Goal: Task Accomplishment & Management: Manage account settings

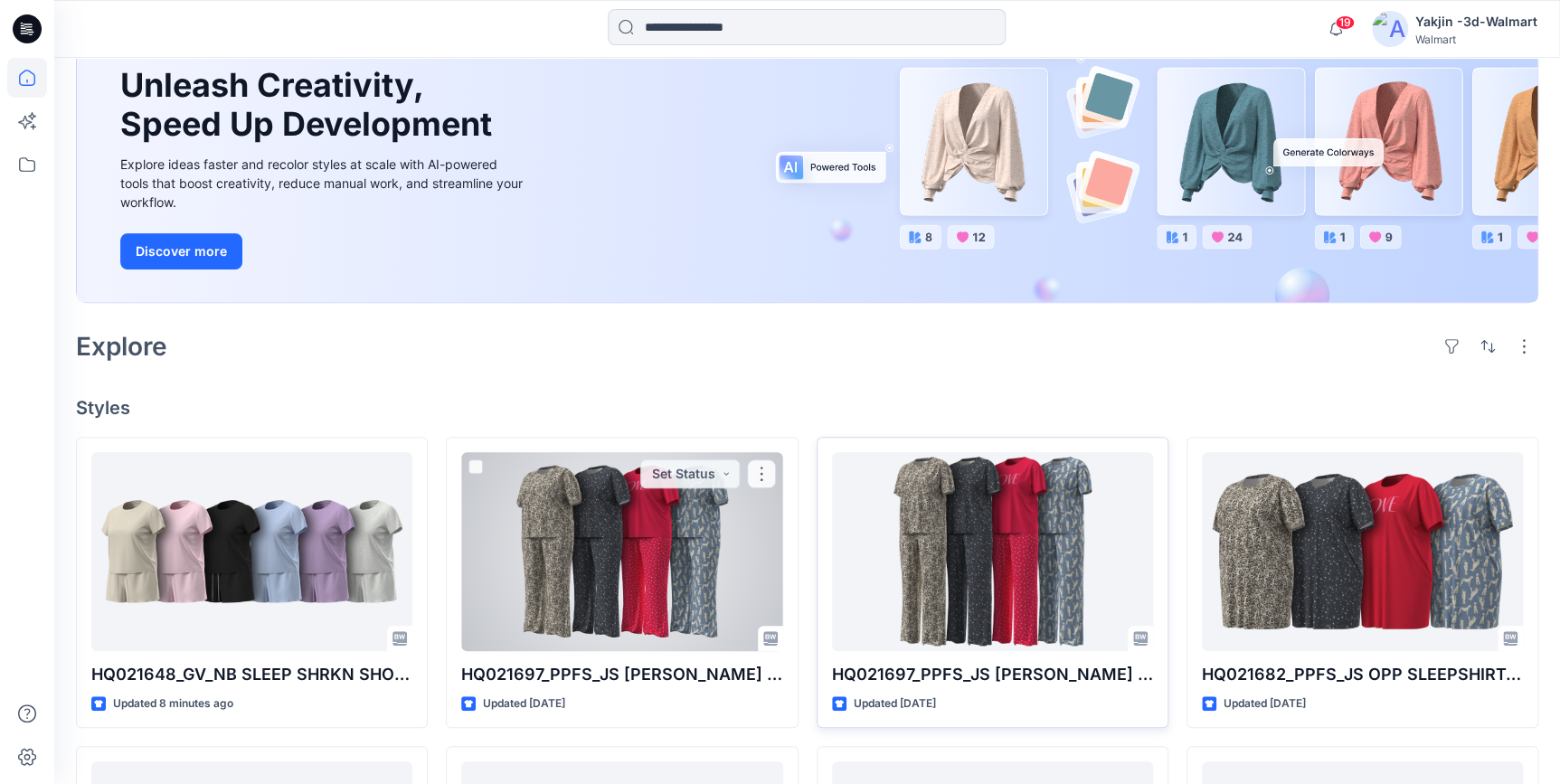
scroll to position [164, 0]
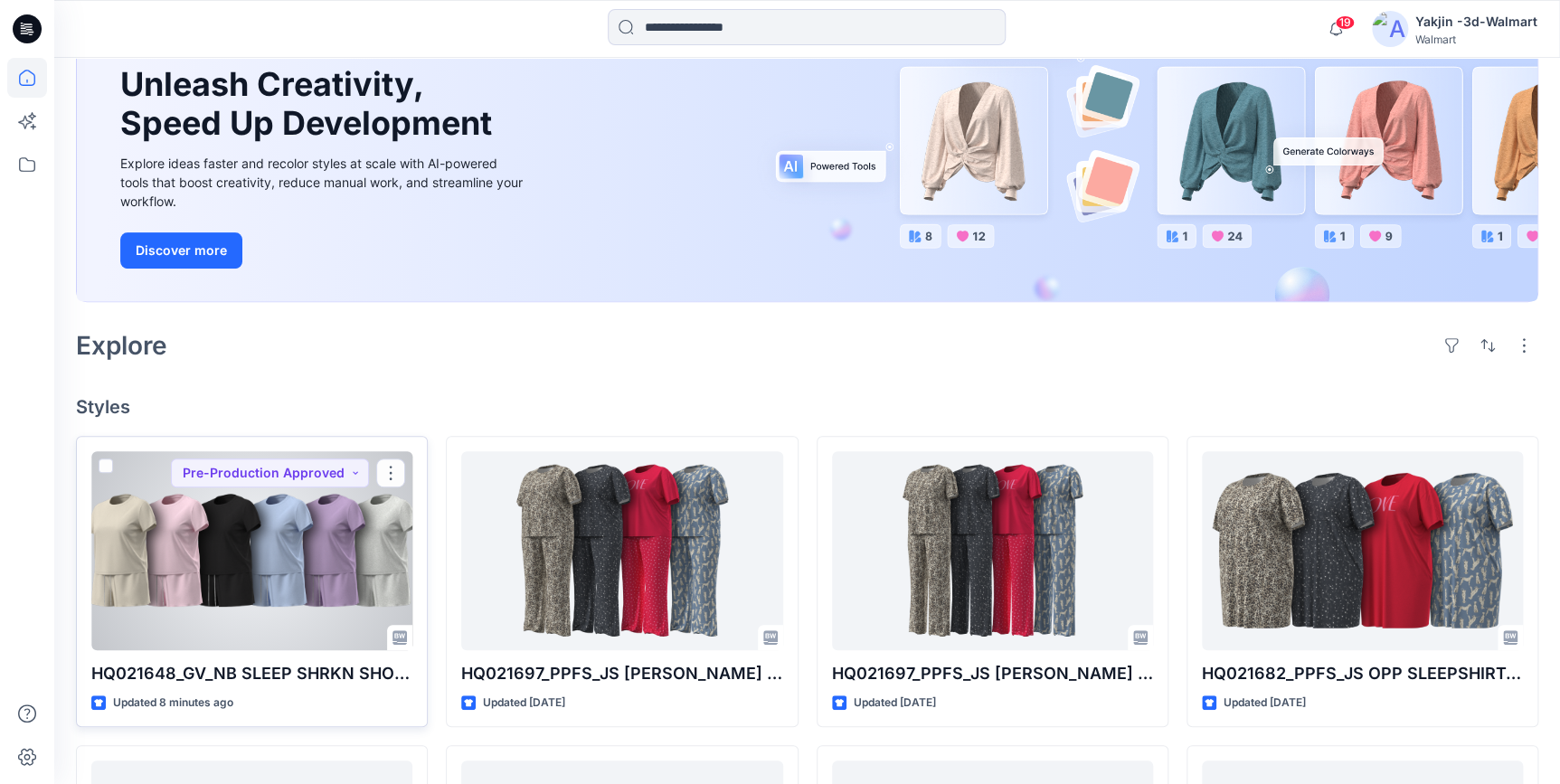
click at [260, 536] on div at bounding box center [251, 550] width 321 height 199
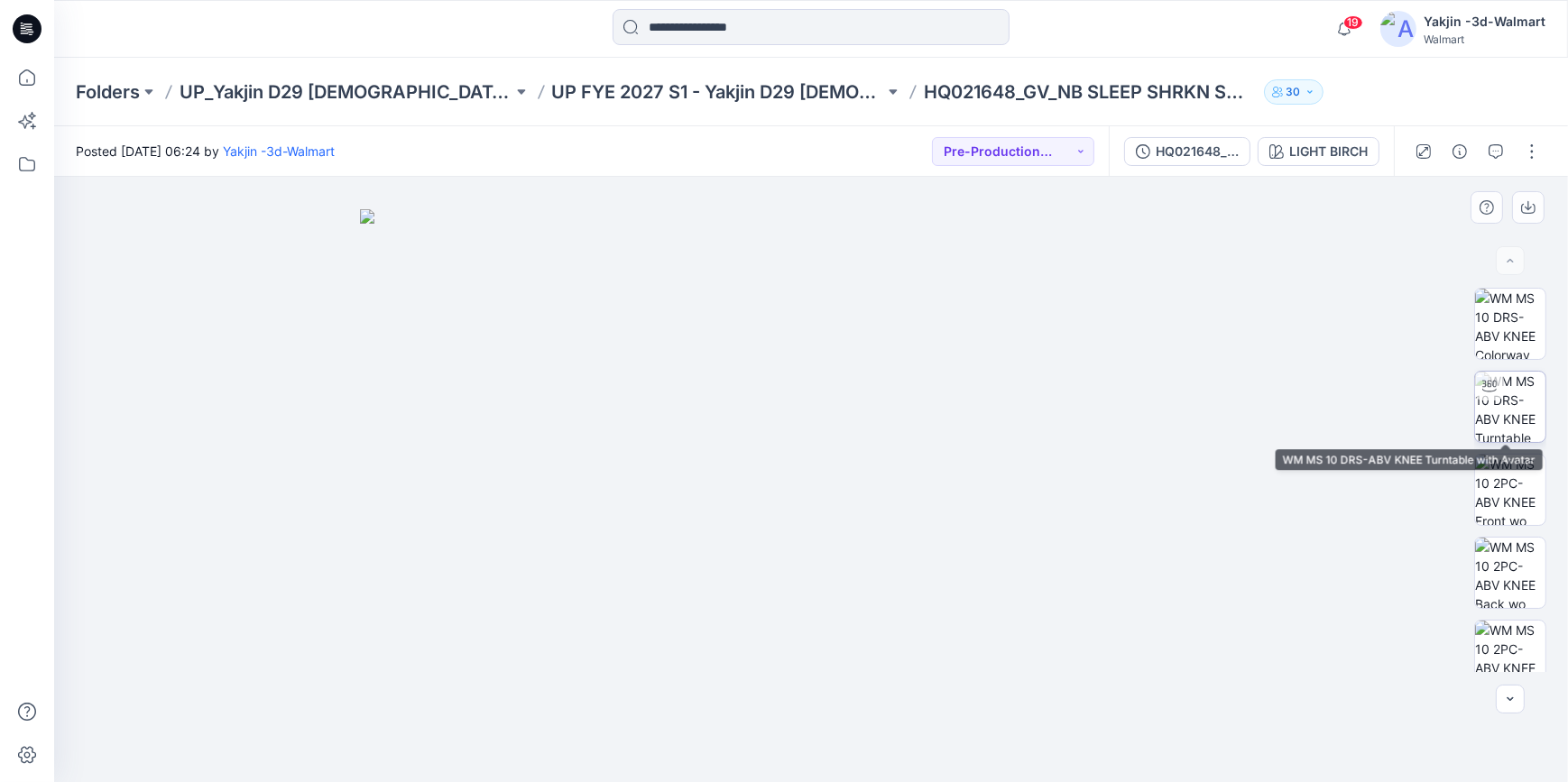
click at [1493, 422] on img at bounding box center [1510, 406] width 70 height 70
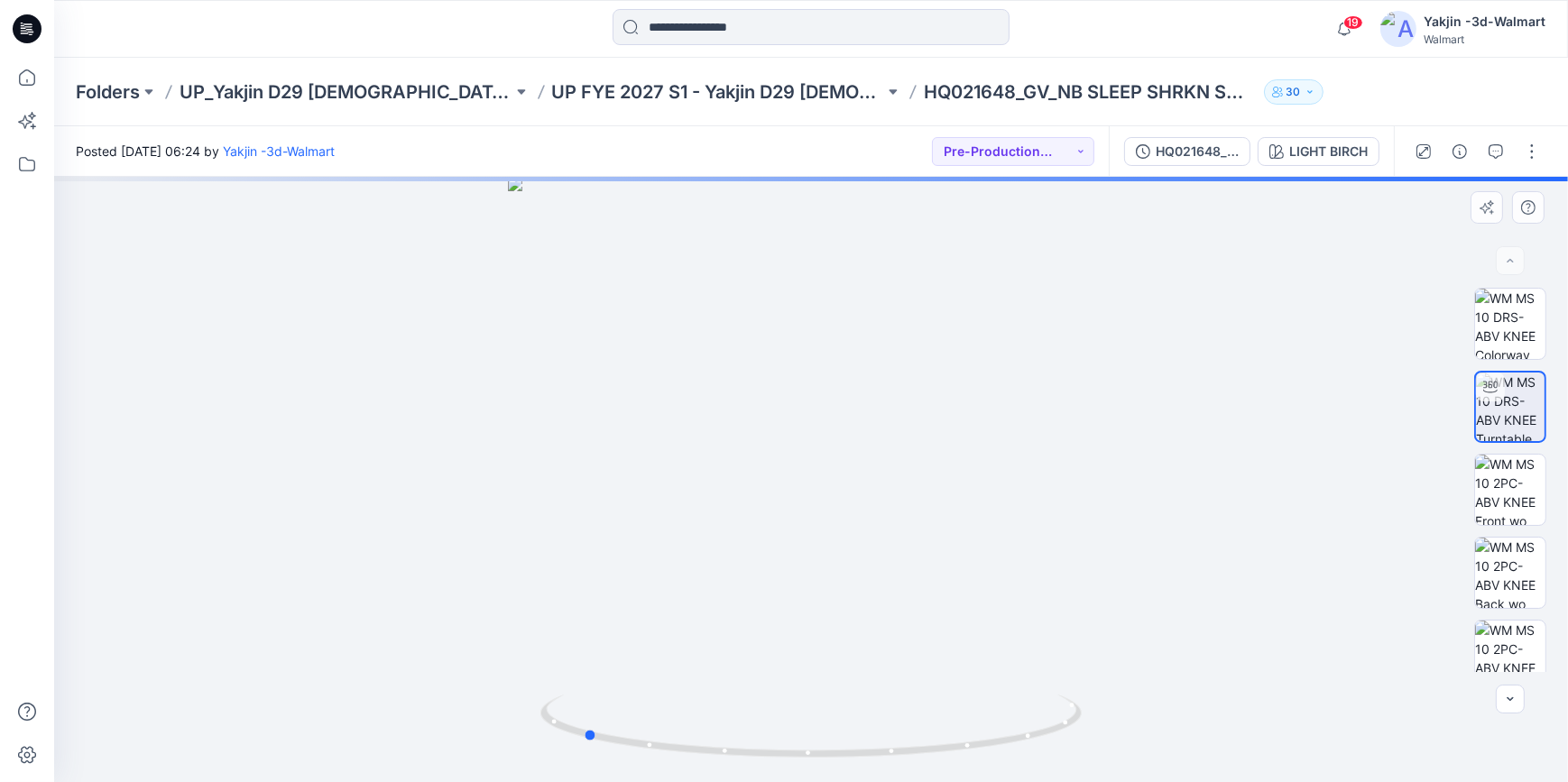
drag, startPoint x: 1007, startPoint y: 748, endPoint x: 780, endPoint y: 770, distance: 228.1
click at [780, 770] on div at bounding box center [811, 479] width 1514 height 605
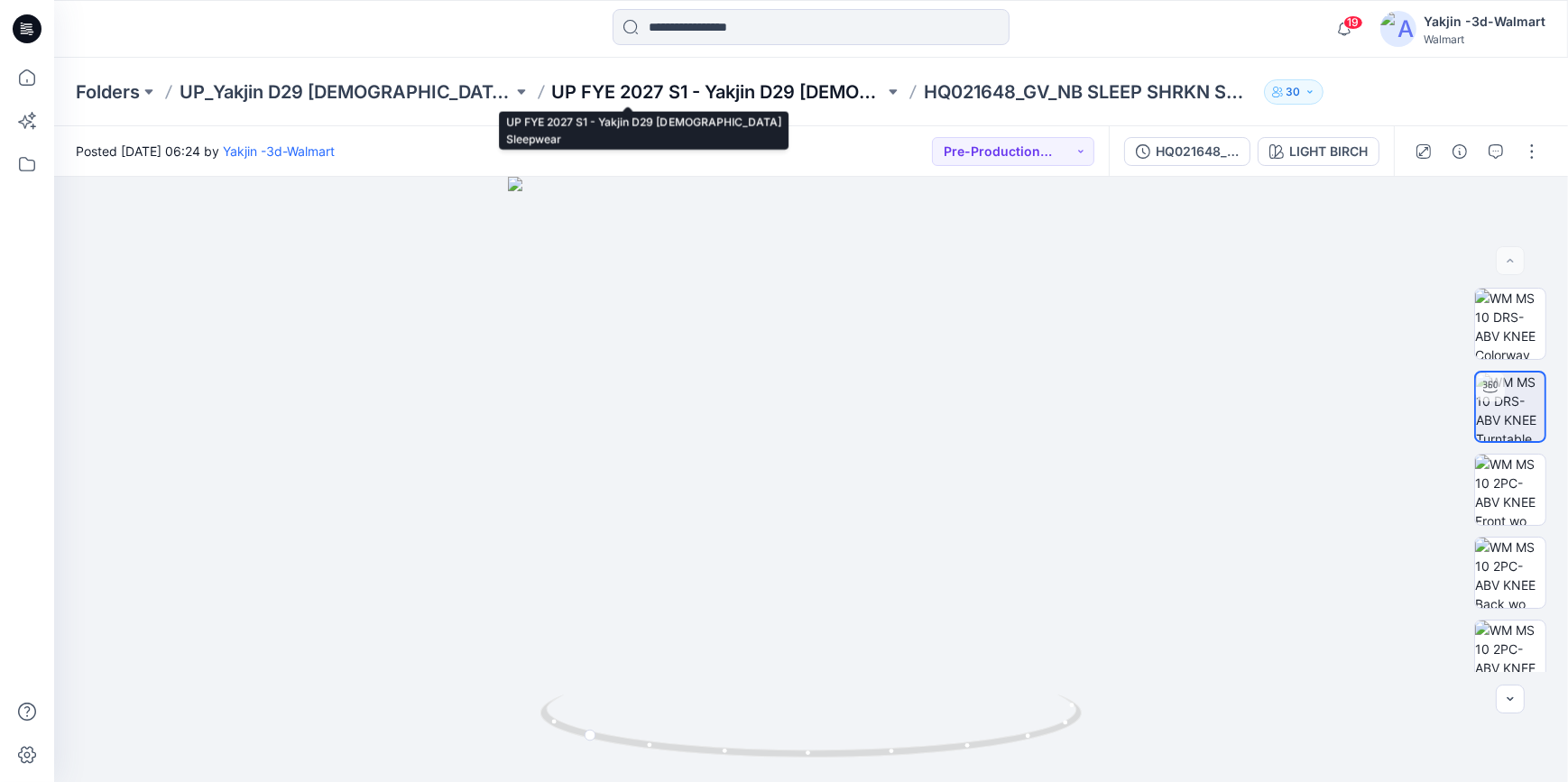
click at [672, 85] on p "UP FYE 2027 S1 - Yakjin D29 [DEMOGRAPHIC_DATA] Sleepwear" at bounding box center [719, 92] width 333 height 25
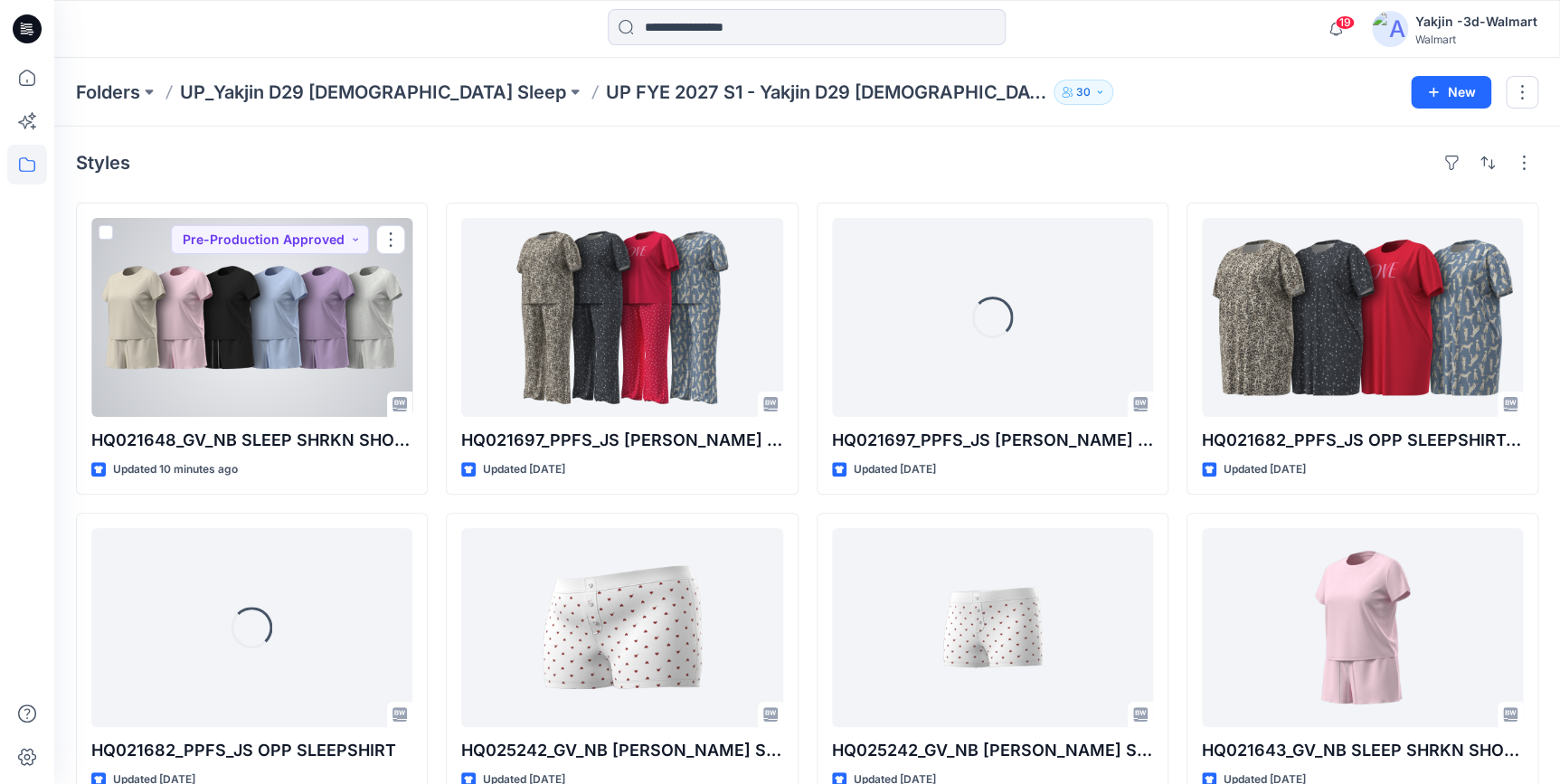
click at [260, 376] on div at bounding box center [251, 317] width 321 height 199
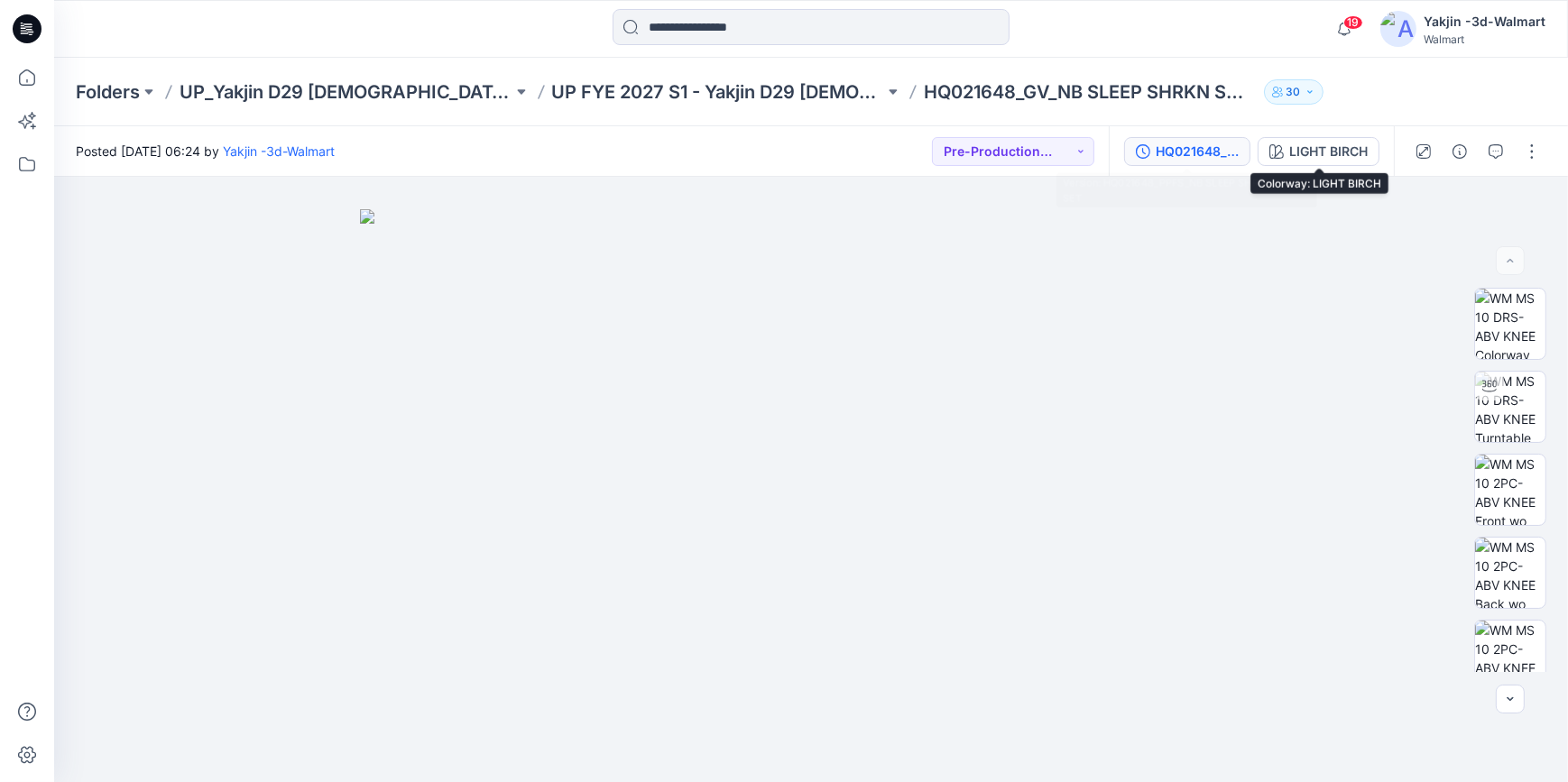
click at [1215, 158] on div "HQ021648_PPFS_NB SLEEP SHRKN SHORT SET" at bounding box center [1197, 151] width 83 height 20
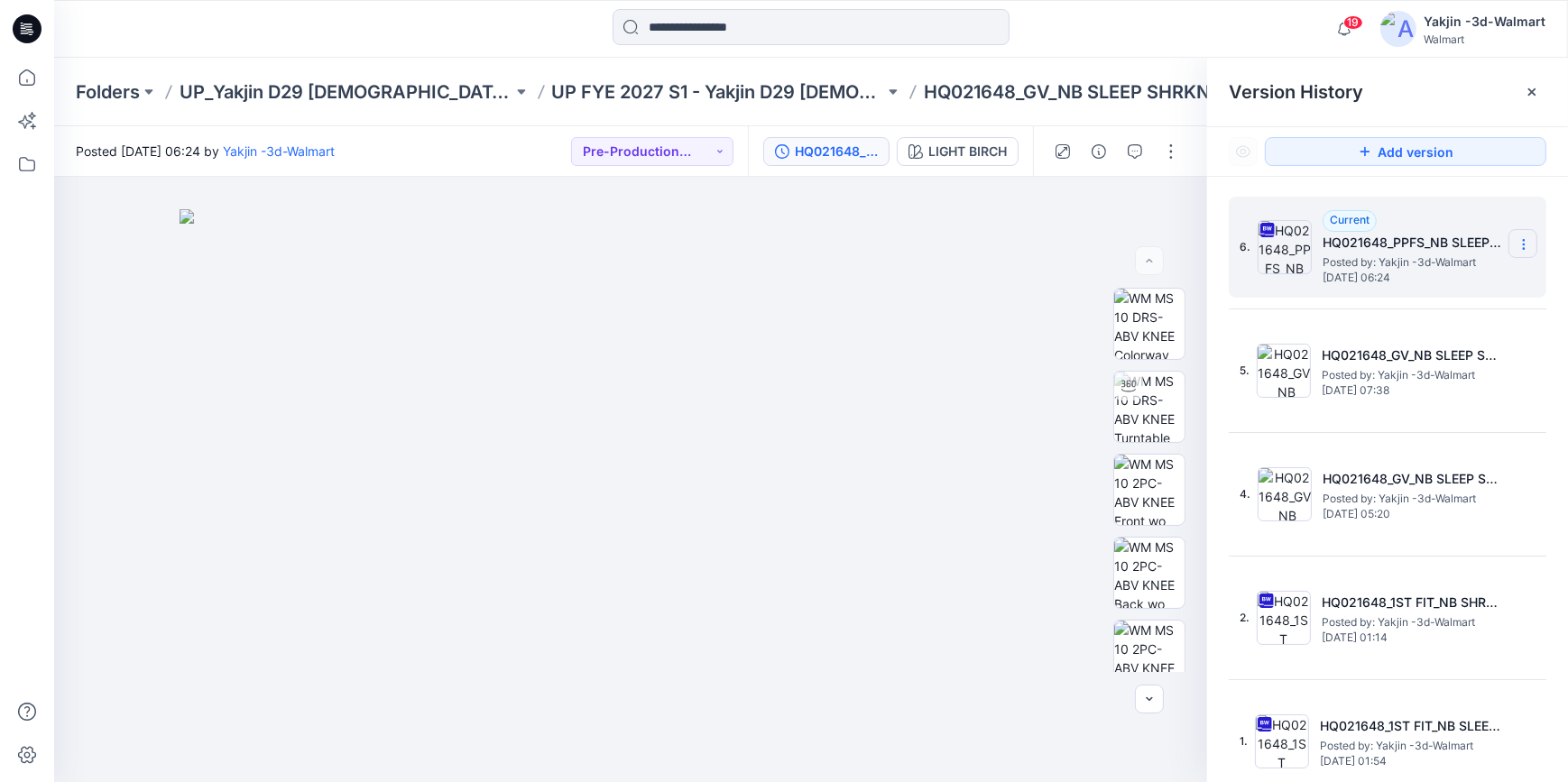
click at [1516, 252] on section at bounding box center [1522, 243] width 29 height 29
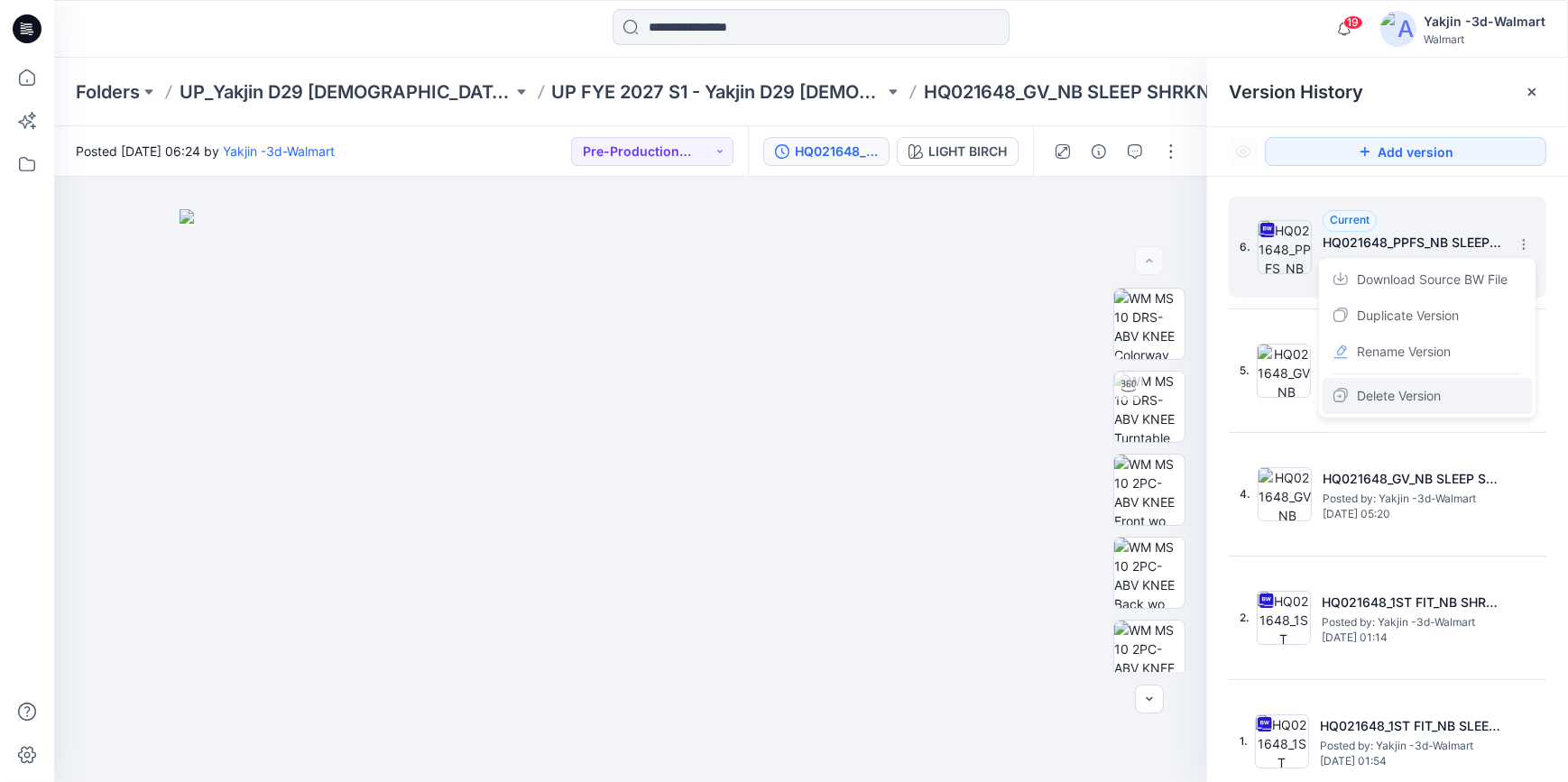
click at [1434, 398] on span "Delete Version" at bounding box center [1399, 396] width 84 height 22
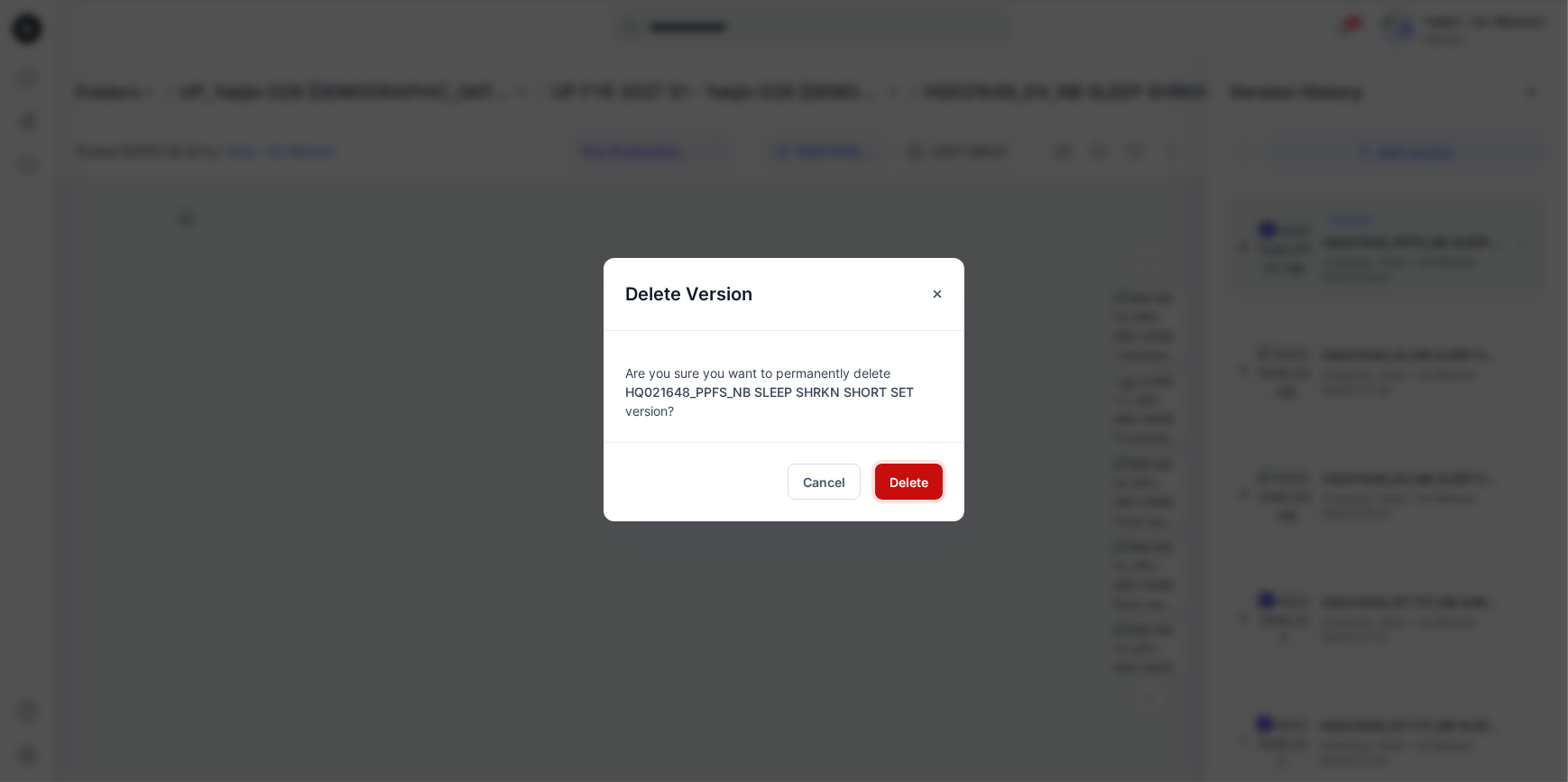
click at [899, 481] on span "Delete" at bounding box center [908, 482] width 38 height 19
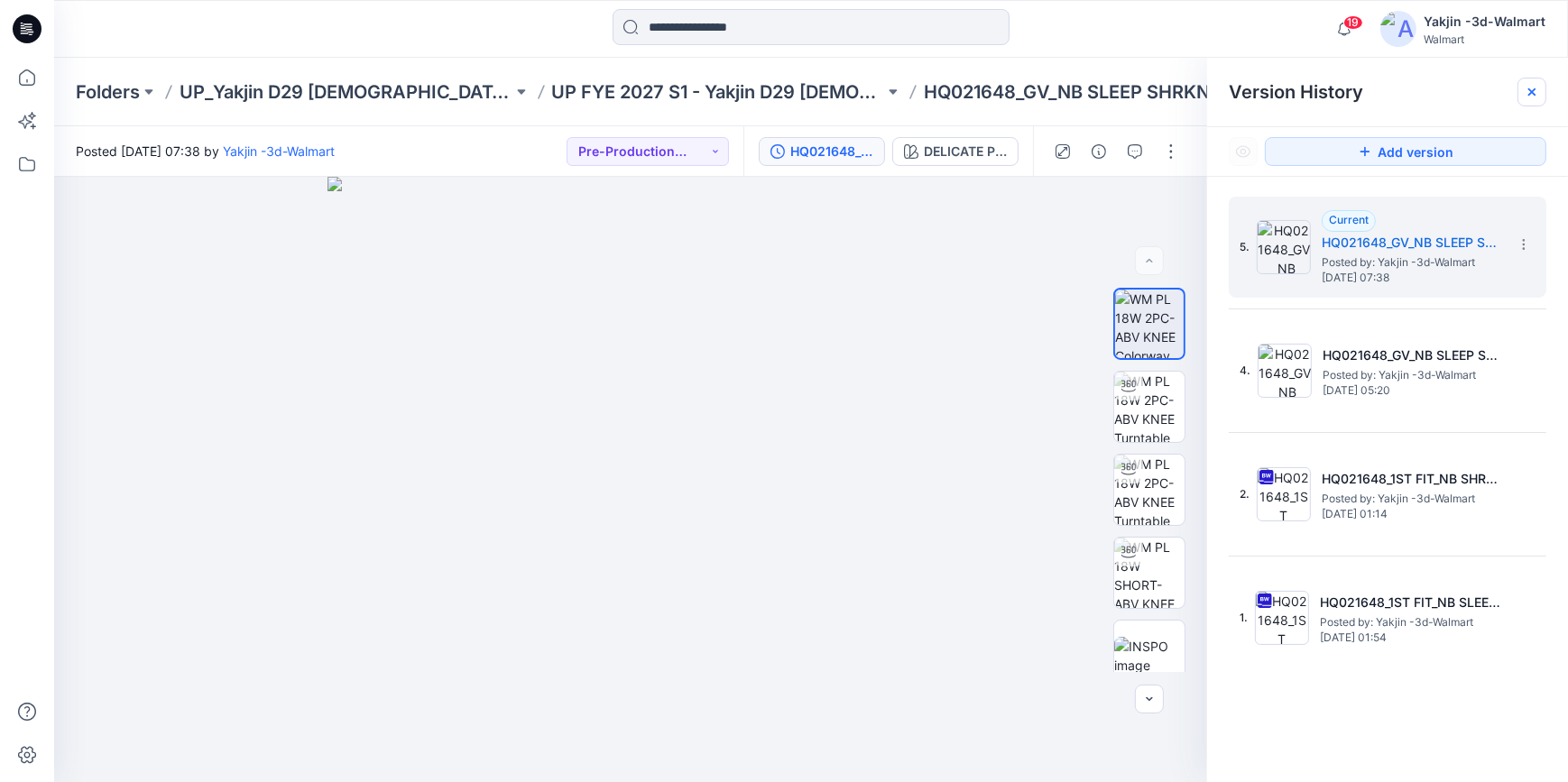
click at [1532, 91] on icon at bounding box center [1532, 92] width 7 height 7
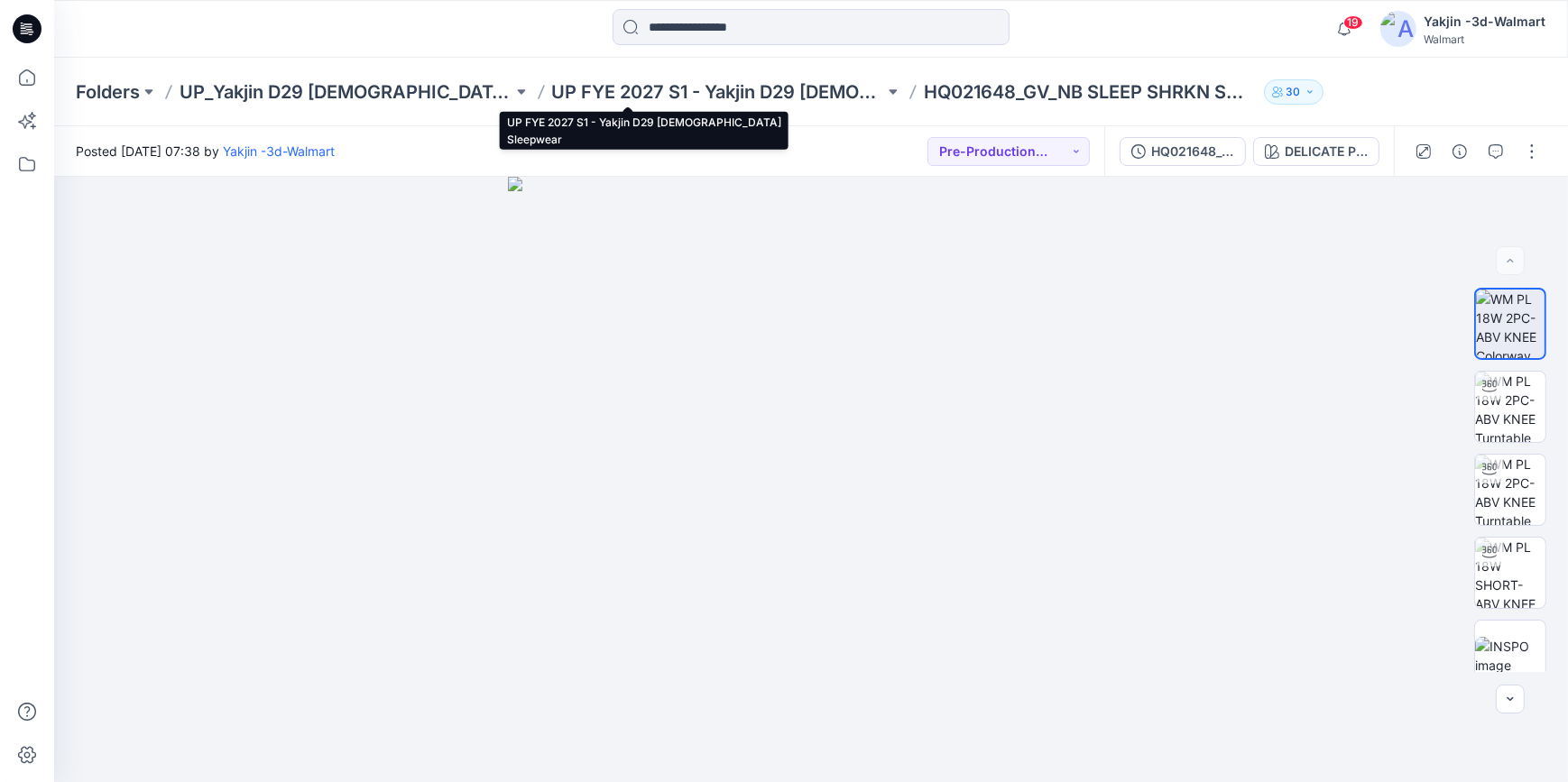
drag, startPoint x: 593, startPoint y: 94, endPoint x: 702, endPoint y: 0, distance: 143.9
click at [593, 94] on p "UP FYE 2027 S1 - Yakjin D29 [DEMOGRAPHIC_DATA] Sleepwear" at bounding box center [719, 92] width 333 height 25
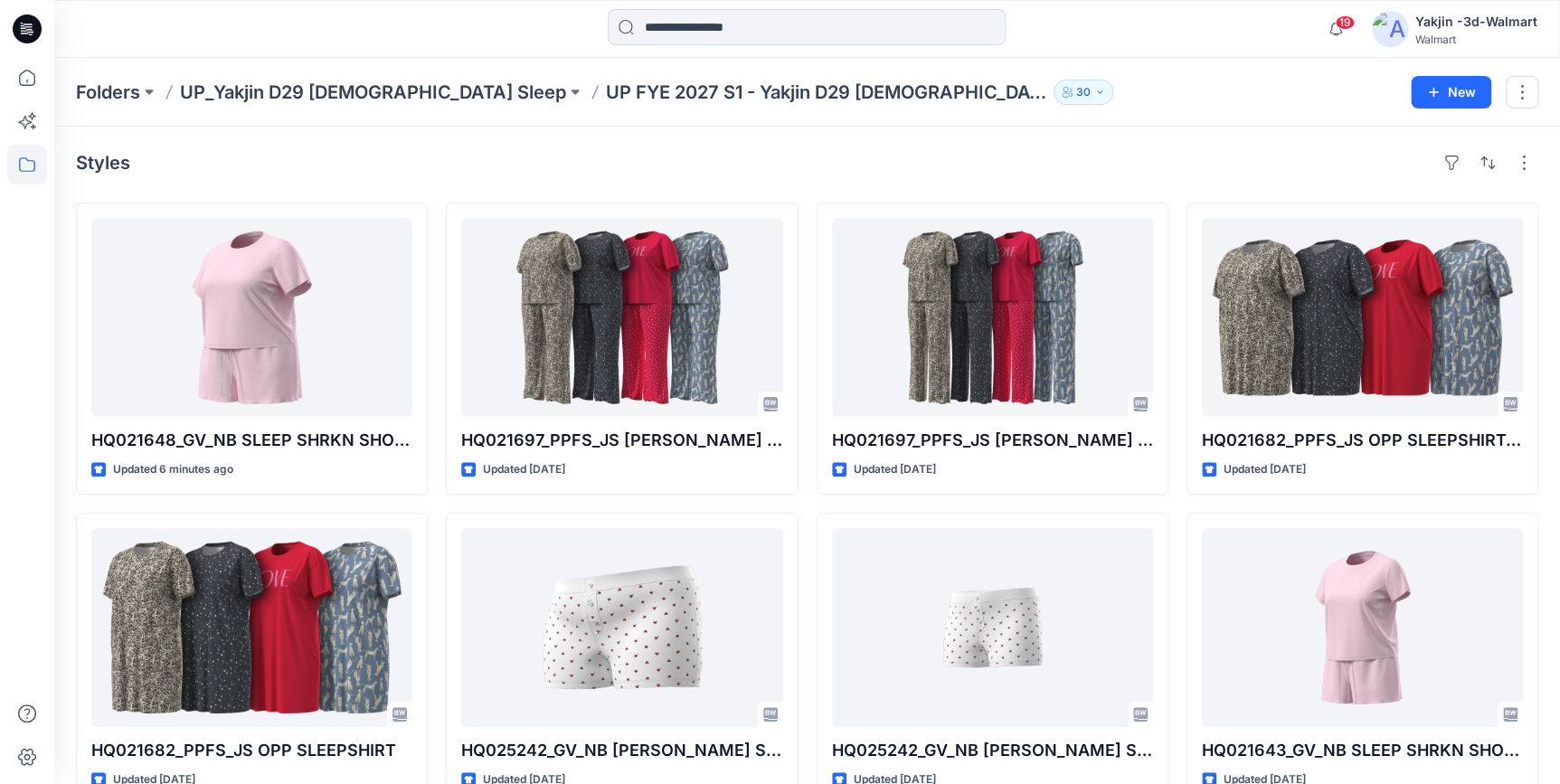
click at [12, 35] on icon at bounding box center [26, 29] width 29 height 58
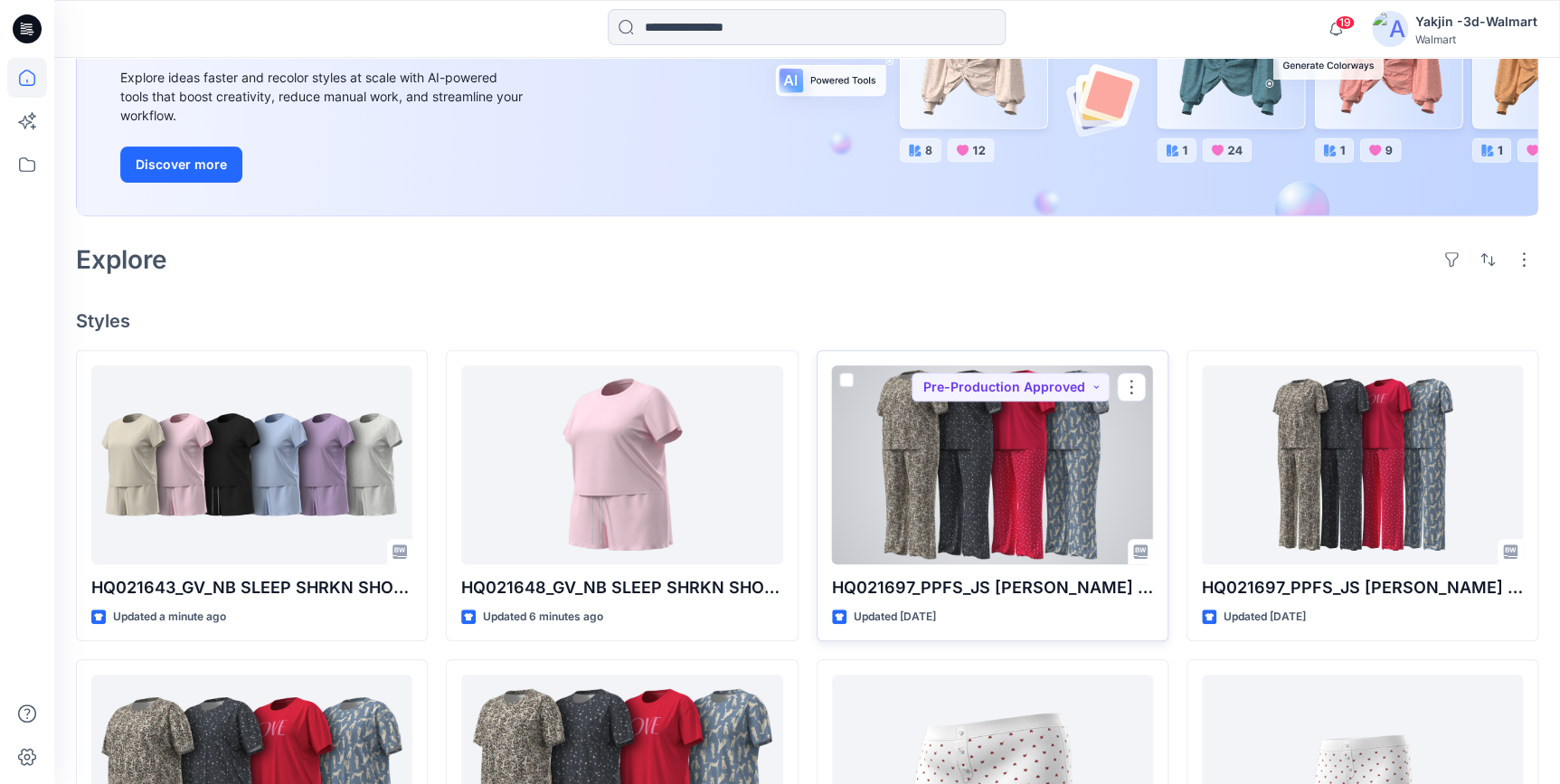
scroll to position [493, 0]
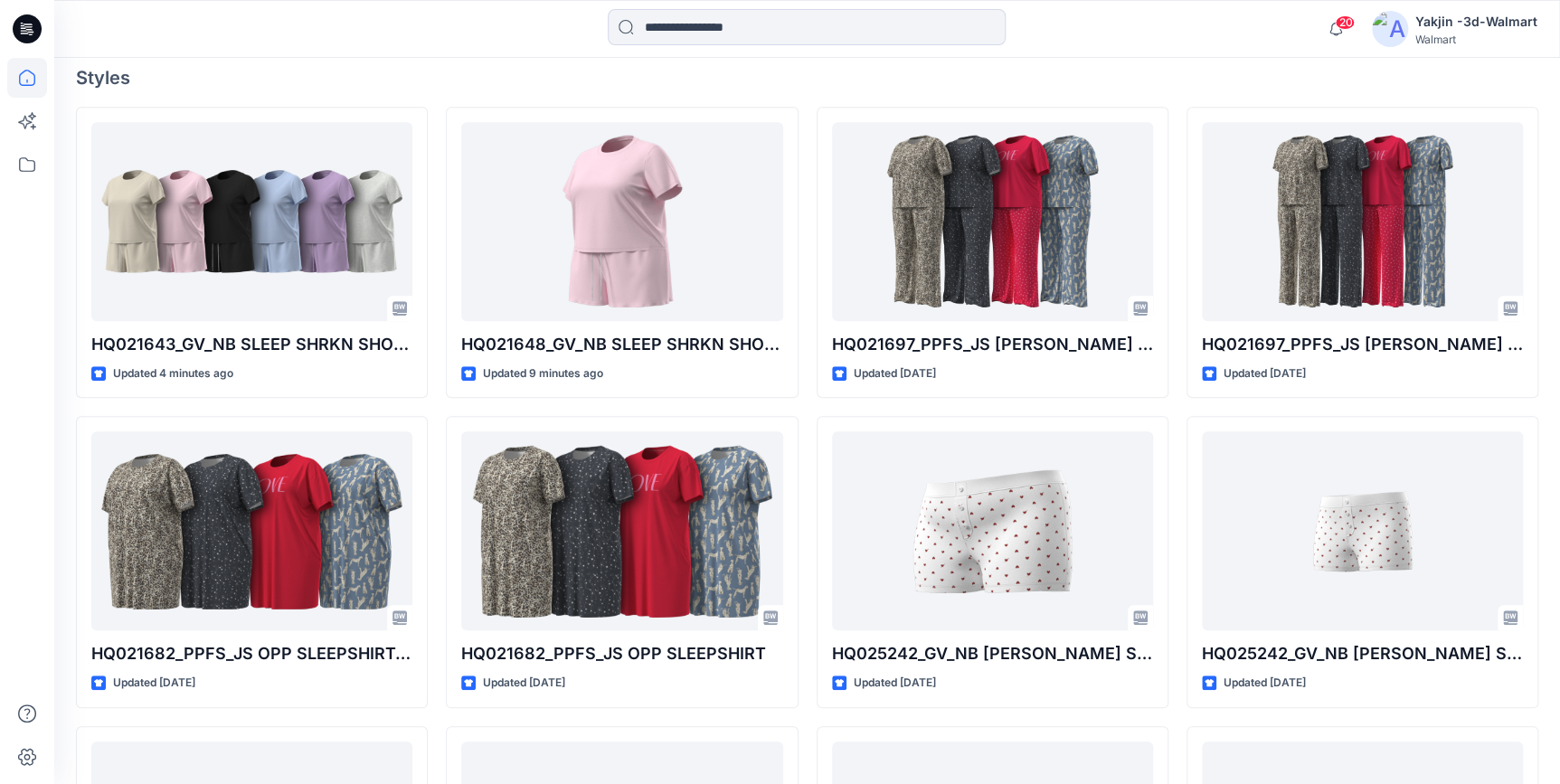
click at [34, 25] on icon at bounding box center [26, 28] width 29 height 29
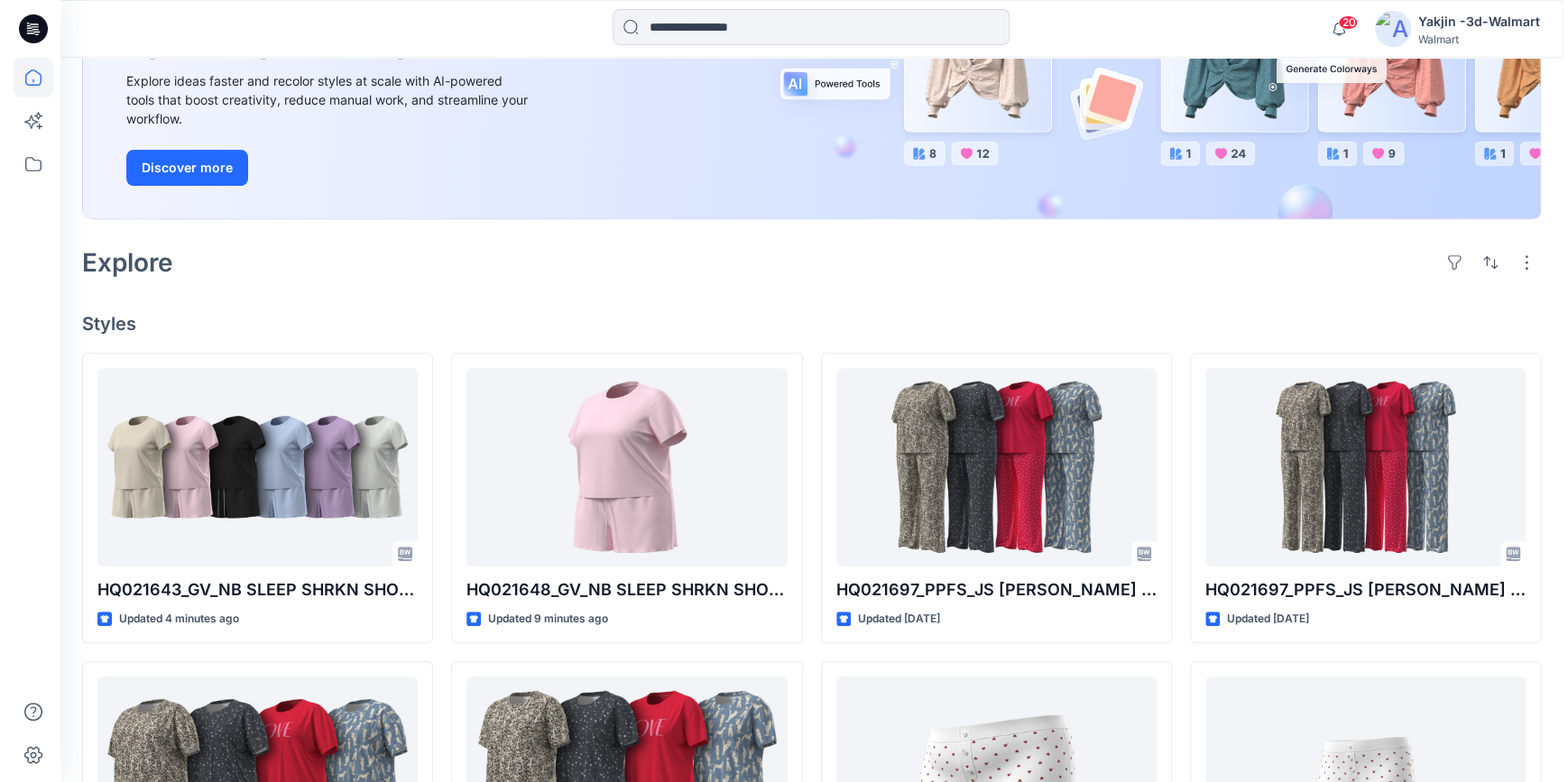
scroll to position [0, 0]
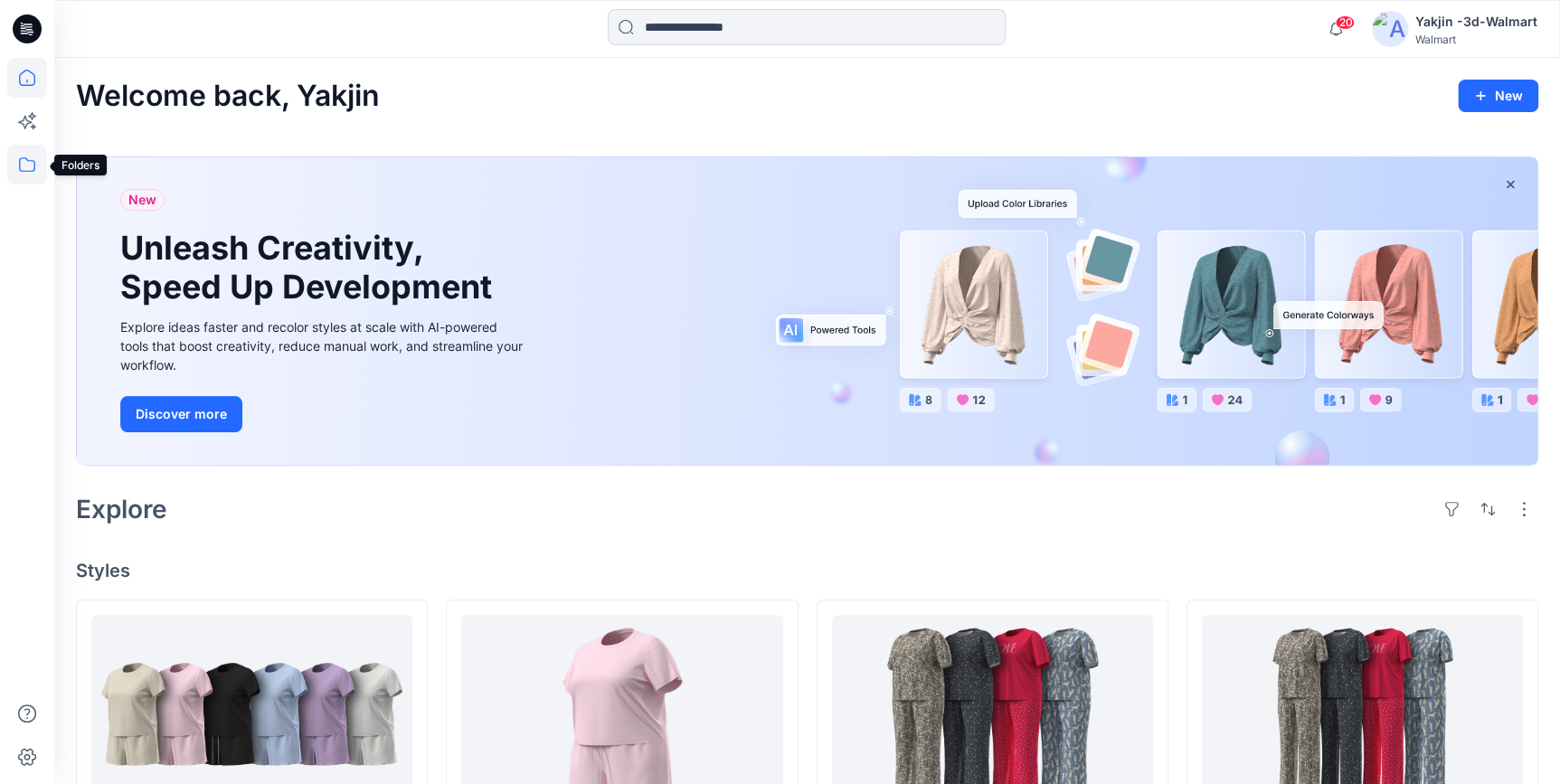
click at [27, 173] on icon at bounding box center [27, 164] width 39 height 39
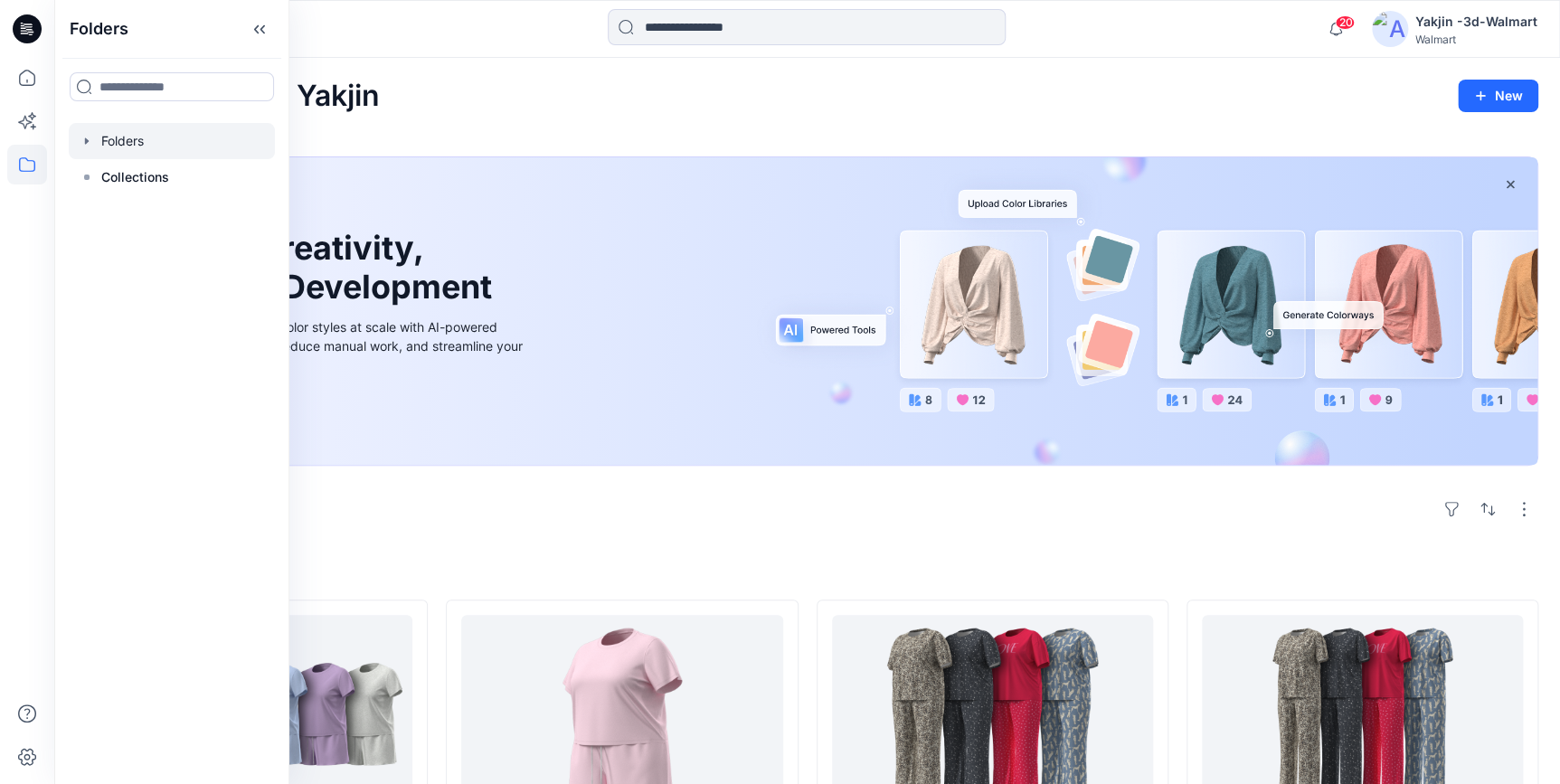
click at [163, 137] on div at bounding box center [172, 141] width 206 height 37
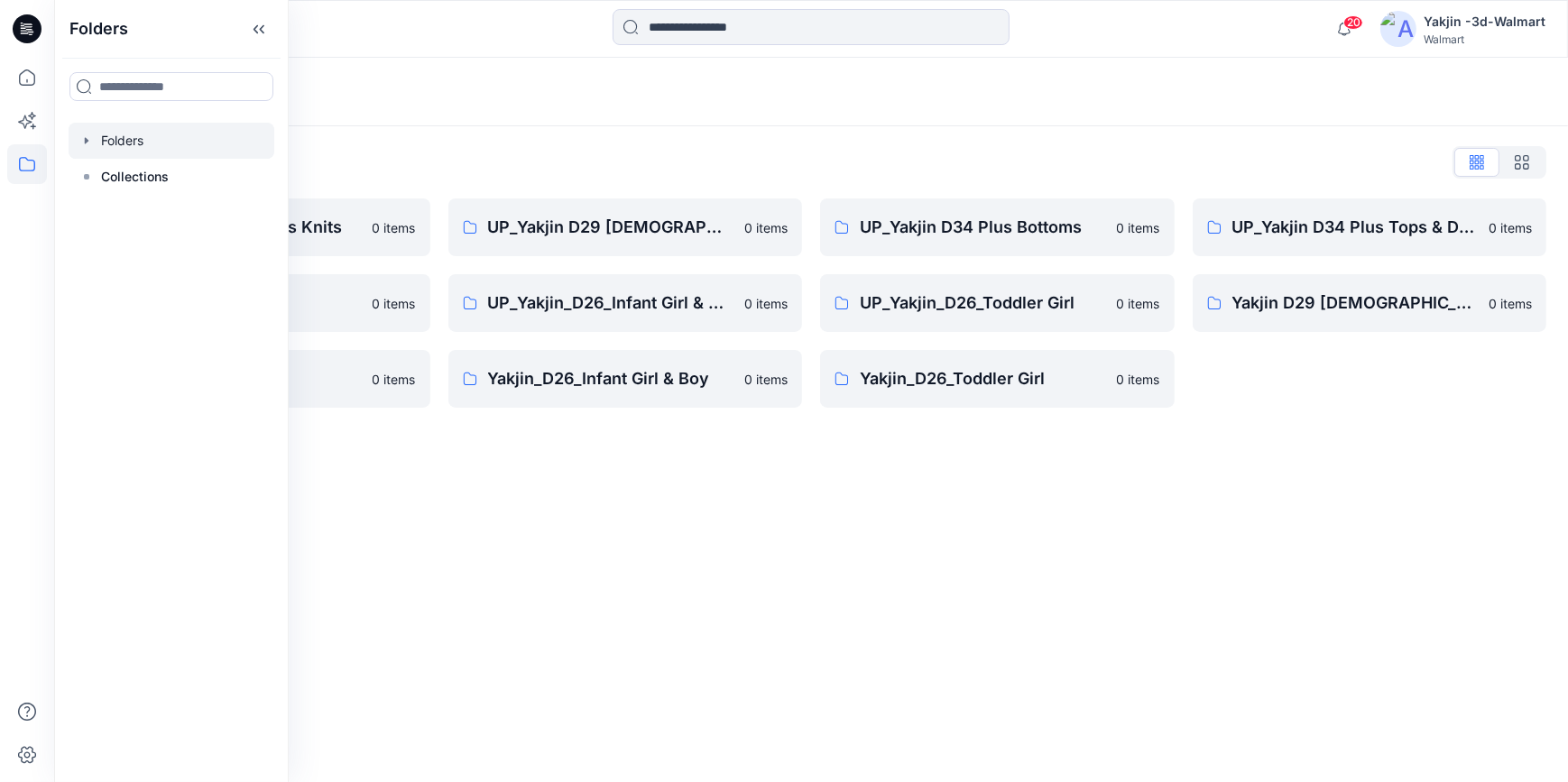
click at [860, 570] on div "Folders Folders List FA Yakjin D34 Womens Knits 0 items UP_Yakjin_D24_Boys 0 it…" at bounding box center [811, 420] width 1514 height 724
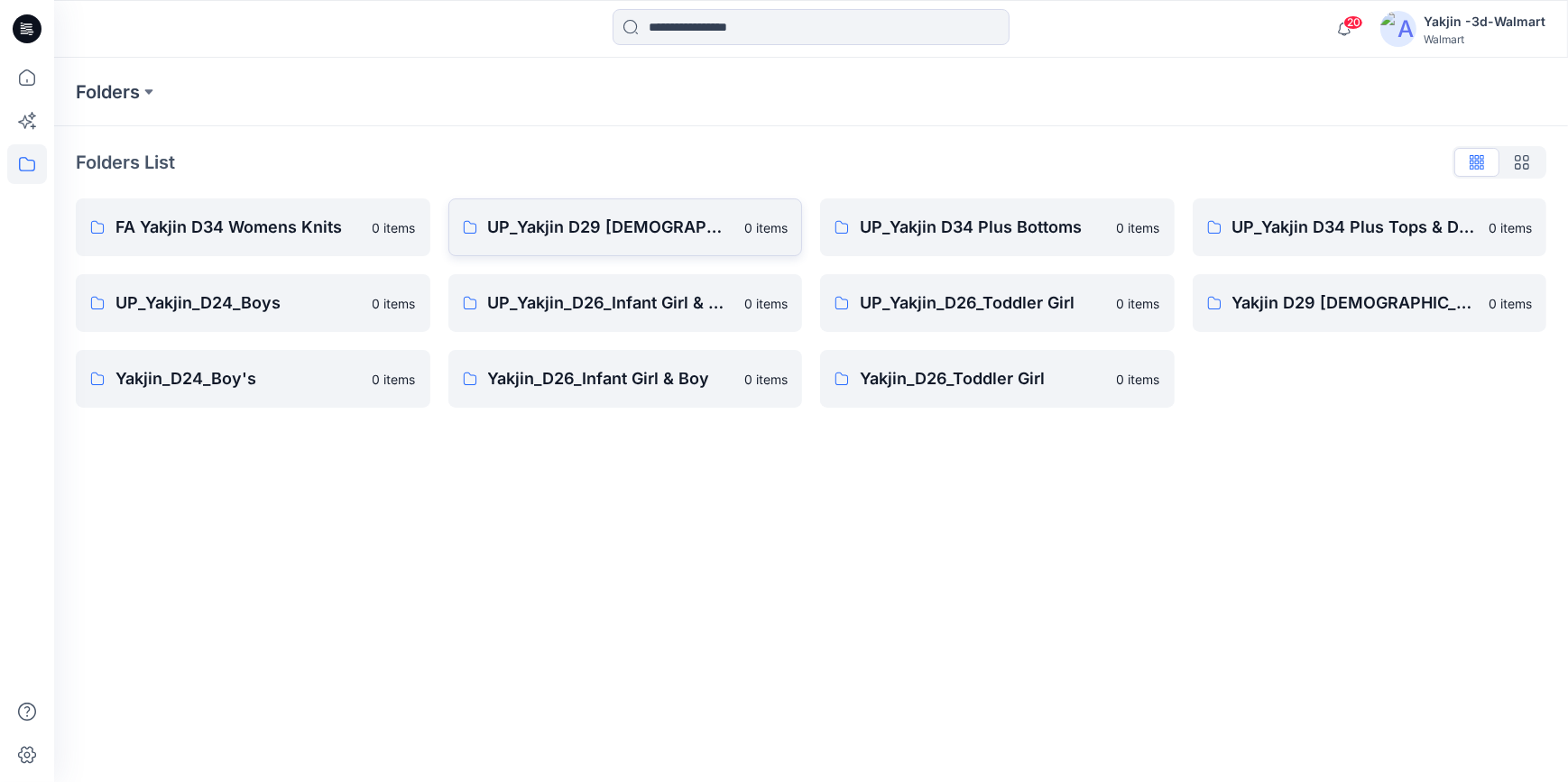
click at [568, 224] on p "UP_Yakjin D29 [DEMOGRAPHIC_DATA] Sleep" at bounding box center [611, 226] width 246 height 25
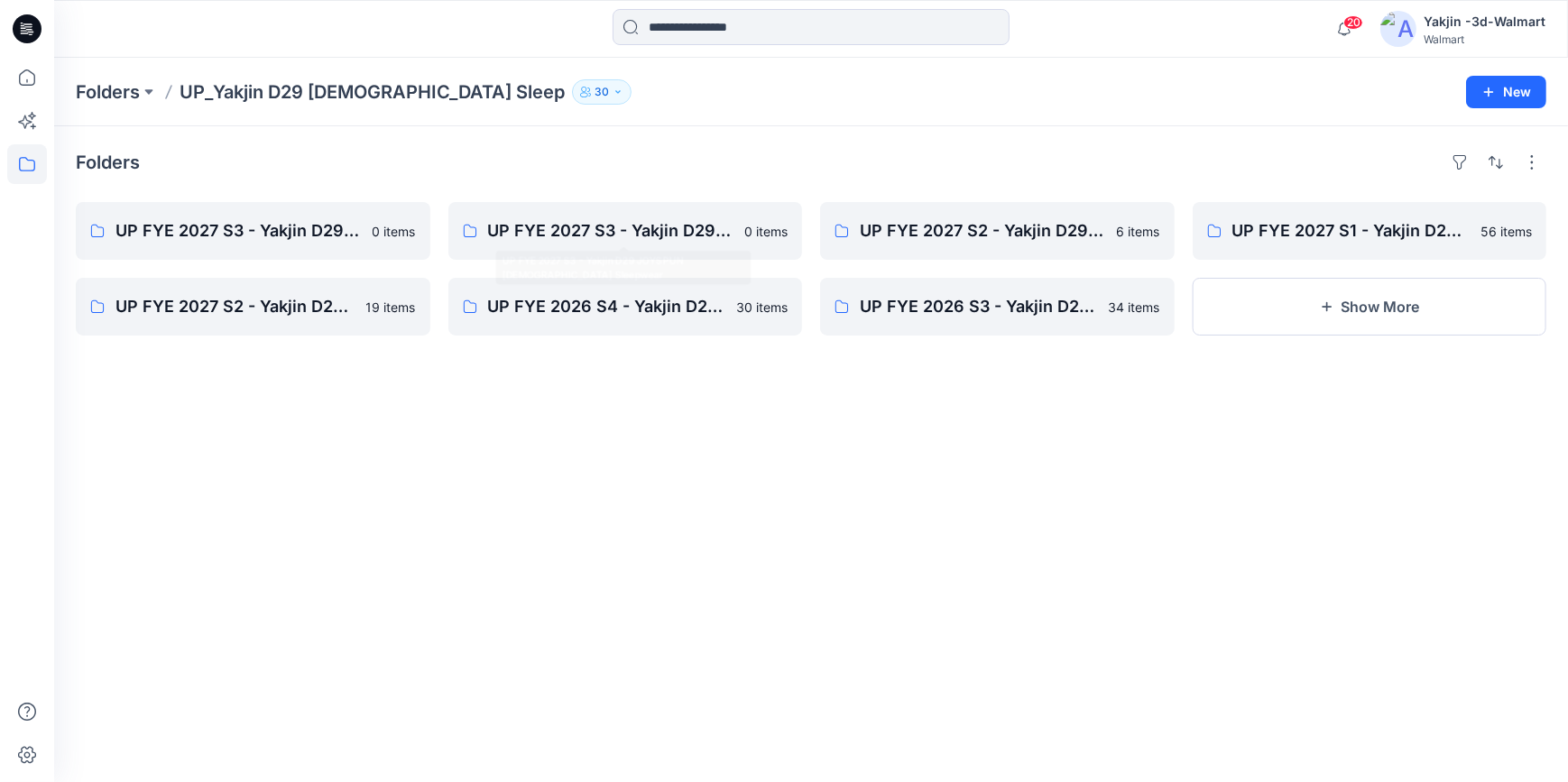
click at [745, 552] on div "Folders UP FYE 2027 S3 - Yakjin D29 NOBO [DEMOGRAPHIC_DATA] Sleepwear 0 items U…" at bounding box center [811, 454] width 1514 height 656
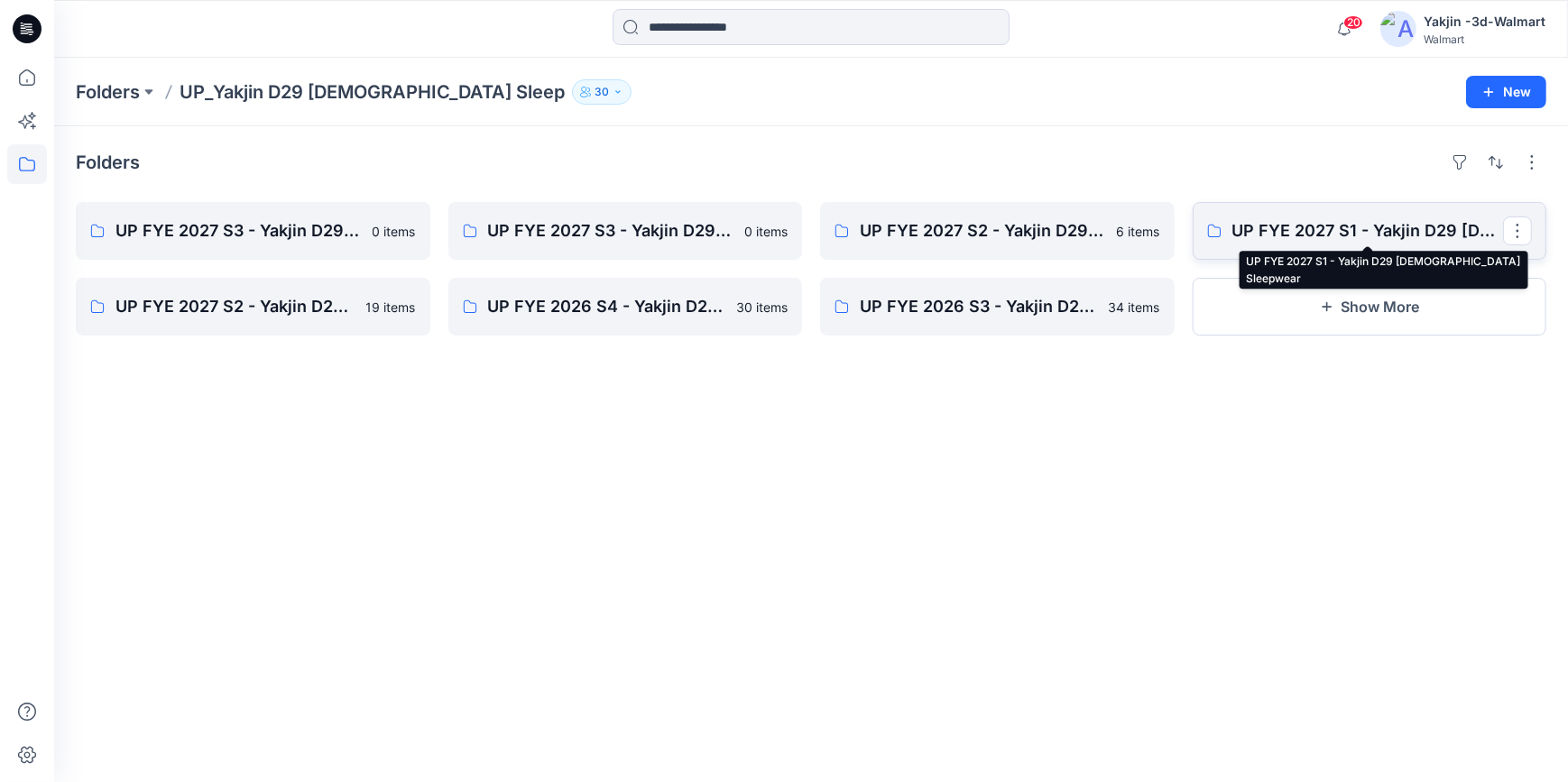
click at [1357, 240] on p "UP FYE 2027 S1 - Yakjin D29 [DEMOGRAPHIC_DATA] Sleepwear" at bounding box center [1368, 230] width 271 height 25
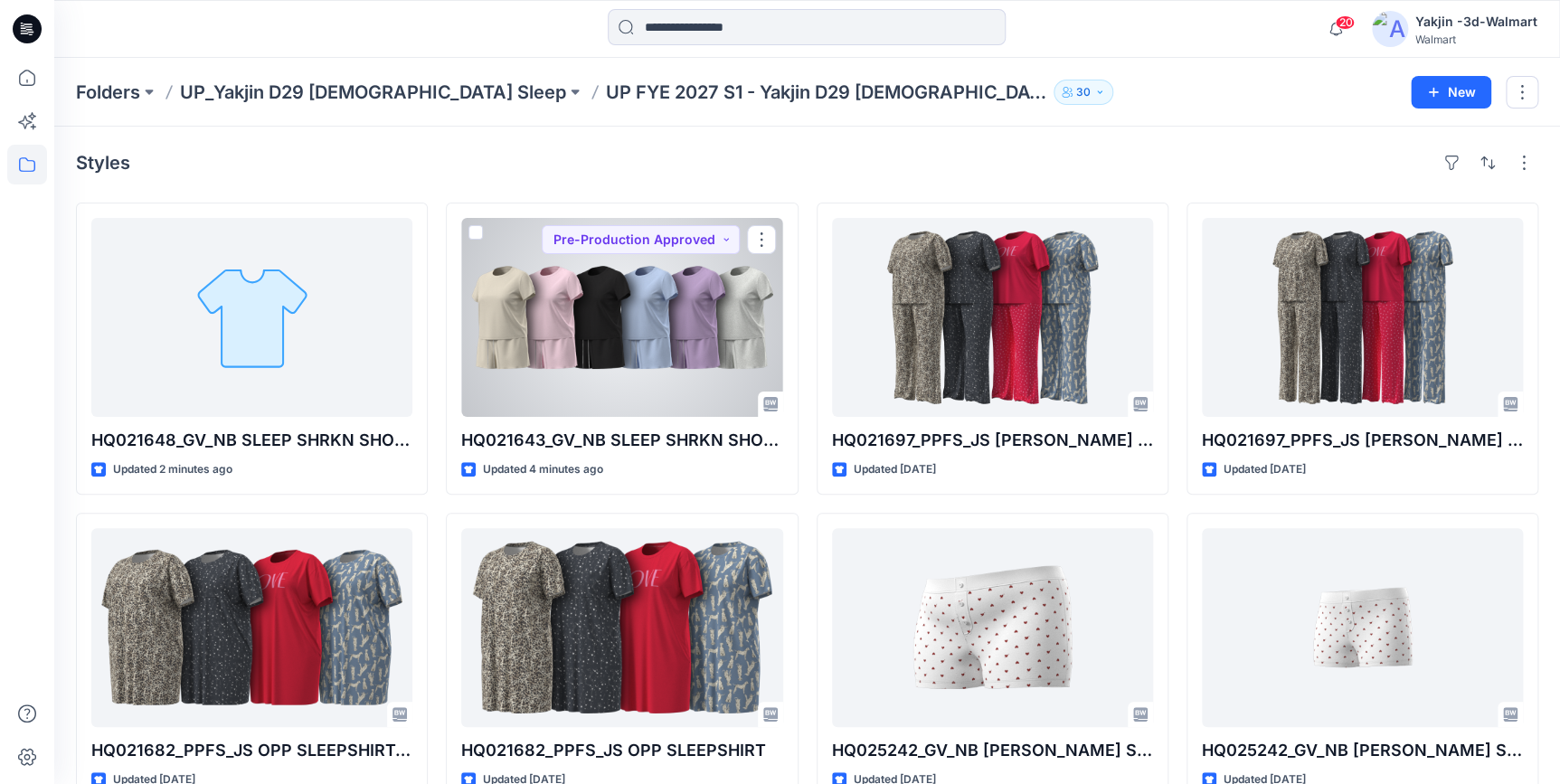
drag, startPoint x: 616, startPoint y: 352, endPoint x: 843, endPoint y: 410, distance: 234.3
click at [616, 352] on div at bounding box center [622, 317] width 321 height 199
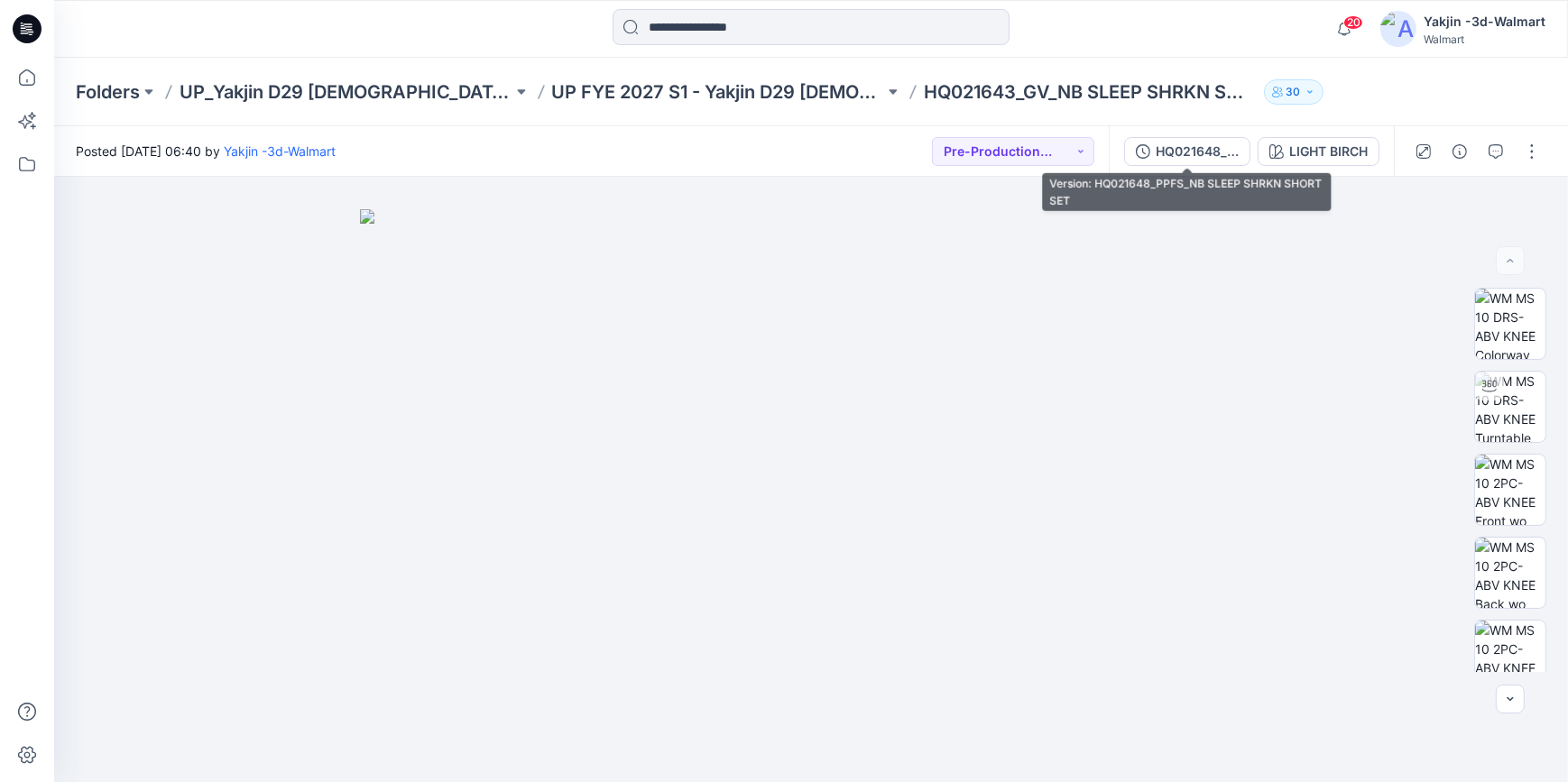
click at [1230, 148] on div "HQ021648_PPFS_NB SLEEP SHRKN SHORT SET" at bounding box center [1197, 151] width 83 height 20
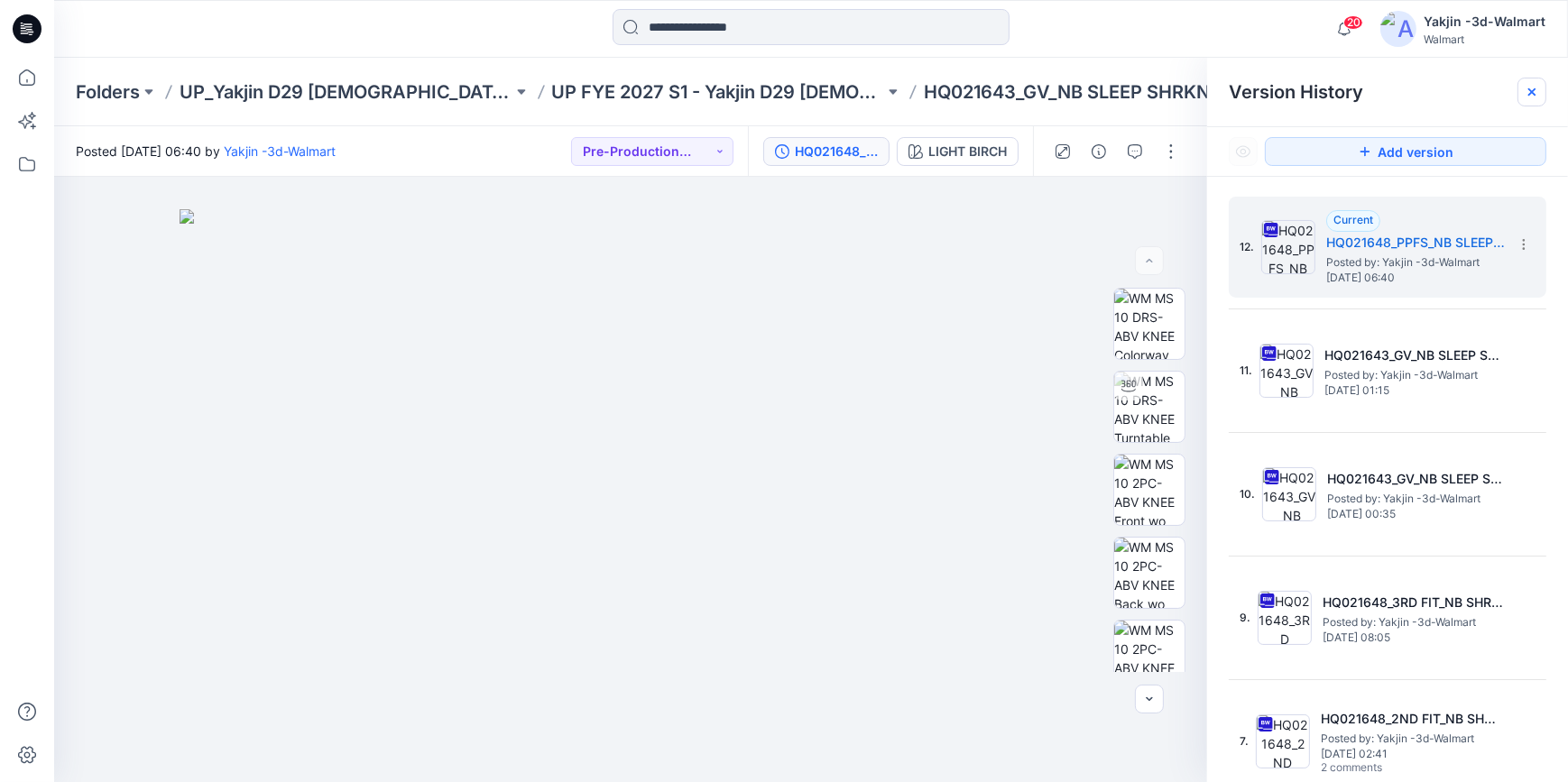
click at [1534, 83] on div at bounding box center [1532, 92] width 29 height 29
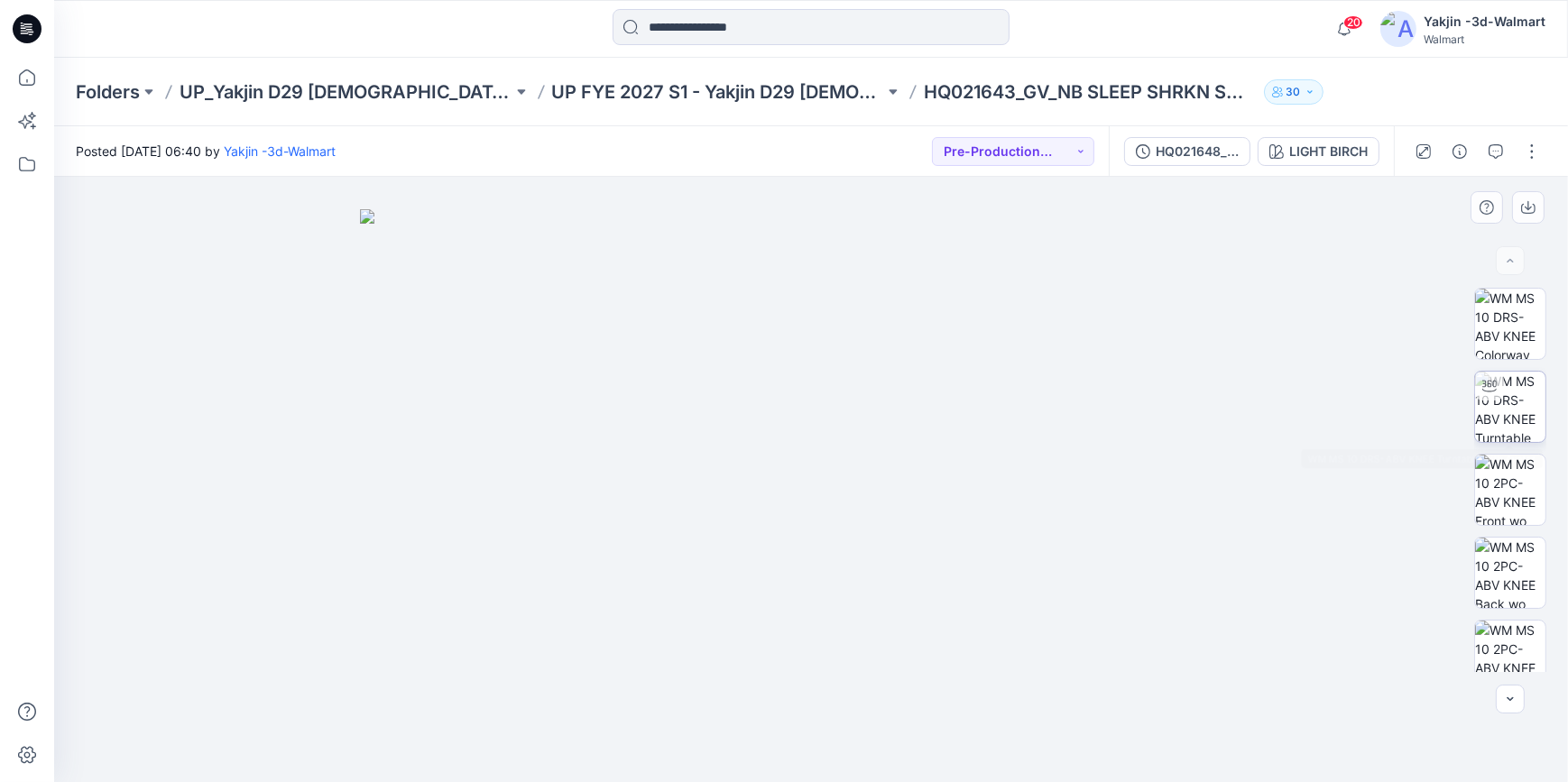
click at [1488, 404] on img at bounding box center [1510, 406] width 70 height 70
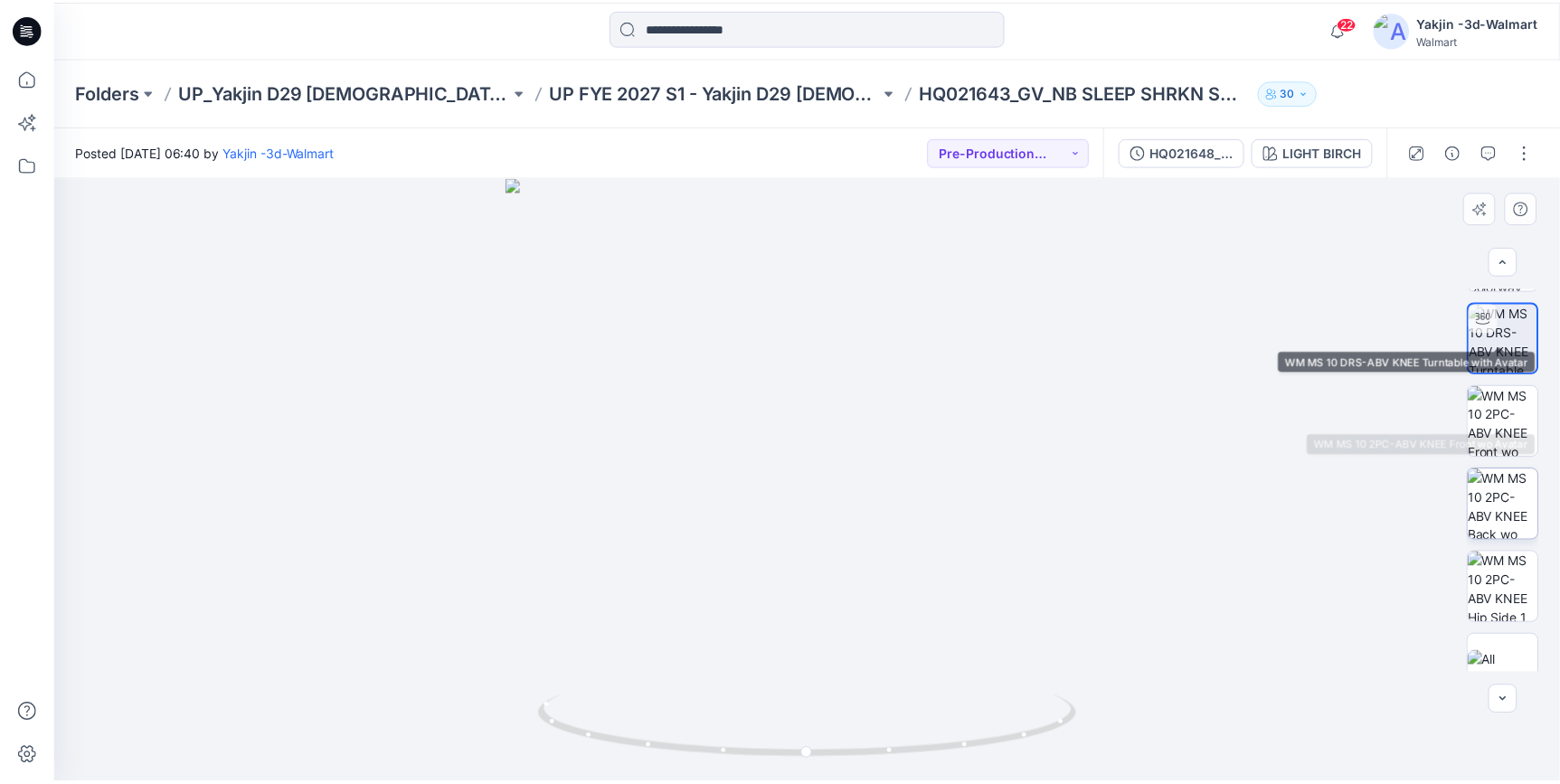
scroll to position [102, 0]
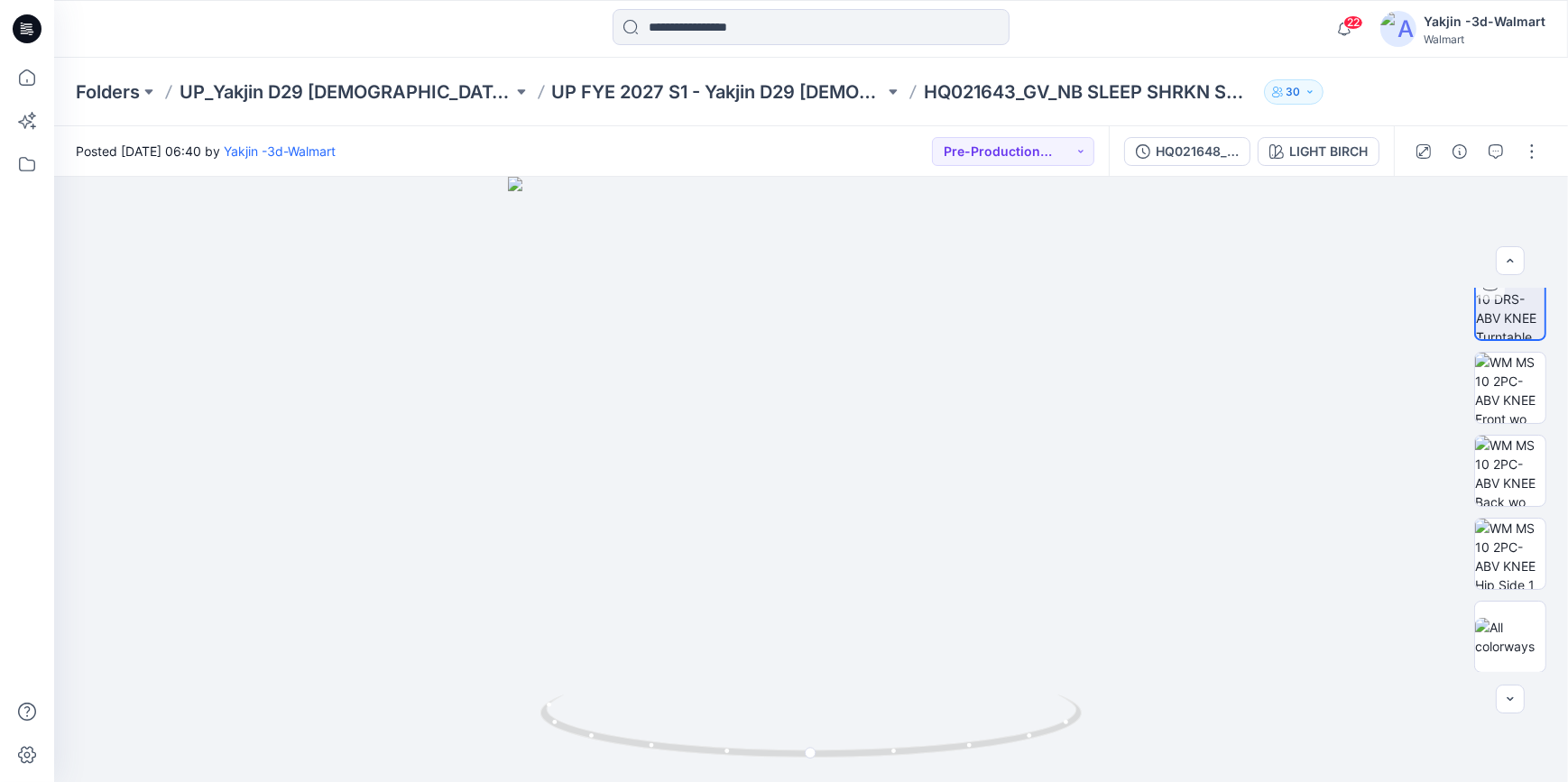
drag, startPoint x: 36, startPoint y: 22, endPoint x: 98, endPoint y: 41, distance: 64.8
click at [36, 22] on icon at bounding box center [26, 28] width 29 height 29
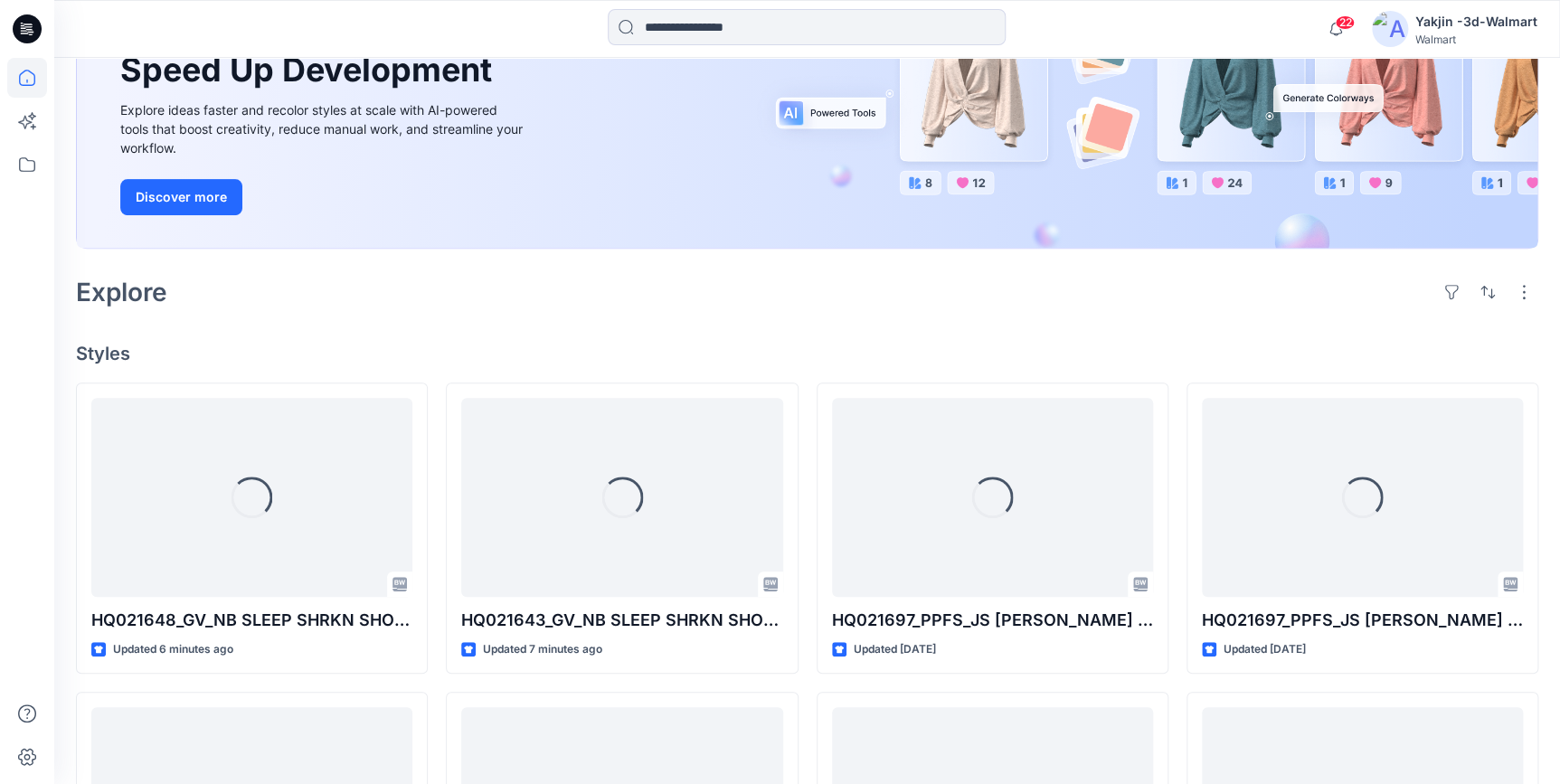
scroll to position [246, 0]
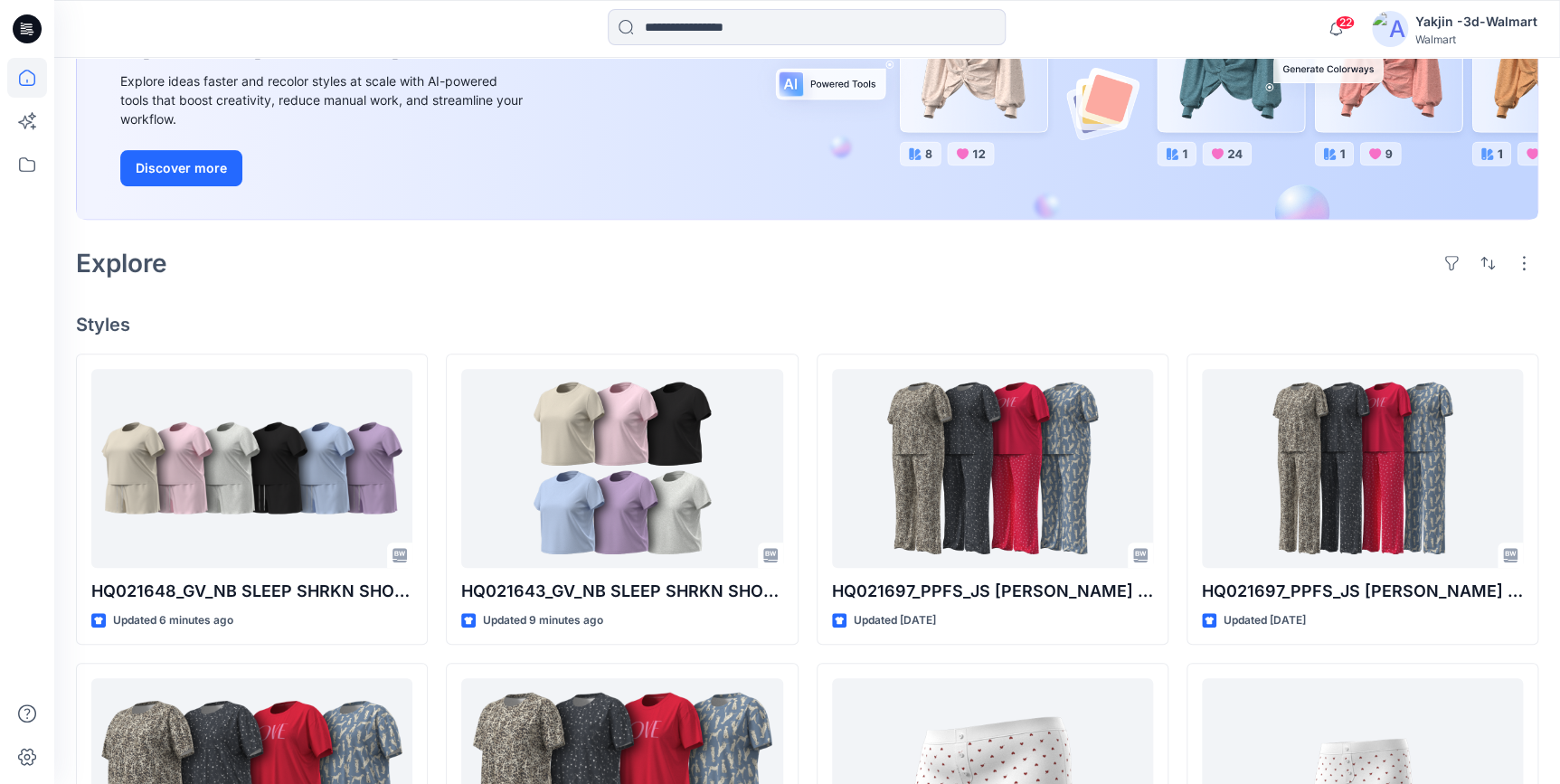
click at [28, 23] on icon at bounding box center [26, 28] width 29 height 29
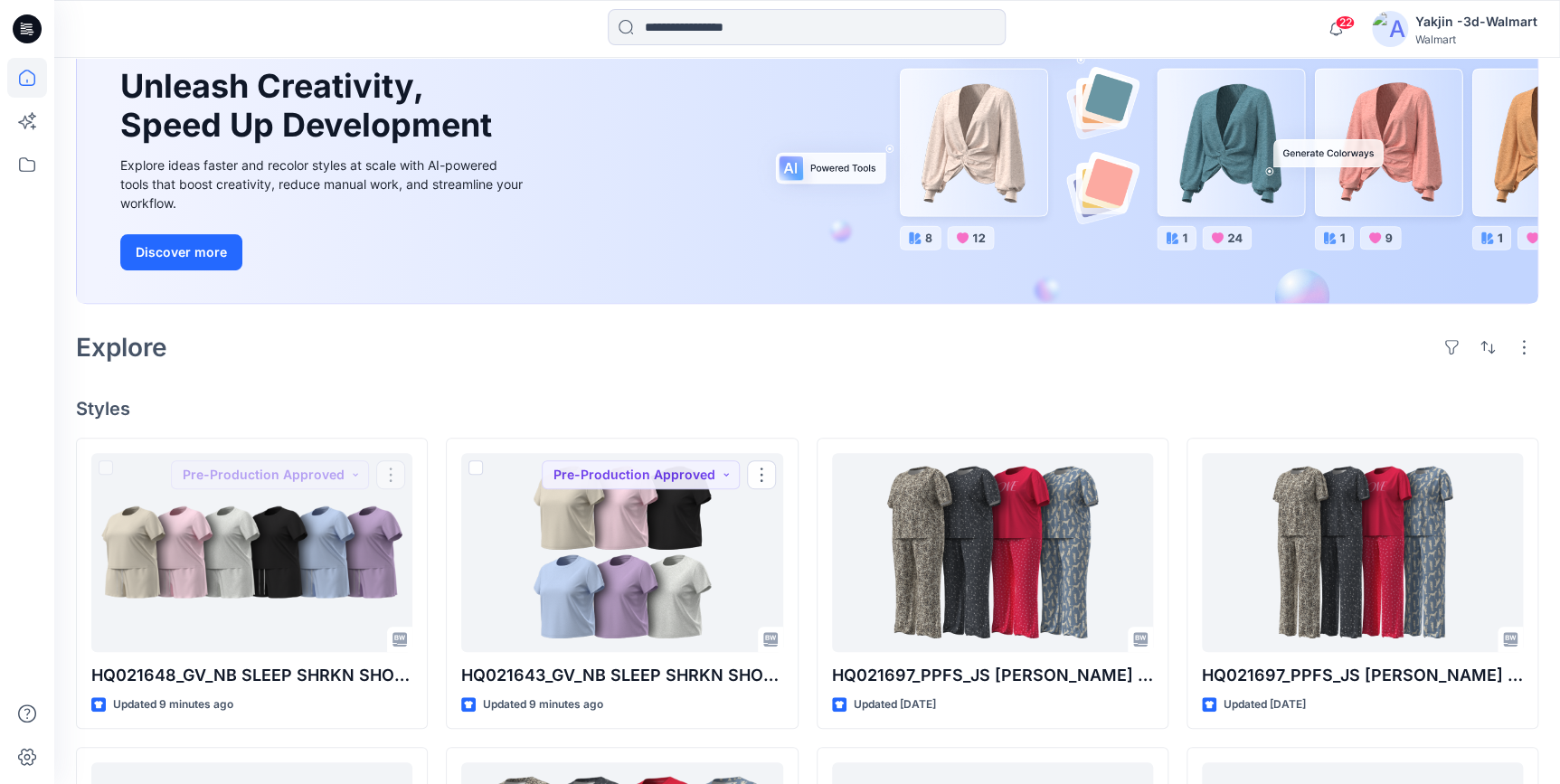
scroll to position [82, 0]
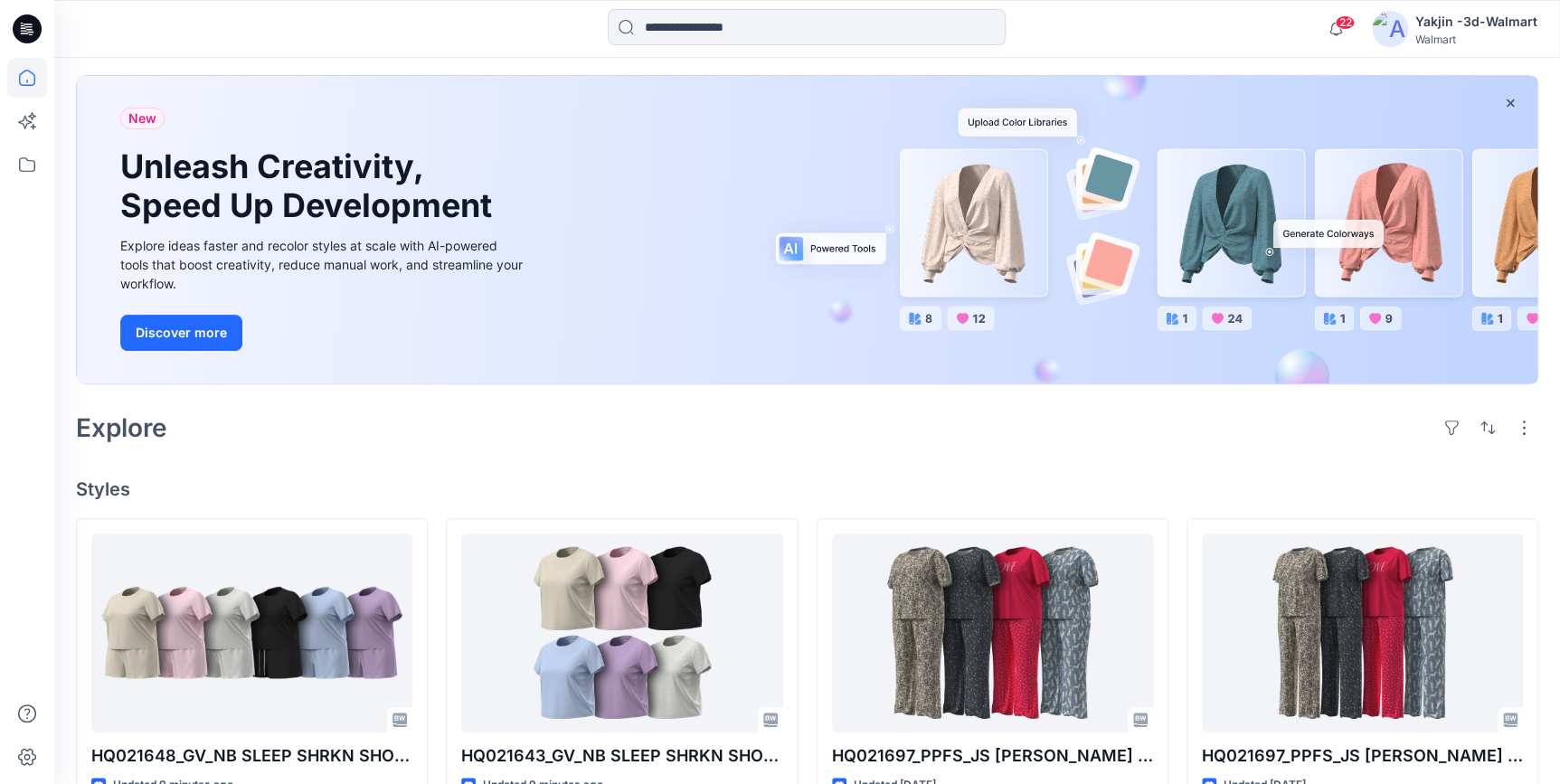
click at [28, 29] on icon at bounding box center [30, 29] width 8 height 1
click at [951, 449] on div "Welcome back, Yakjin New New Unleash Creativity, Speed Up Development Explore i…" at bounding box center [808, 746] width 1507 height 1539
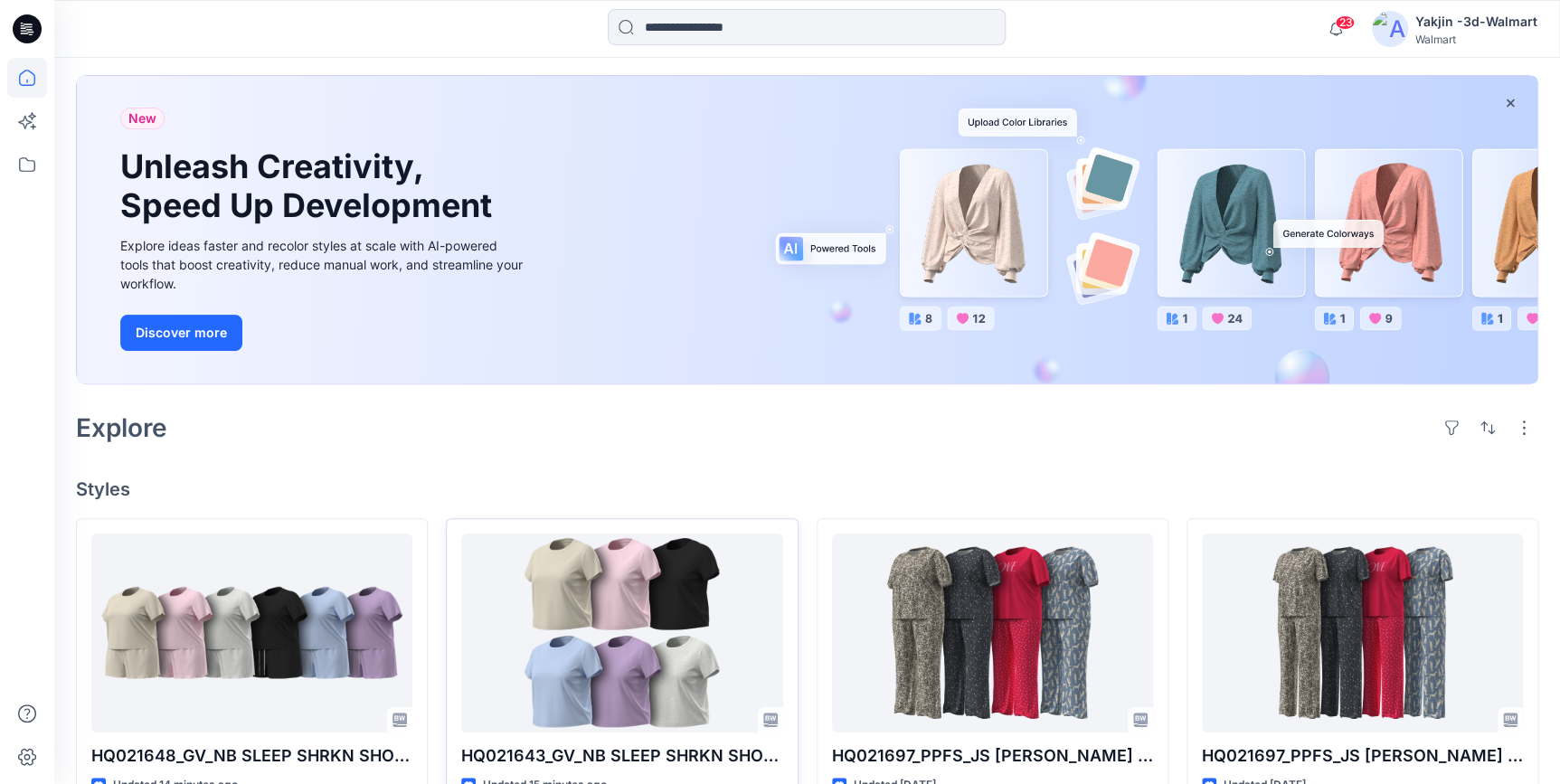
scroll to position [164, 0]
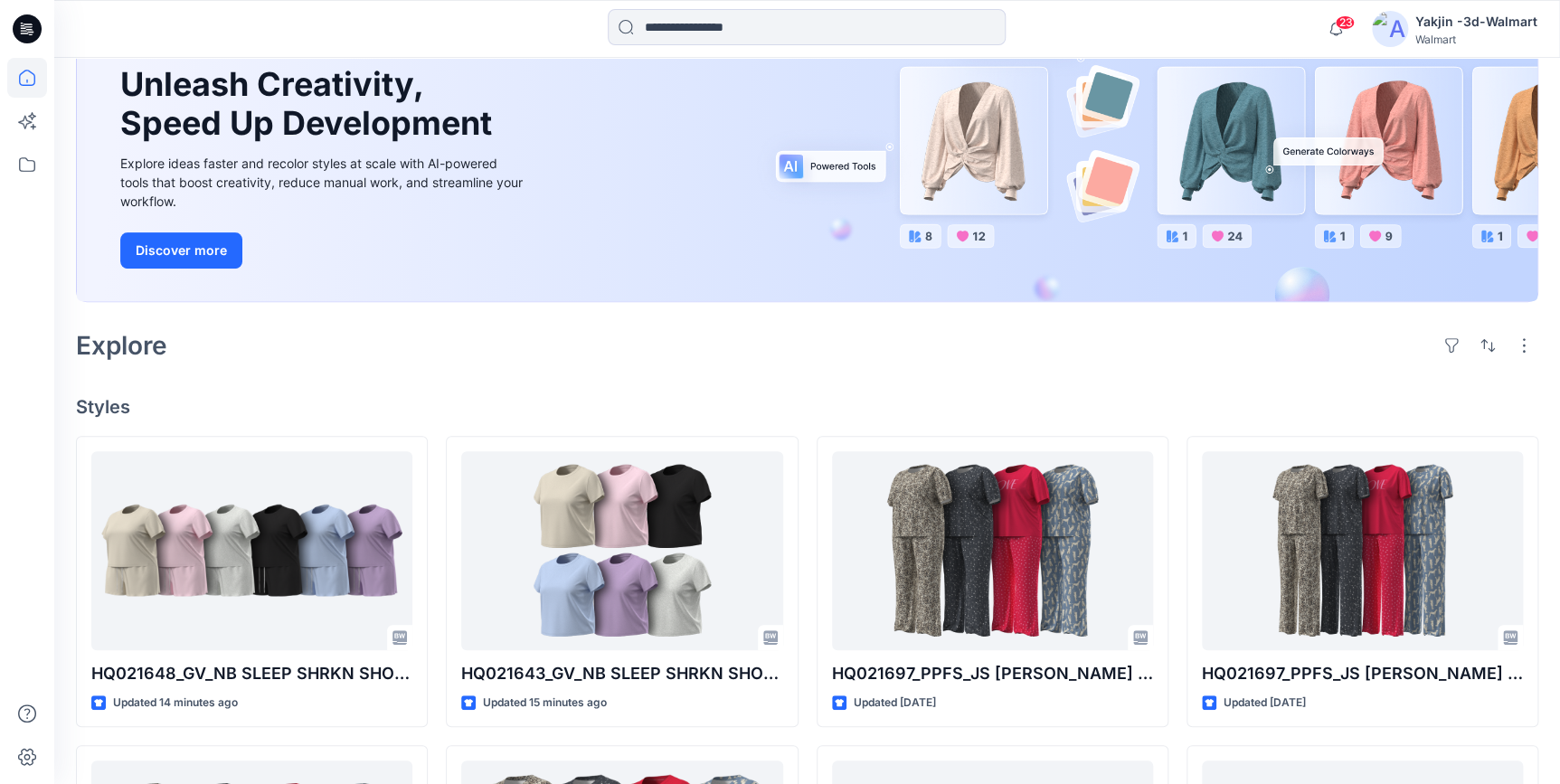
drag, startPoint x: 18, startPoint y: 18, endPoint x: 147, endPoint y: 93, distance: 149.2
click at [18, 18] on icon at bounding box center [26, 28] width 29 height 29
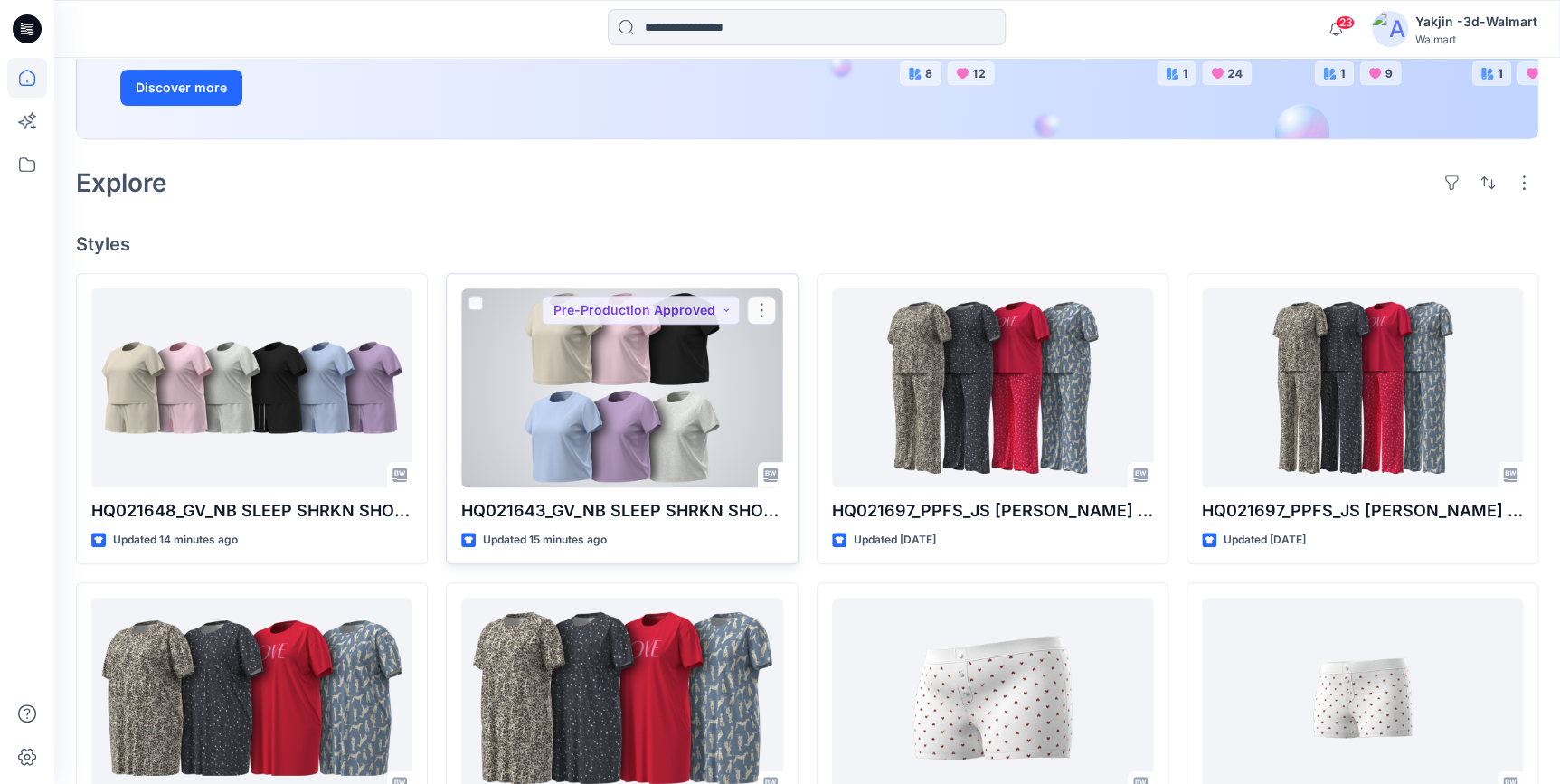
scroll to position [328, 0]
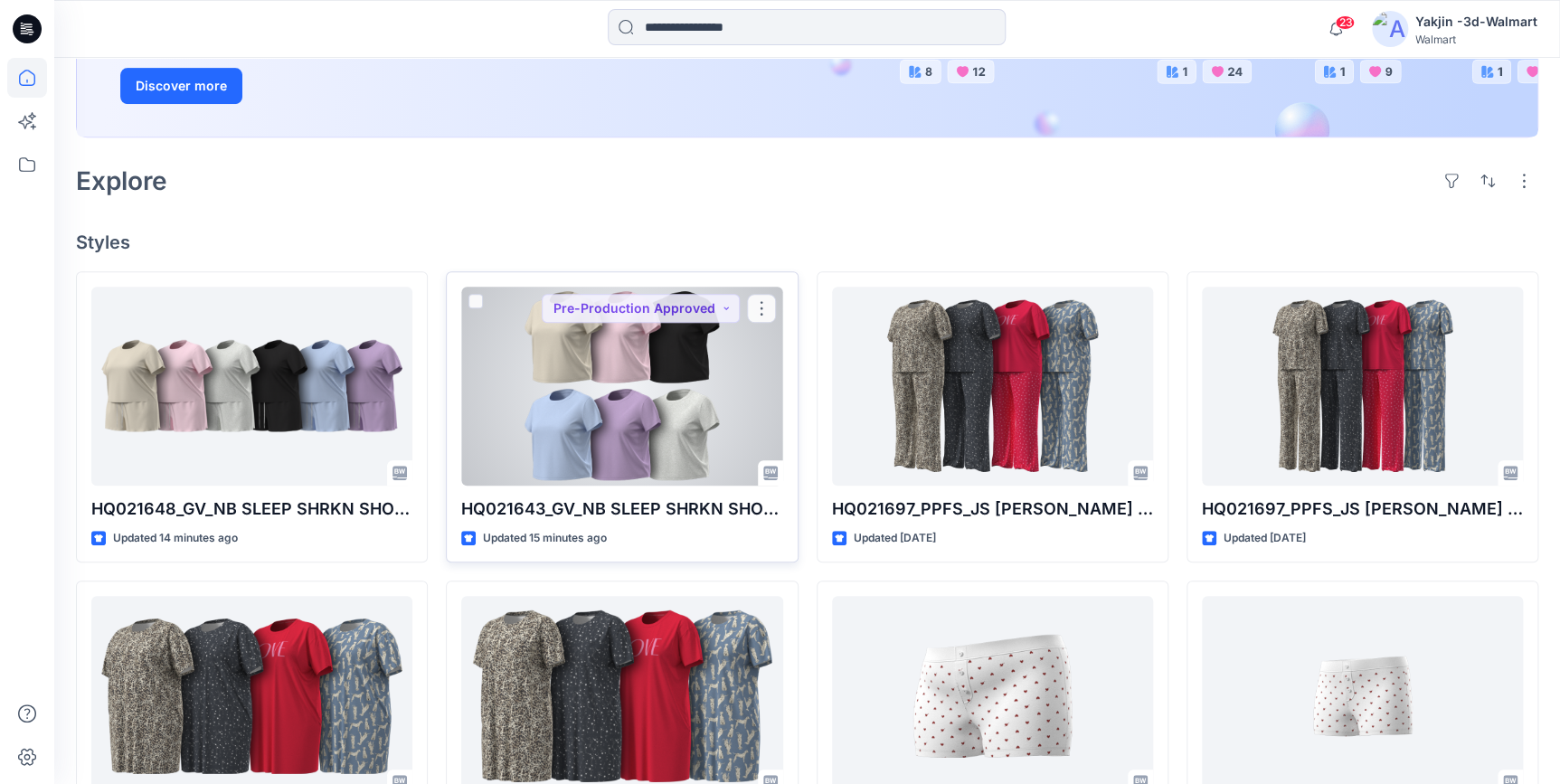
click at [612, 424] on div at bounding box center [622, 386] width 321 height 199
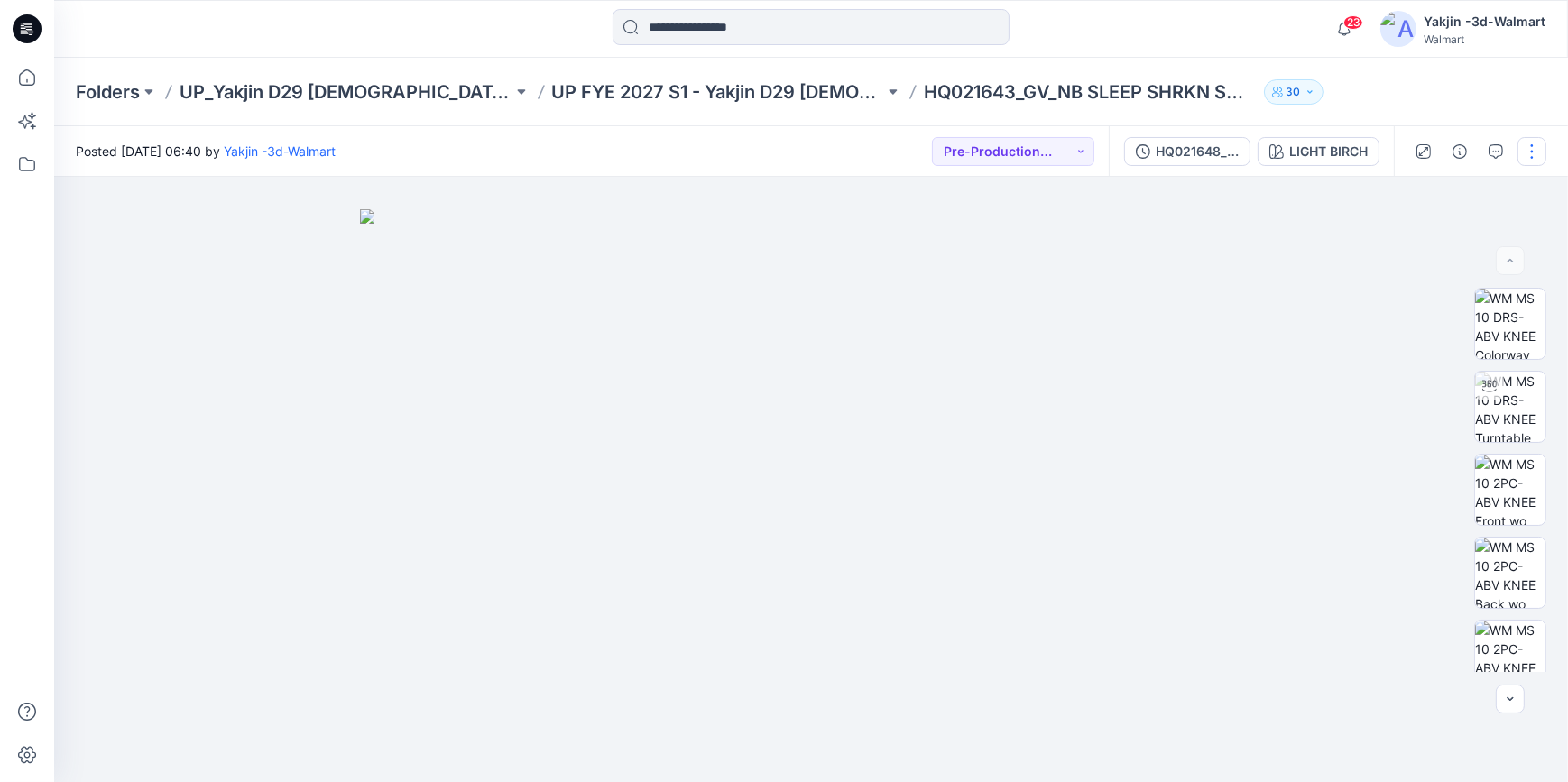
click at [1536, 153] on button "button" at bounding box center [1532, 152] width 29 height 29
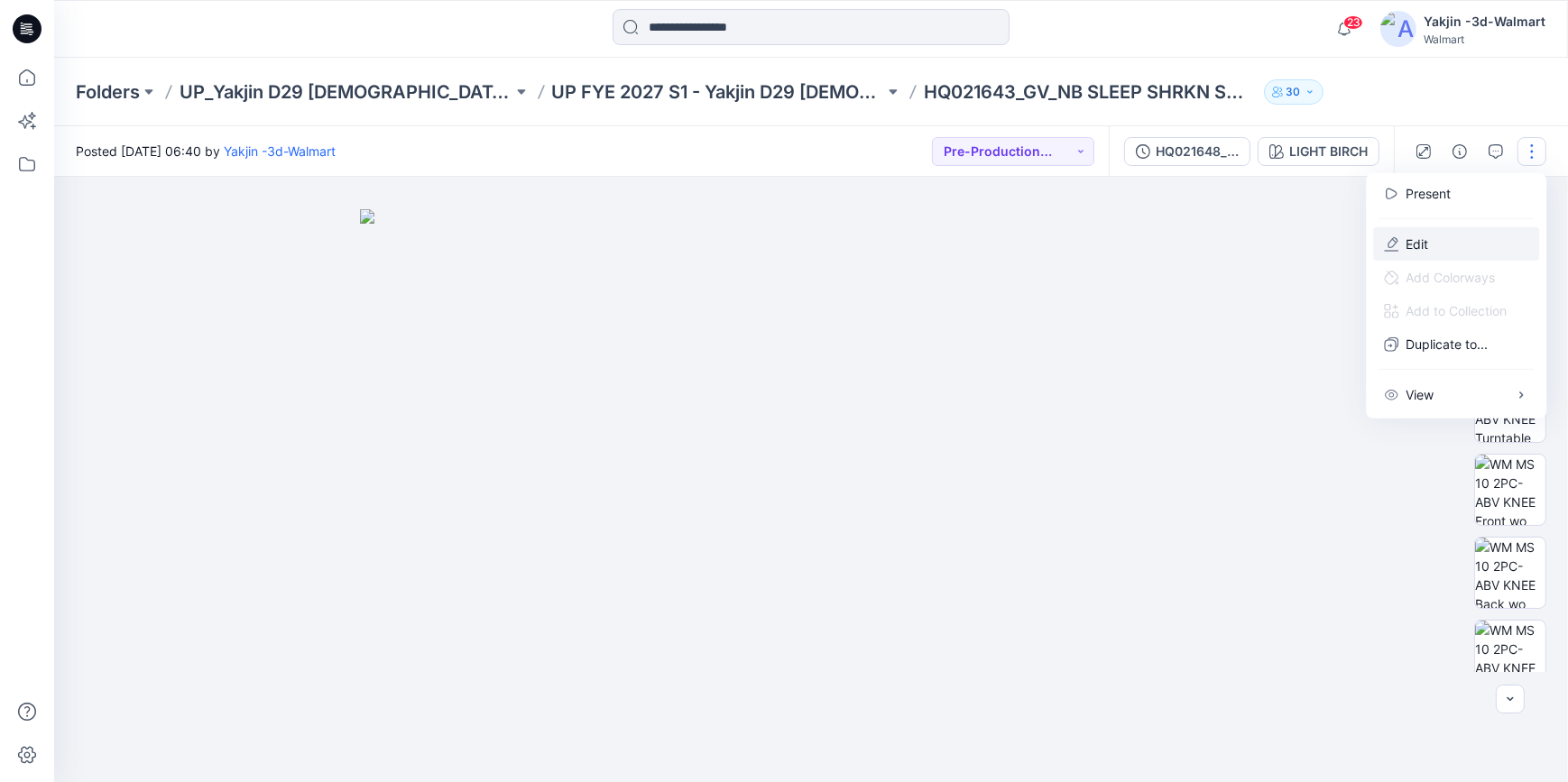
click at [1464, 235] on button "Edit" at bounding box center [1456, 244] width 166 height 34
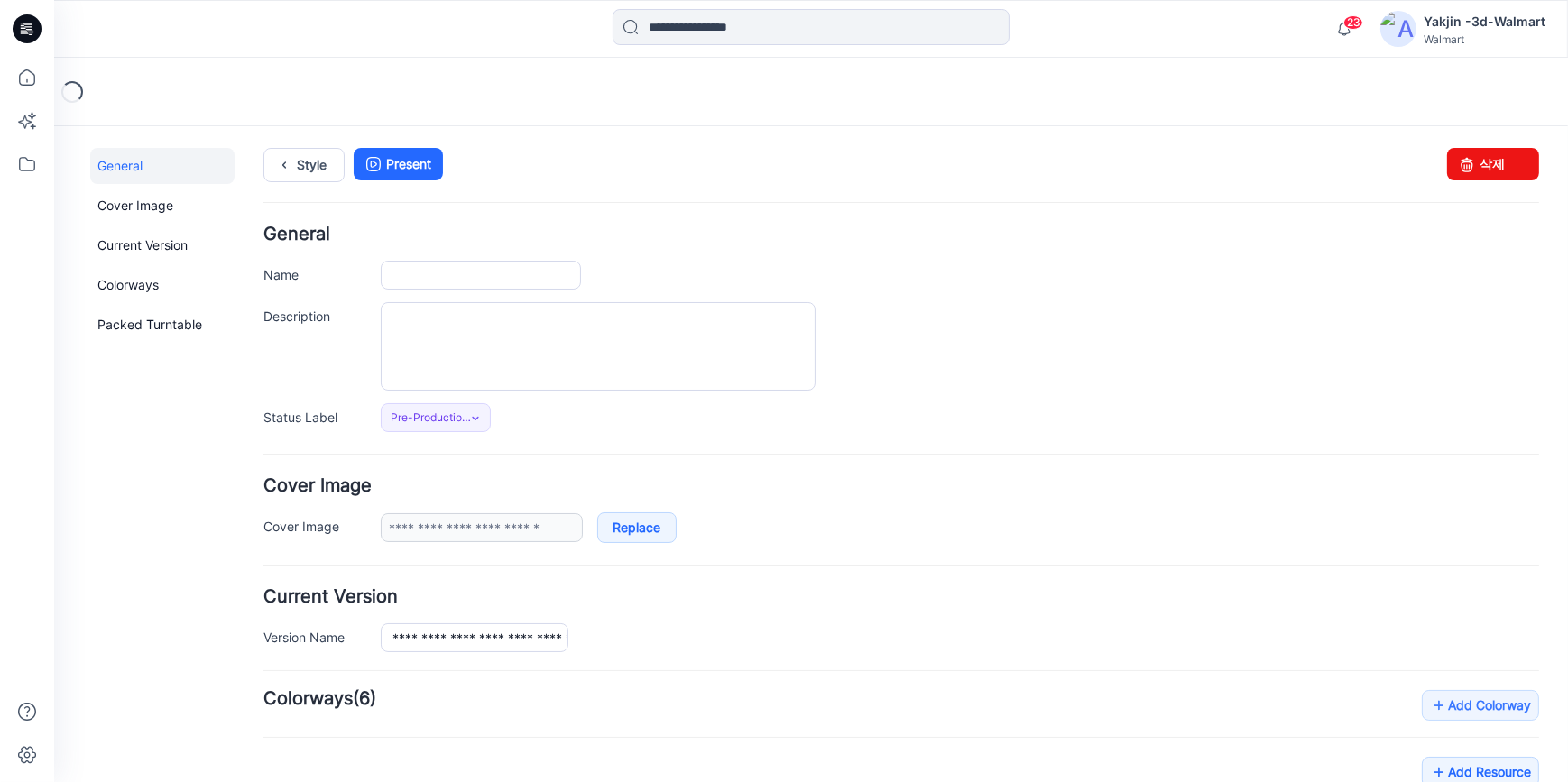
type input "**********"
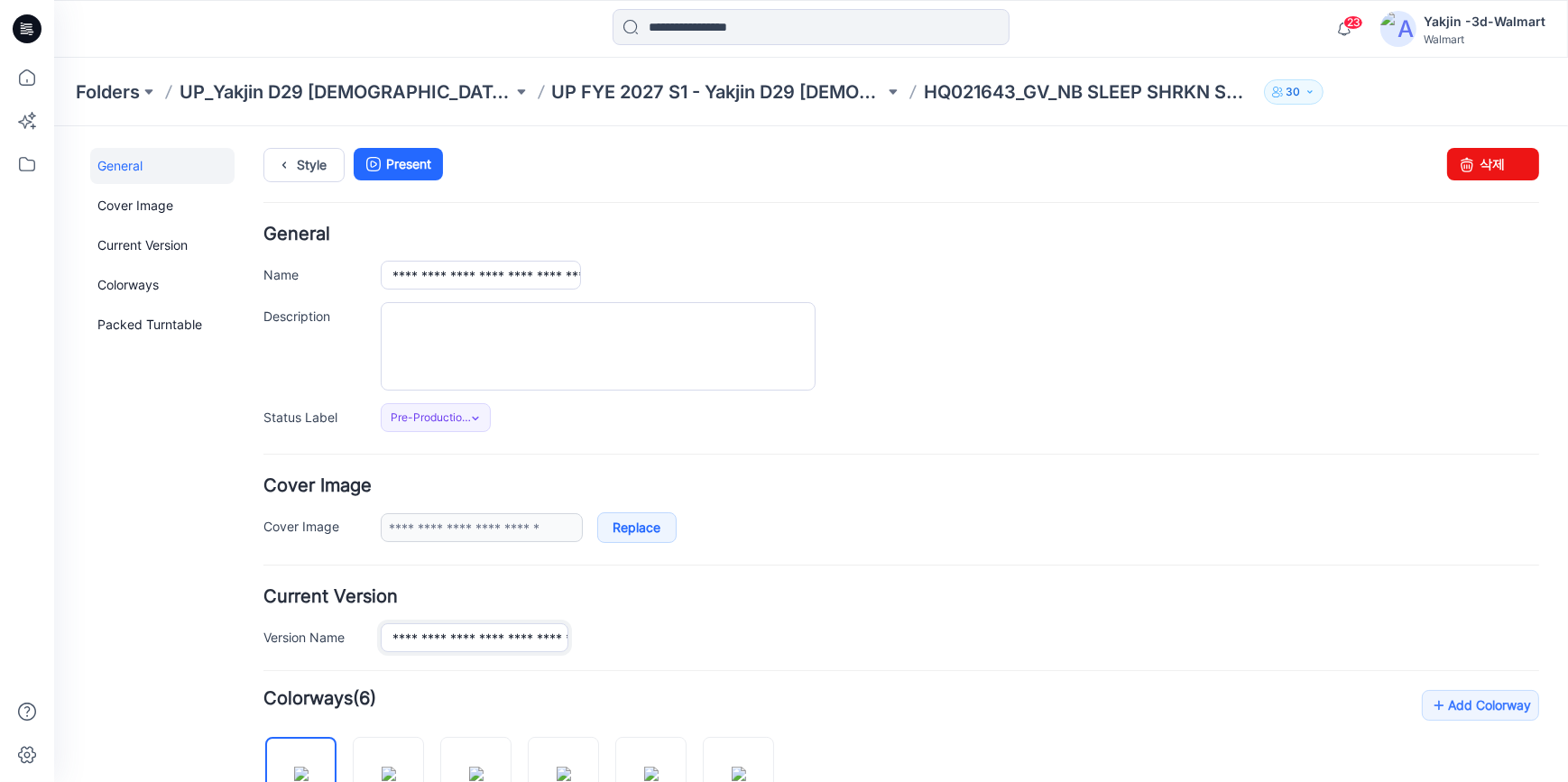
scroll to position [0, 112]
drag, startPoint x: 454, startPoint y: 637, endPoint x: 692, endPoint y: 638, distance: 238.0
click at [692, 638] on div "**********" at bounding box center [960, 636] width 1158 height 29
drag, startPoint x: 386, startPoint y: 265, endPoint x: 936, endPoint y: 315, distance: 552.3
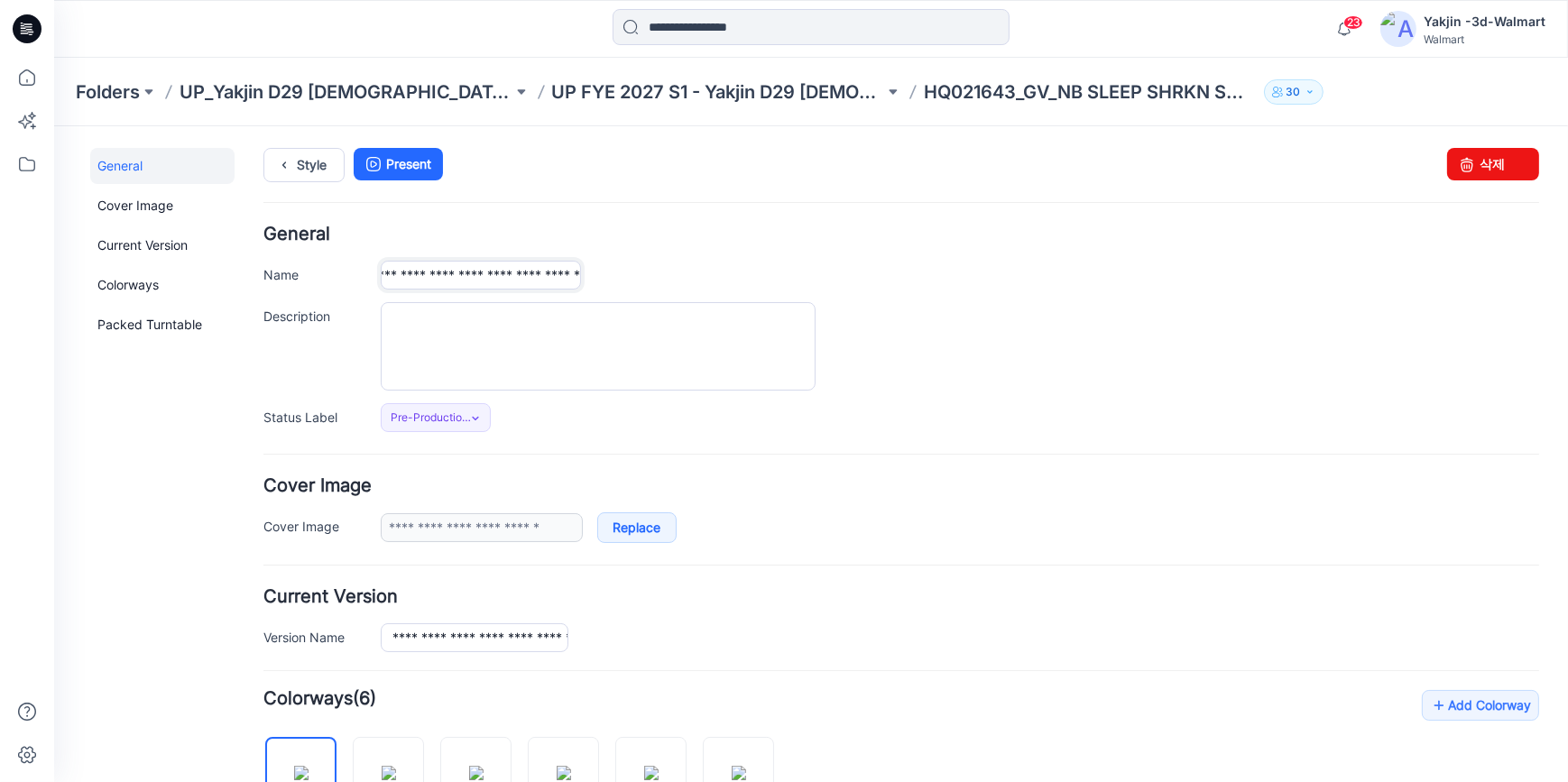
click at [920, 310] on div "**********" at bounding box center [901, 327] width 1275 height 207
paste input "**"
type input "**********"
click at [1021, 379] on div at bounding box center [960, 345] width 1158 height 88
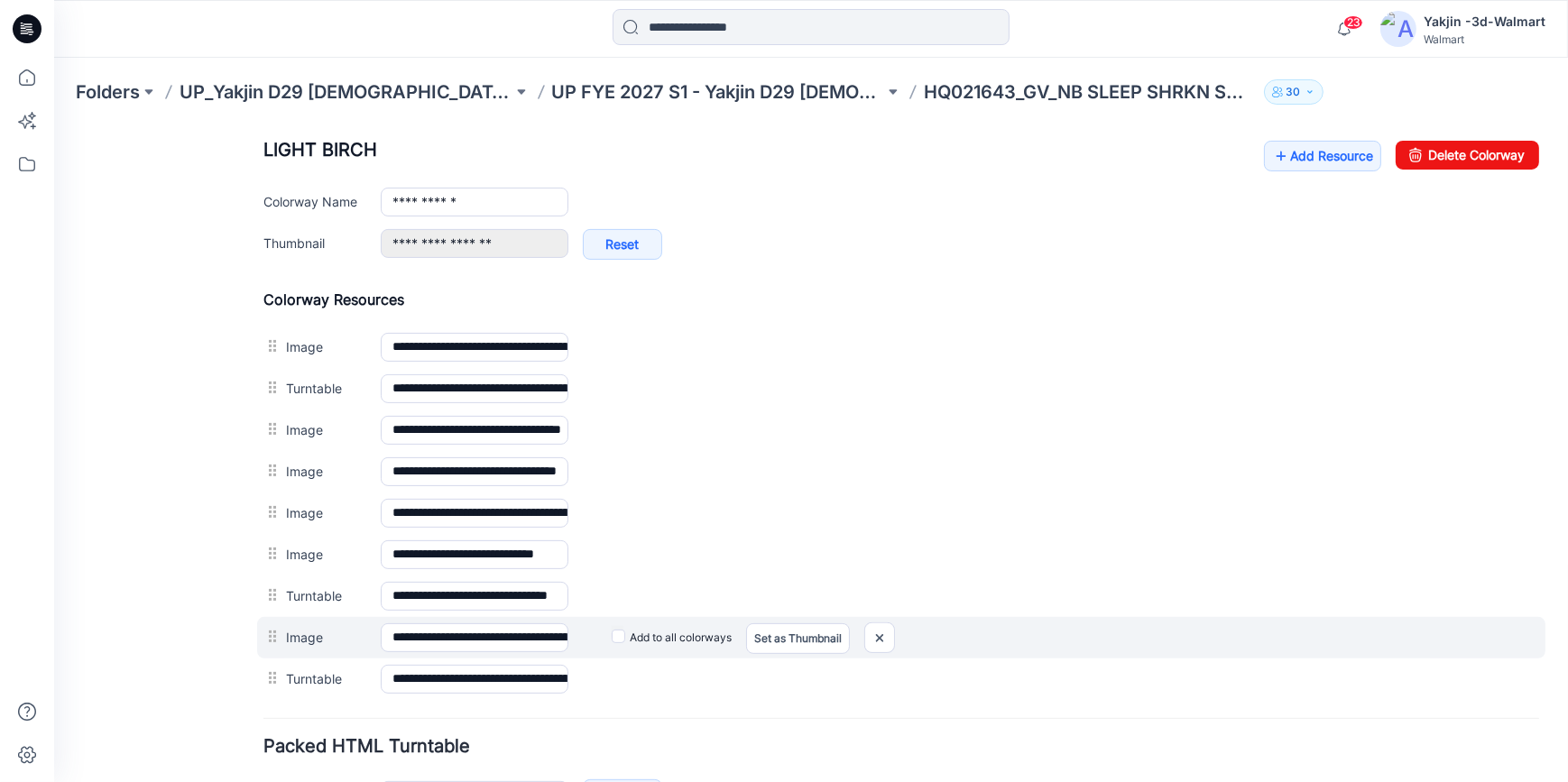
scroll to position [738, 0]
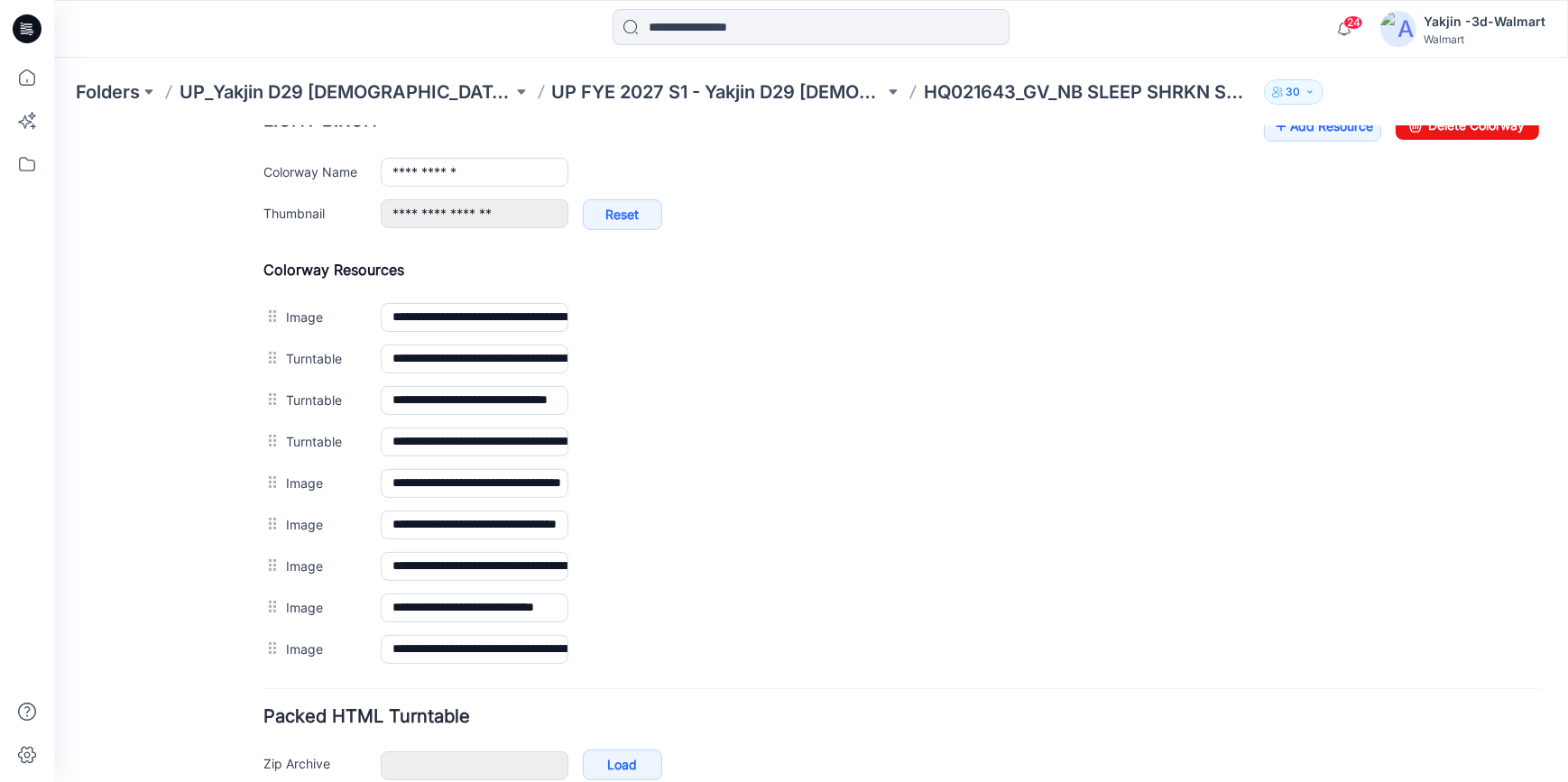
click at [202, 559] on div "General Cover Image Current Version Colorways Packed Turntable" at bounding box center [162, 133] width 144 height 1449
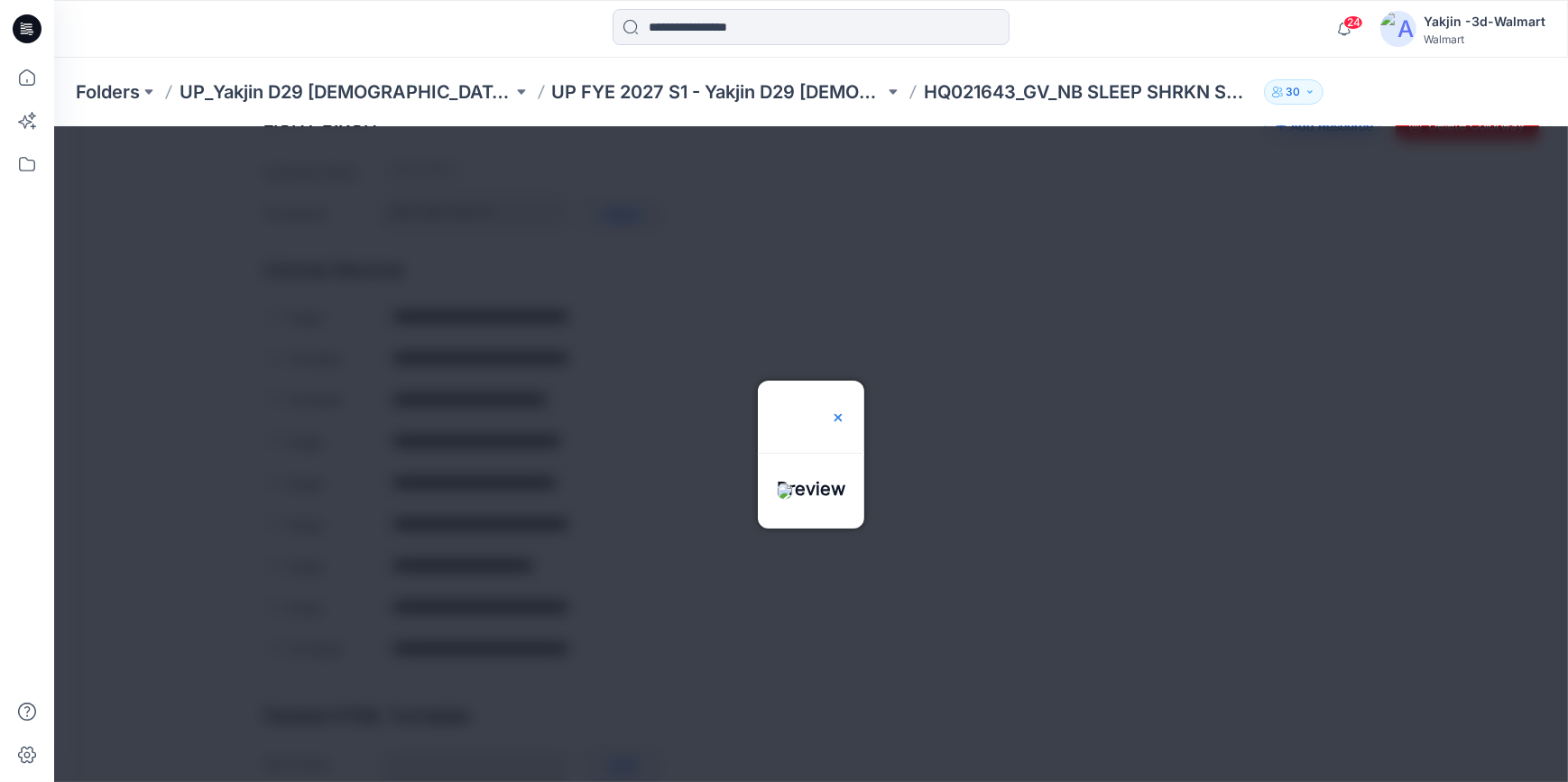
click at [846, 410] on img at bounding box center [837, 416] width 14 height 14
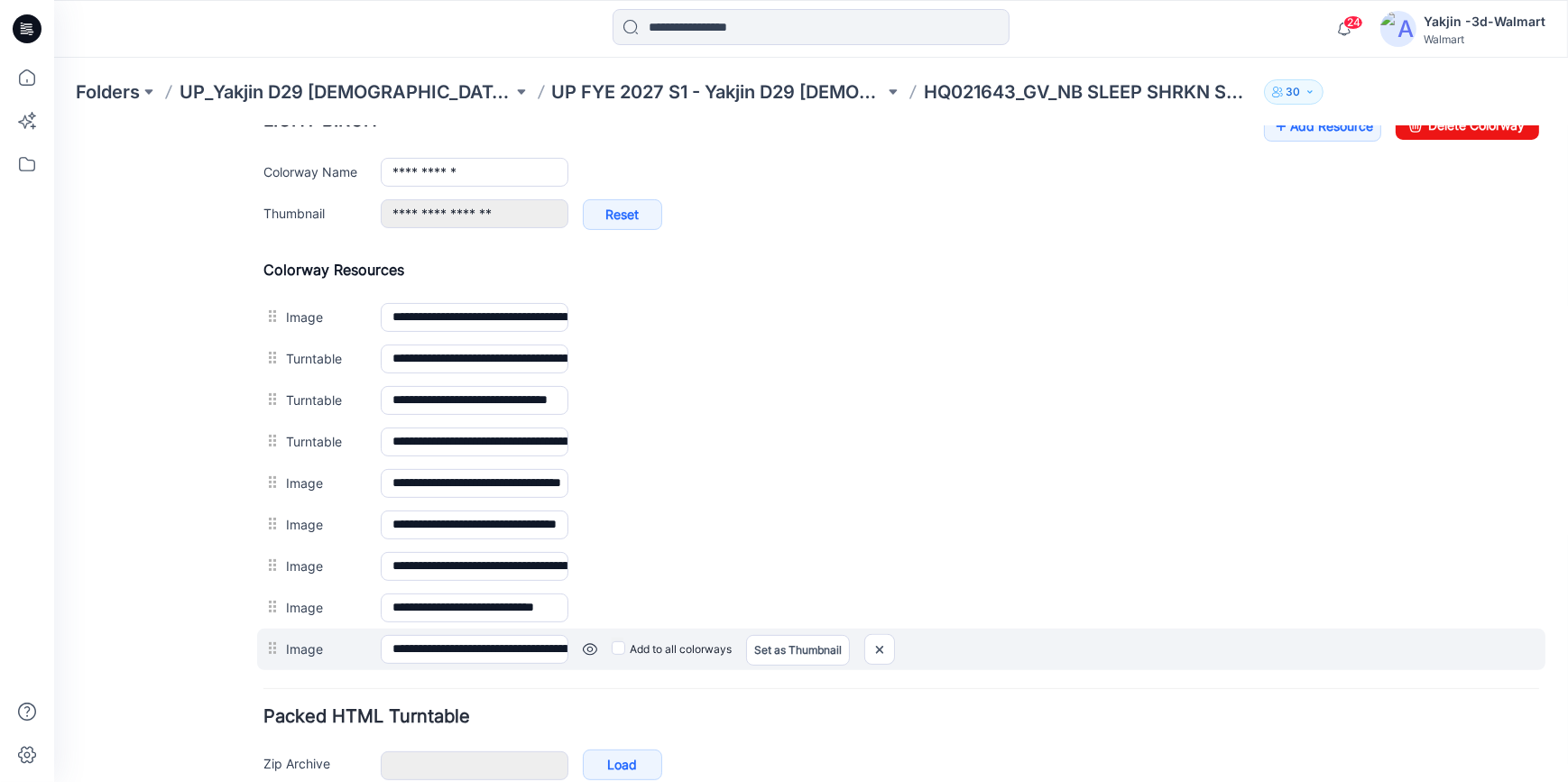
click at [54, 125] on link at bounding box center [54, 125] width 0 height 0
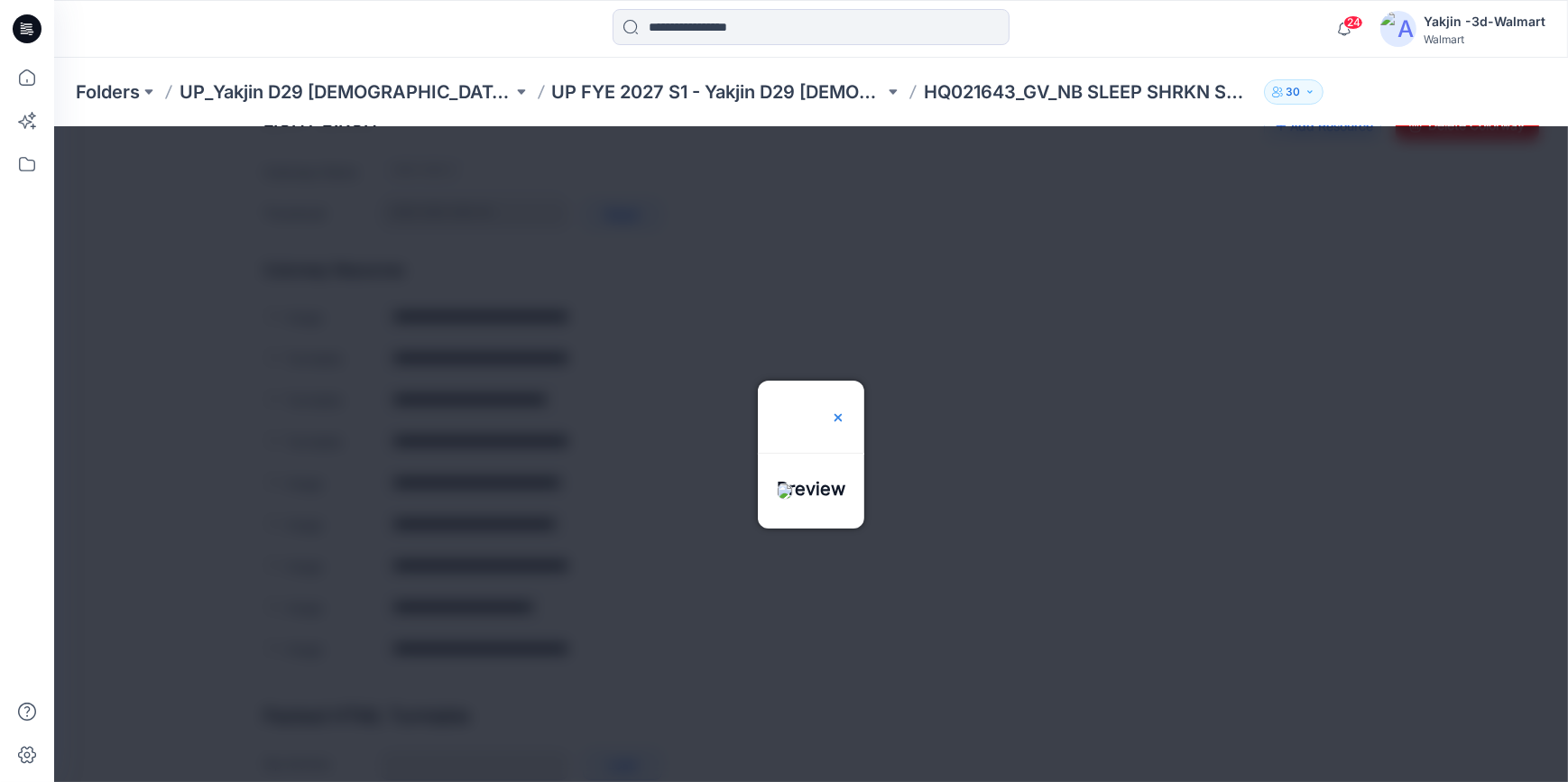
click at [846, 410] on img at bounding box center [837, 416] width 14 height 14
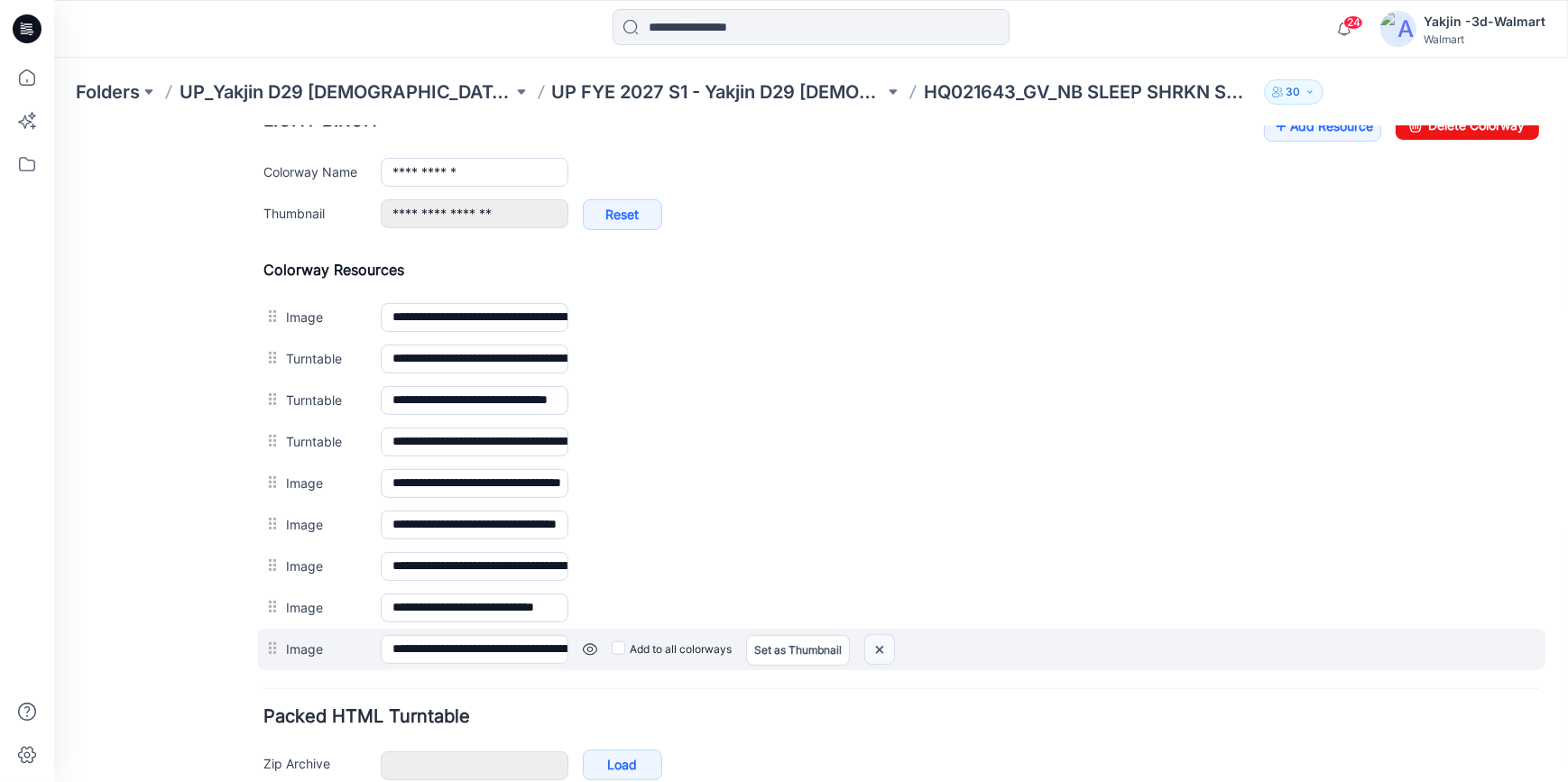
click at [54, 125] on img at bounding box center [54, 125] width 0 height 0
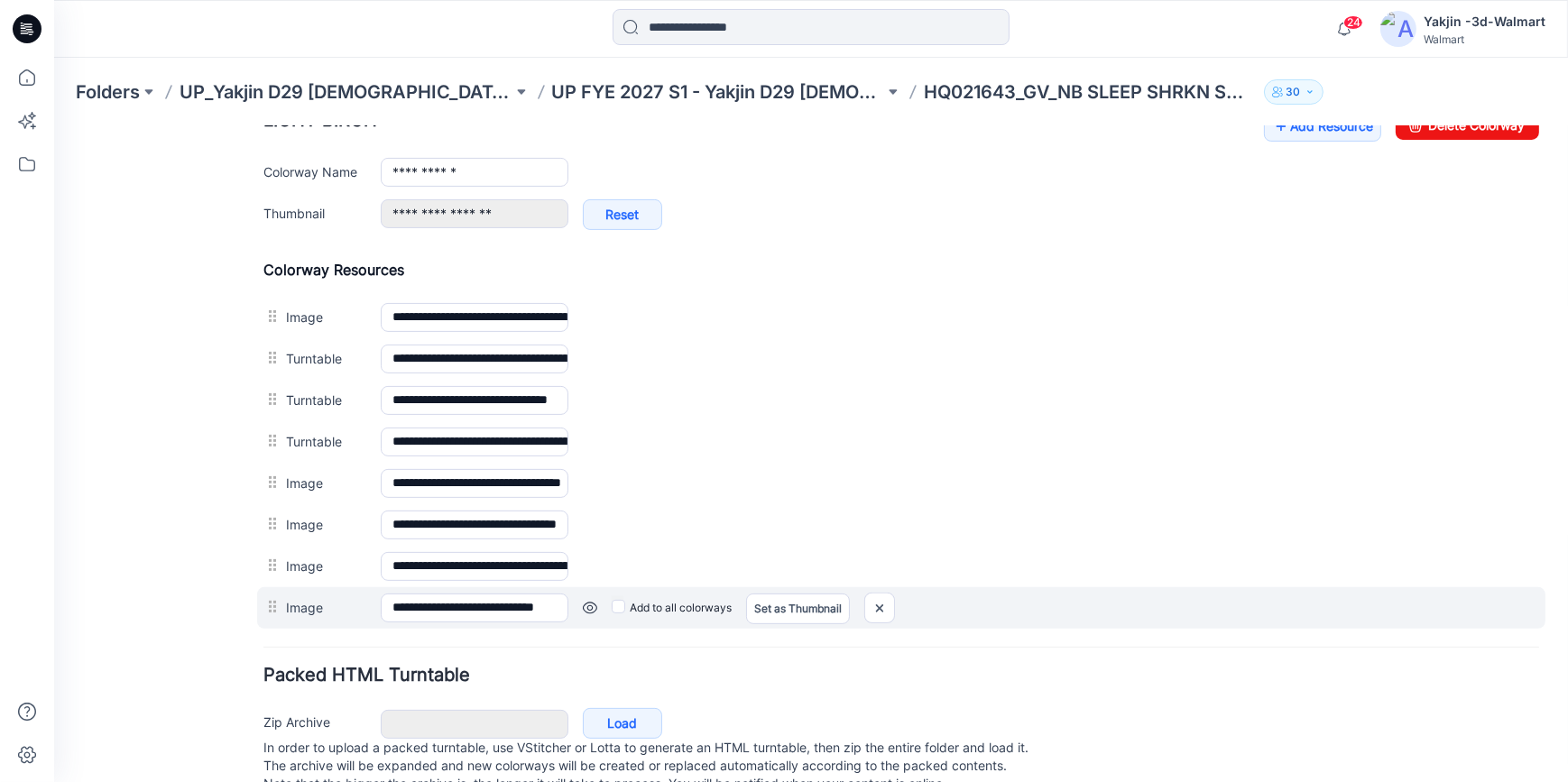
click at [54, 125] on link at bounding box center [54, 125] width 0 height 0
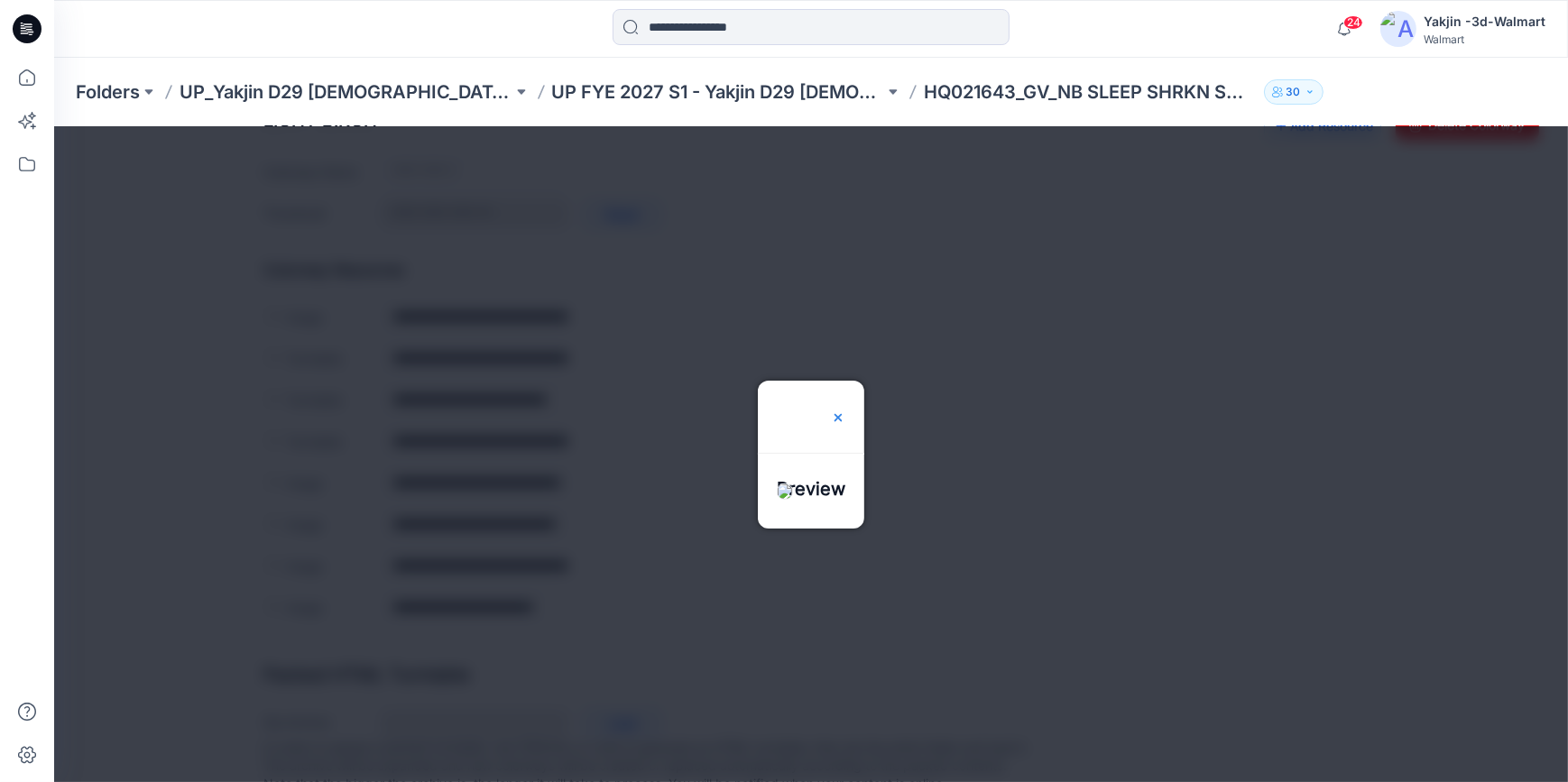
click at [846, 410] on img at bounding box center [837, 416] width 14 height 14
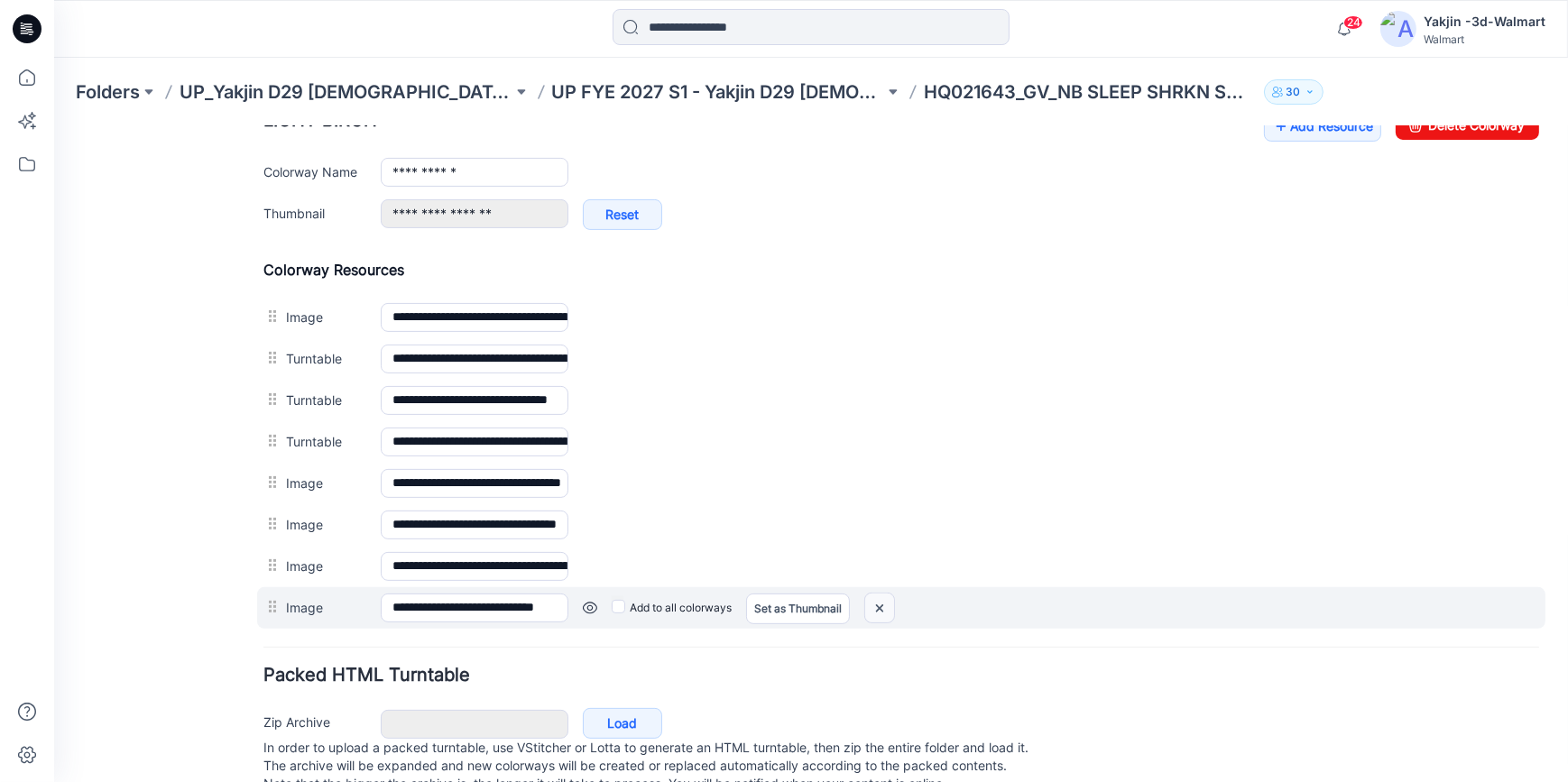
click at [54, 125] on img at bounding box center [54, 125] width 0 height 0
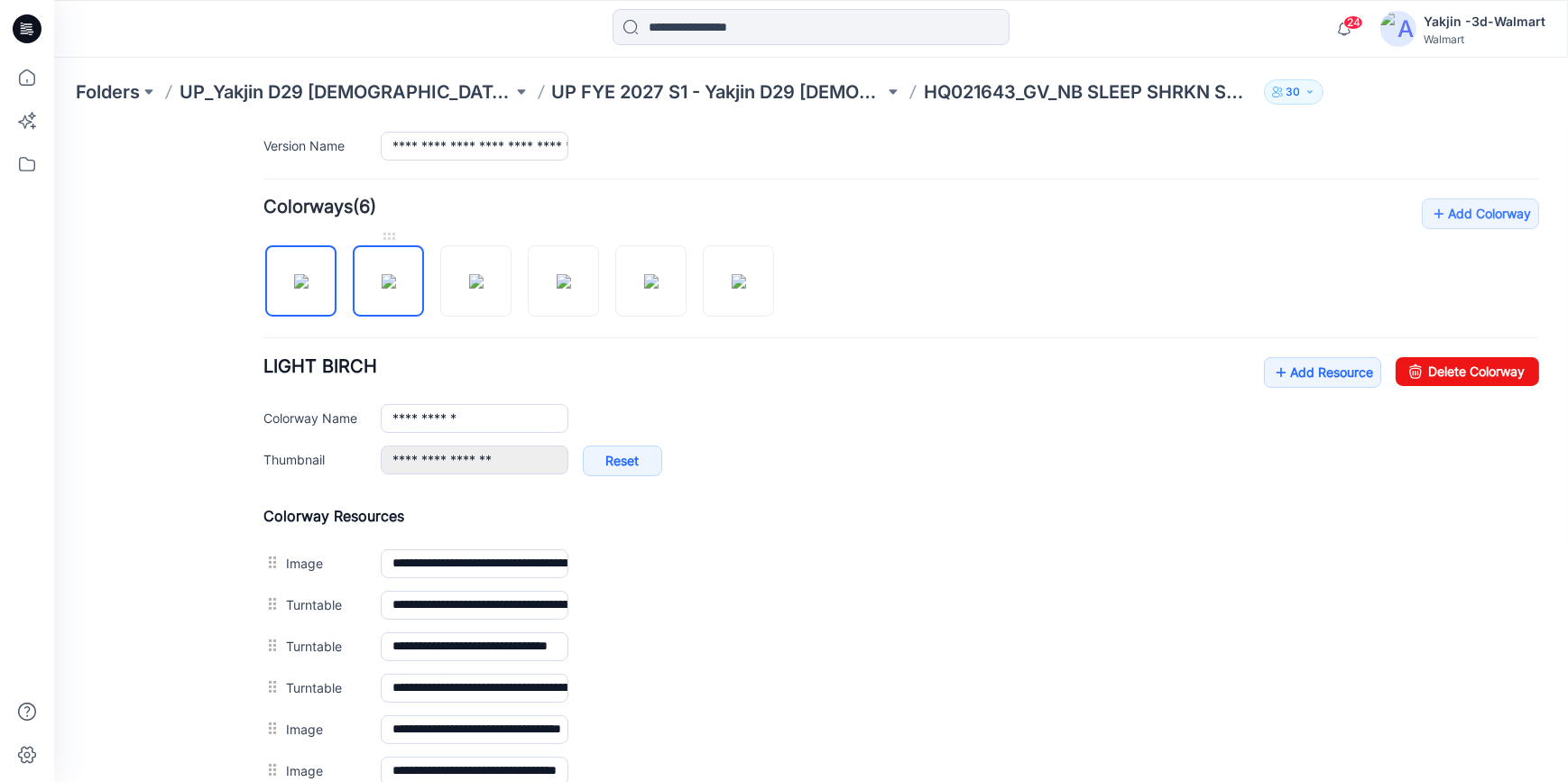
click at [396, 288] on img at bounding box center [388, 280] width 14 height 14
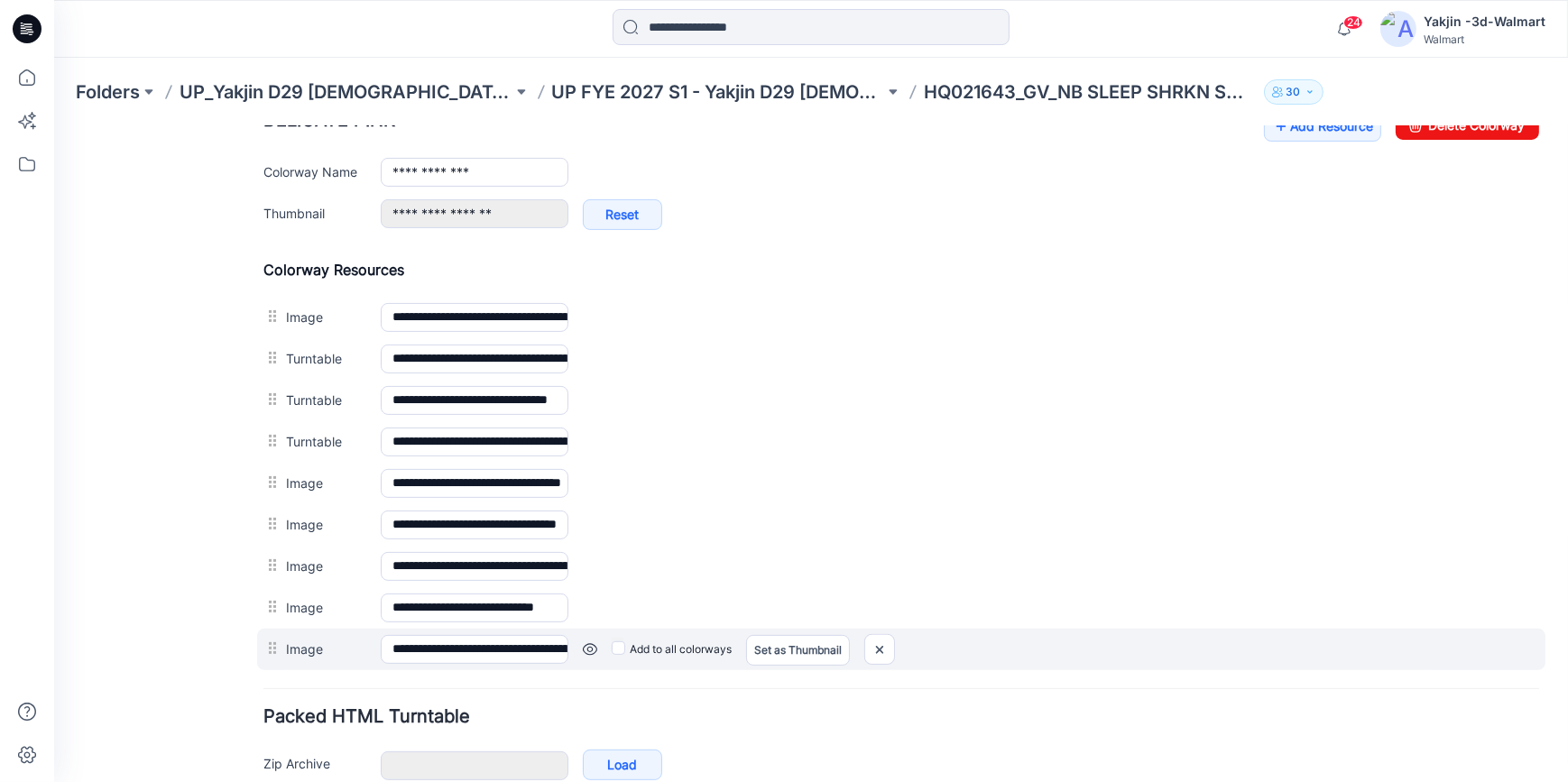
click at [54, 125] on link at bounding box center [54, 125] width 0 height 0
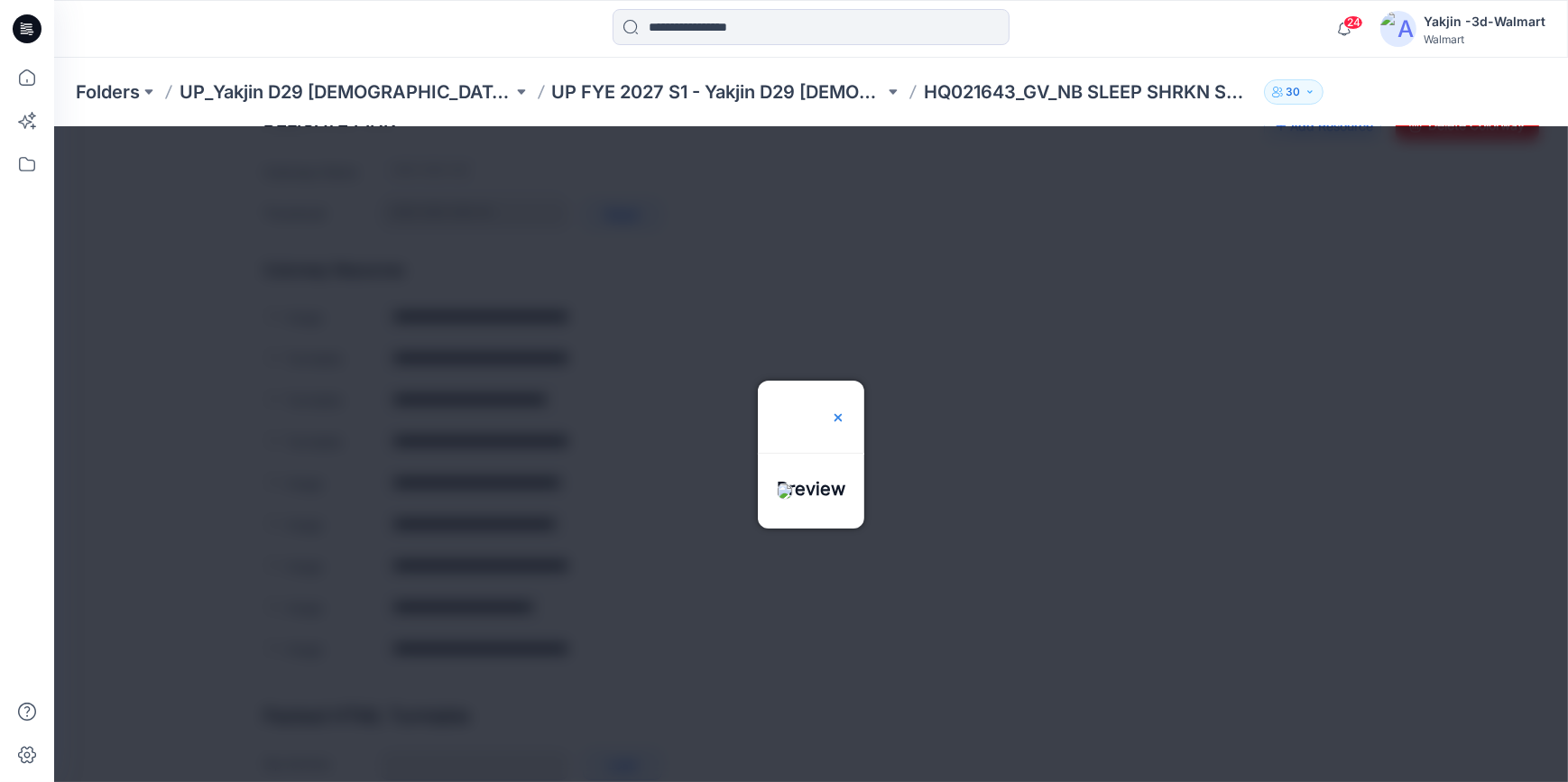
click at [846, 410] on img at bounding box center [837, 416] width 14 height 14
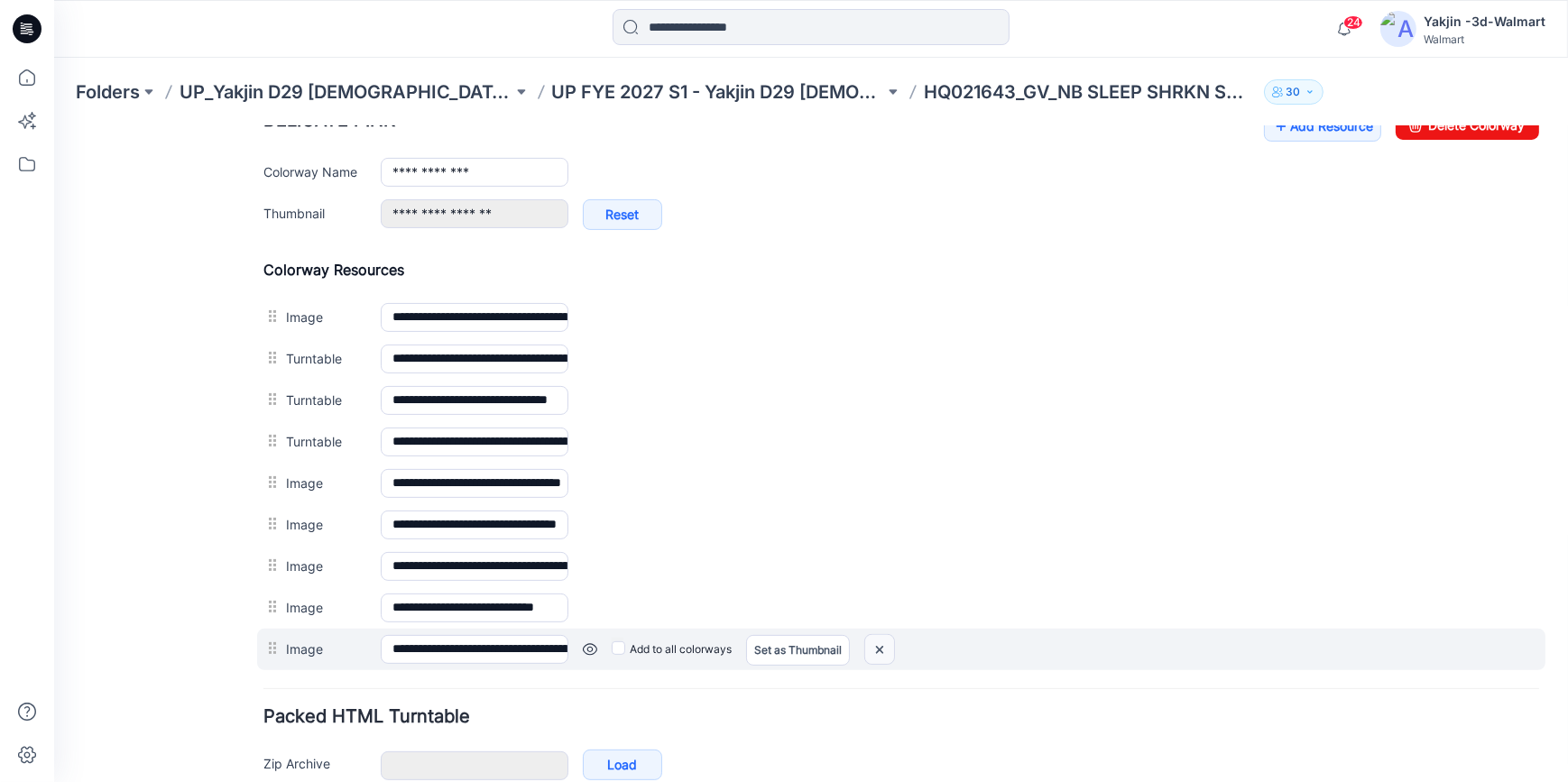
click at [54, 125] on img at bounding box center [54, 125] width 0 height 0
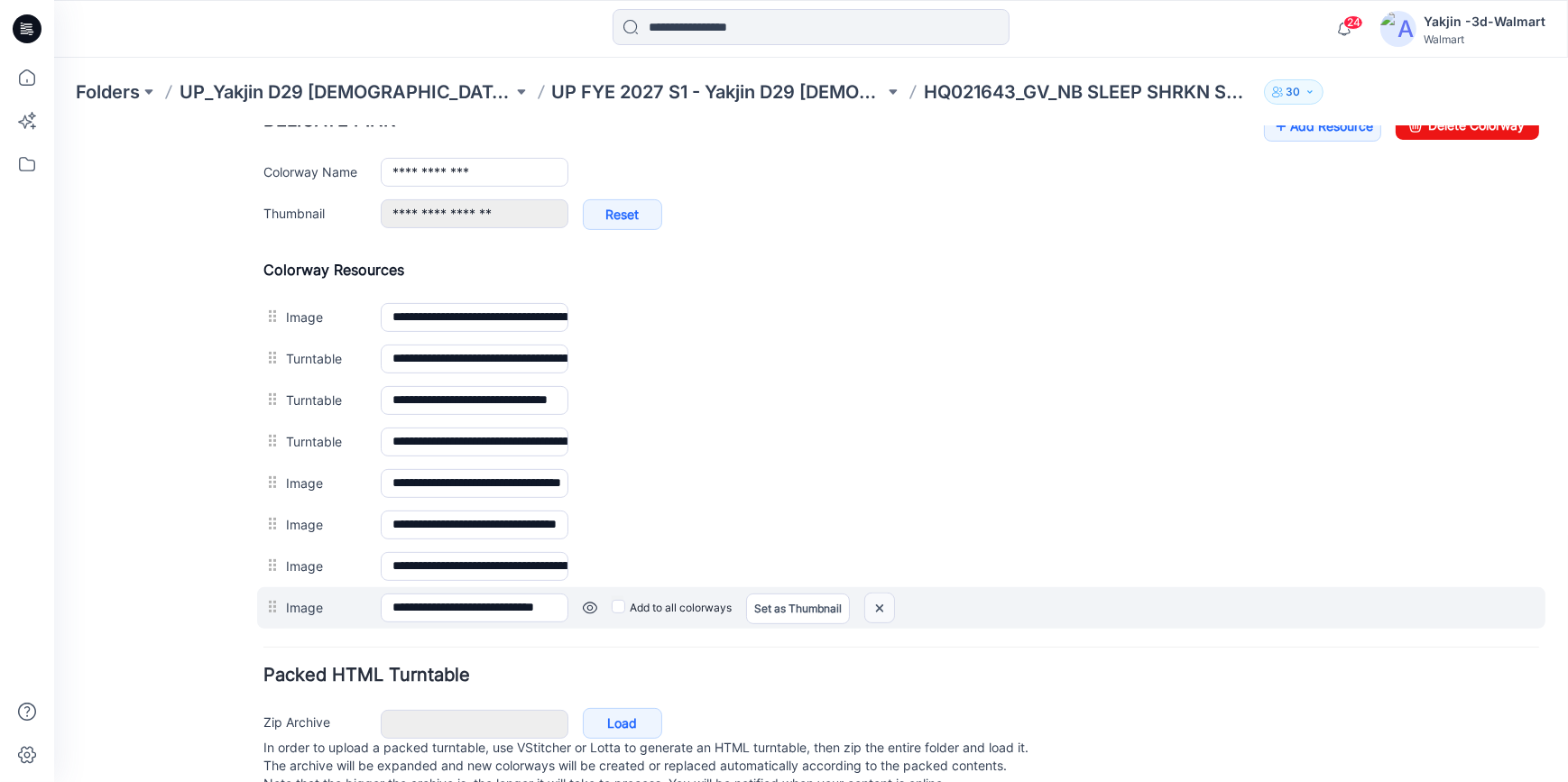
click at [54, 125] on img at bounding box center [54, 125] width 0 height 0
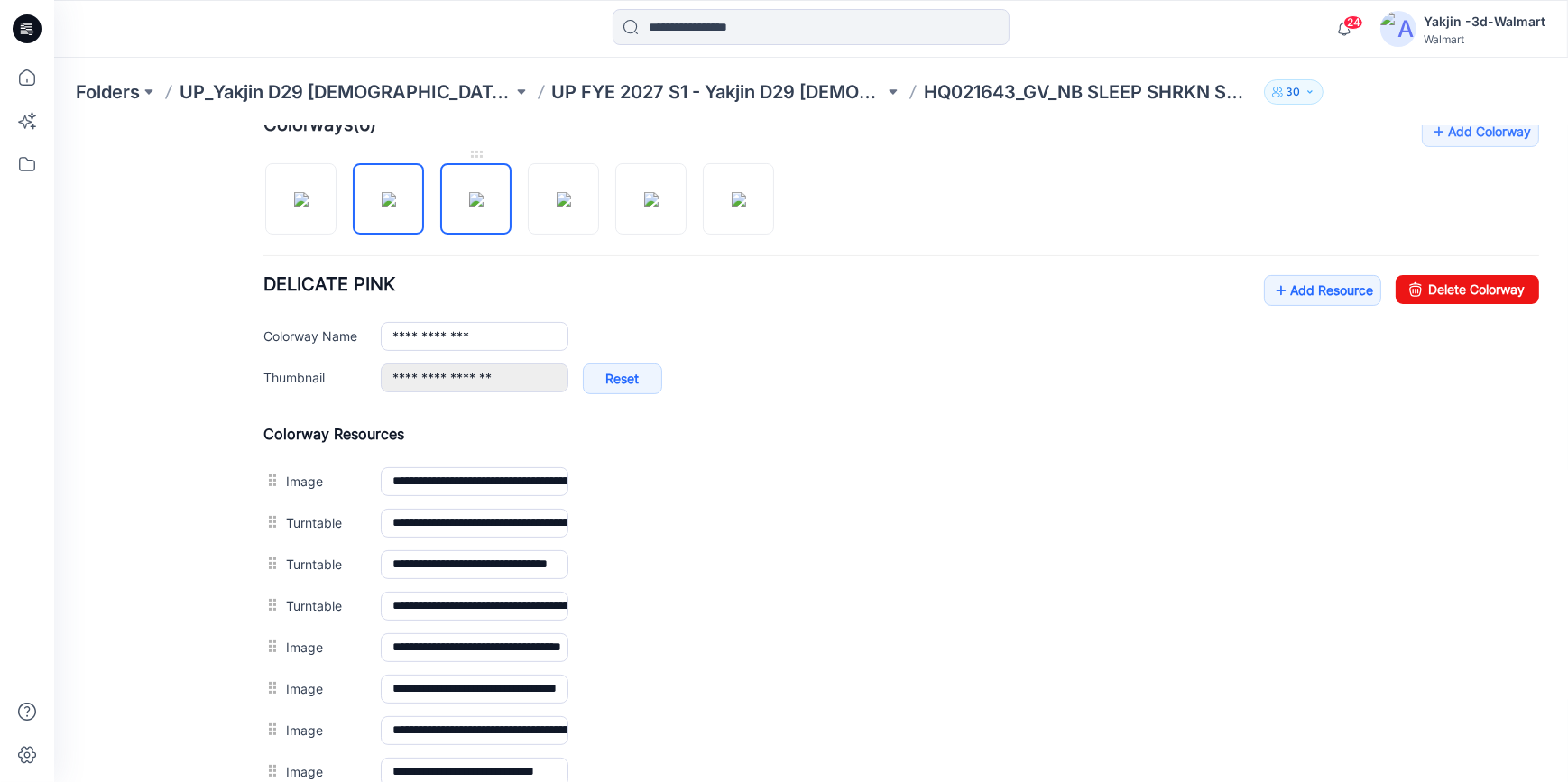
click at [484, 206] on img at bounding box center [475, 197] width 14 height 14
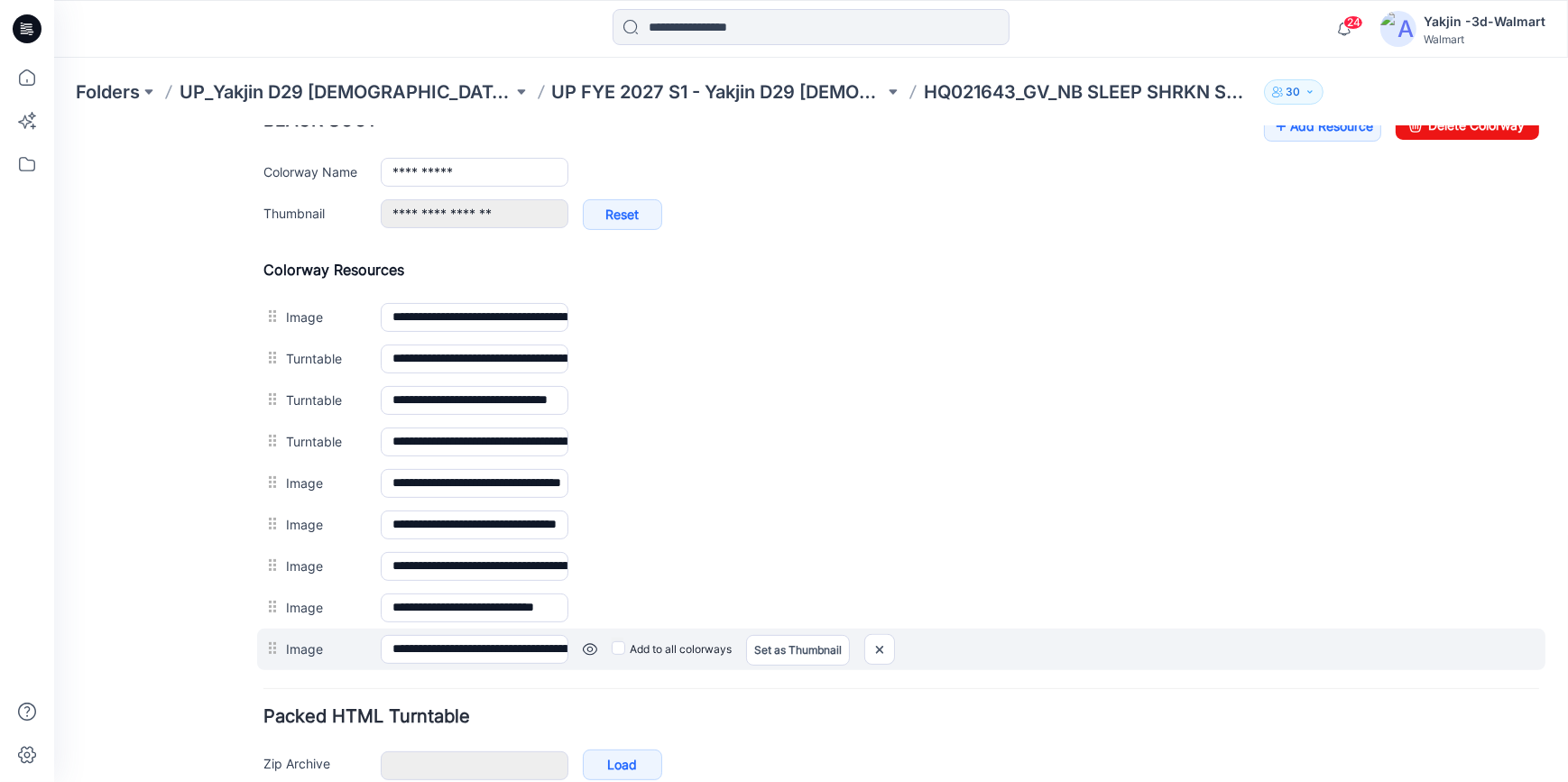
click at [54, 125] on link at bounding box center [54, 125] width 0 height 0
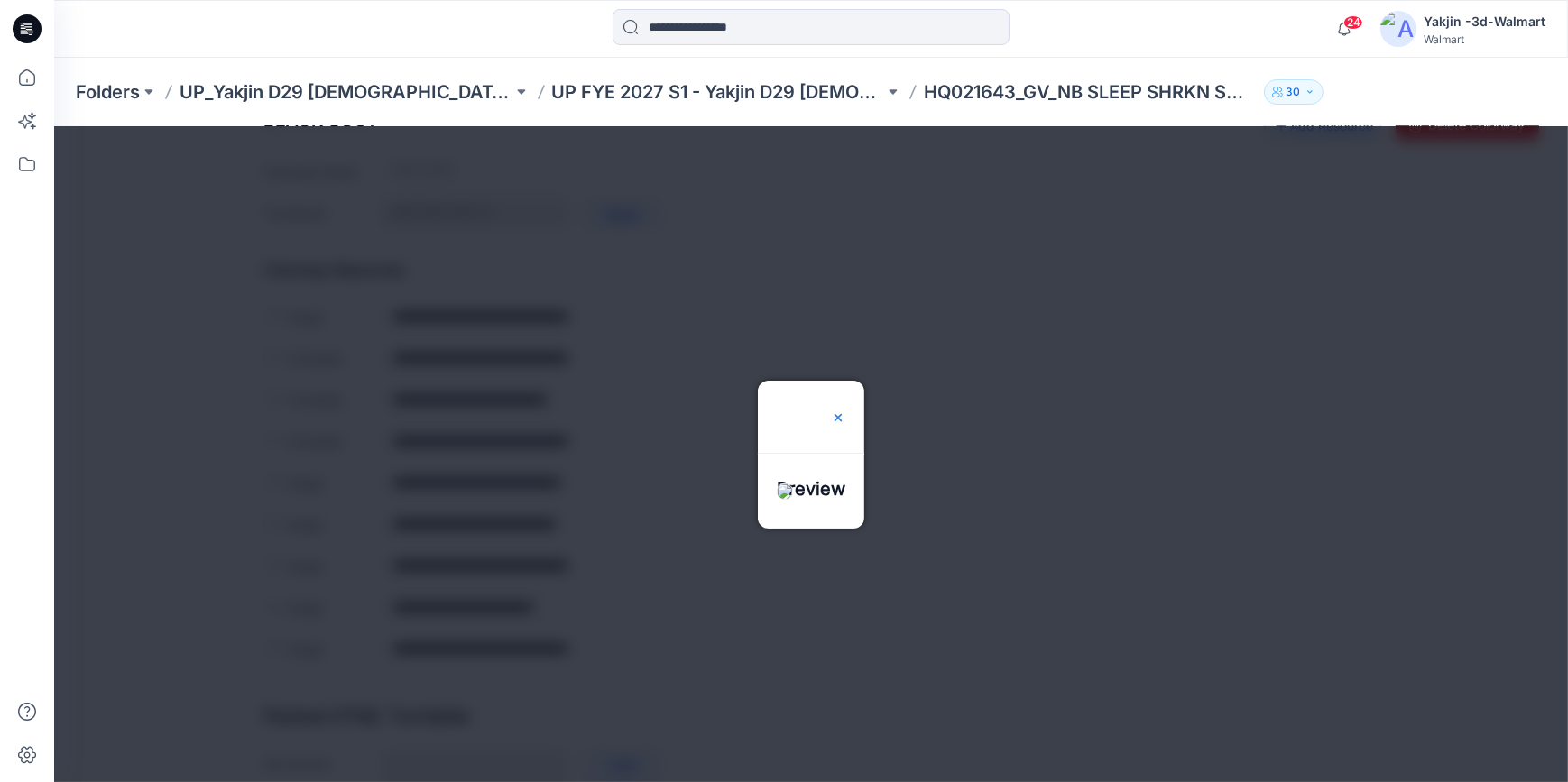
click at [846, 410] on img at bounding box center [837, 416] width 14 height 14
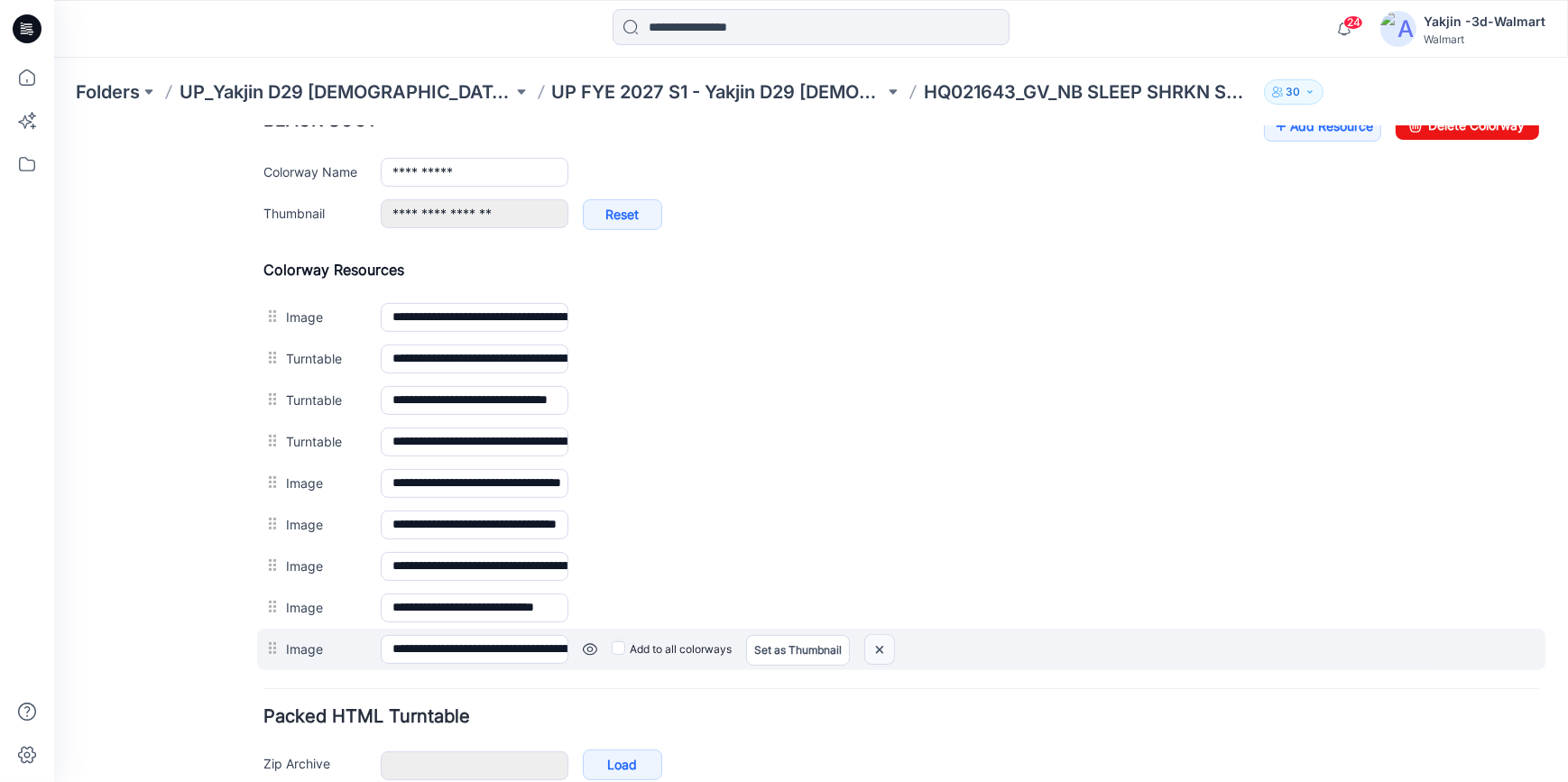
drag, startPoint x: 880, startPoint y: 648, endPoint x: 935, endPoint y: 210, distance: 441.4
click at [54, 125] on img at bounding box center [54, 125] width 0 height 0
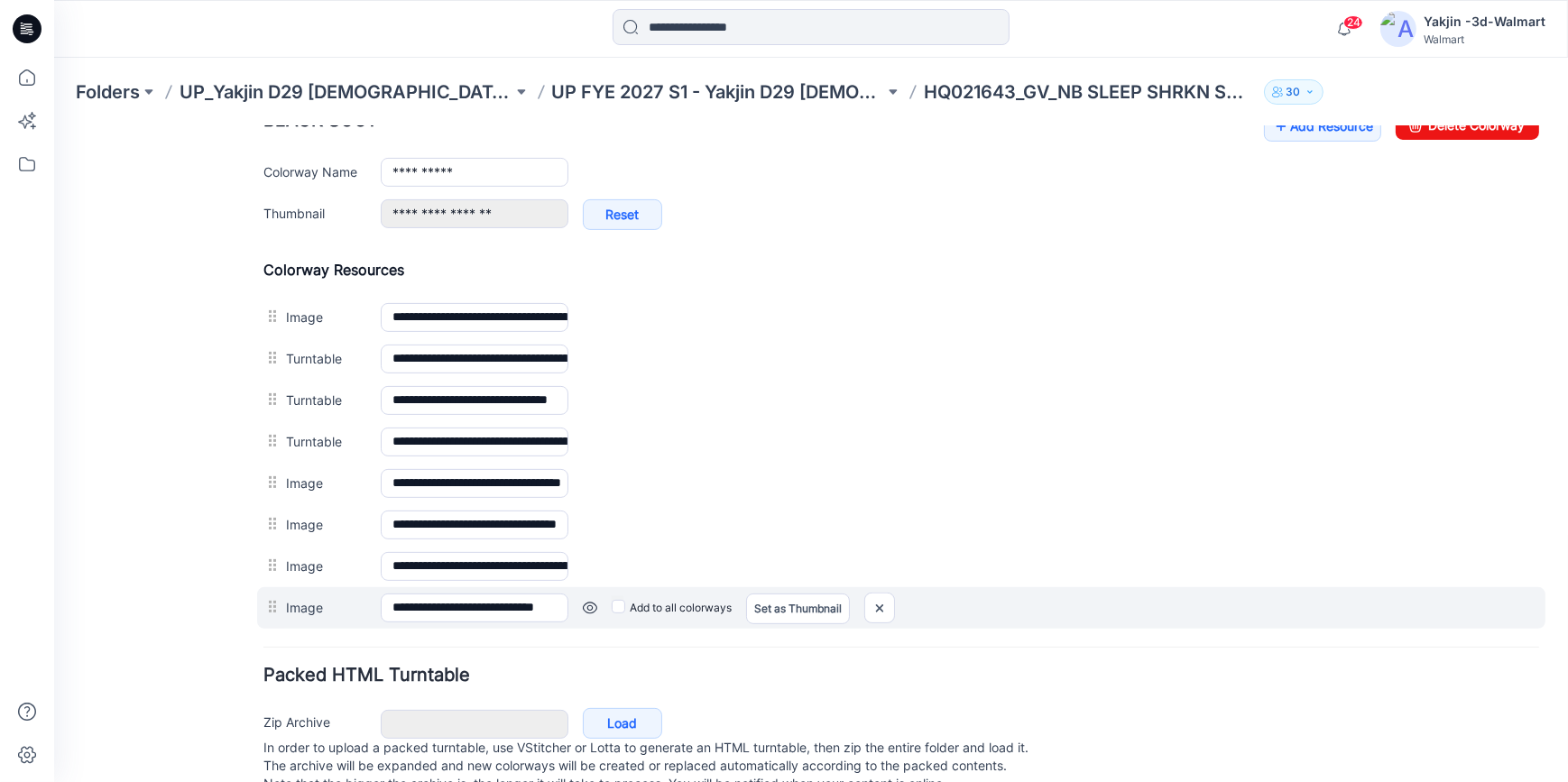
click at [54, 125] on link at bounding box center [54, 125] width 0 height 0
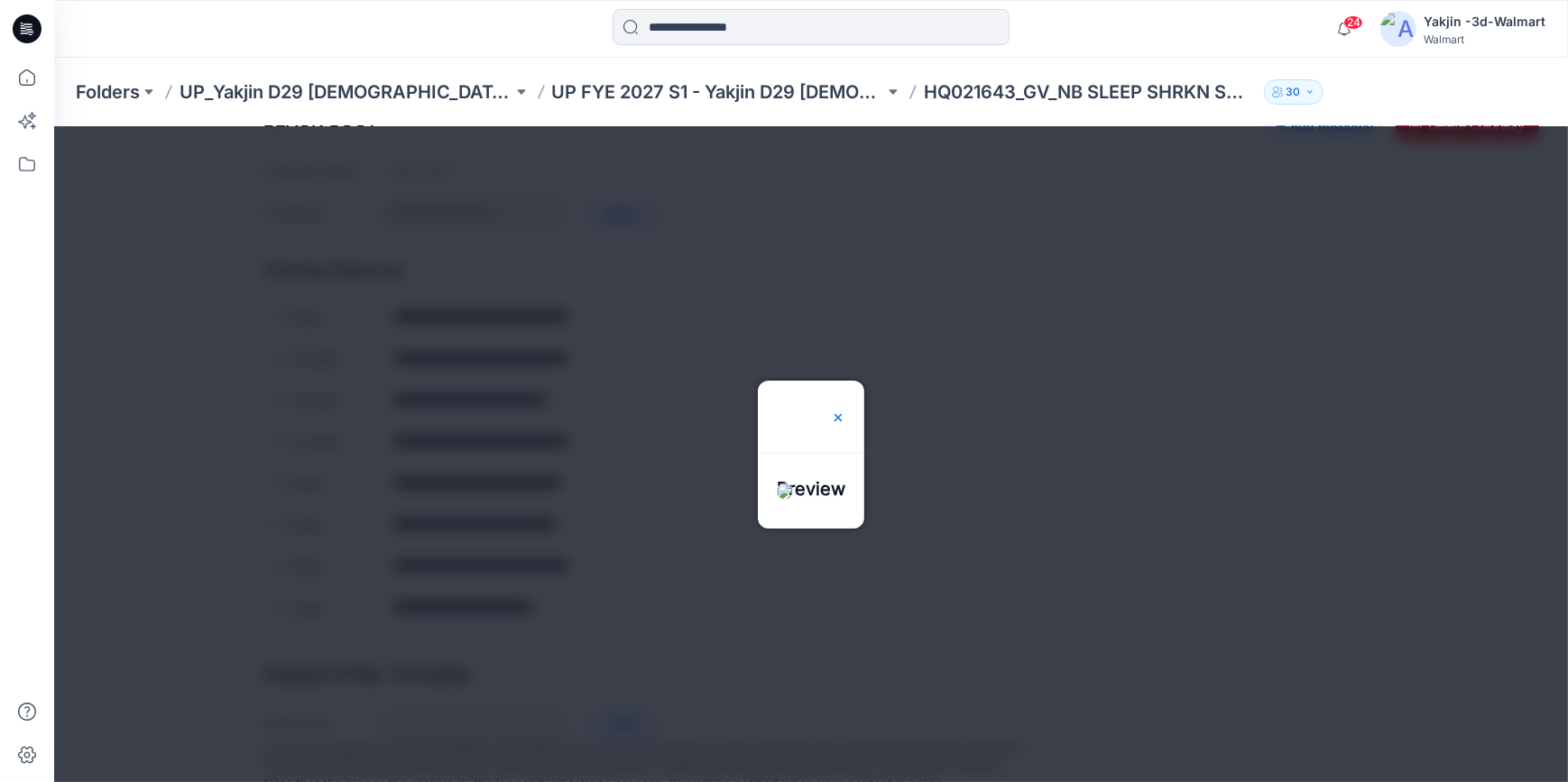
click at [846, 410] on img at bounding box center [837, 416] width 14 height 14
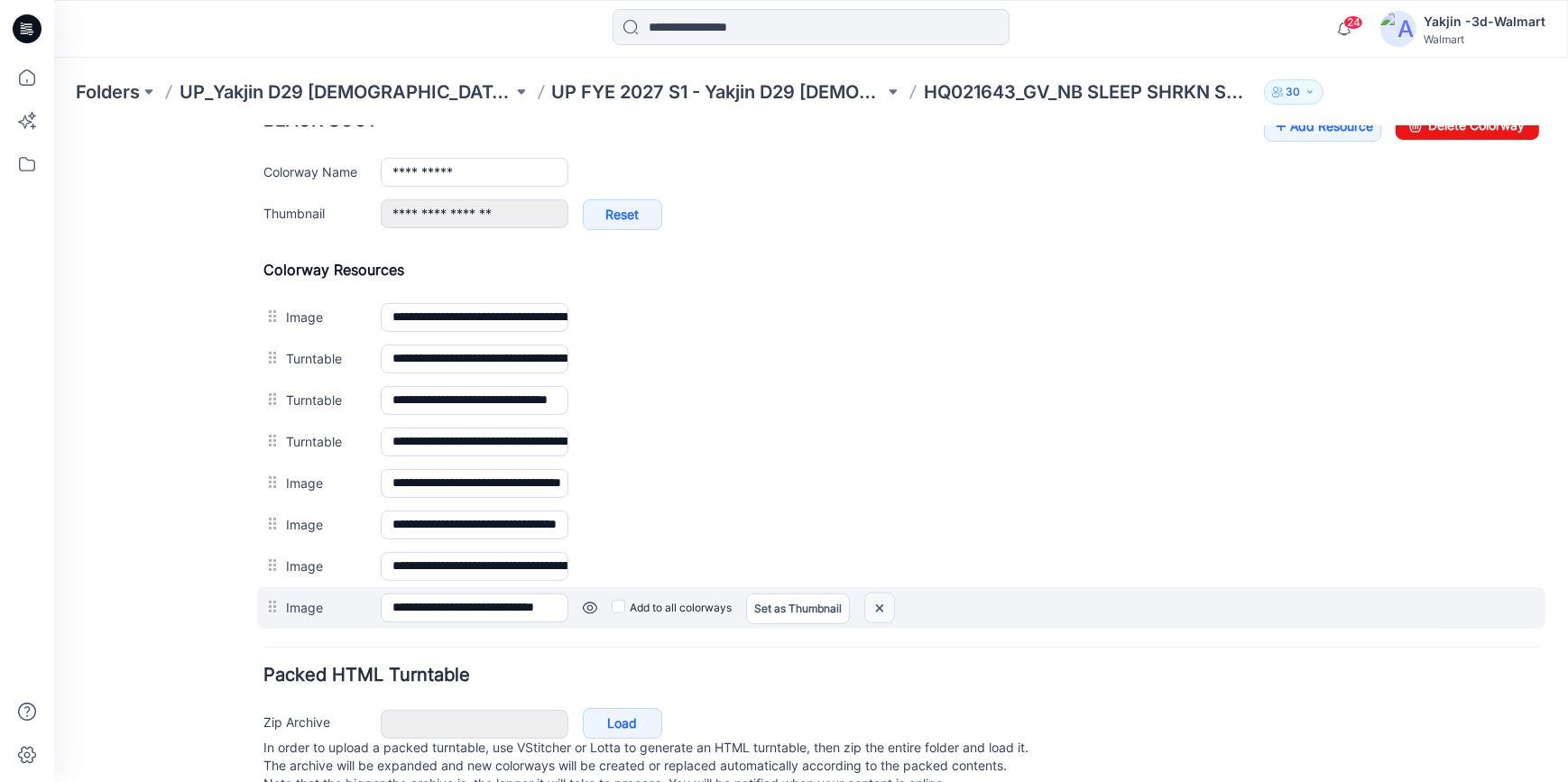
click at [54, 125] on img at bounding box center [54, 125] width 0 height 0
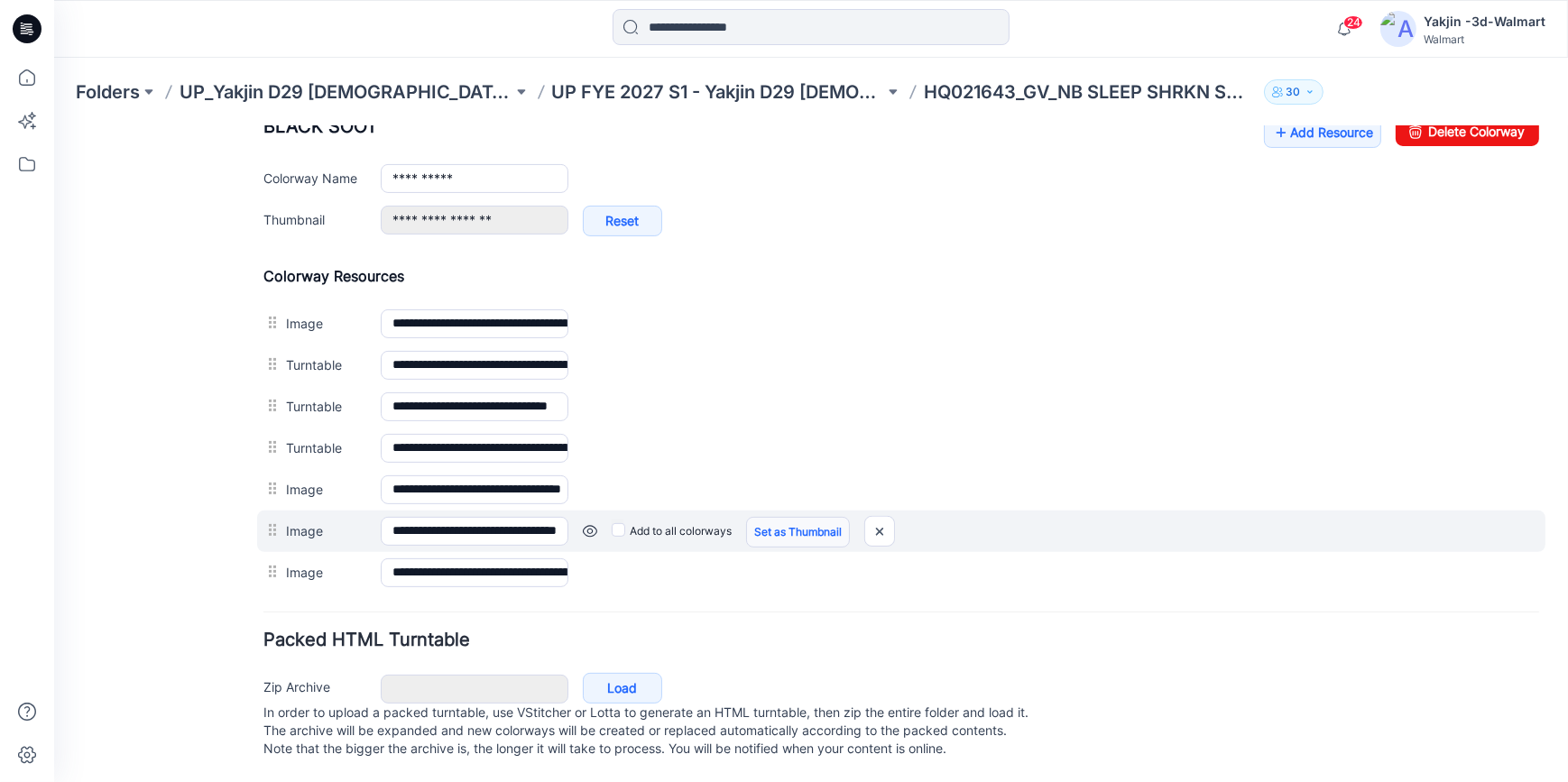
scroll to position [573, 0]
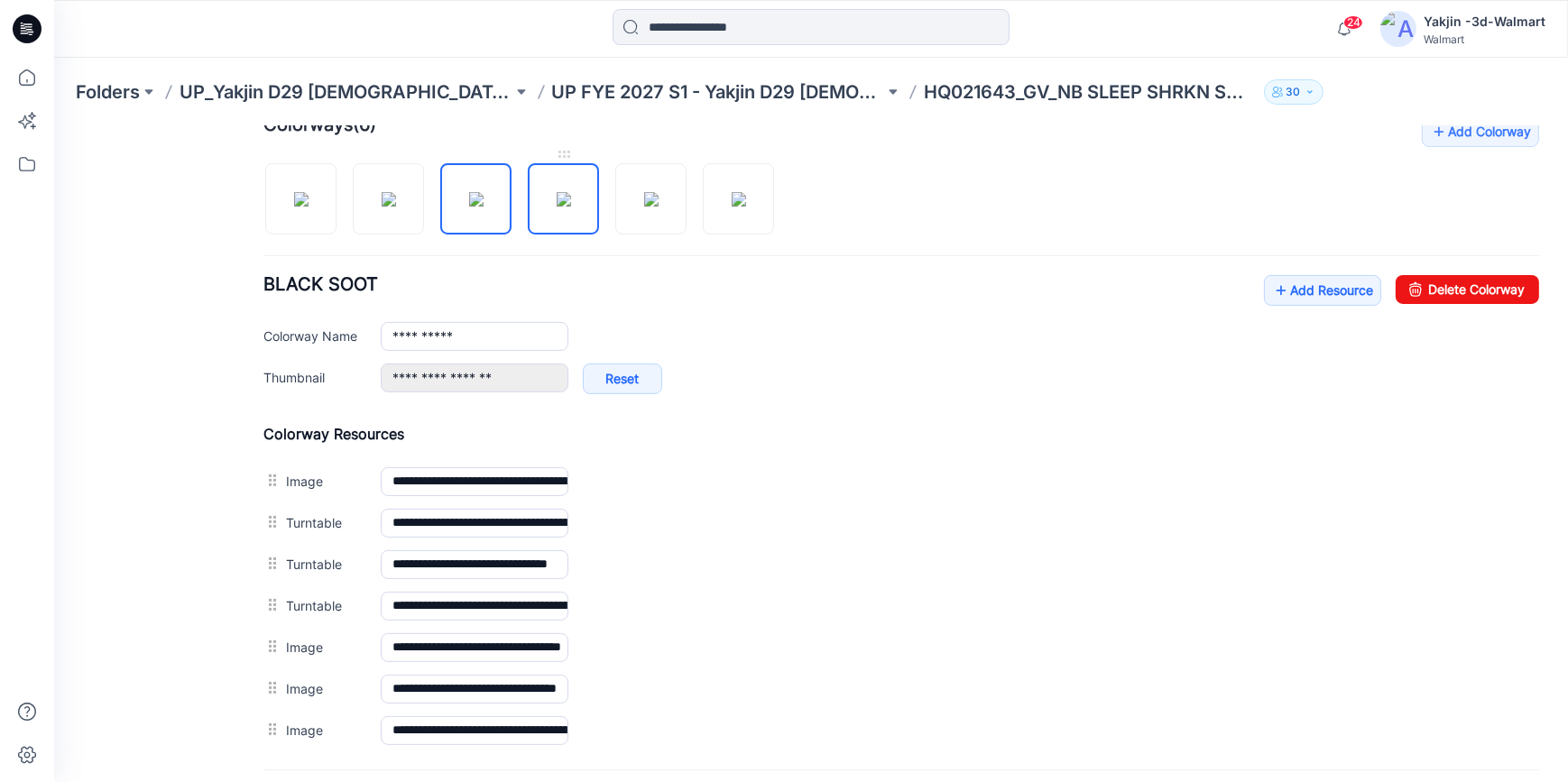
click at [571, 204] on img at bounding box center [563, 197] width 14 height 14
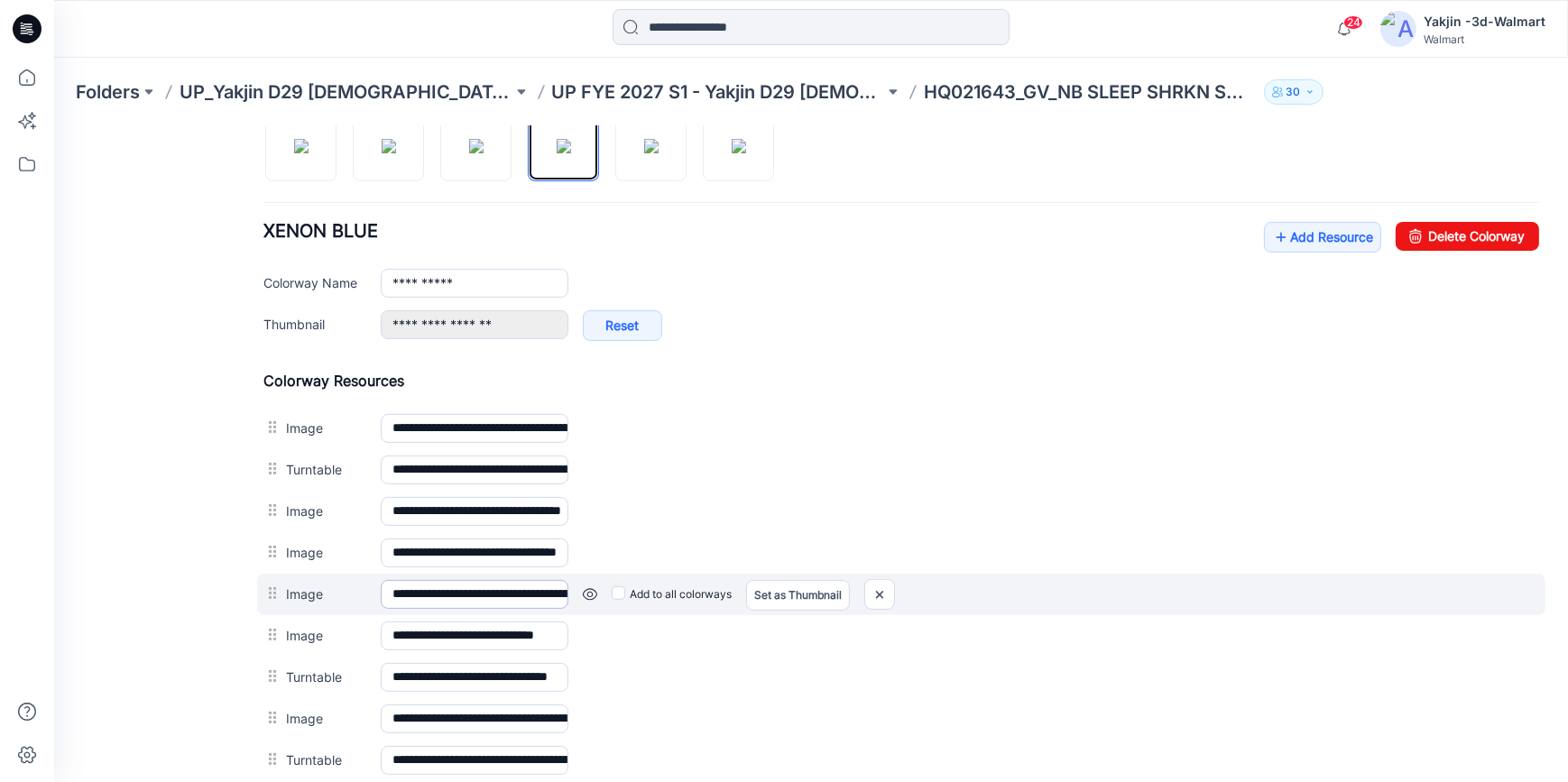
scroll to position [656, 0]
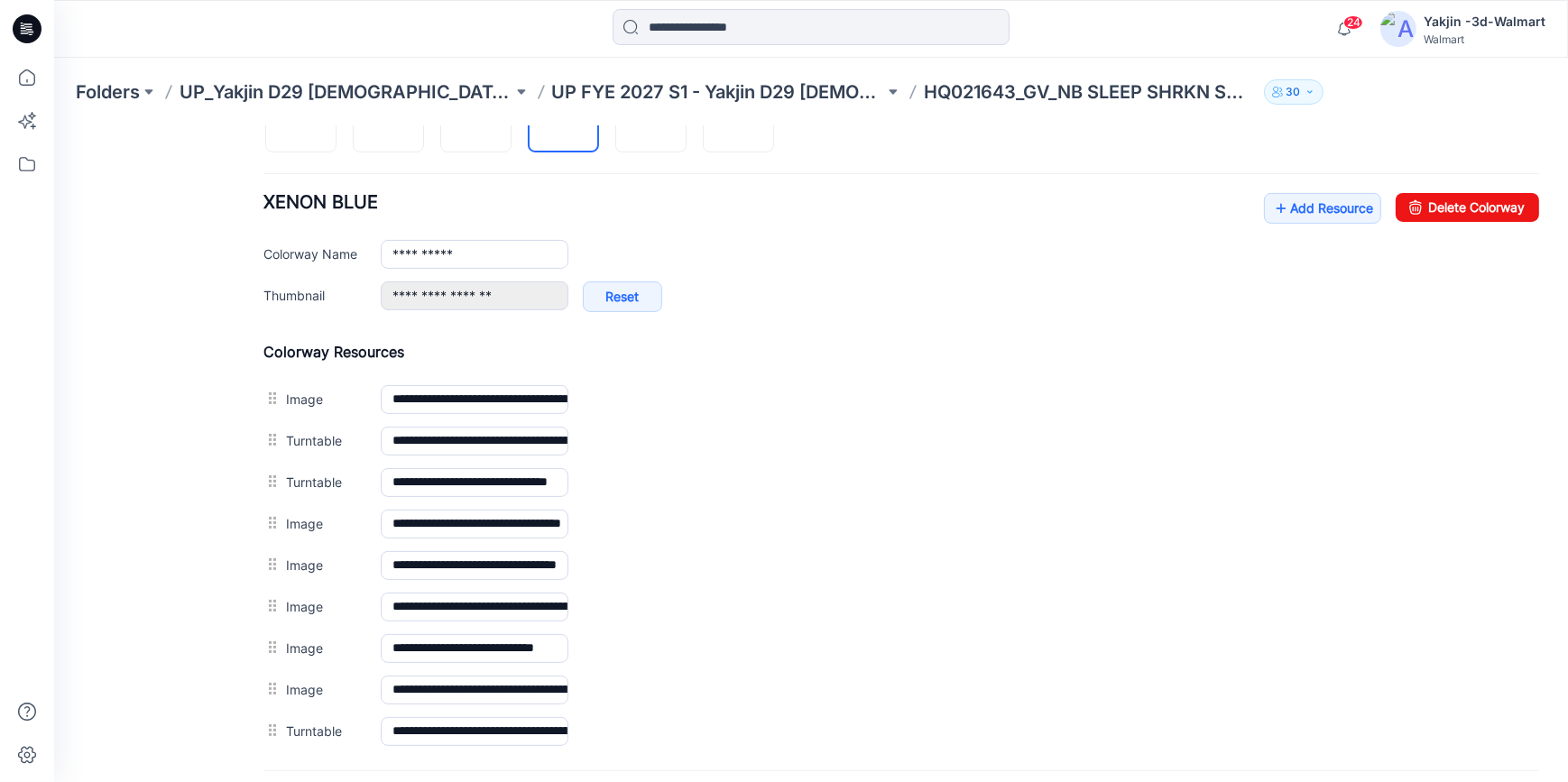
click at [149, 517] on div "General Cover Image Current Version Colorways Packed Turntable" at bounding box center [162, 215] width 144 height 1449
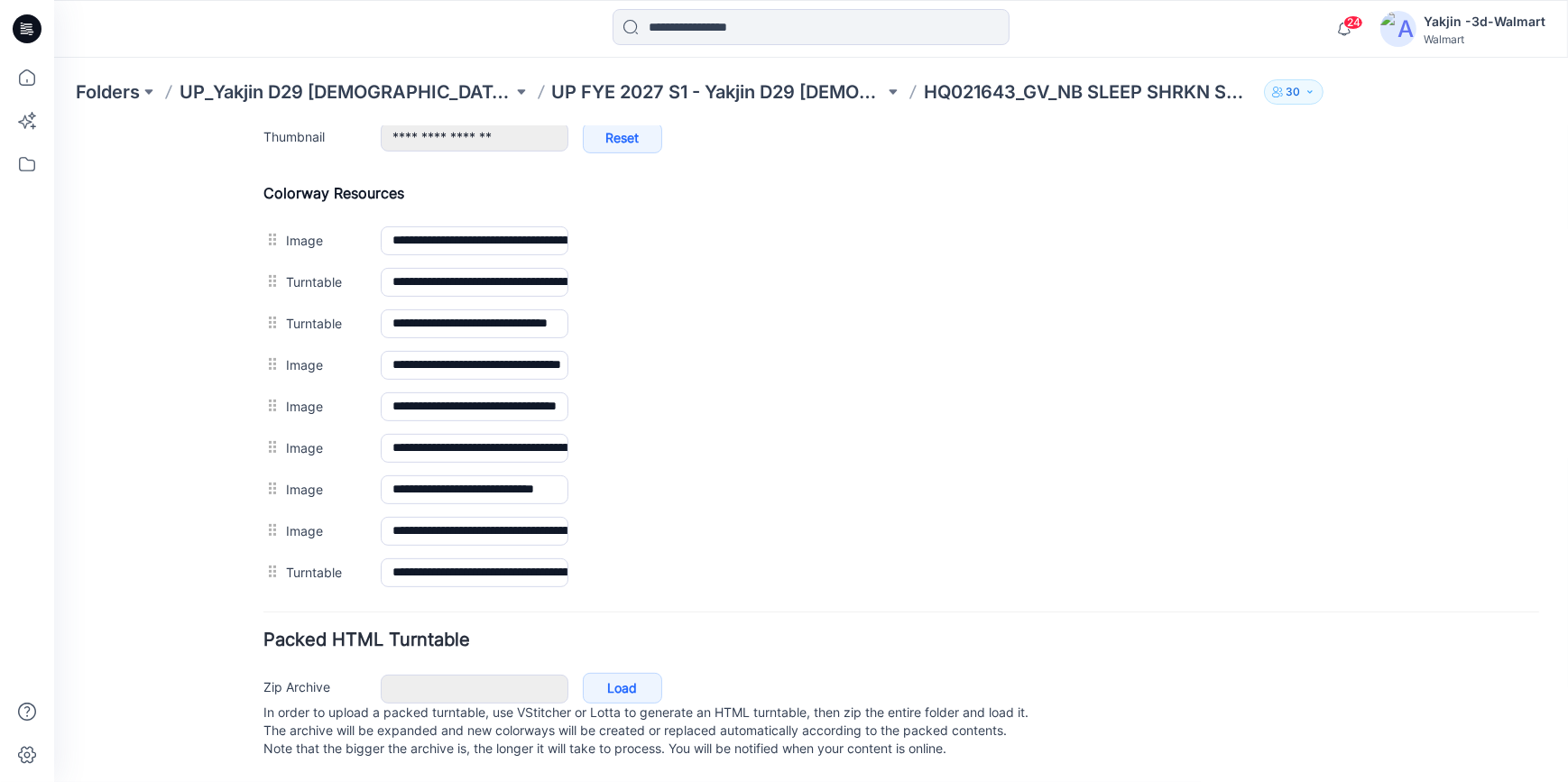
scroll to position [830, 0]
drag, startPoint x: 196, startPoint y: 505, endPoint x: 199, endPoint y: 494, distance: 11.4
click at [196, 500] on div "General Cover Image Current Version Colorways Packed Turntable" at bounding box center [162, 56] width 144 height 1449
click at [206, 399] on div "General Cover Image Current Version Colorways Packed Turntable" at bounding box center [162, 56] width 144 height 1449
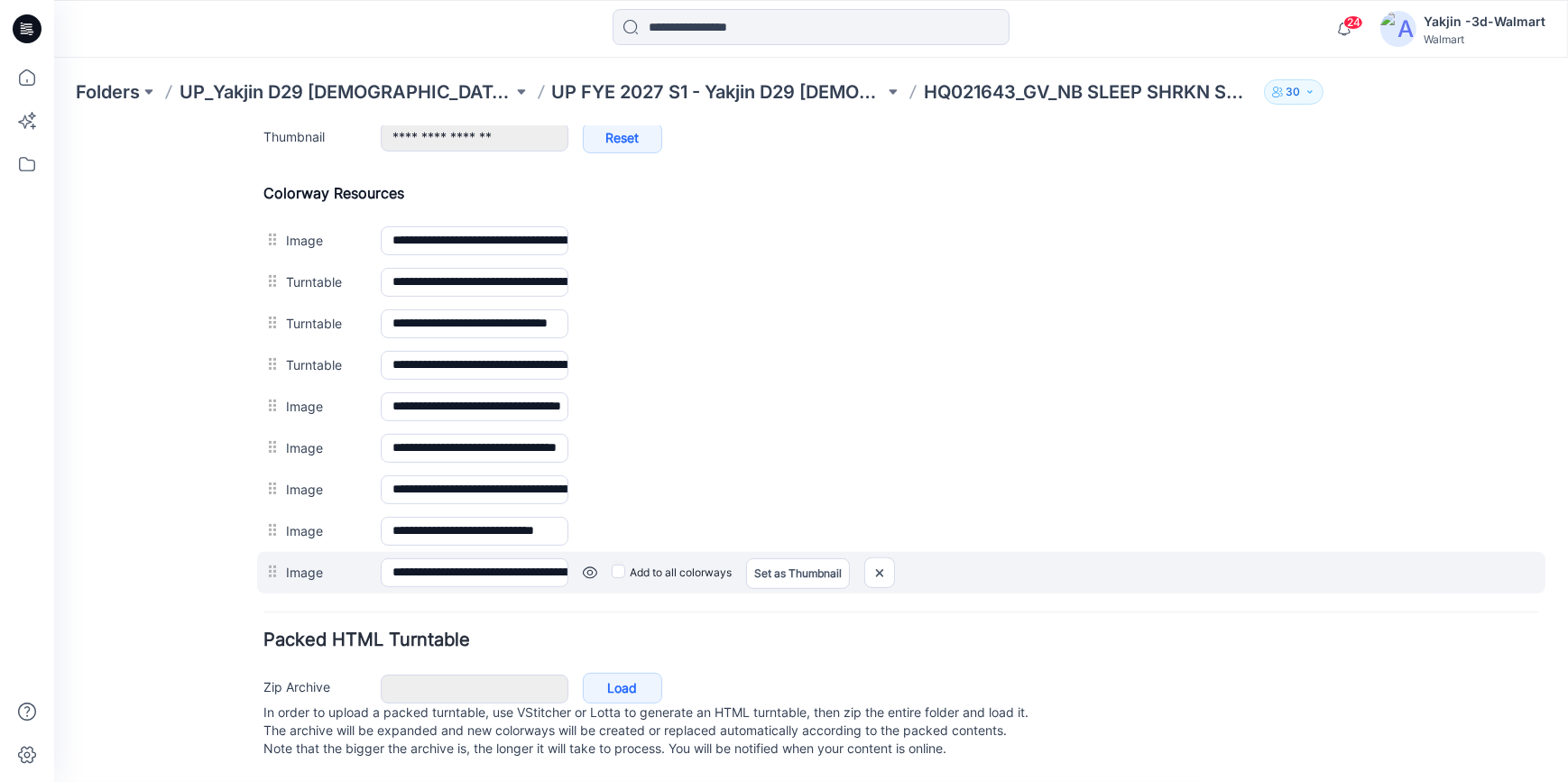
click at [54, 125] on link at bounding box center [54, 125] width 0 height 0
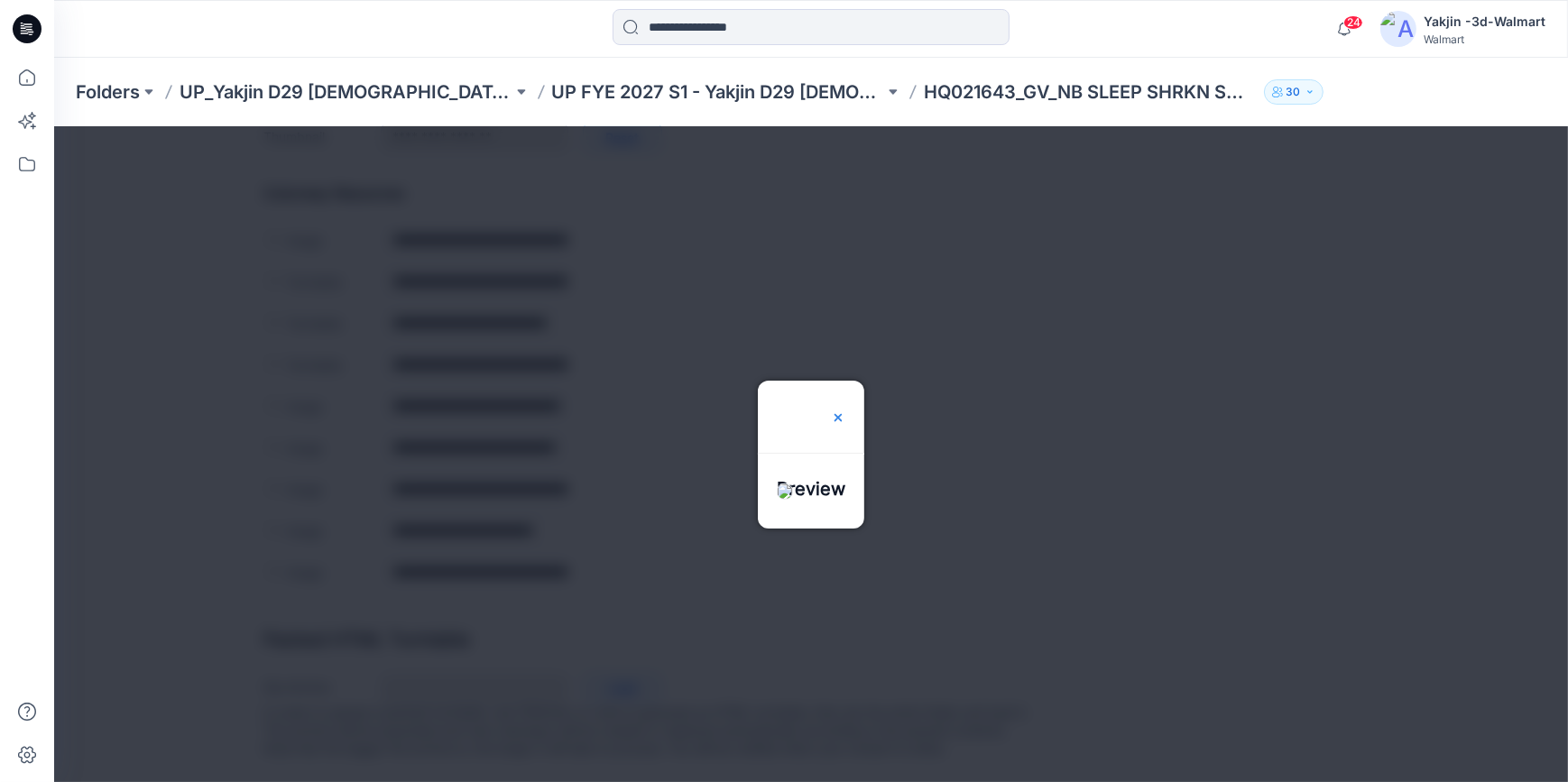
click at [846, 410] on img at bounding box center [837, 416] width 14 height 14
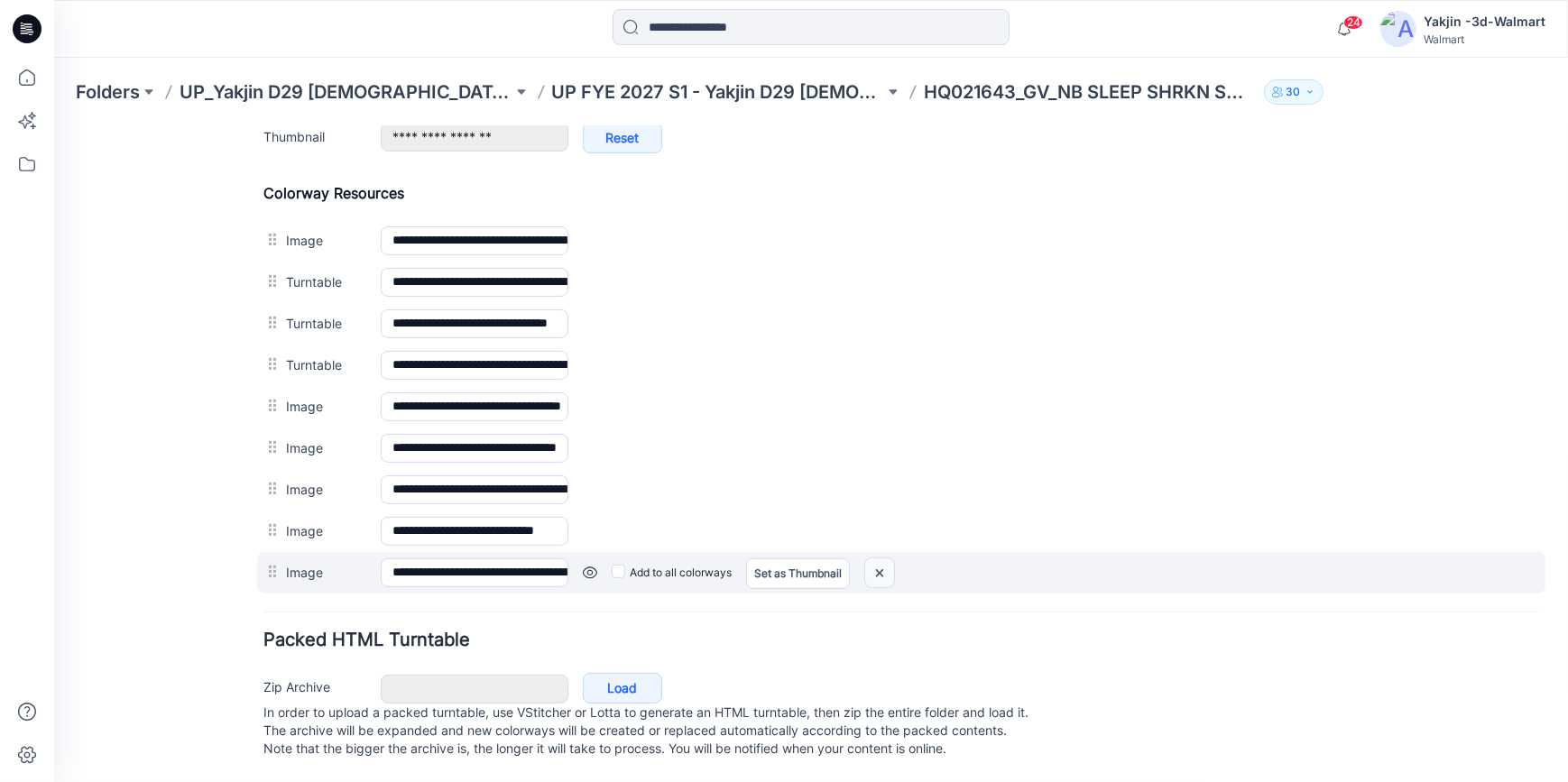
drag, startPoint x: 882, startPoint y: 553, endPoint x: 908, endPoint y: 211, distance: 343.0
click at [54, 125] on img at bounding box center [54, 125] width 0 height 0
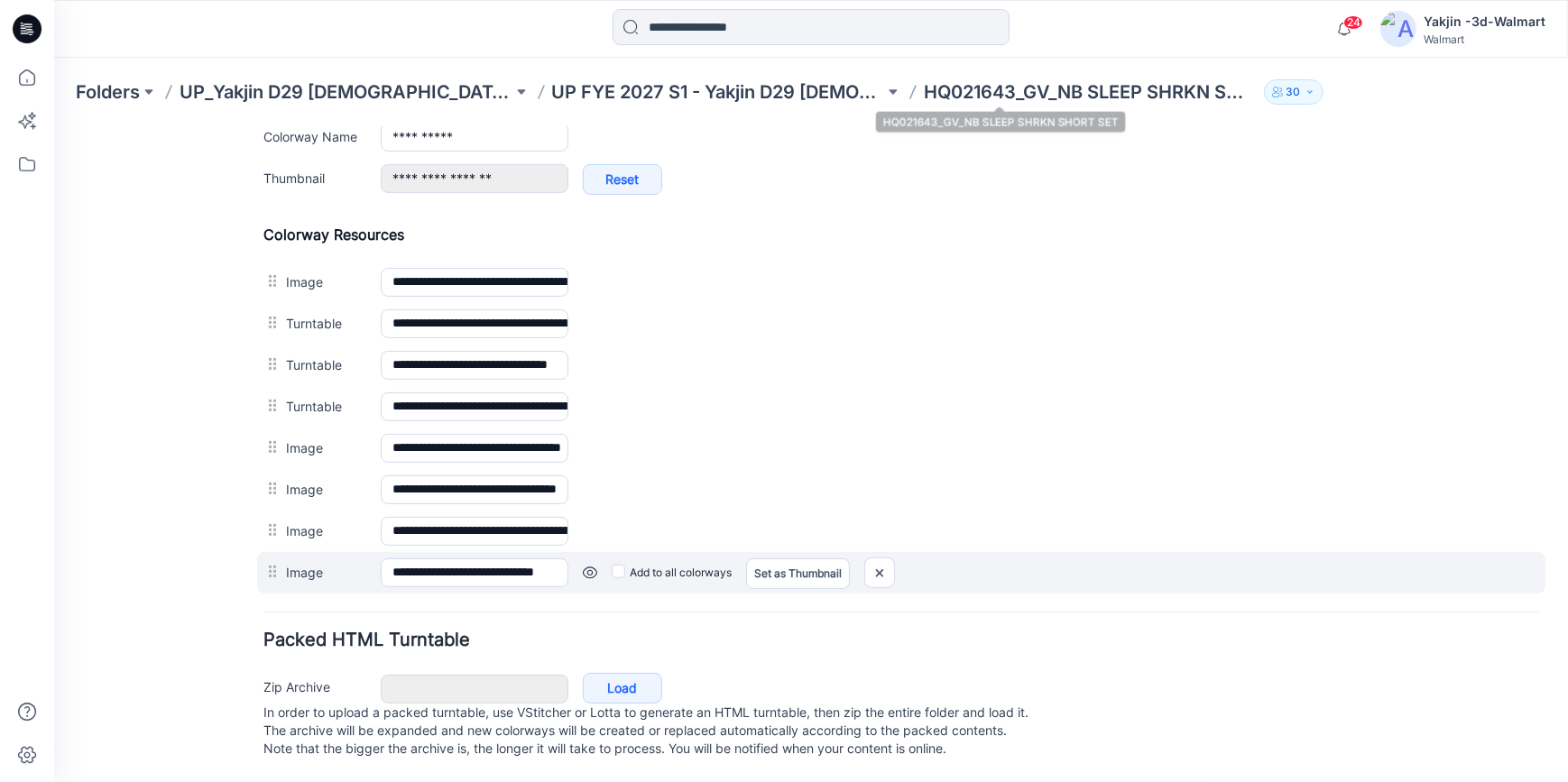
scroll to position [789, 0]
click at [54, 125] on link at bounding box center [54, 125] width 0 height 0
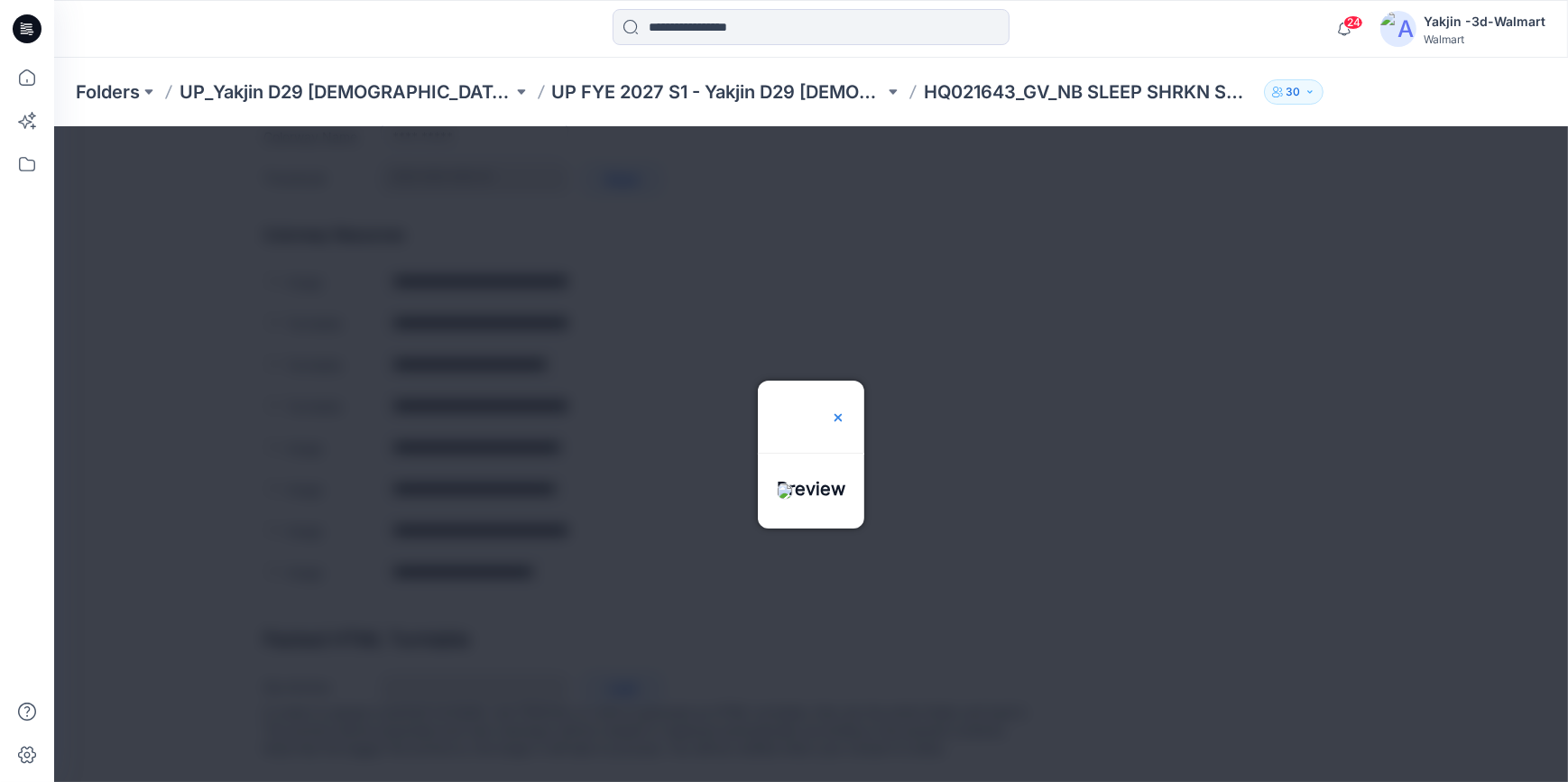
click at [846, 410] on img at bounding box center [837, 416] width 14 height 14
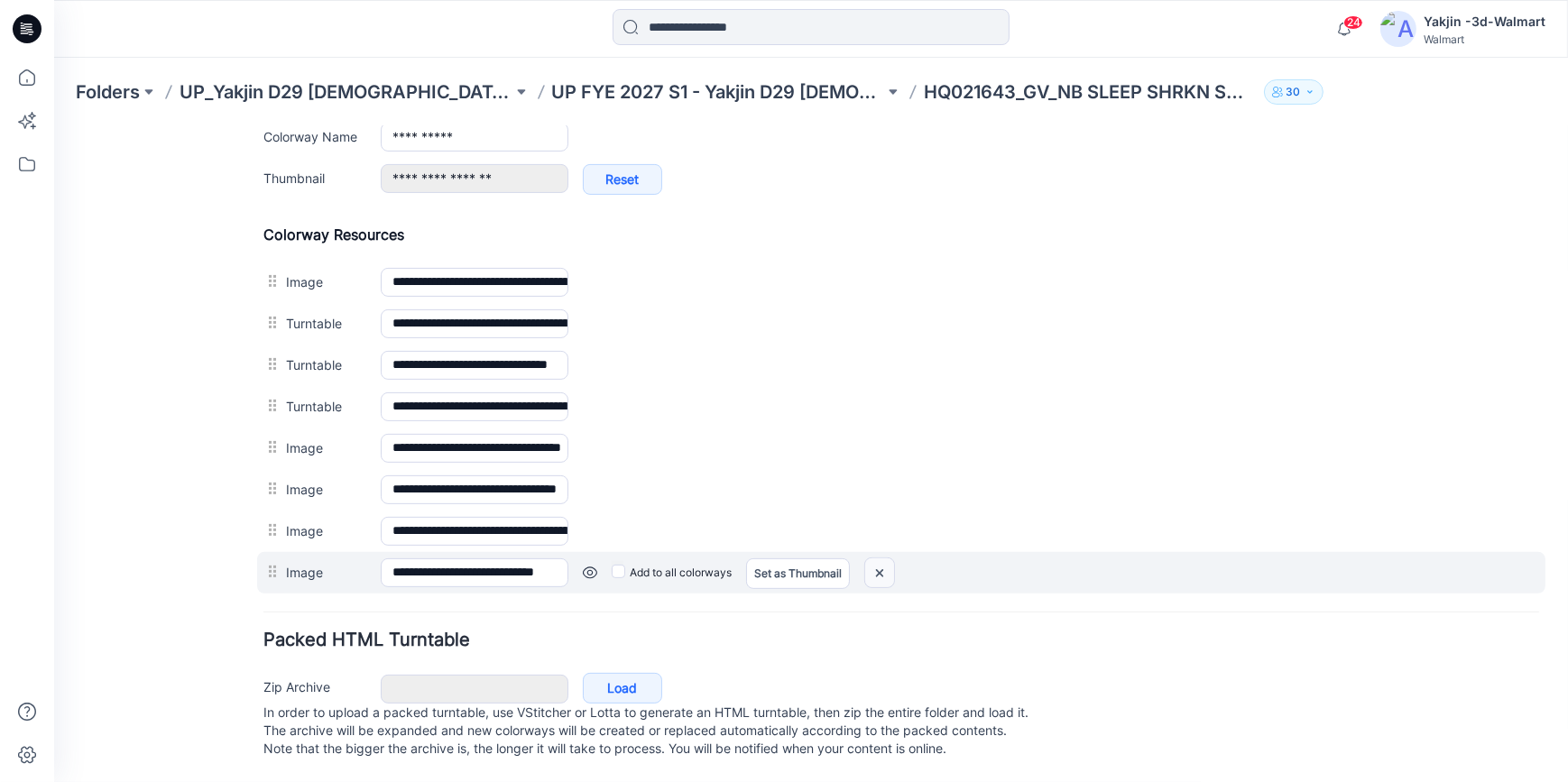
click at [54, 125] on img at bounding box center [54, 125] width 0 height 0
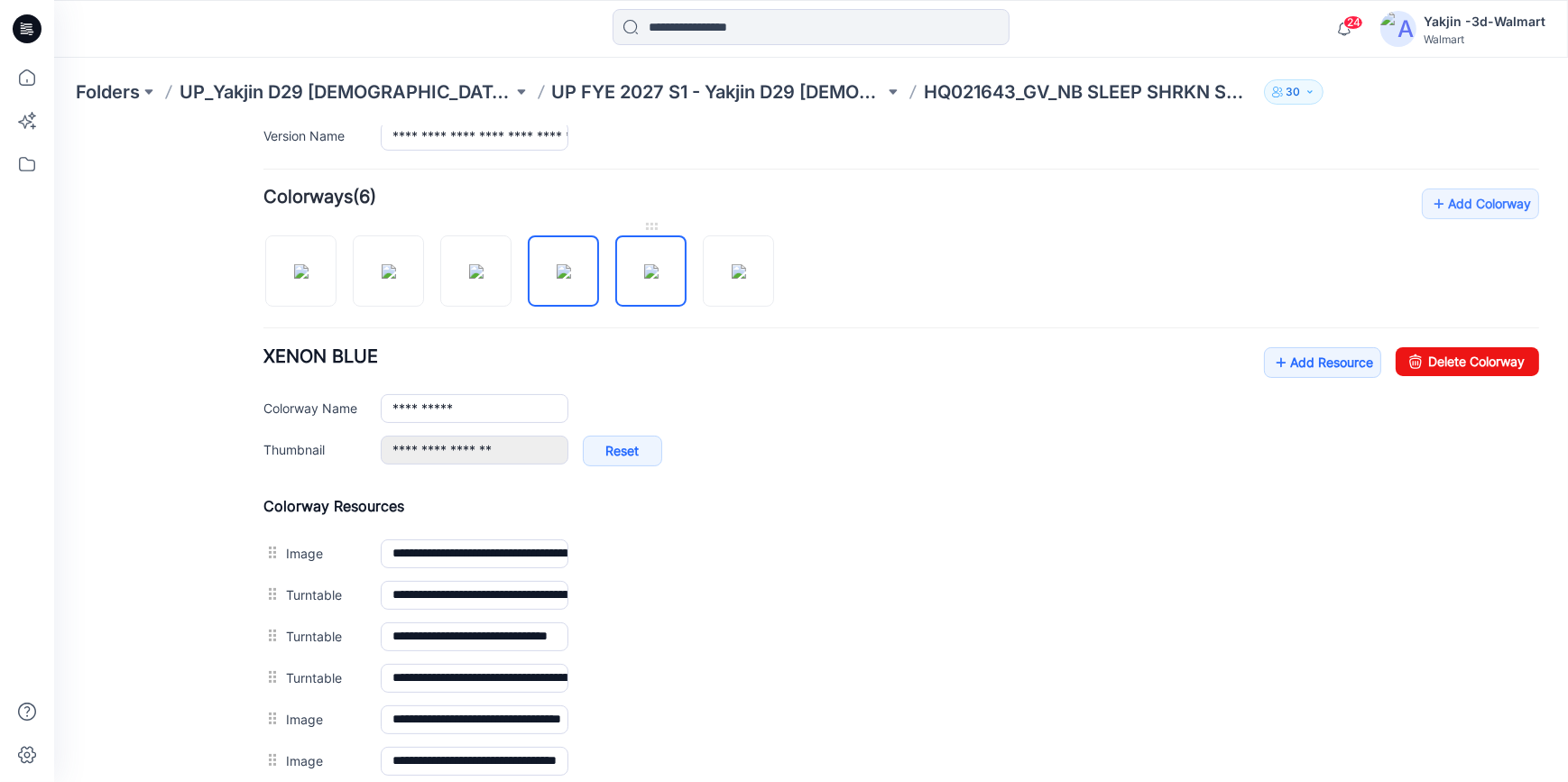
click at [646, 273] on img at bounding box center [650, 270] width 14 height 14
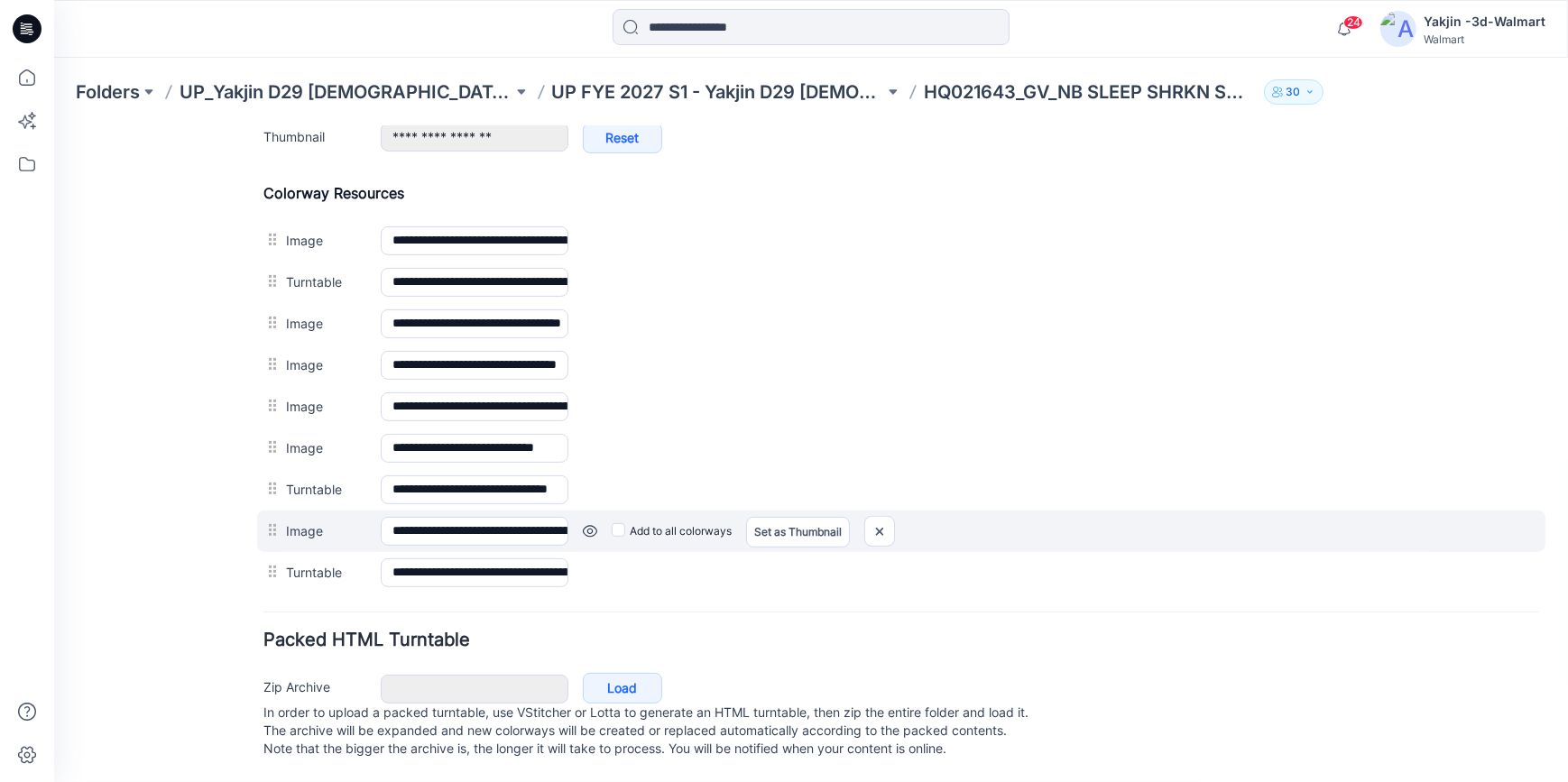
scroll to position [830, 0]
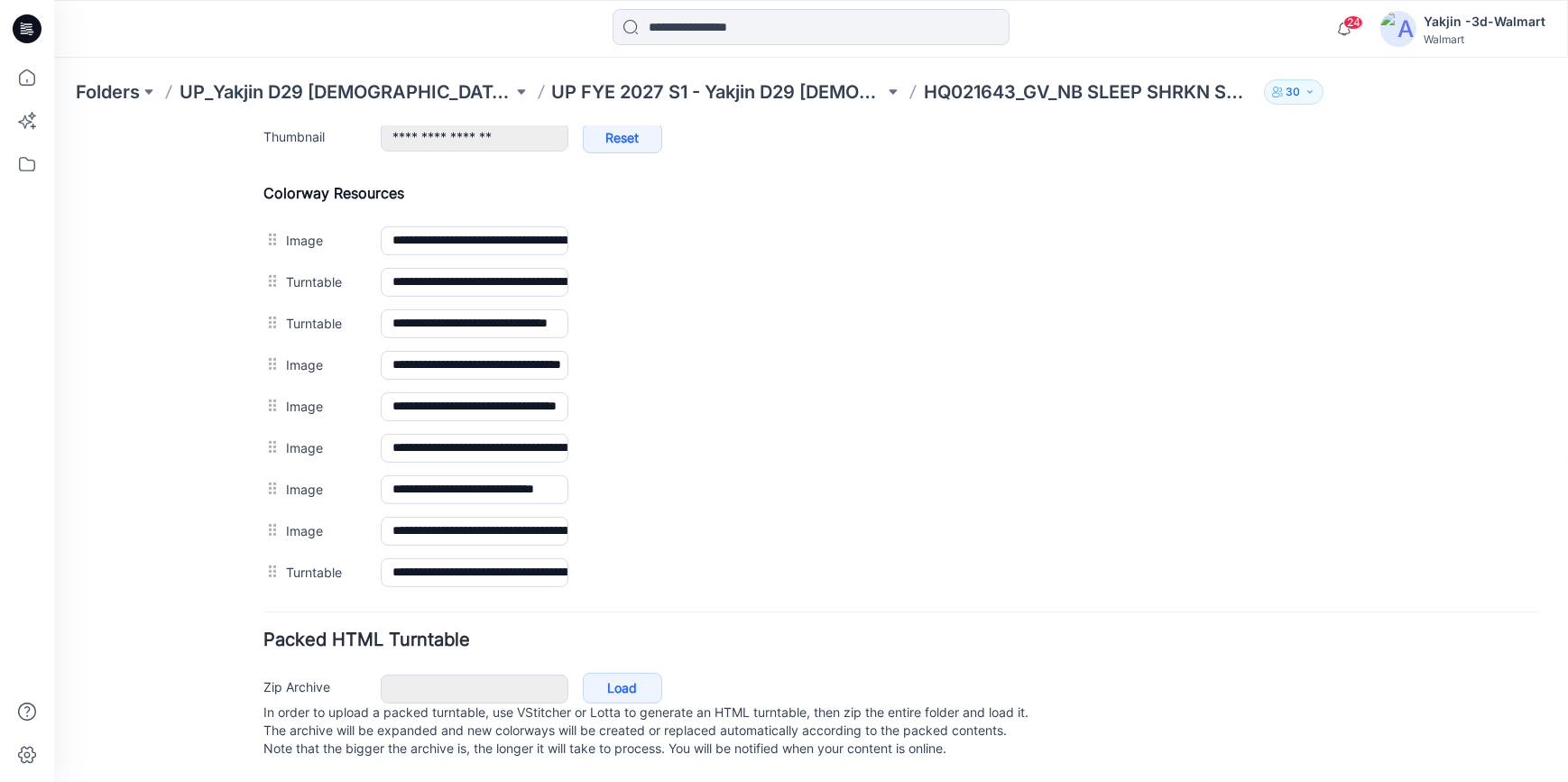
click at [209, 450] on div "General Cover Image Current Version Colorways Packed Turntable" at bounding box center [162, 56] width 144 height 1449
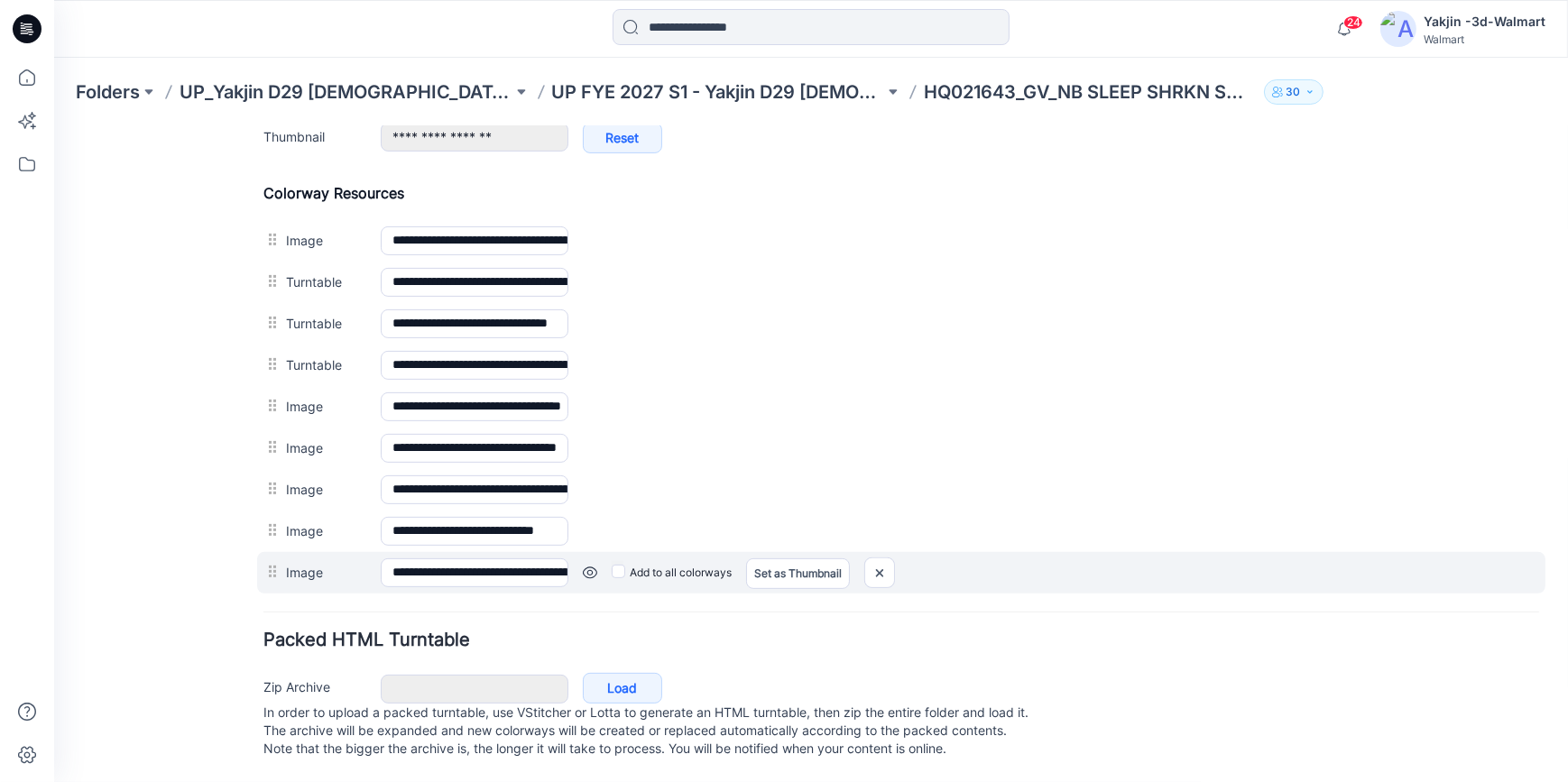
click at [54, 125] on link at bounding box center [54, 125] width 0 height 0
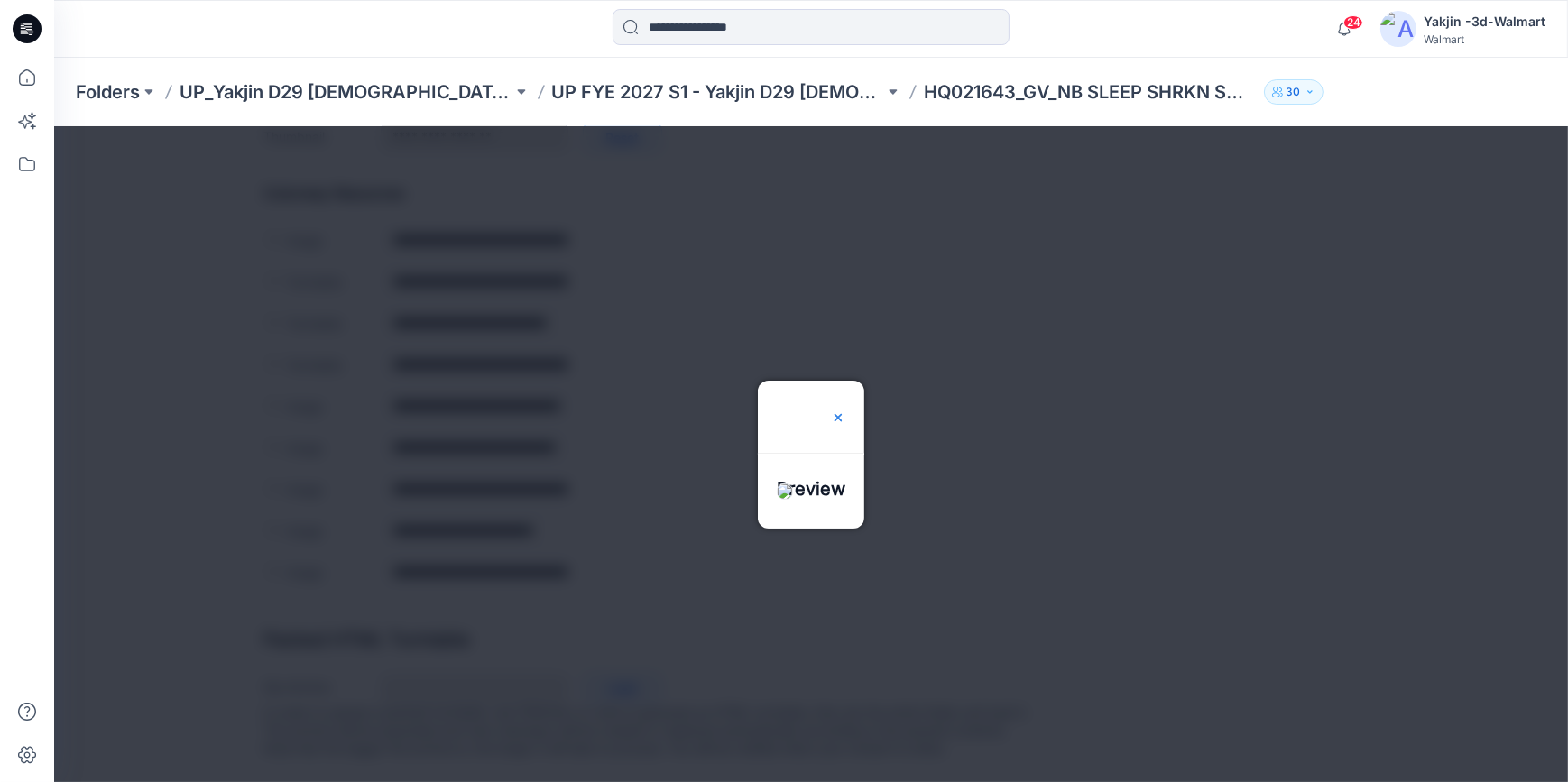
click at [846, 410] on img at bounding box center [837, 416] width 14 height 14
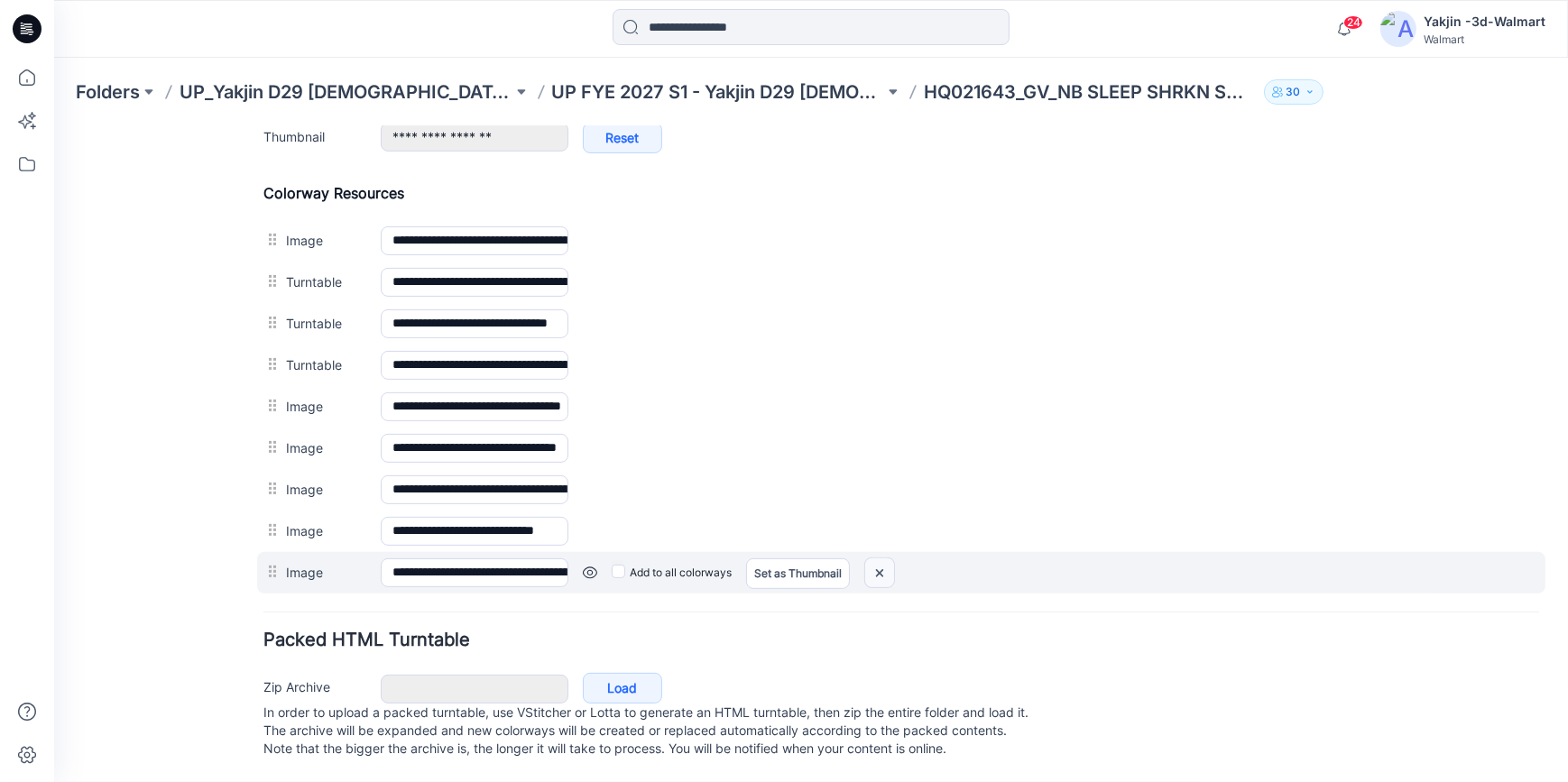
click at [54, 125] on img at bounding box center [54, 125] width 0 height 0
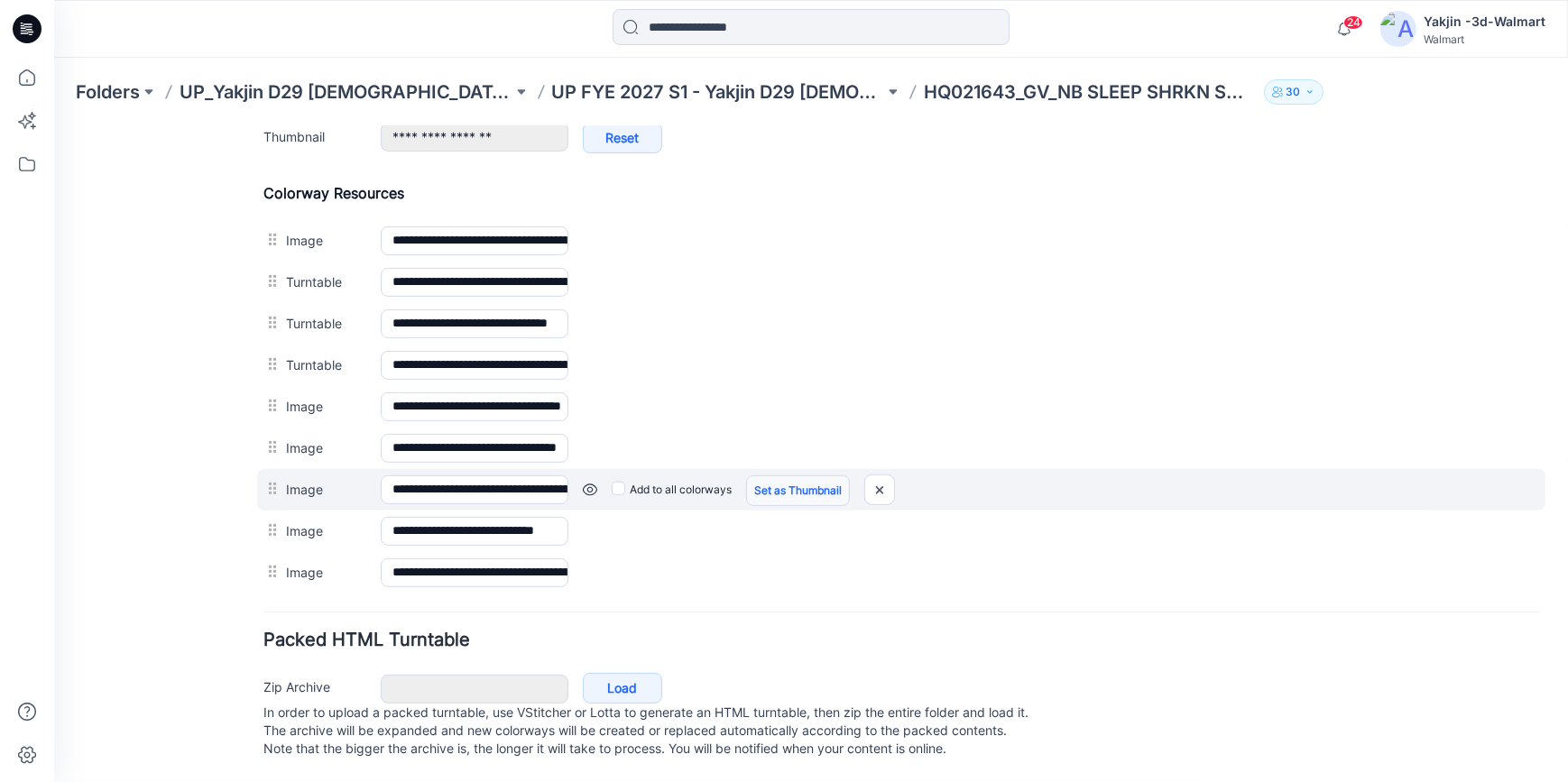
scroll to position [789, 0]
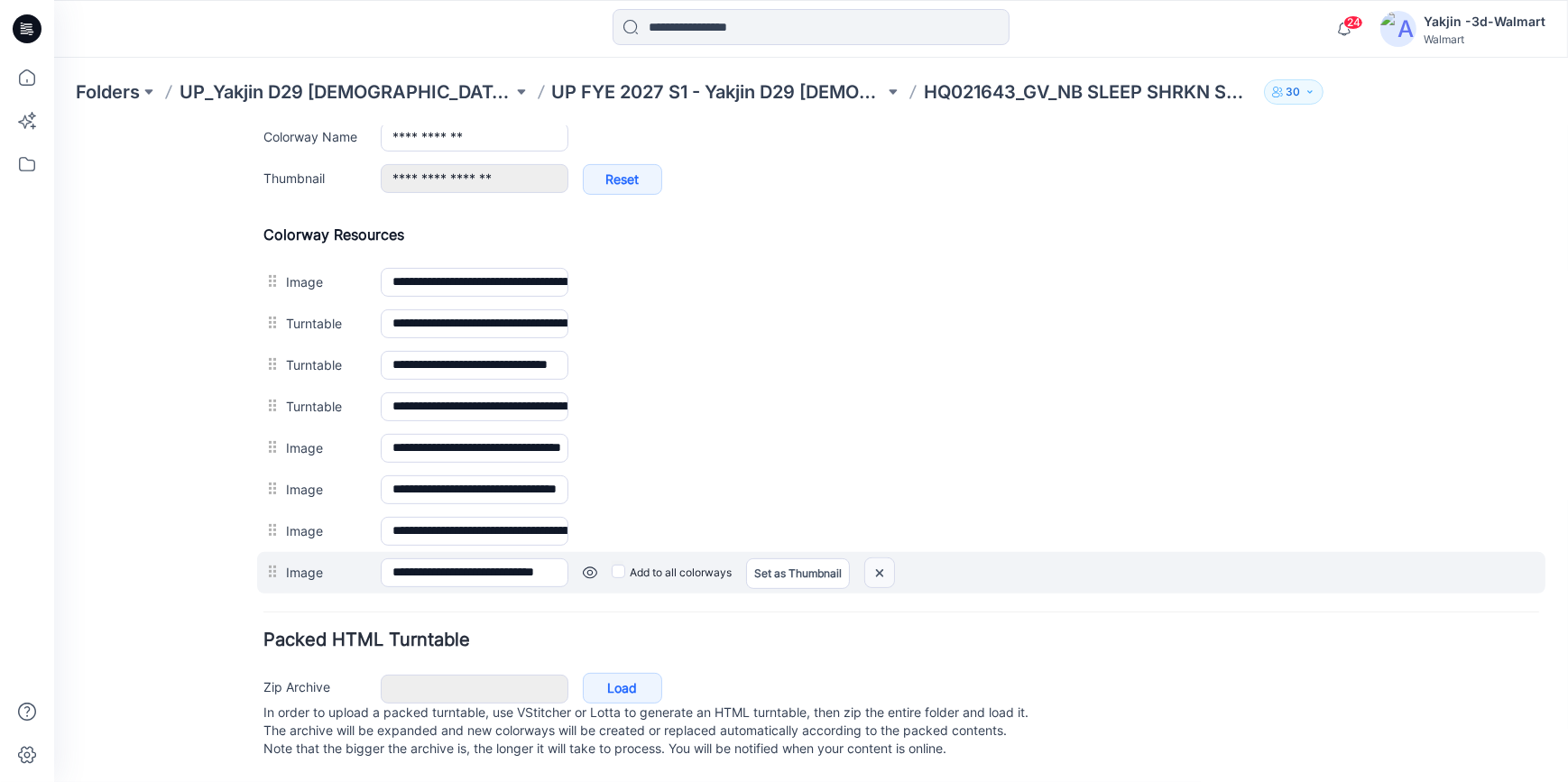
click at [54, 125] on img at bounding box center [54, 125] width 0 height 0
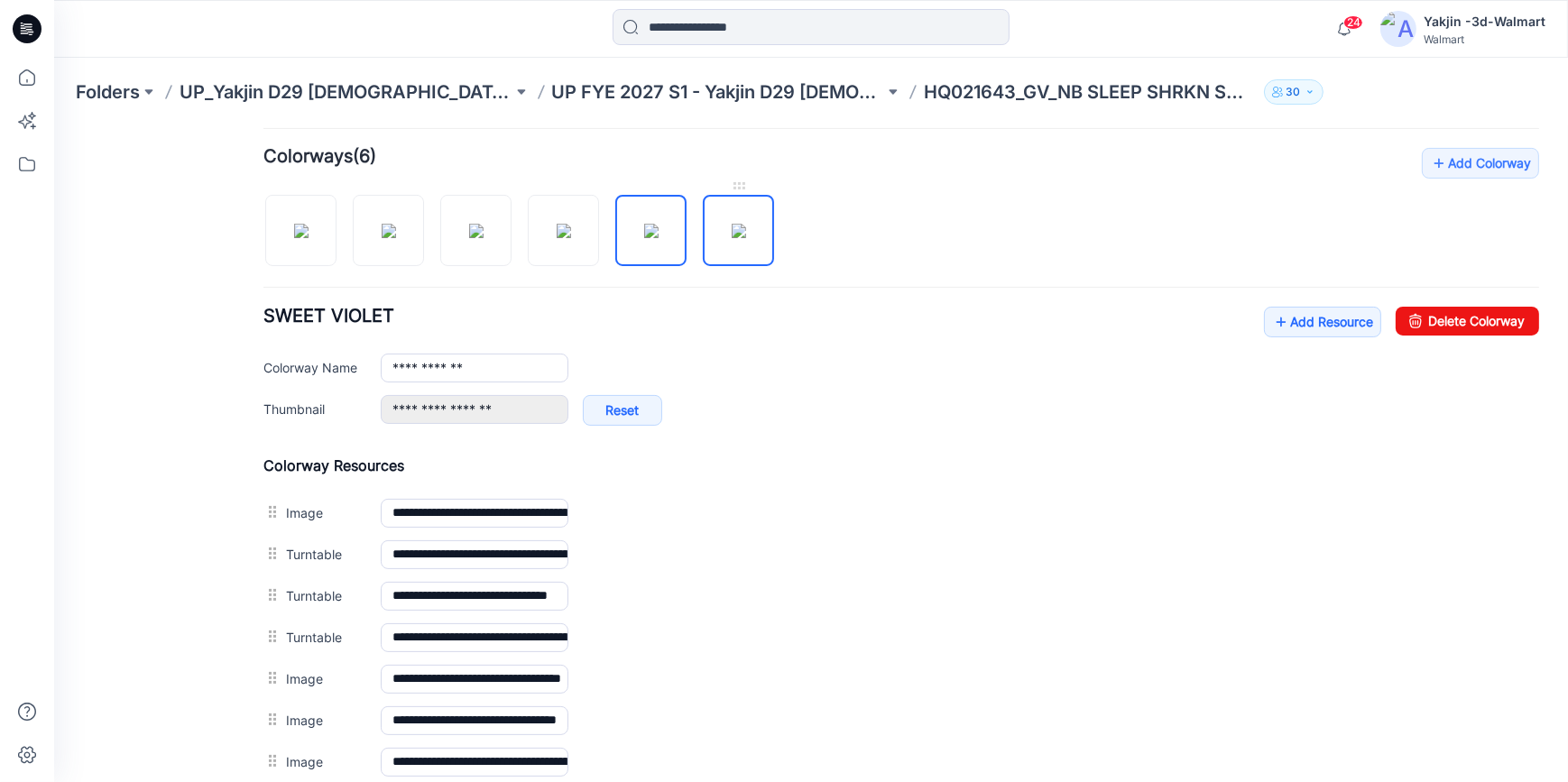
click at [743, 238] on img at bounding box center [738, 229] width 14 height 14
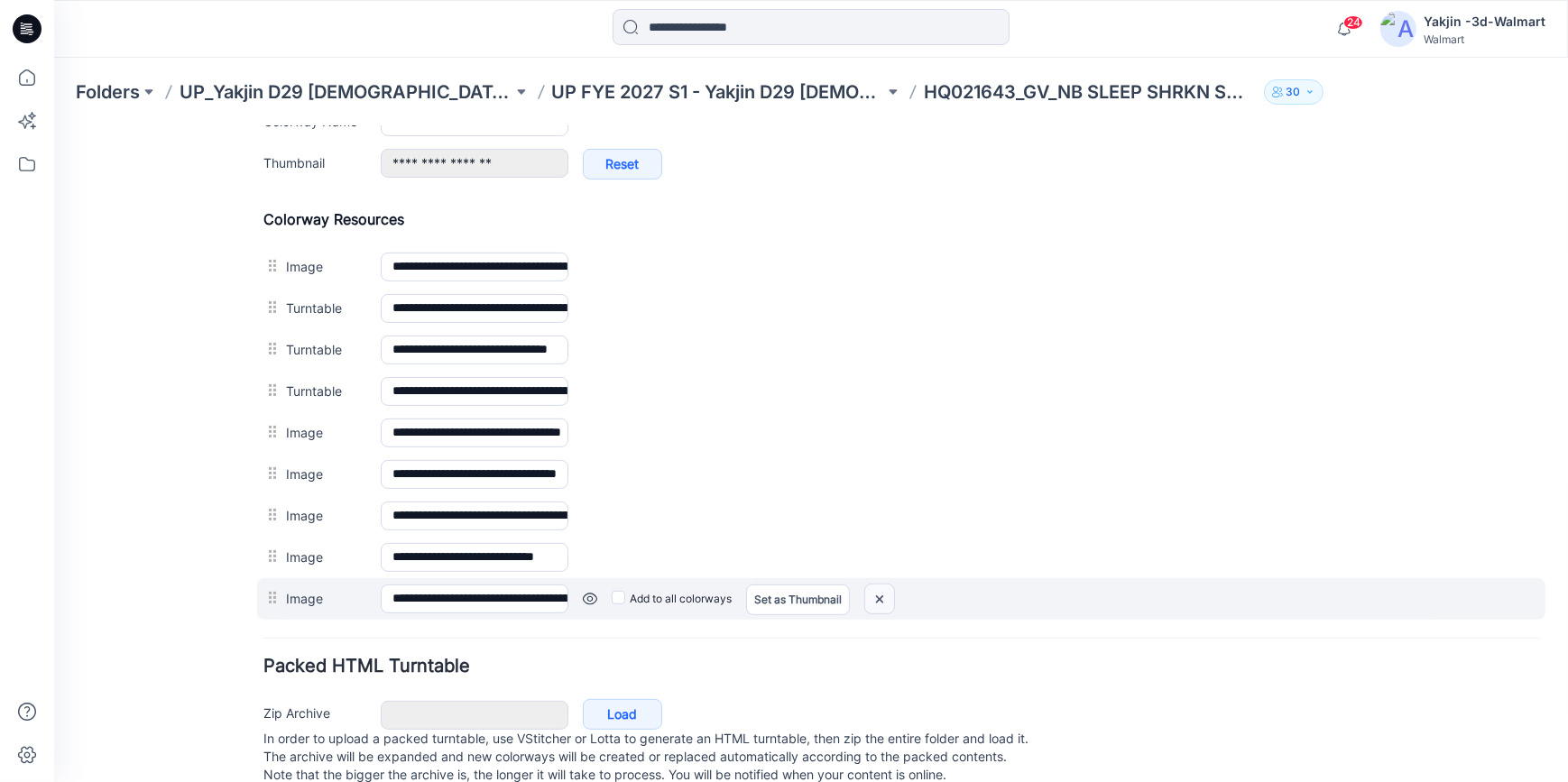
click at [54, 125] on img at bounding box center [54, 125] width 0 height 0
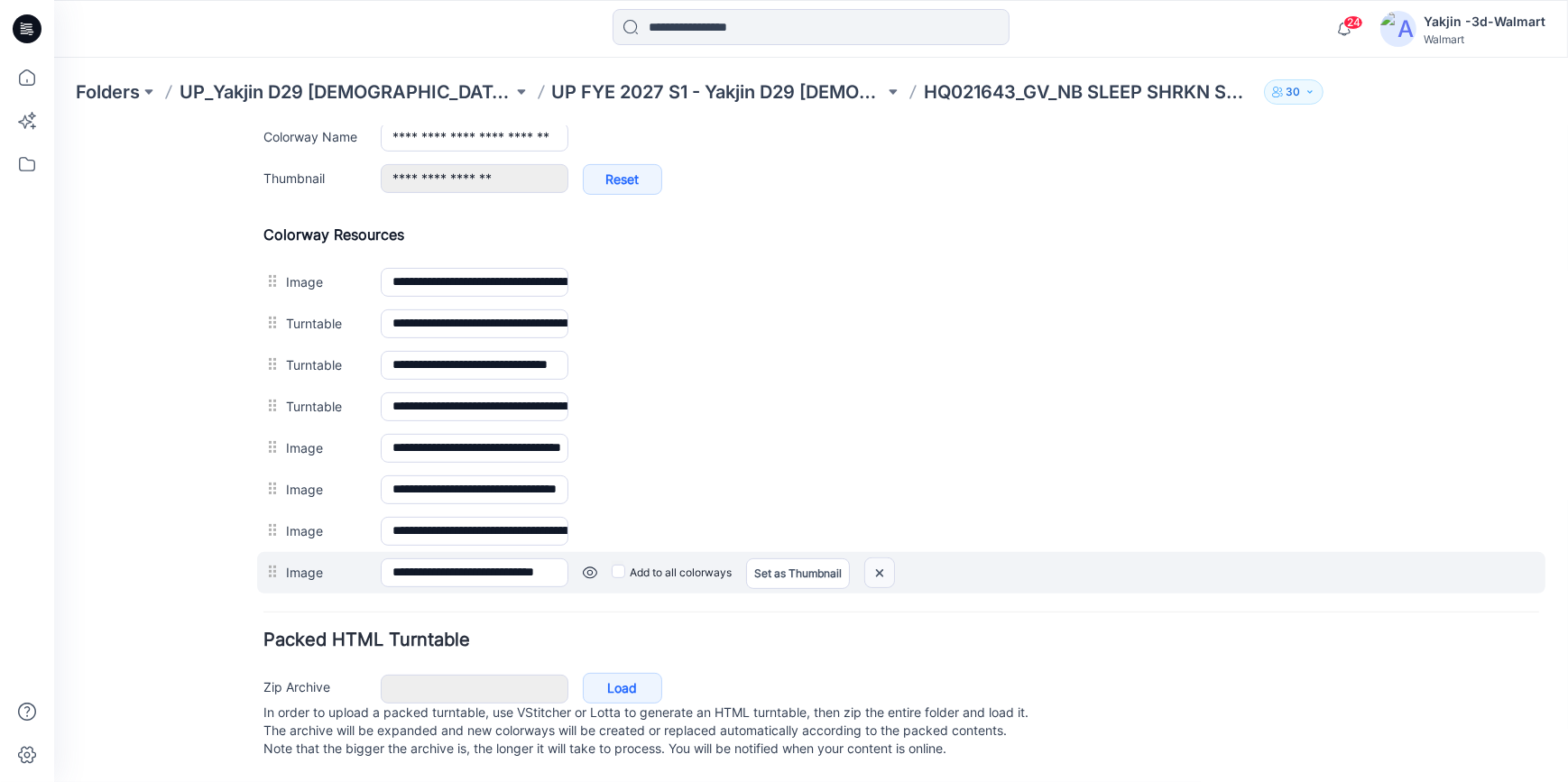
click at [54, 125] on img at bounding box center [54, 125] width 0 height 0
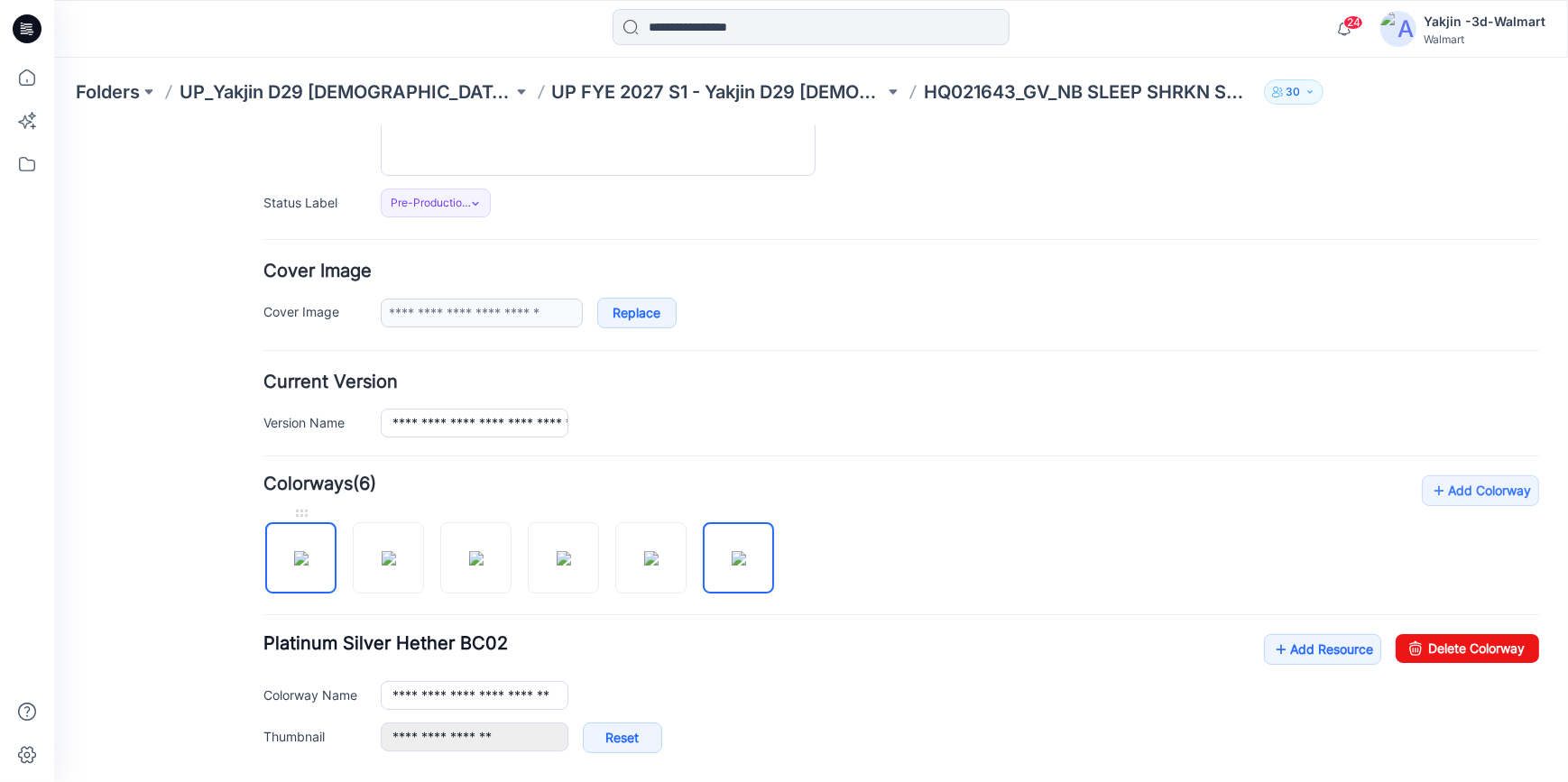
click at [294, 550] on img at bounding box center [300, 557] width 14 height 14
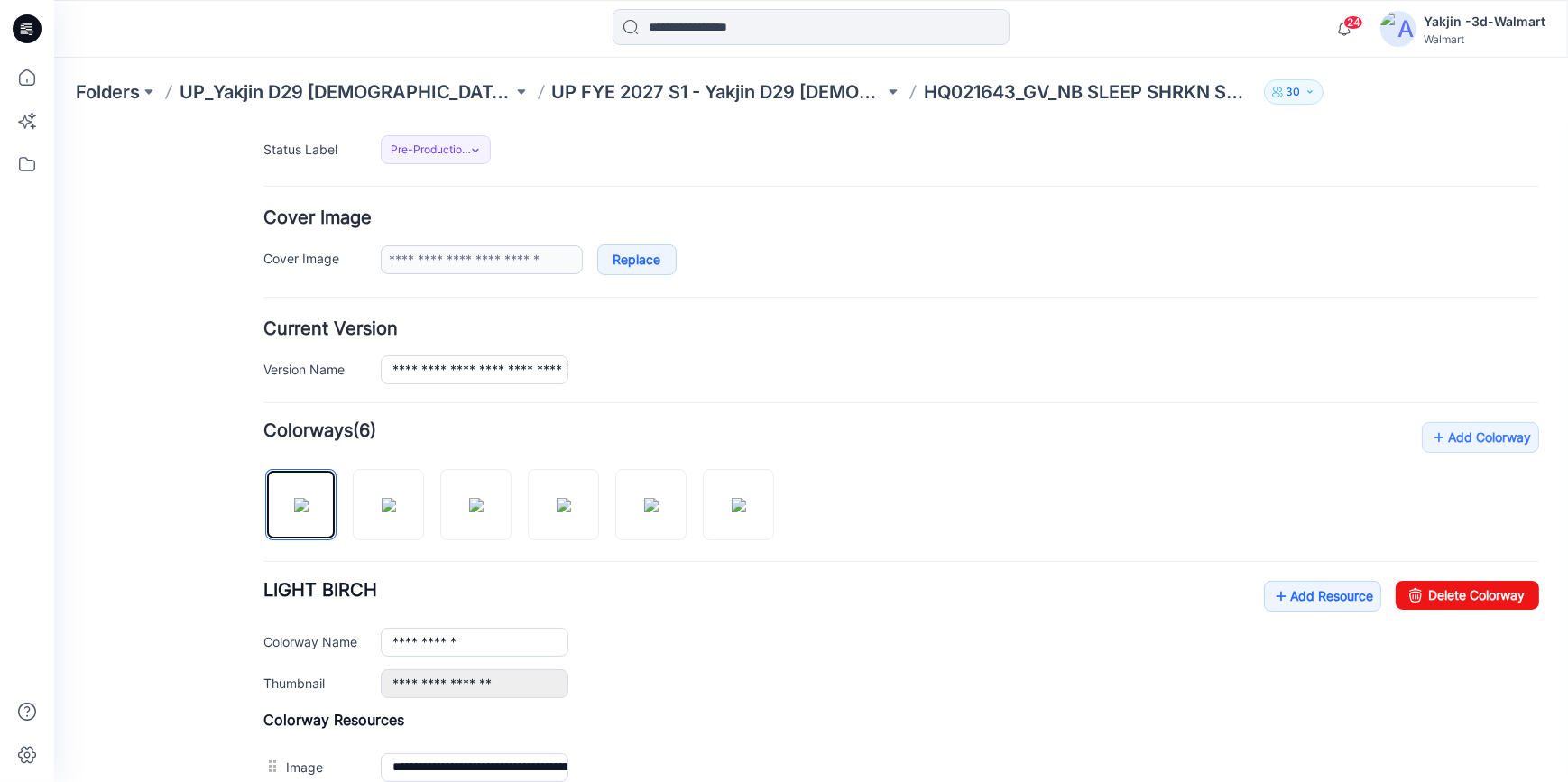
scroll to position [297, 0]
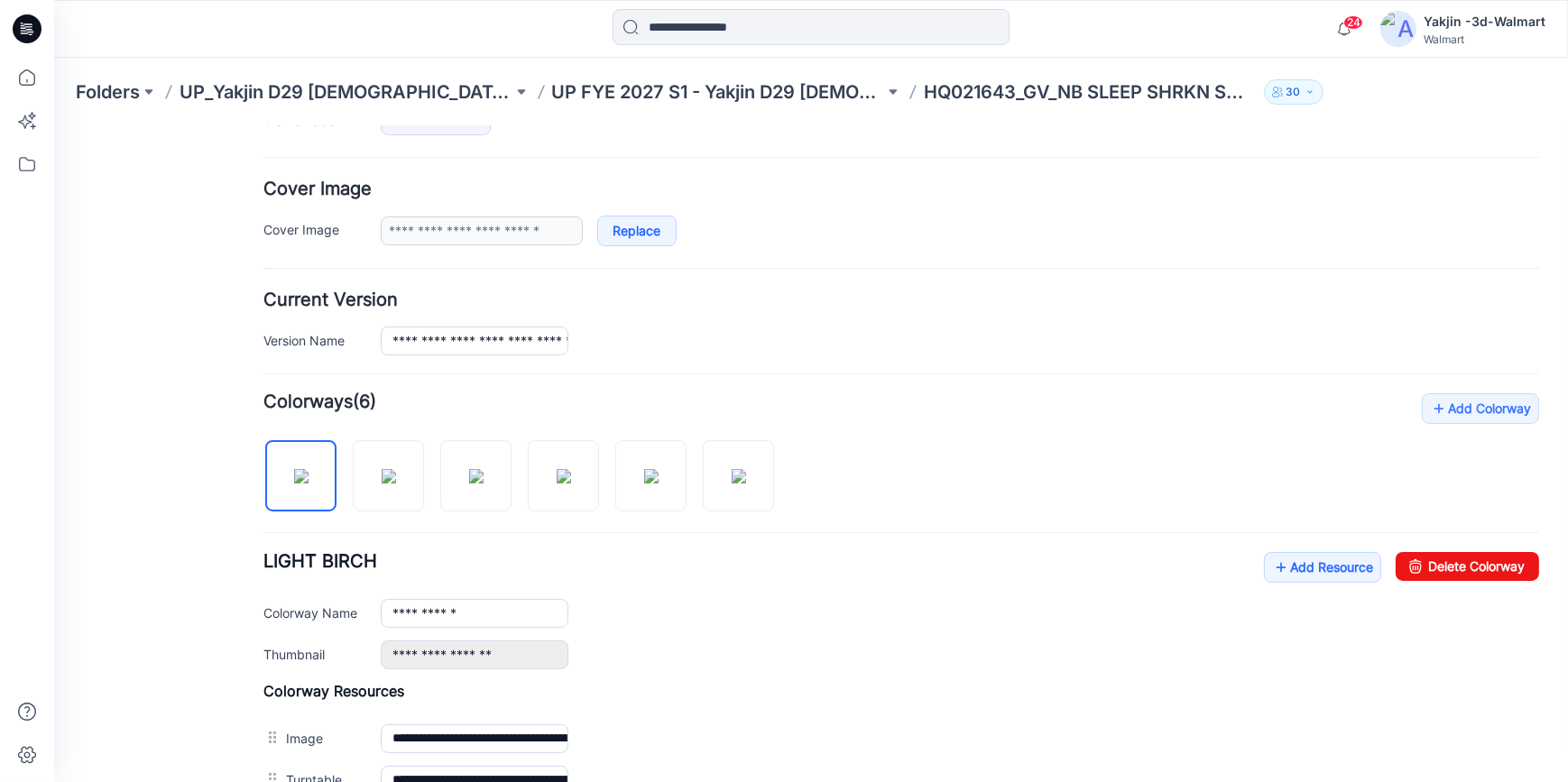
click at [1278, 549] on div "**********" at bounding box center [901, 700] width 1275 height 615
click at [1279, 558] on link "Add Resource" at bounding box center [1322, 566] width 117 height 31
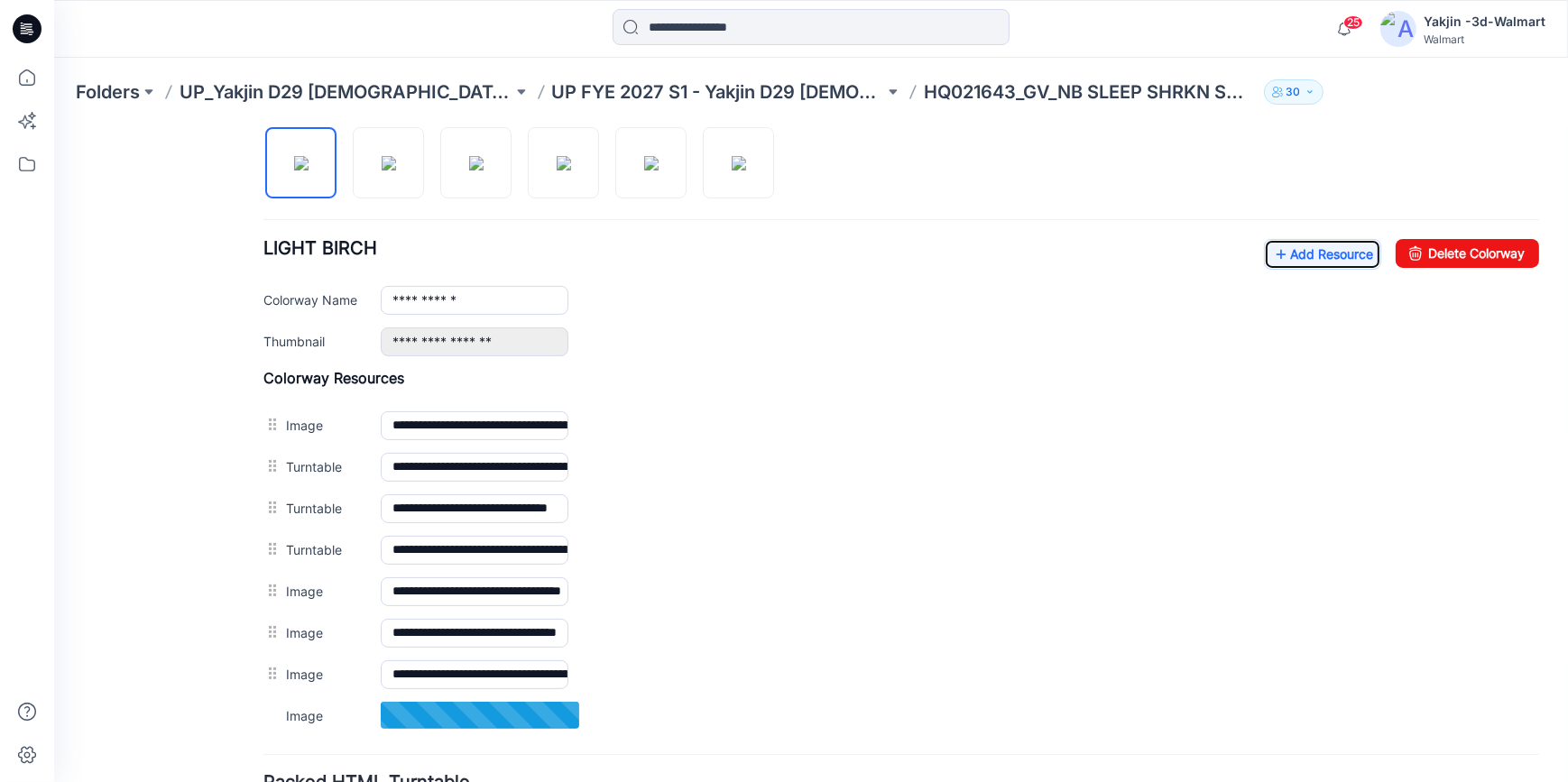
scroll to position [624, 0]
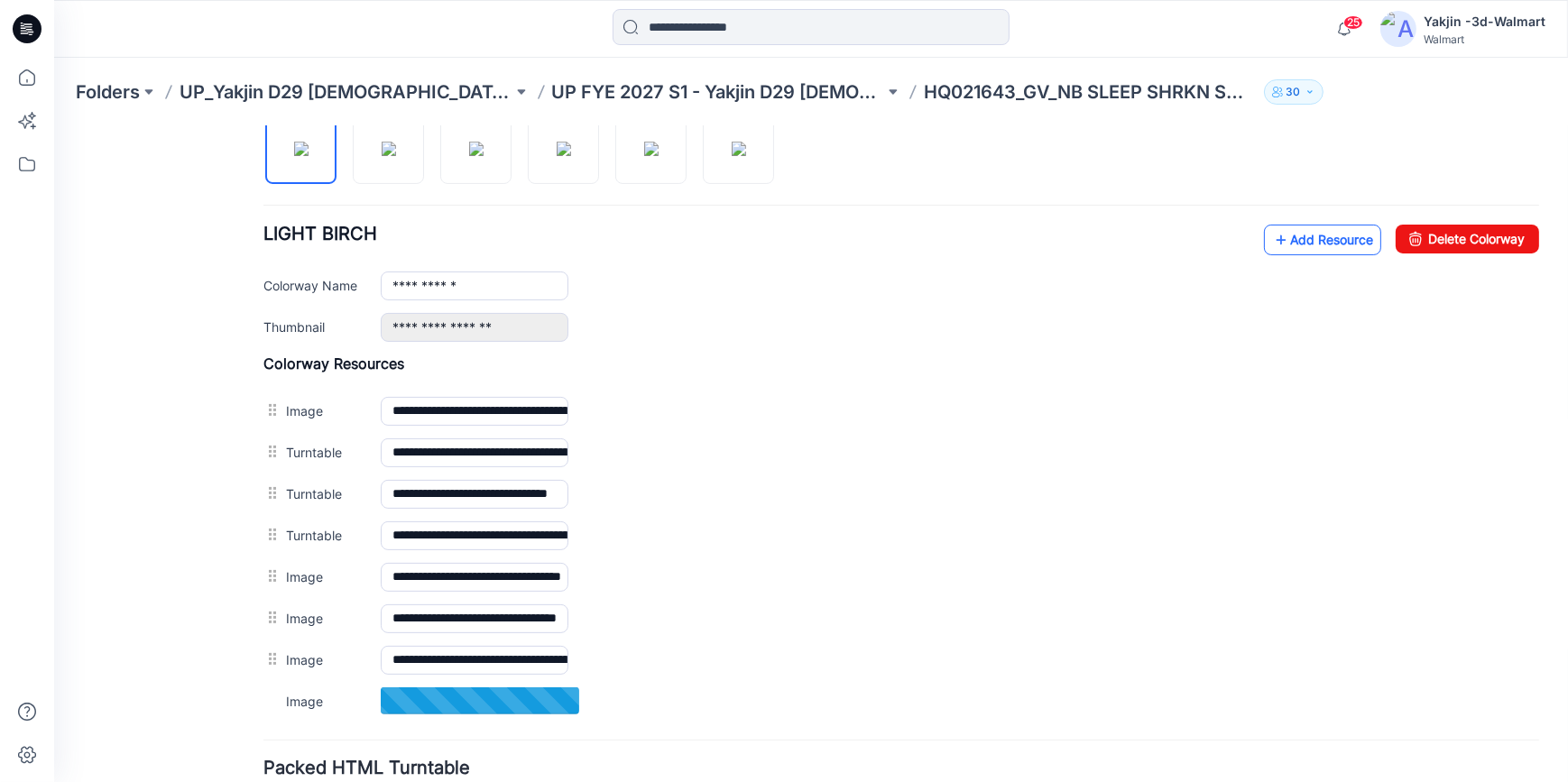
click at [1341, 239] on link "Add Resource" at bounding box center [1322, 239] width 117 height 31
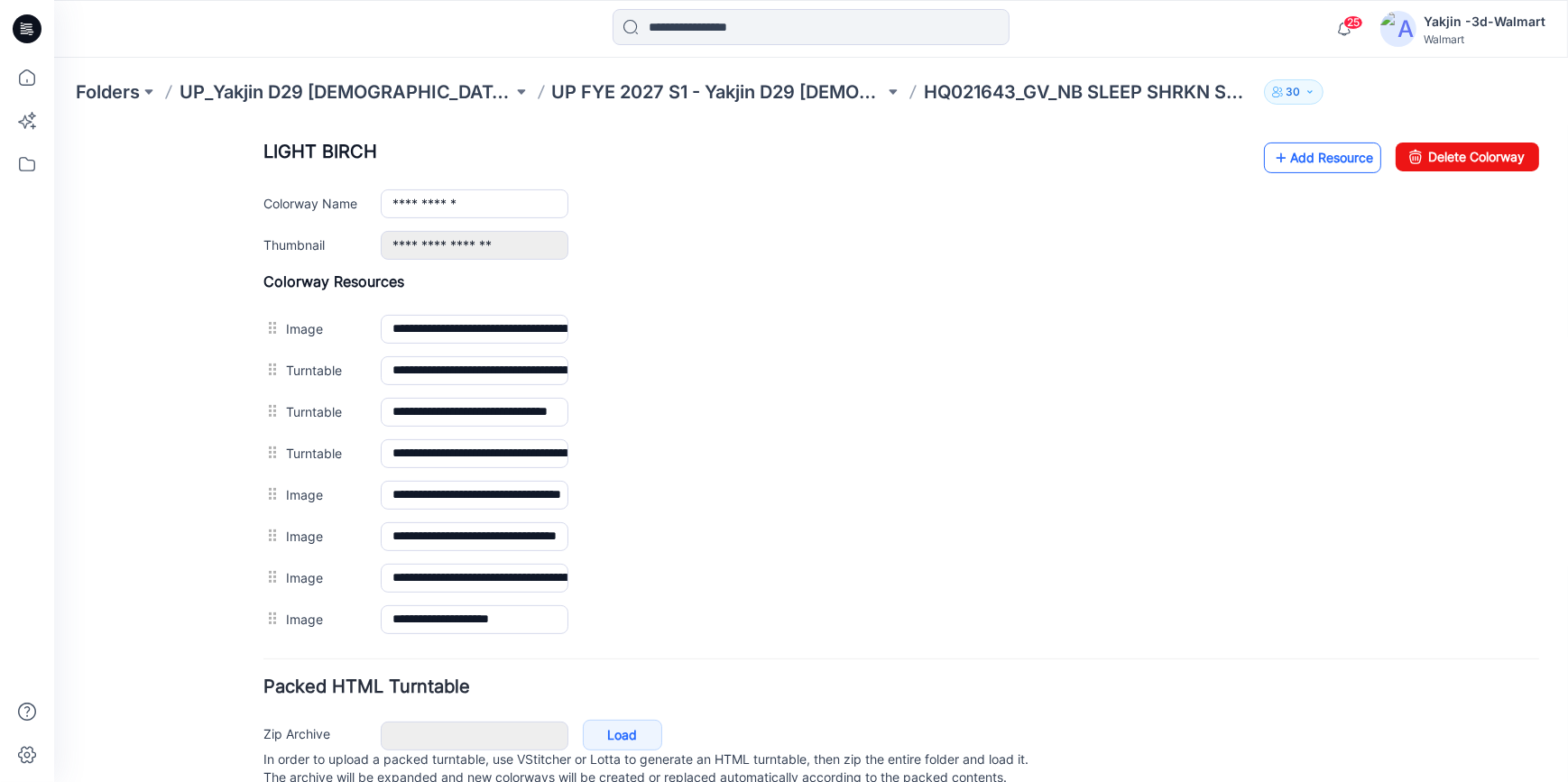
drag, startPoint x: 1321, startPoint y: 137, endPoint x: 1316, endPoint y: 158, distance: 21.6
click at [1321, 137] on div "**********" at bounding box center [901, 311] width 1275 height 657
click at [1316, 158] on link "Add Resource" at bounding box center [1322, 156] width 117 height 31
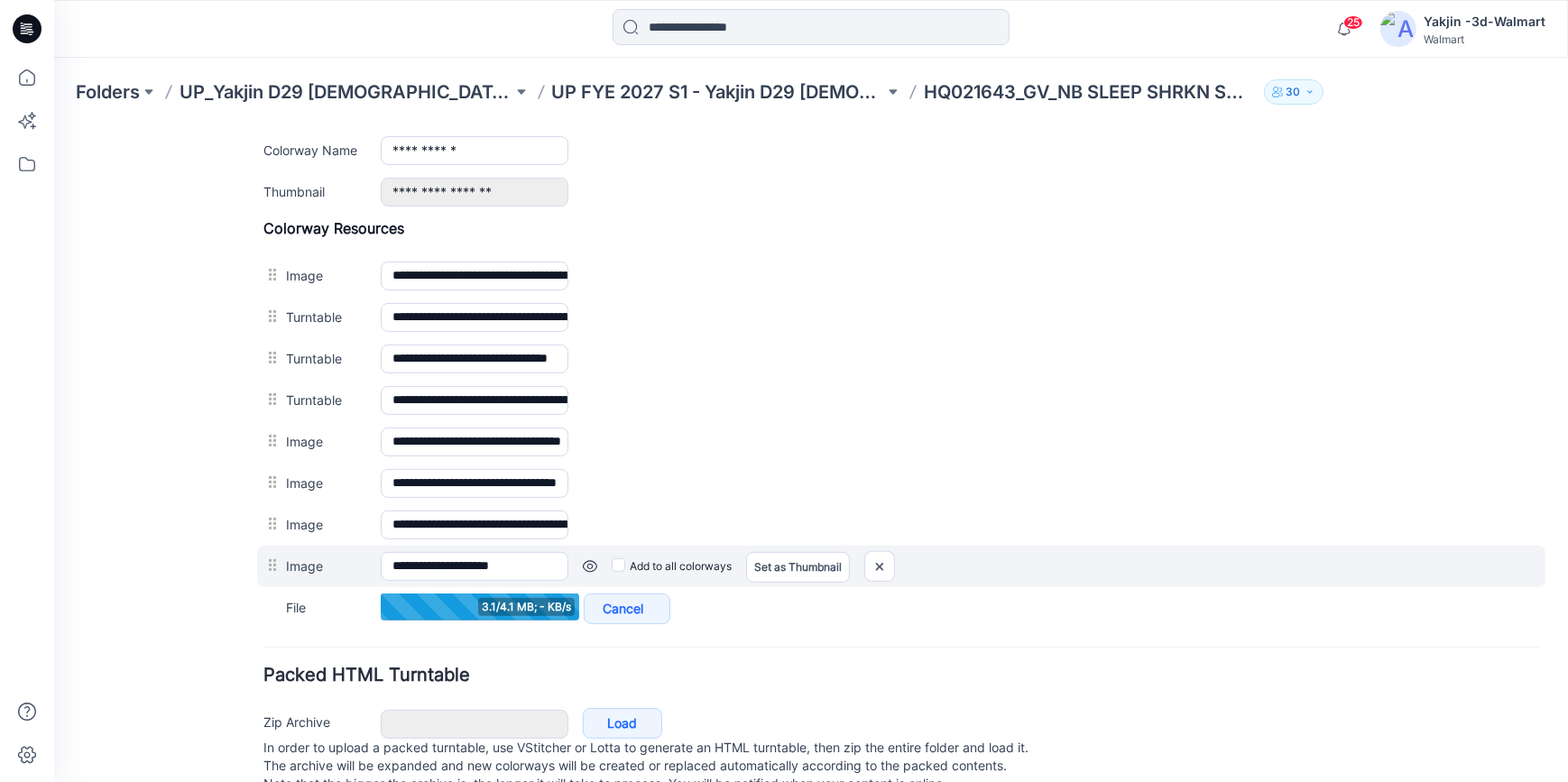
scroll to position [789, 0]
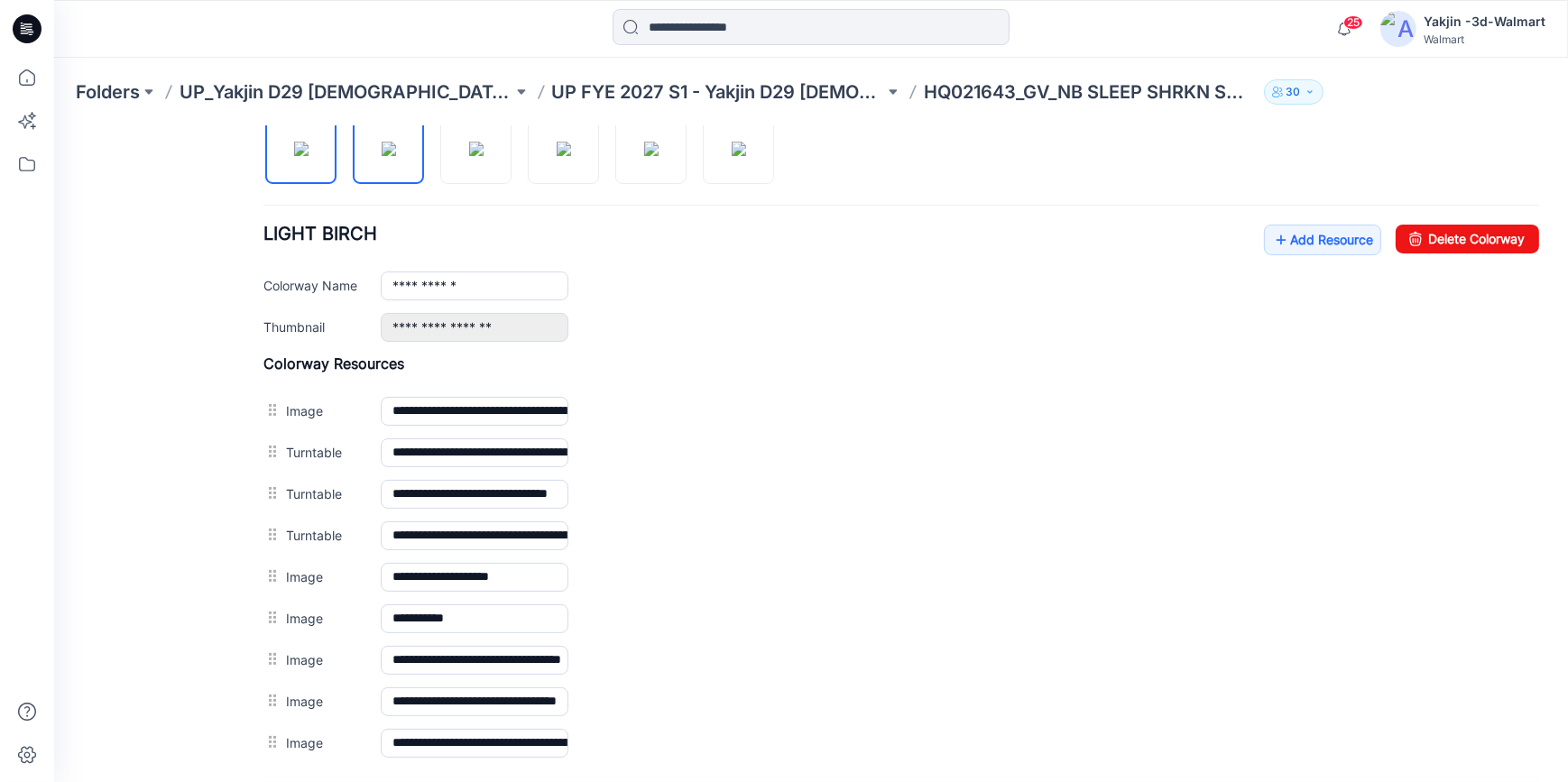
click at [392, 152] on img at bounding box center [388, 147] width 14 height 14
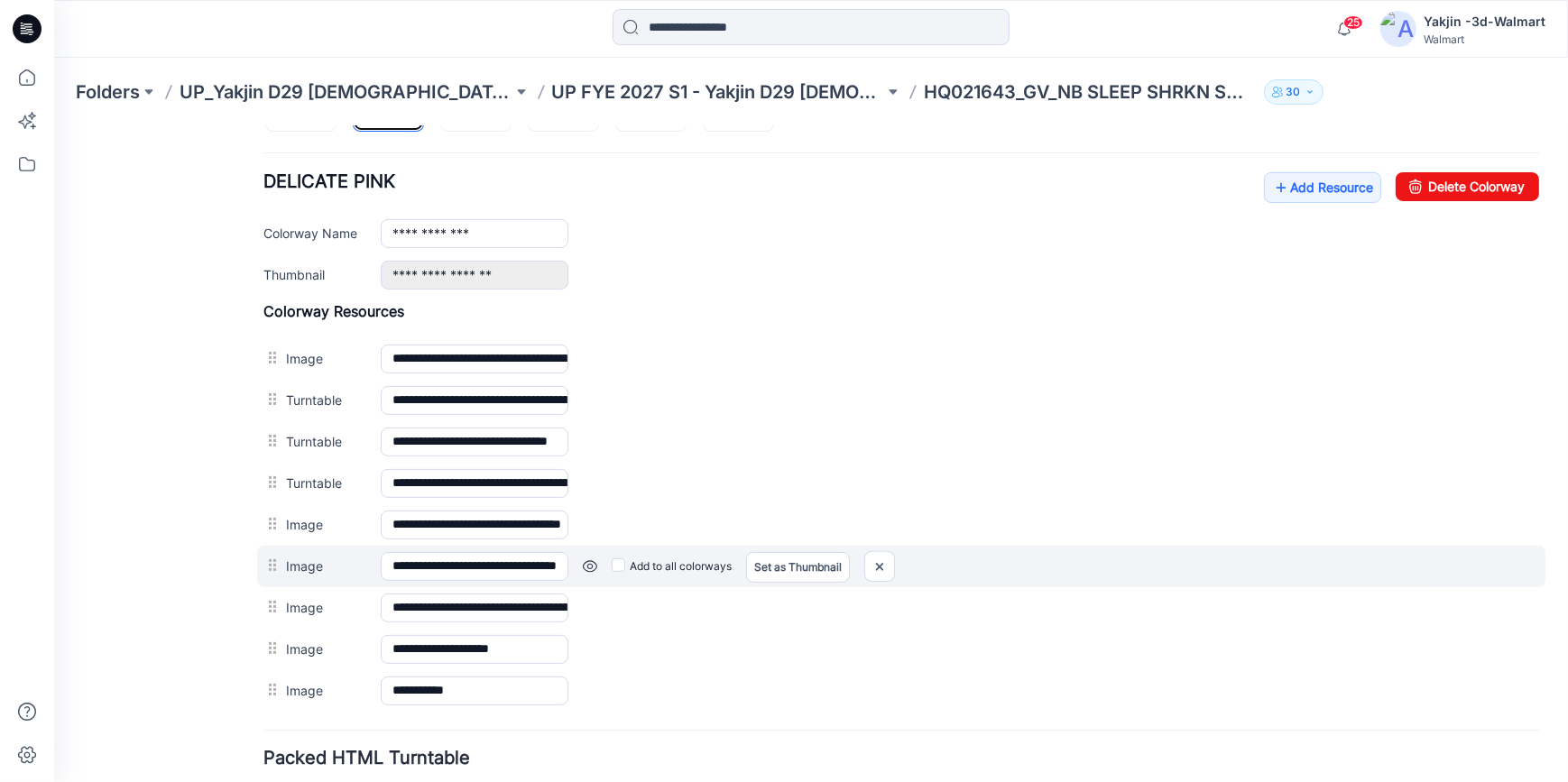
scroll to position [706, 0]
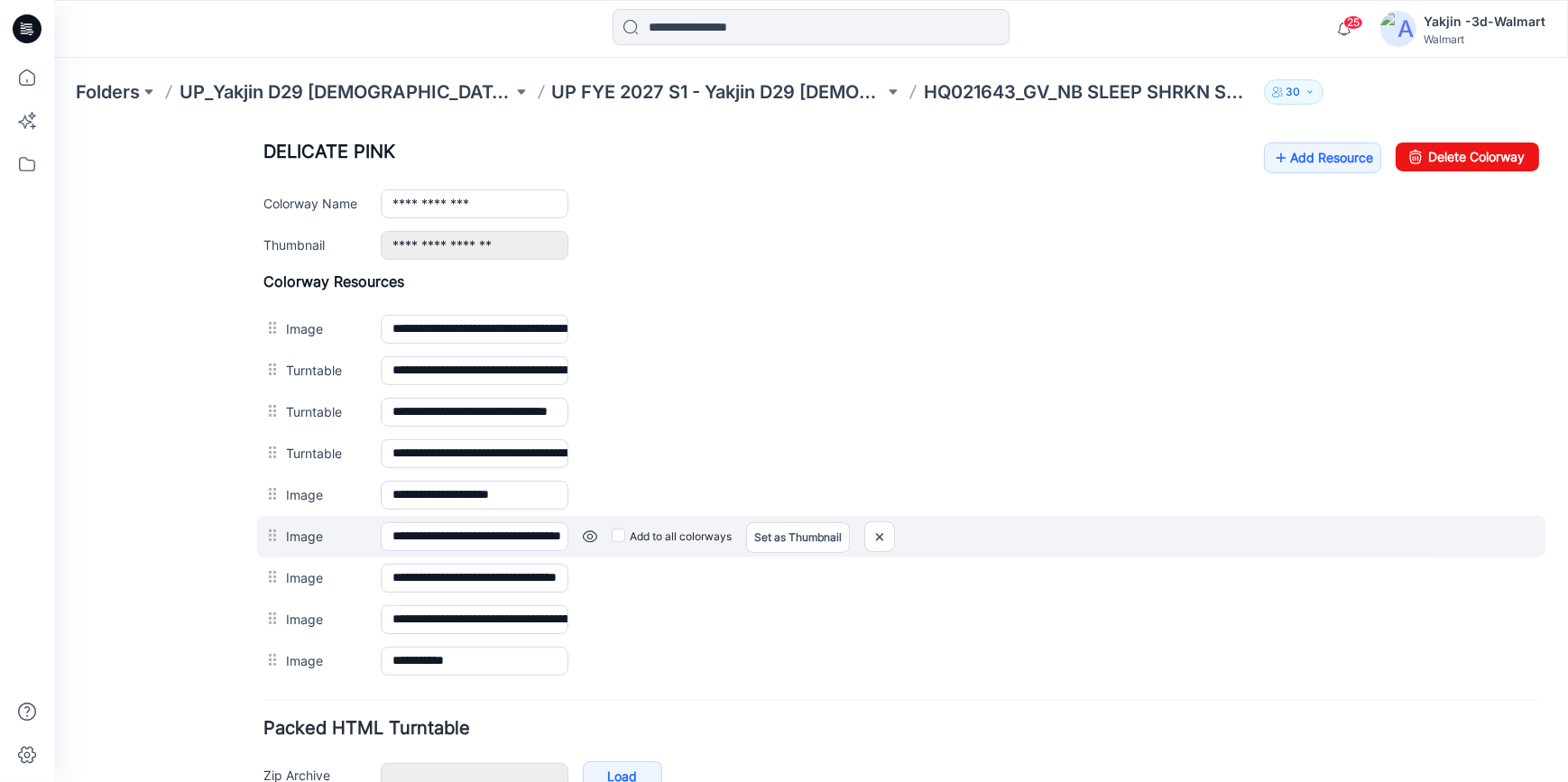
drag, startPoint x: 279, startPoint y: 490, endPoint x: 281, endPoint y: 531, distance: 41.0
click at [279, 490] on div at bounding box center [275, 493] width 22 height 27
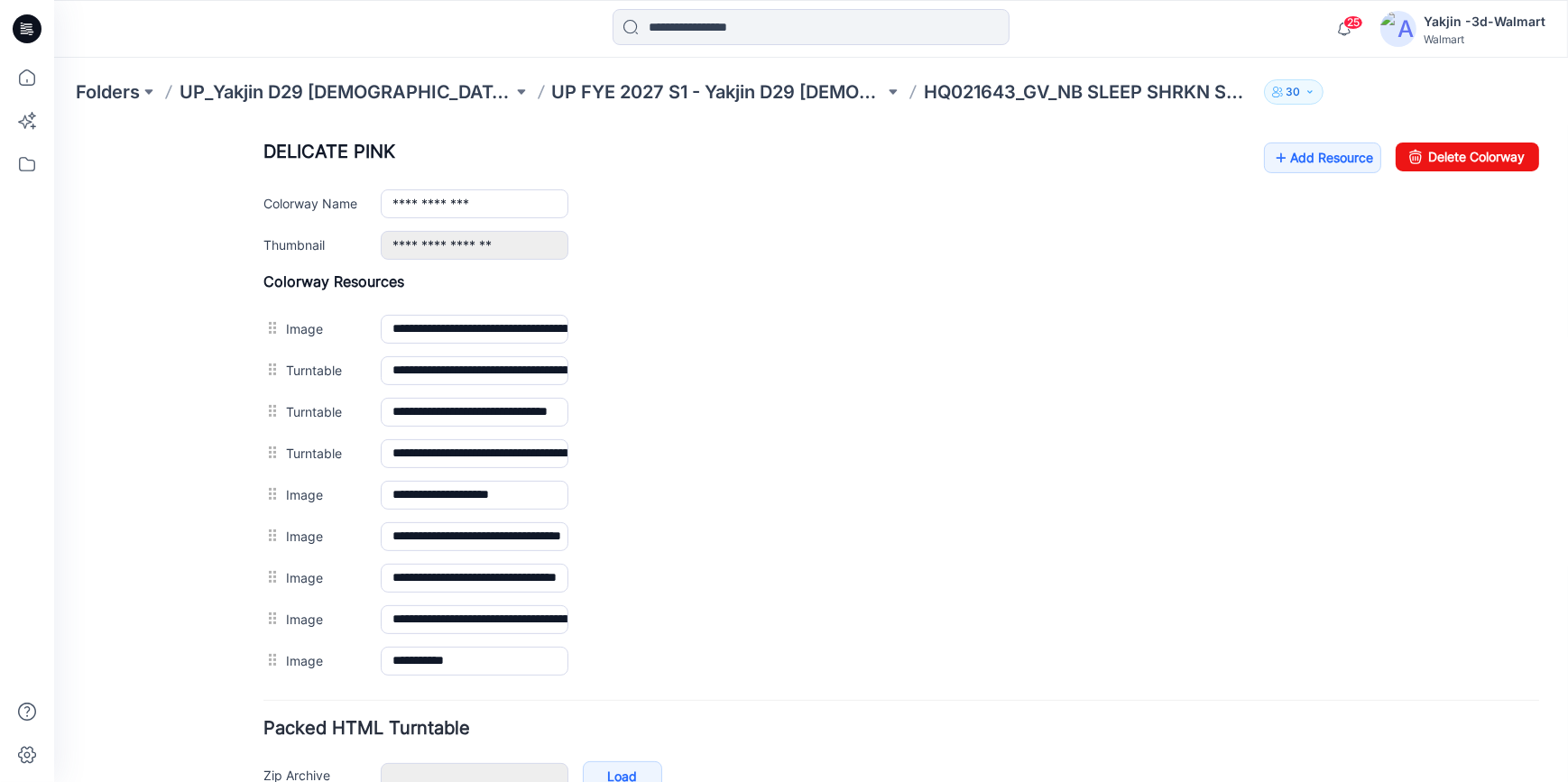
click at [144, 620] on div "General Cover Image Current Version Colorways Packed Turntable" at bounding box center [162, 154] width 144 height 1428
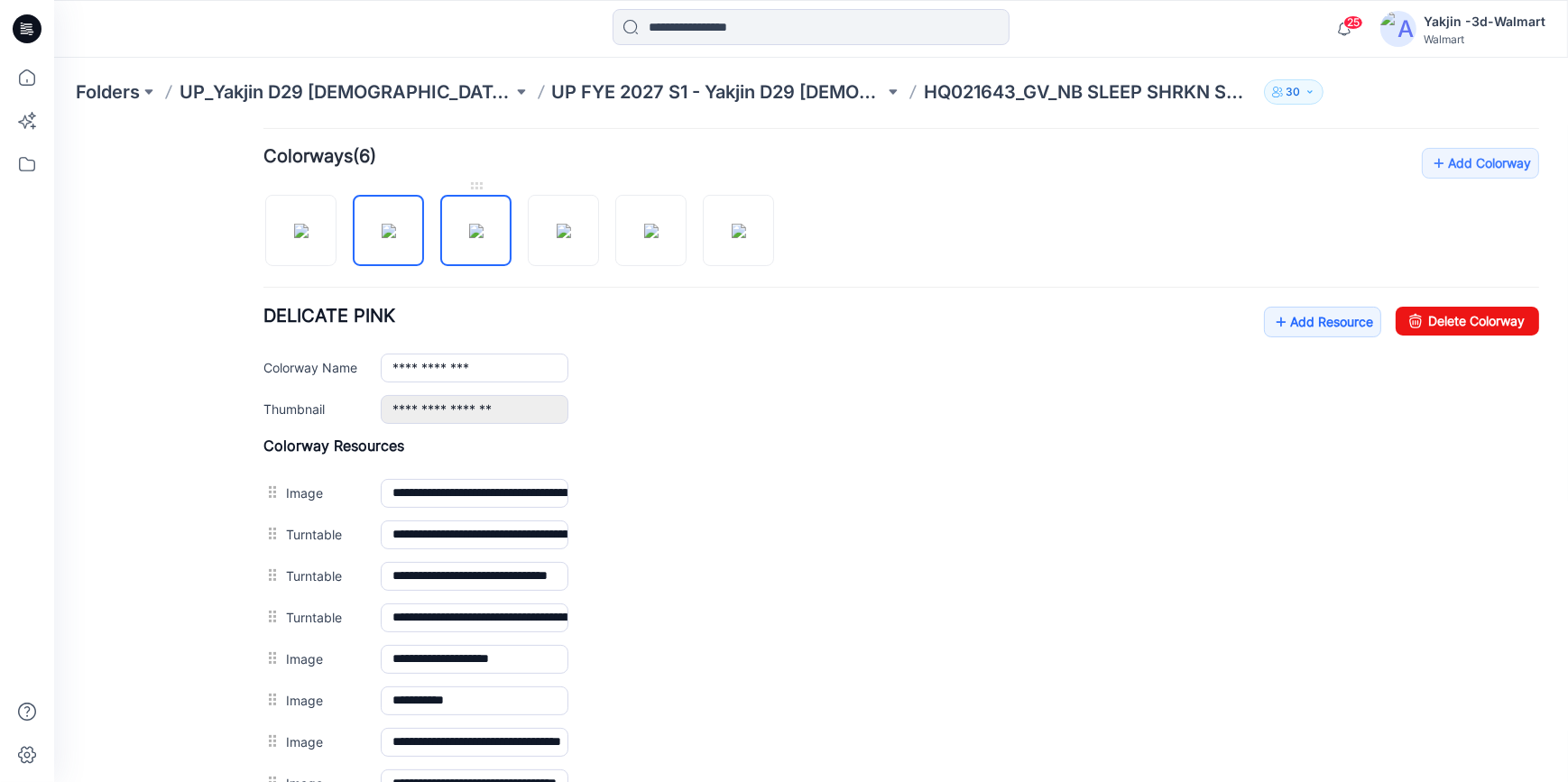
click at [484, 238] on img at bounding box center [475, 229] width 14 height 14
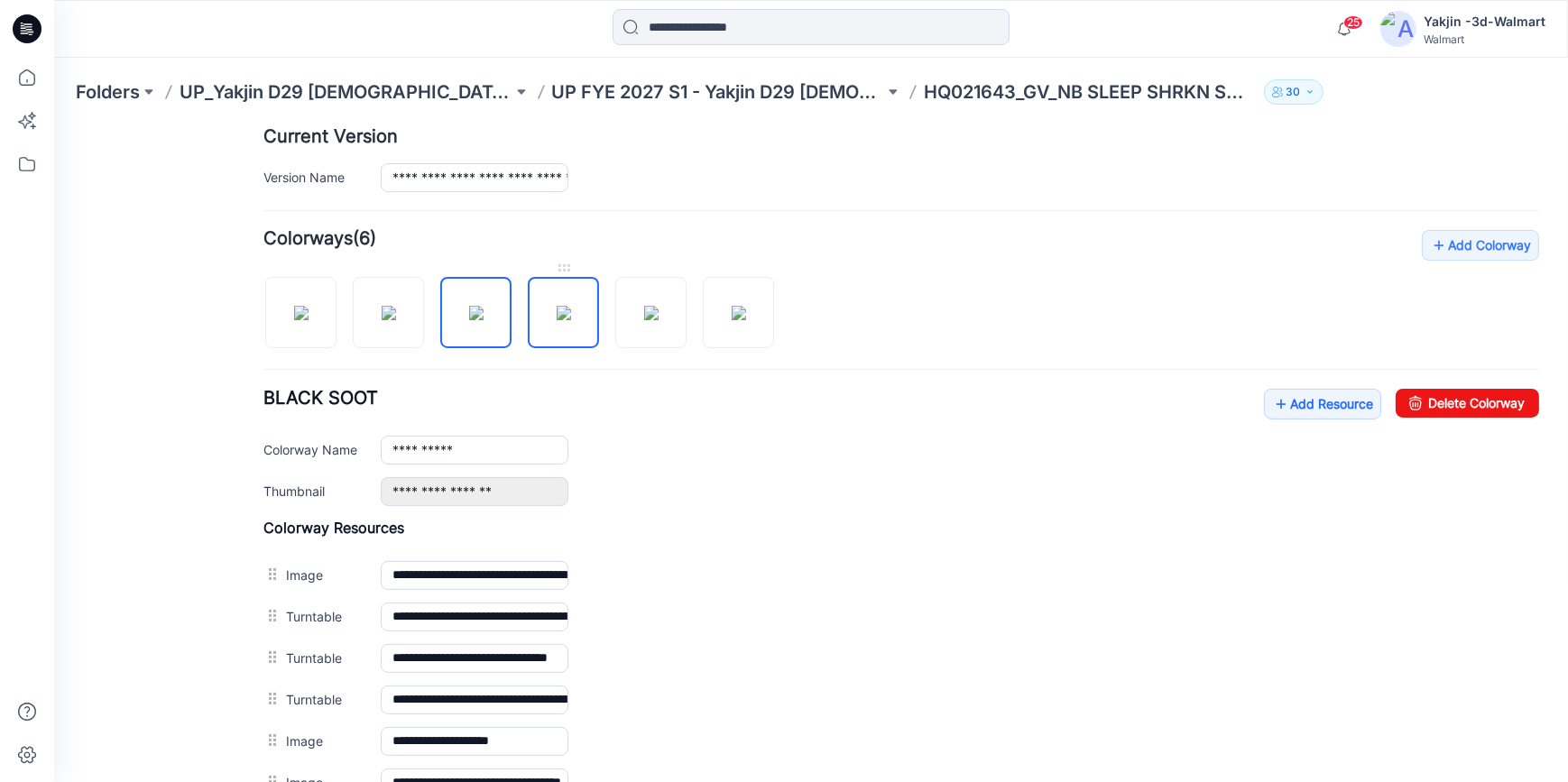
click at [571, 305] on img at bounding box center [563, 311] width 14 height 14
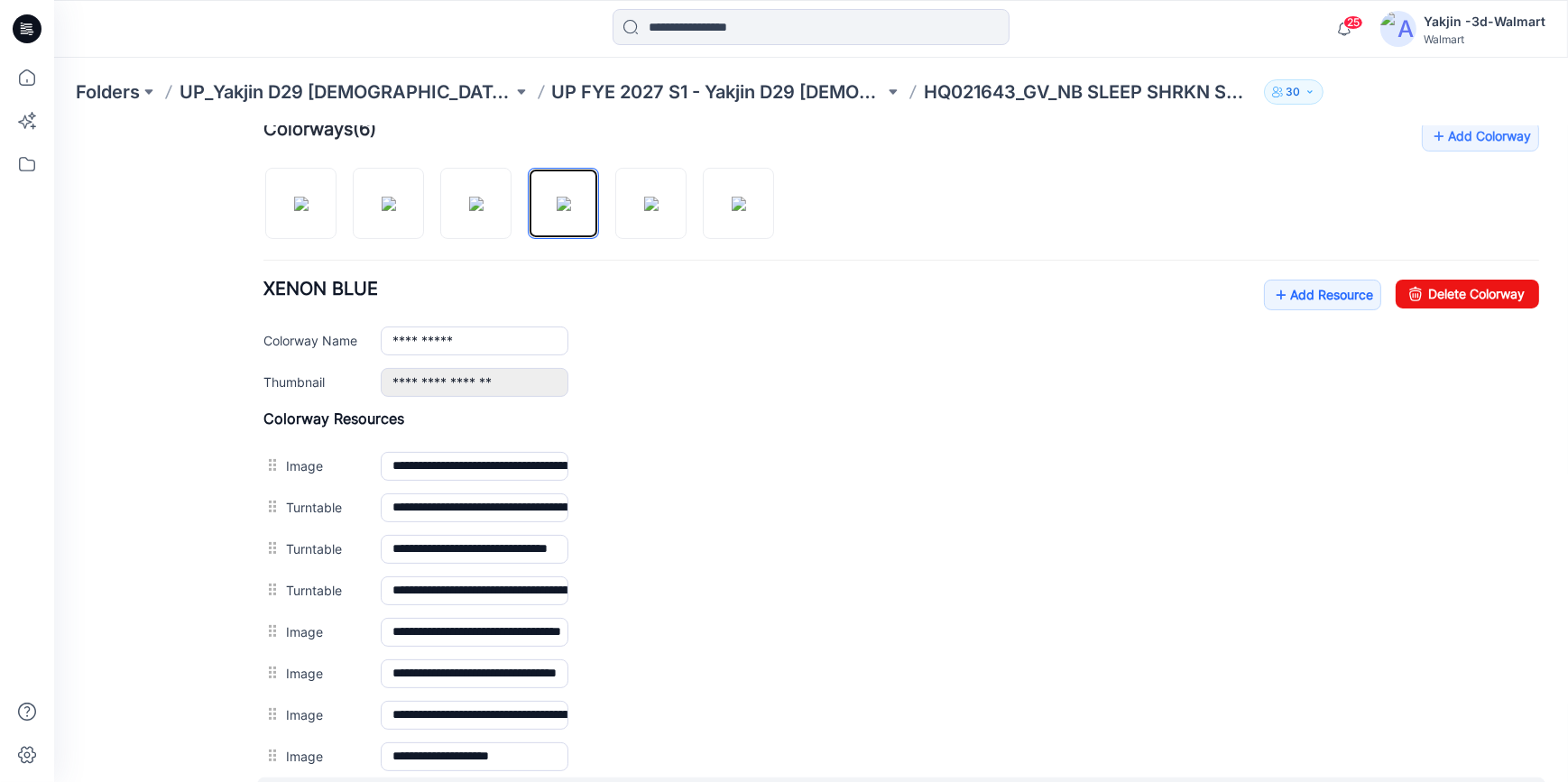
scroll to position [810, 0]
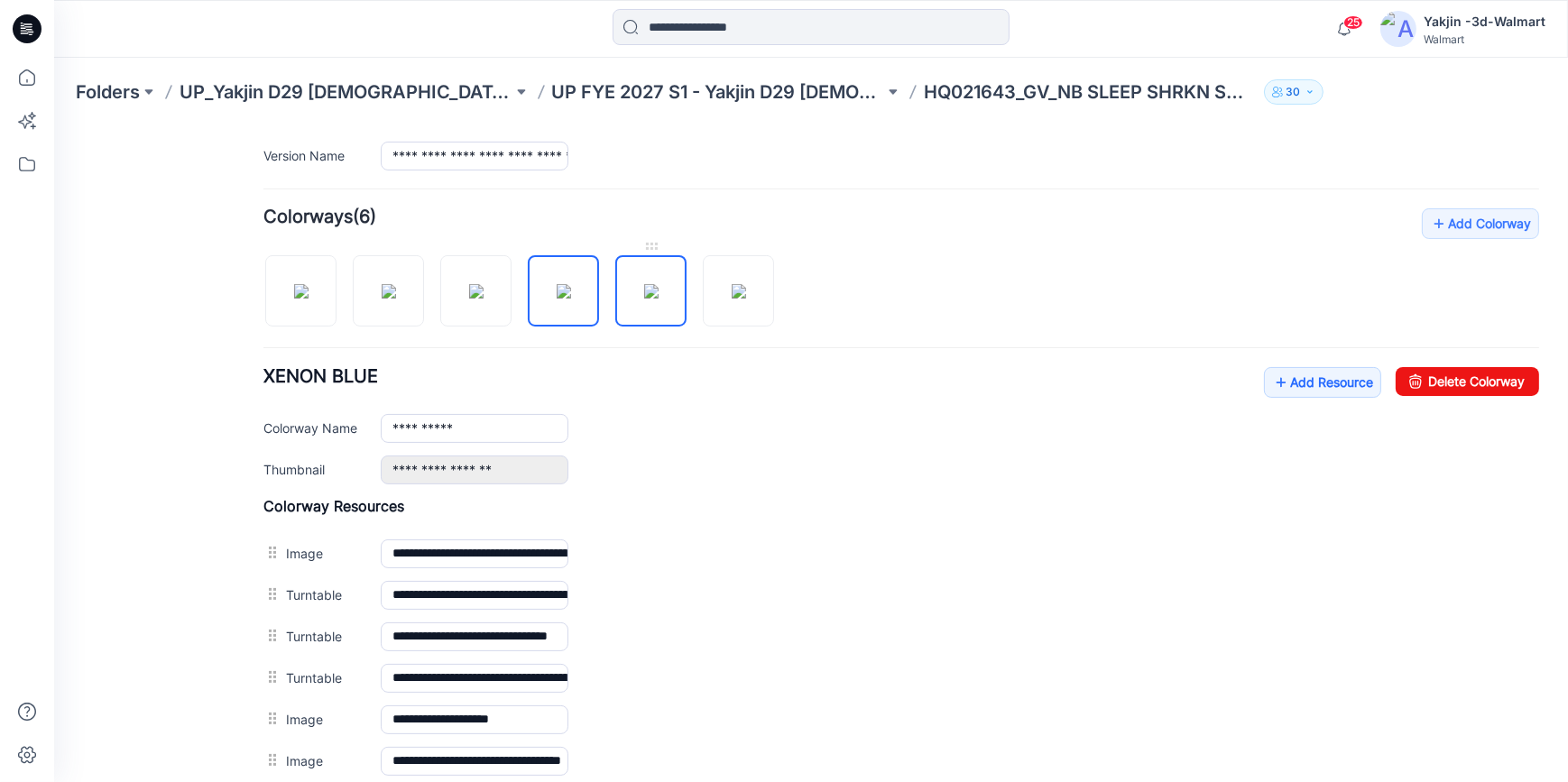
click at [644, 283] on img at bounding box center [650, 290] width 14 height 14
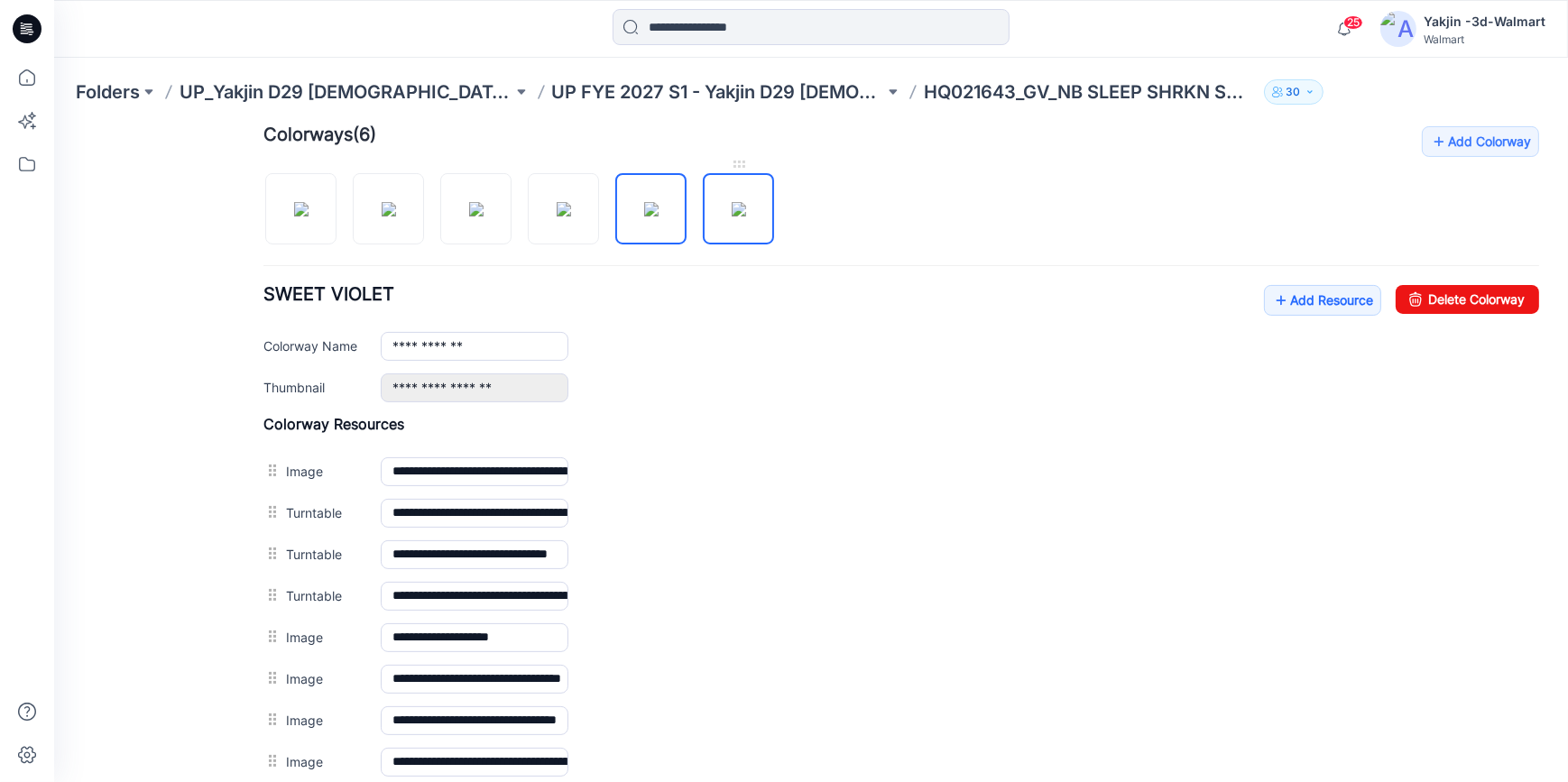
click at [746, 215] on img at bounding box center [738, 208] width 14 height 14
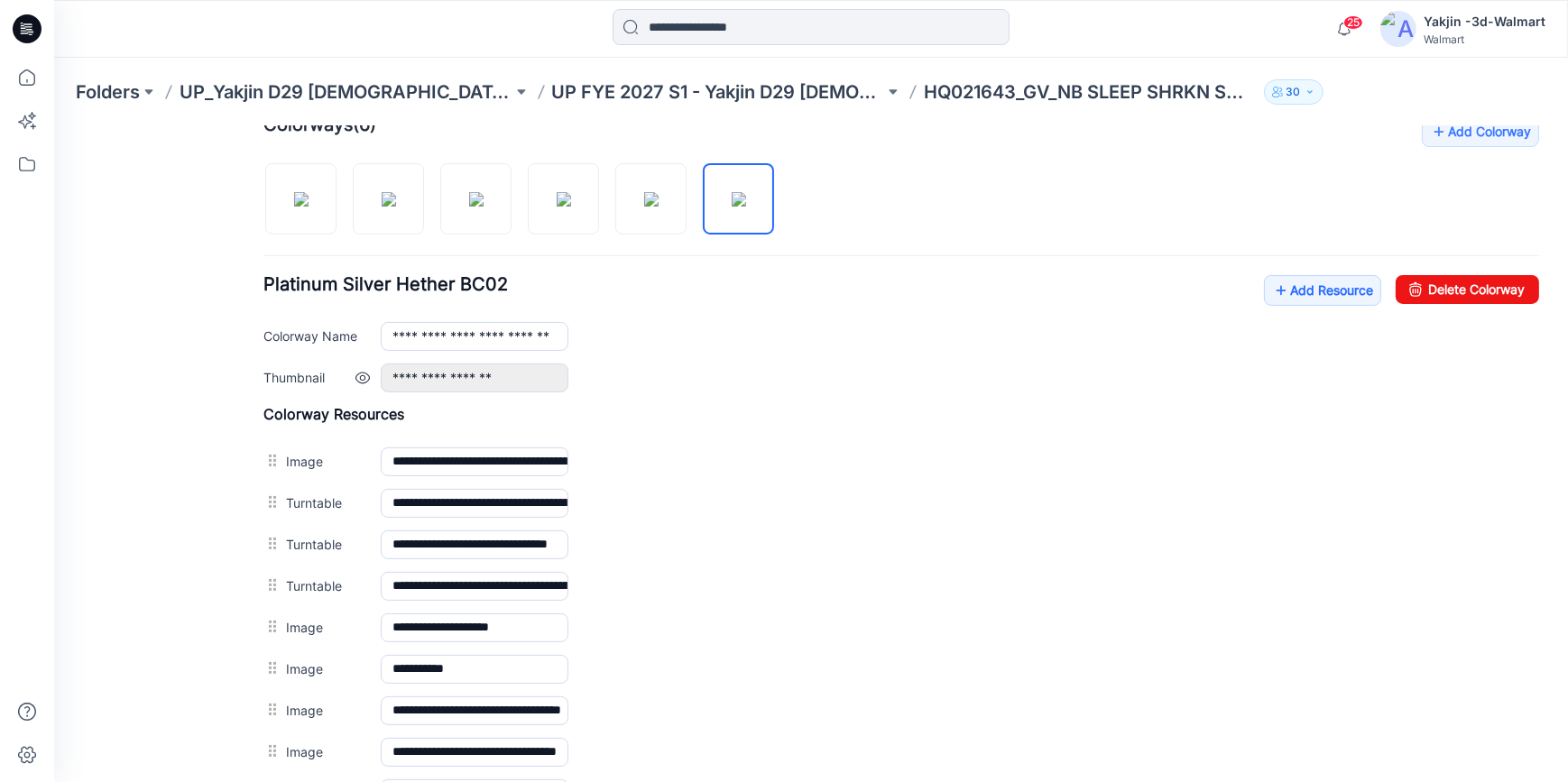
scroll to position [399, 0]
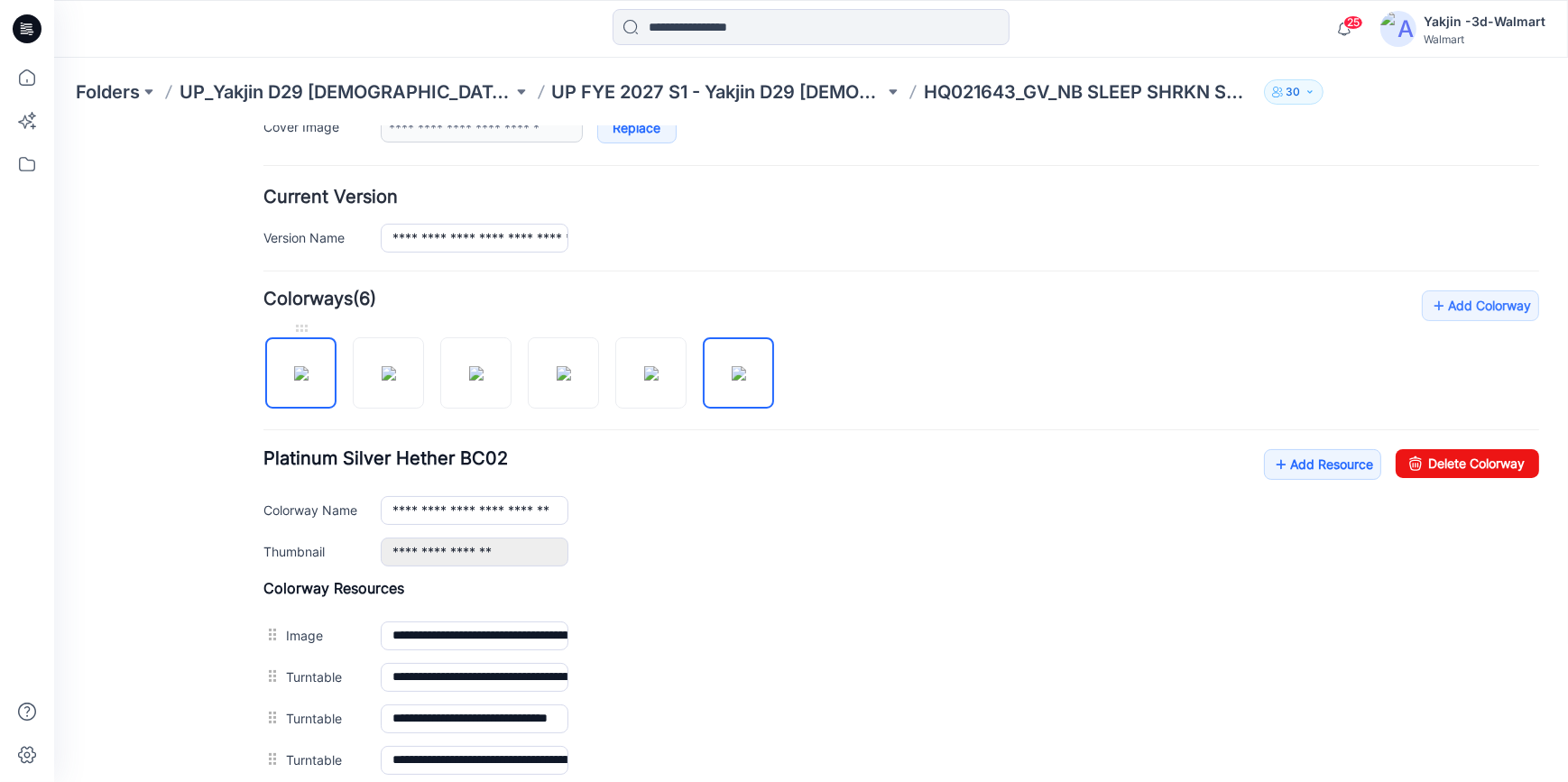
click at [309, 366] on img at bounding box center [300, 372] width 14 height 14
type input "**********"
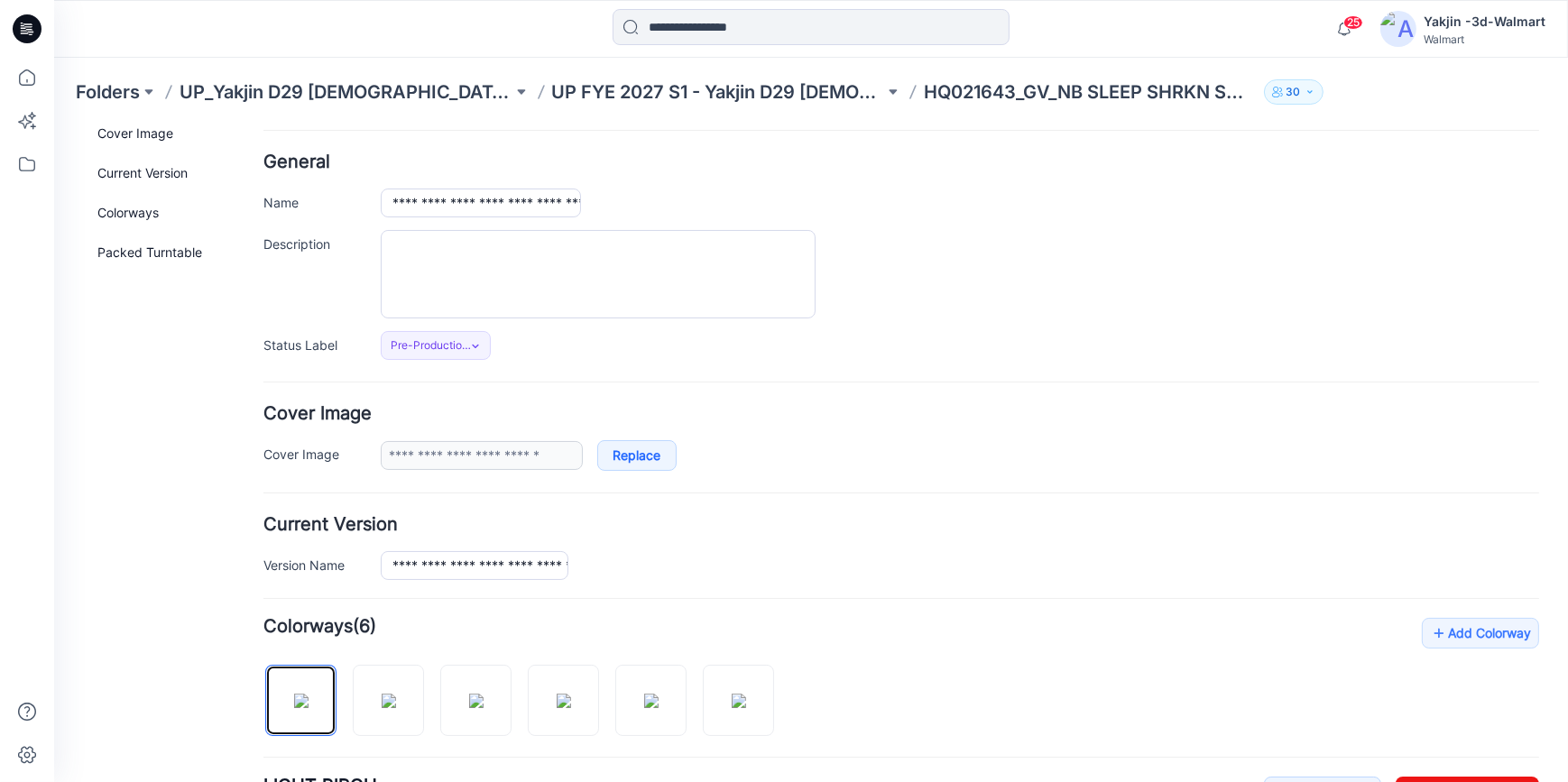
scroll to position [0, 0]
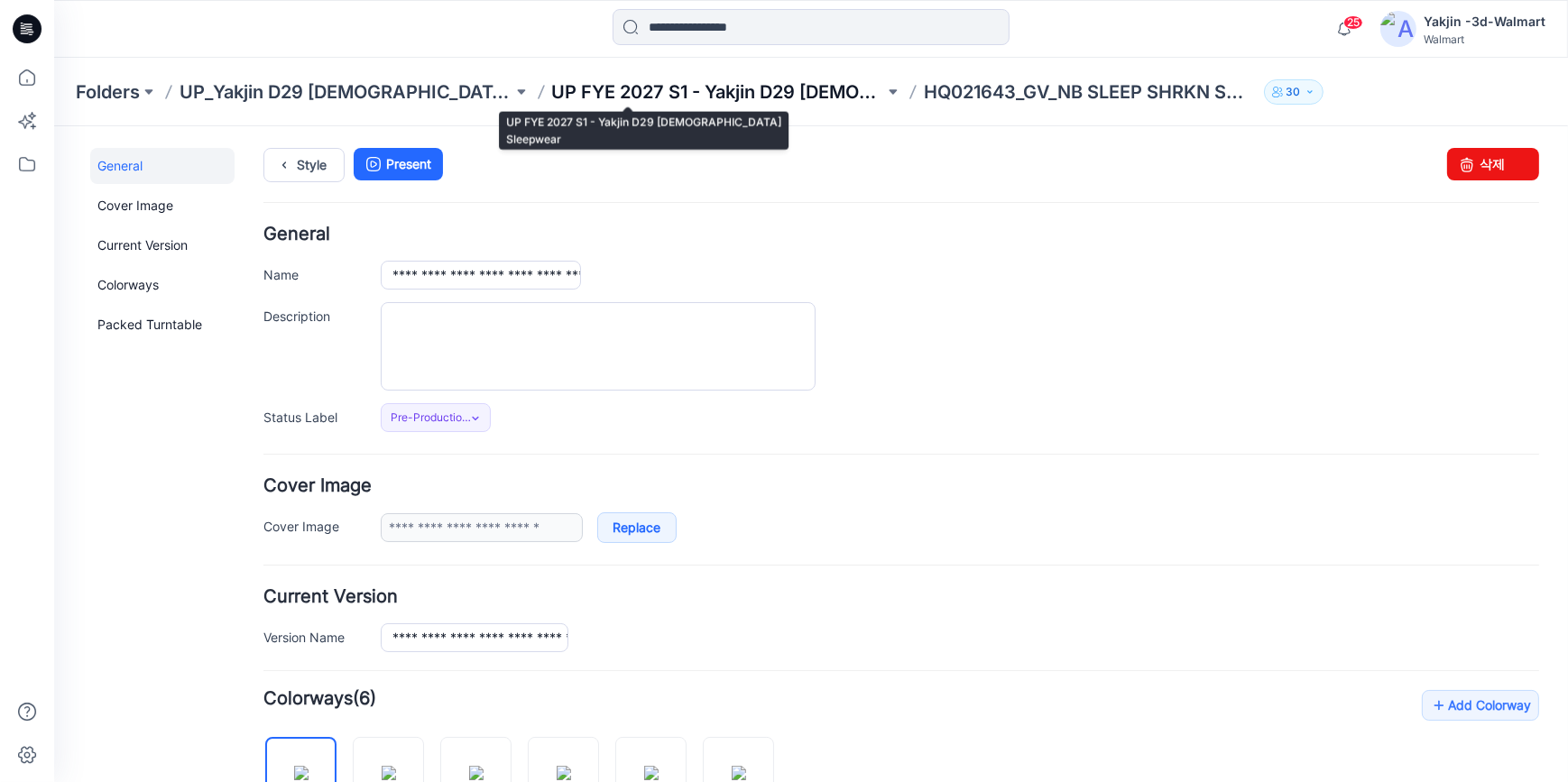
click at [552, 83] on p "UP FYE 2027 S1 - Yakjin D29 [DEMOGRAPHIC_DATA] Sleepwear" at bounding box center [719, 92] width 333 height 25
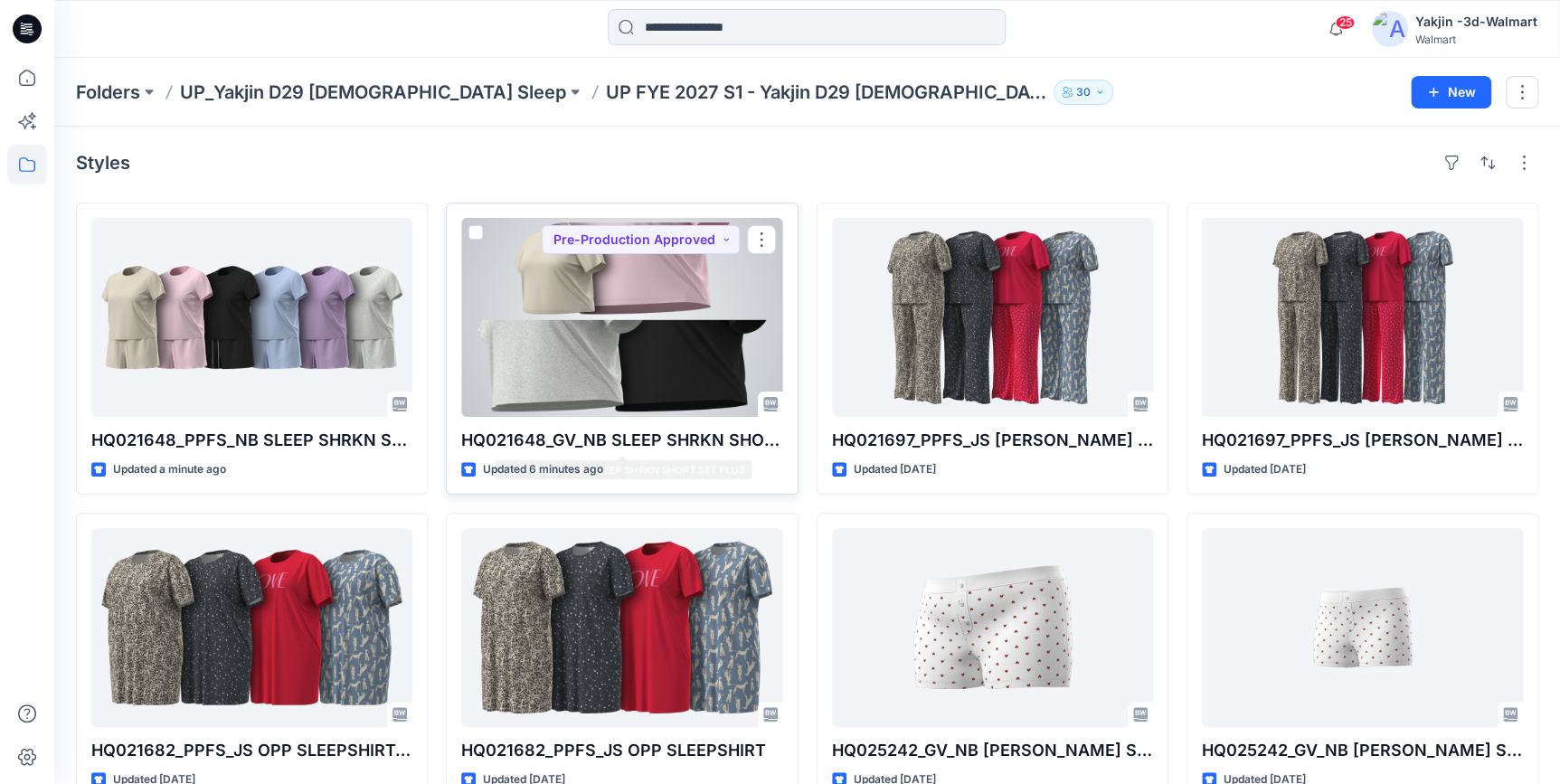
click at [593, 369] on div at bounding box center [622, 317] width 321 height 199
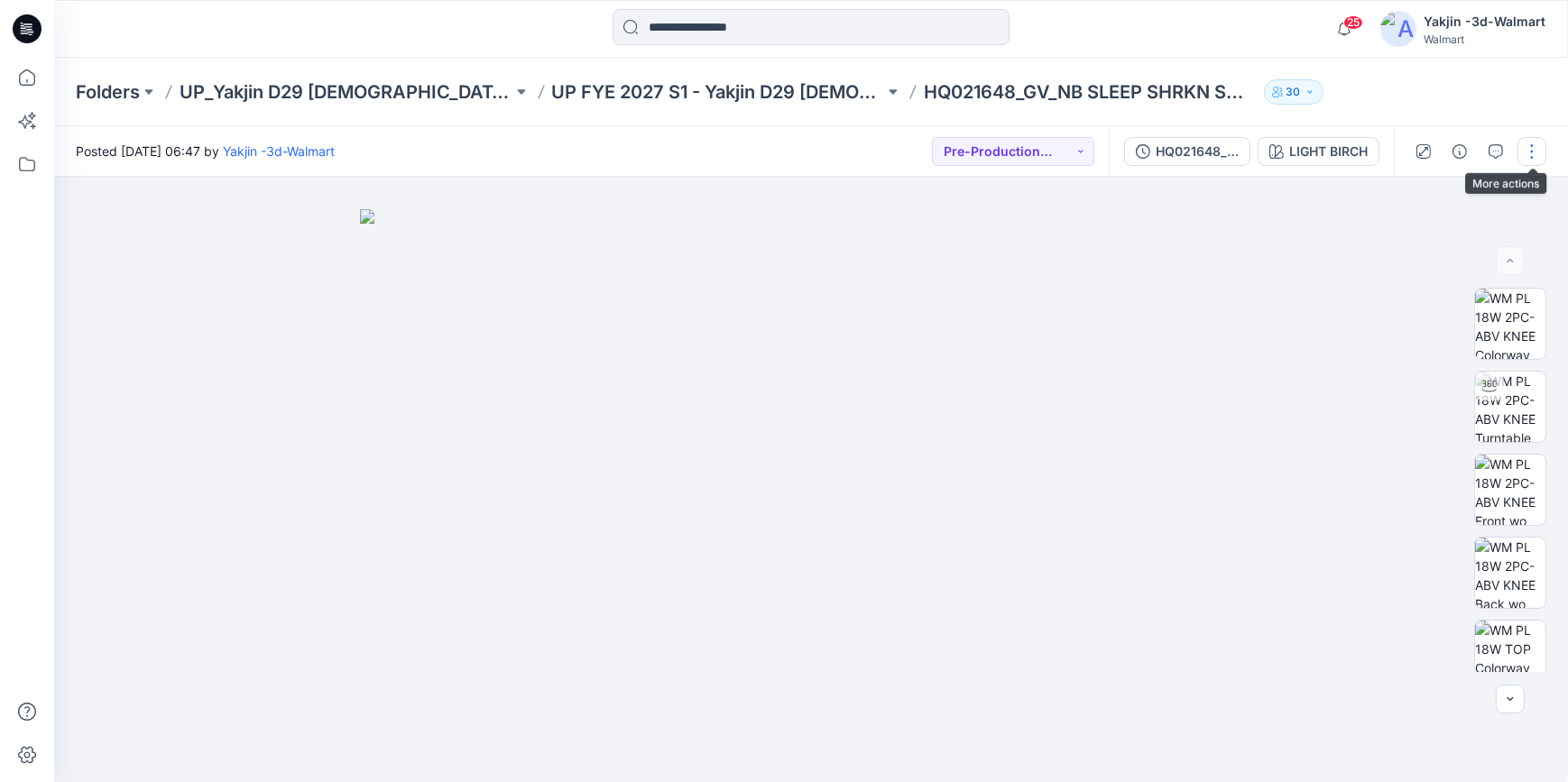
click at [1538, 159] on button "button" at bounding box center [1532, 152] width 29 height 29
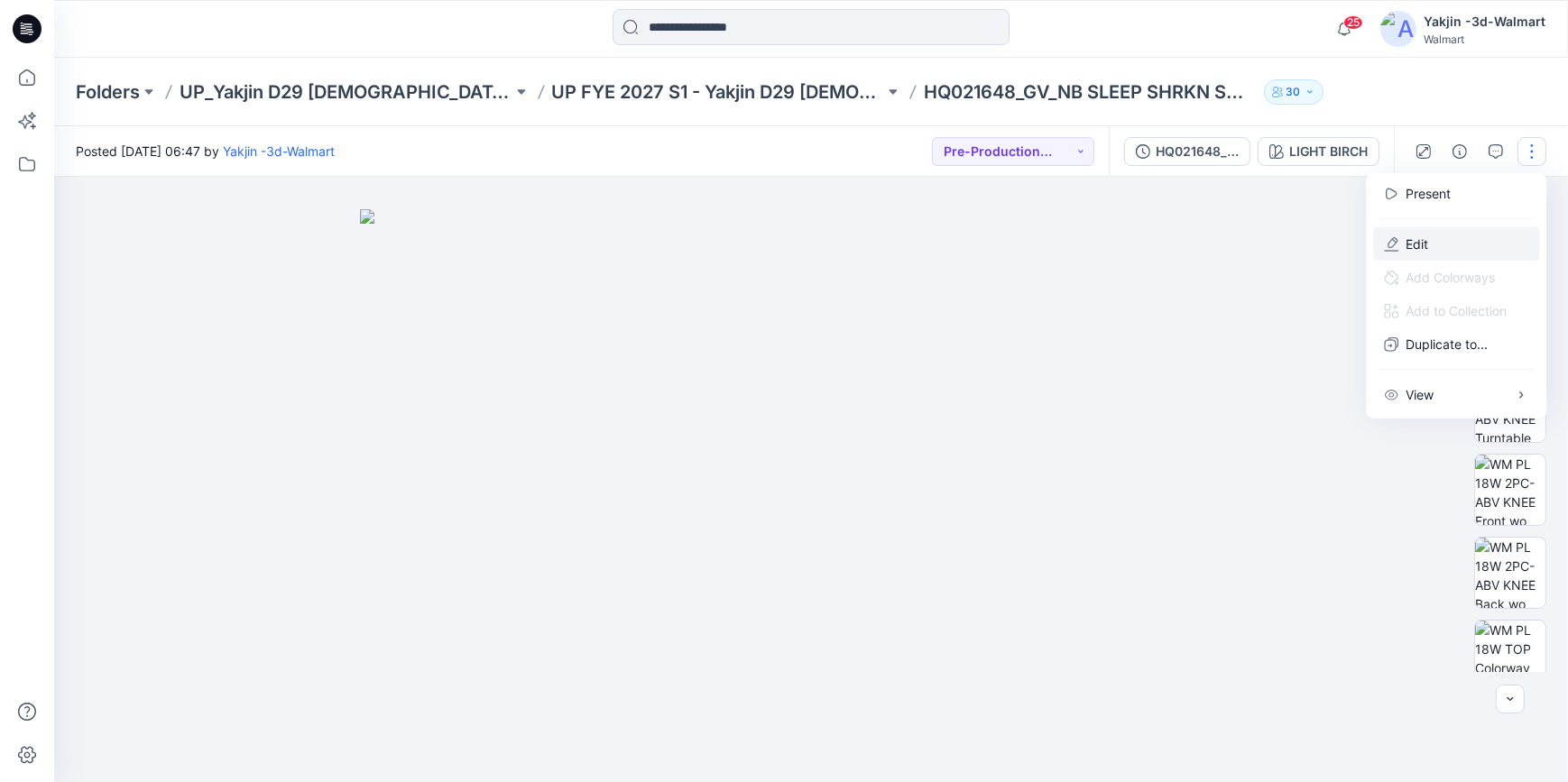
click at [1416, 243] on p "Edit" at bounding box center [1416, 244] width 22 height 19
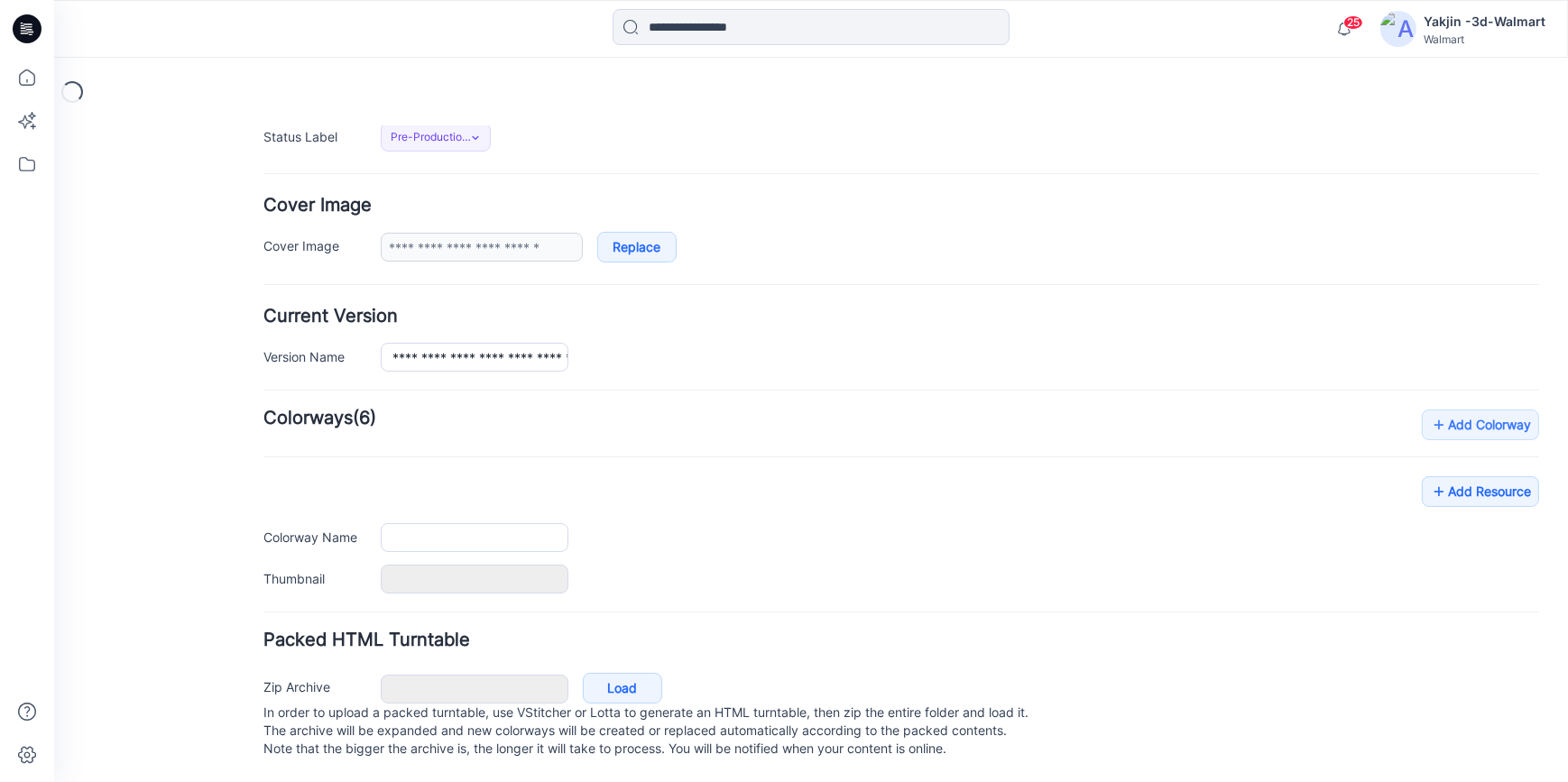
type input "**********"
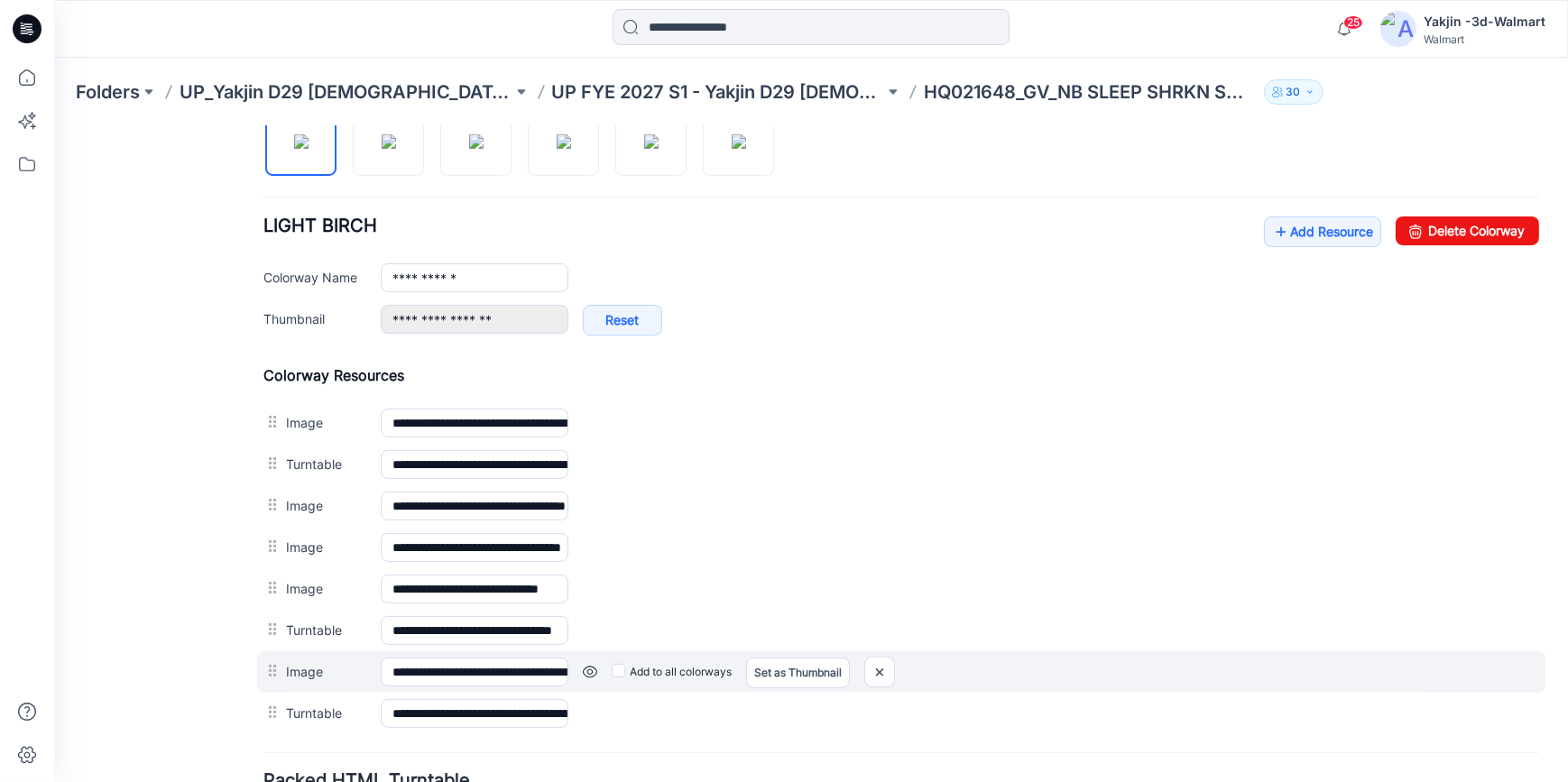
scroll to position [789, 0]
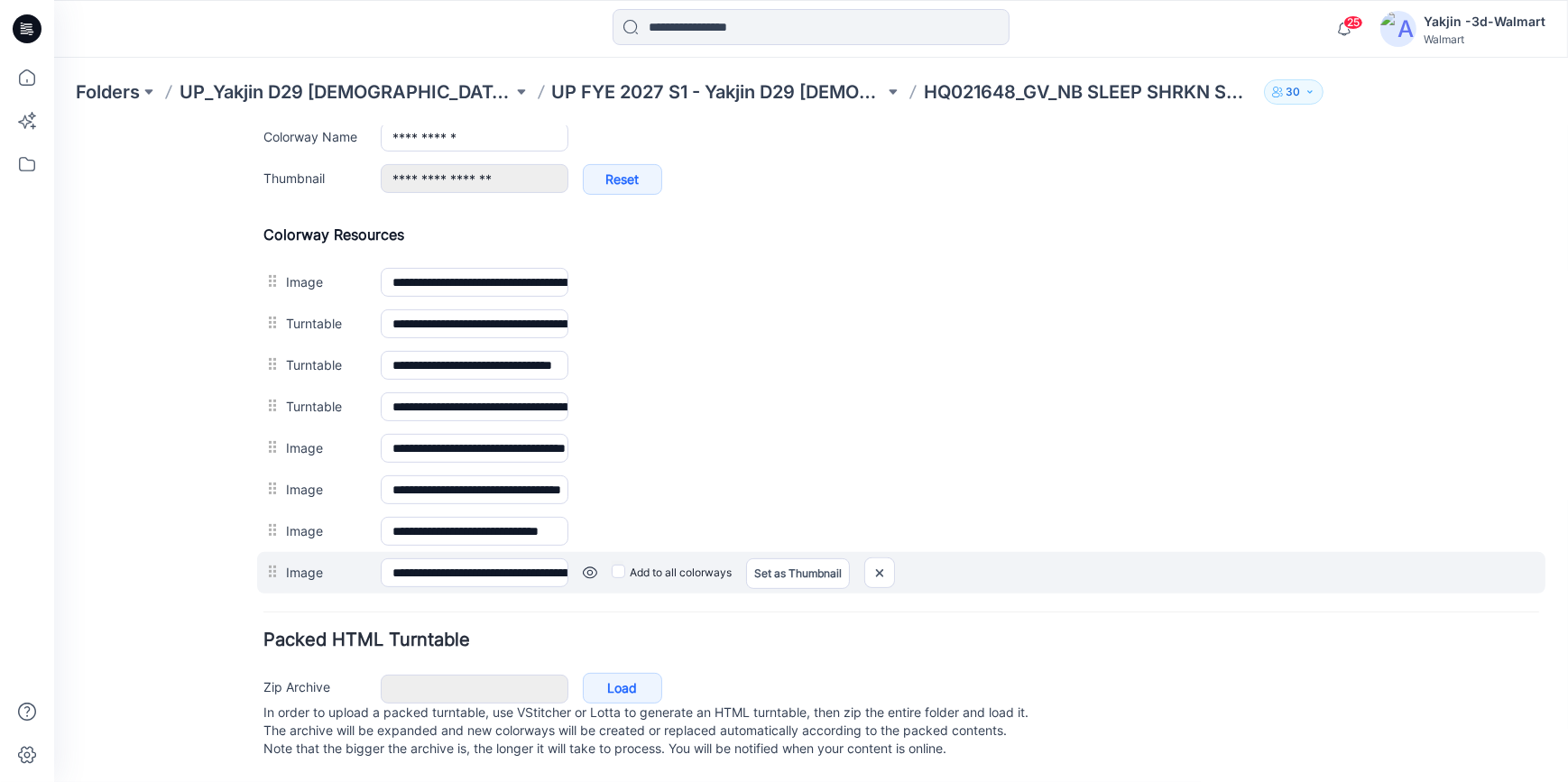
click at [54, 125] on div "Add to all colorways Set as Thumbnail Unset as Thumbnail" at bounding box center [54, 125] width 0 height 0
click at [54, 125] on link at bounding box center [54, 125] width 0 height 0
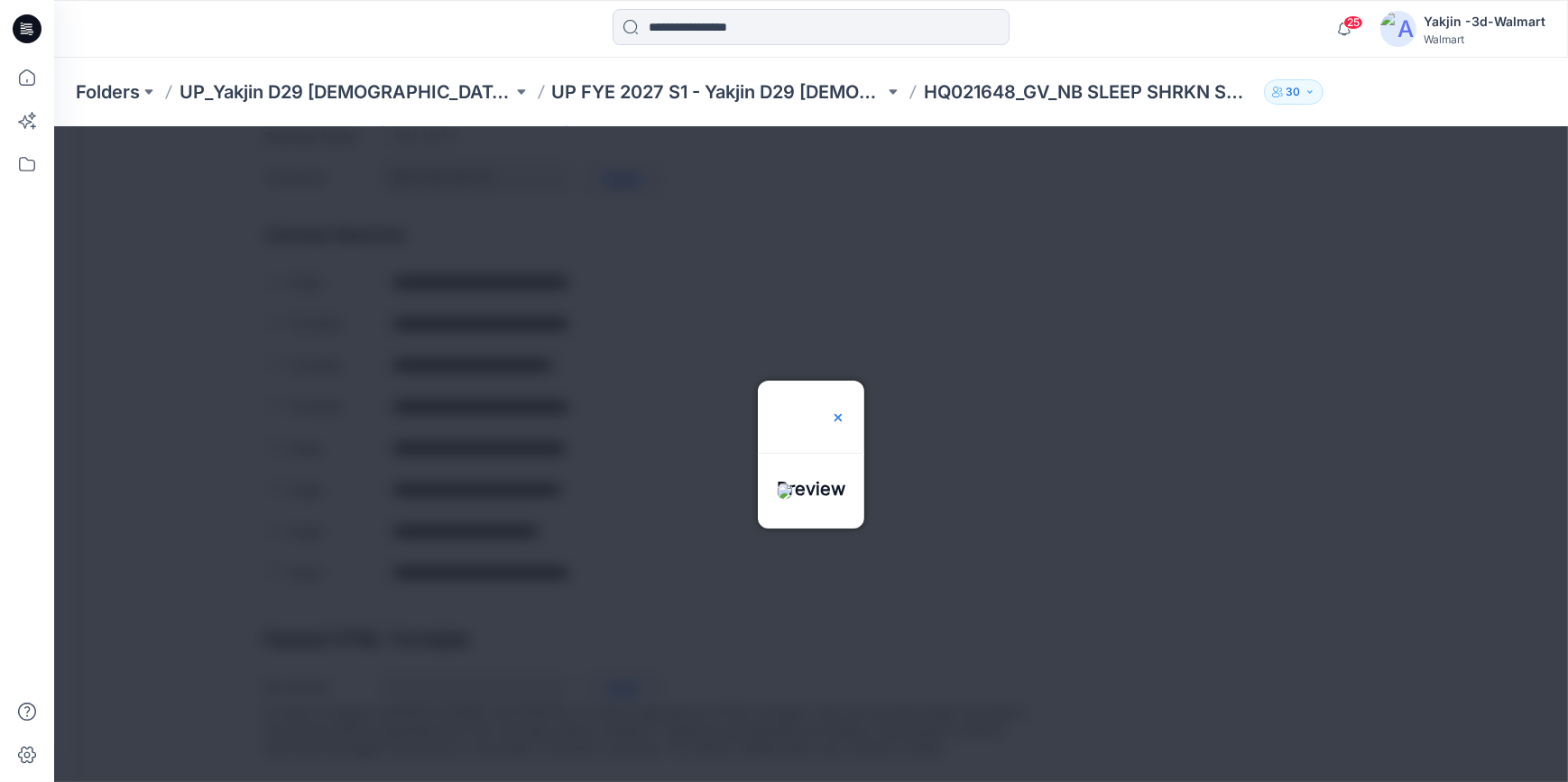
click at [846, 410] on img at bounding box center [837, 416] width 14 height 14
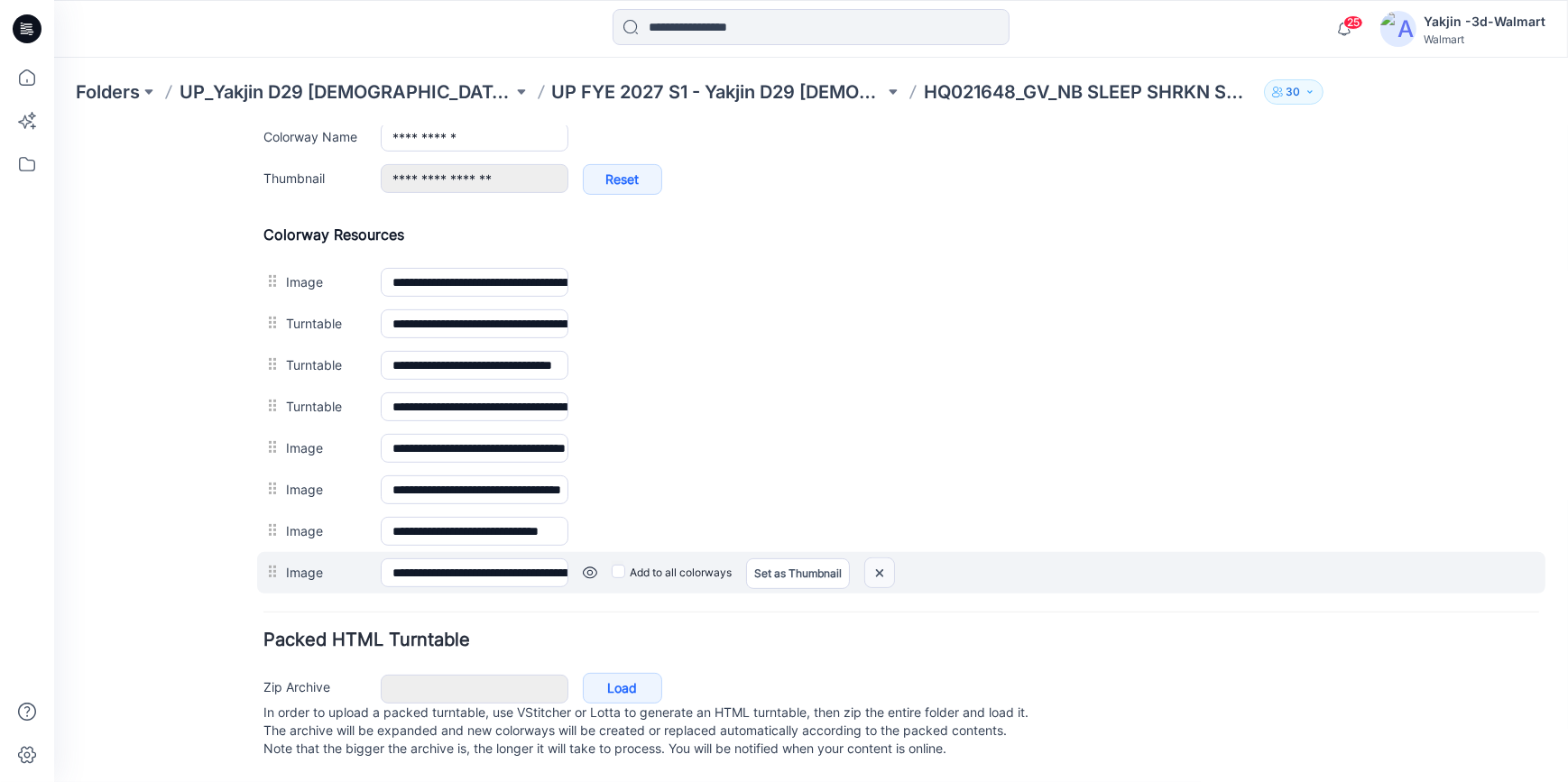
click at [54, 125] on img at bounding box center [54, 125] width 0 height 0
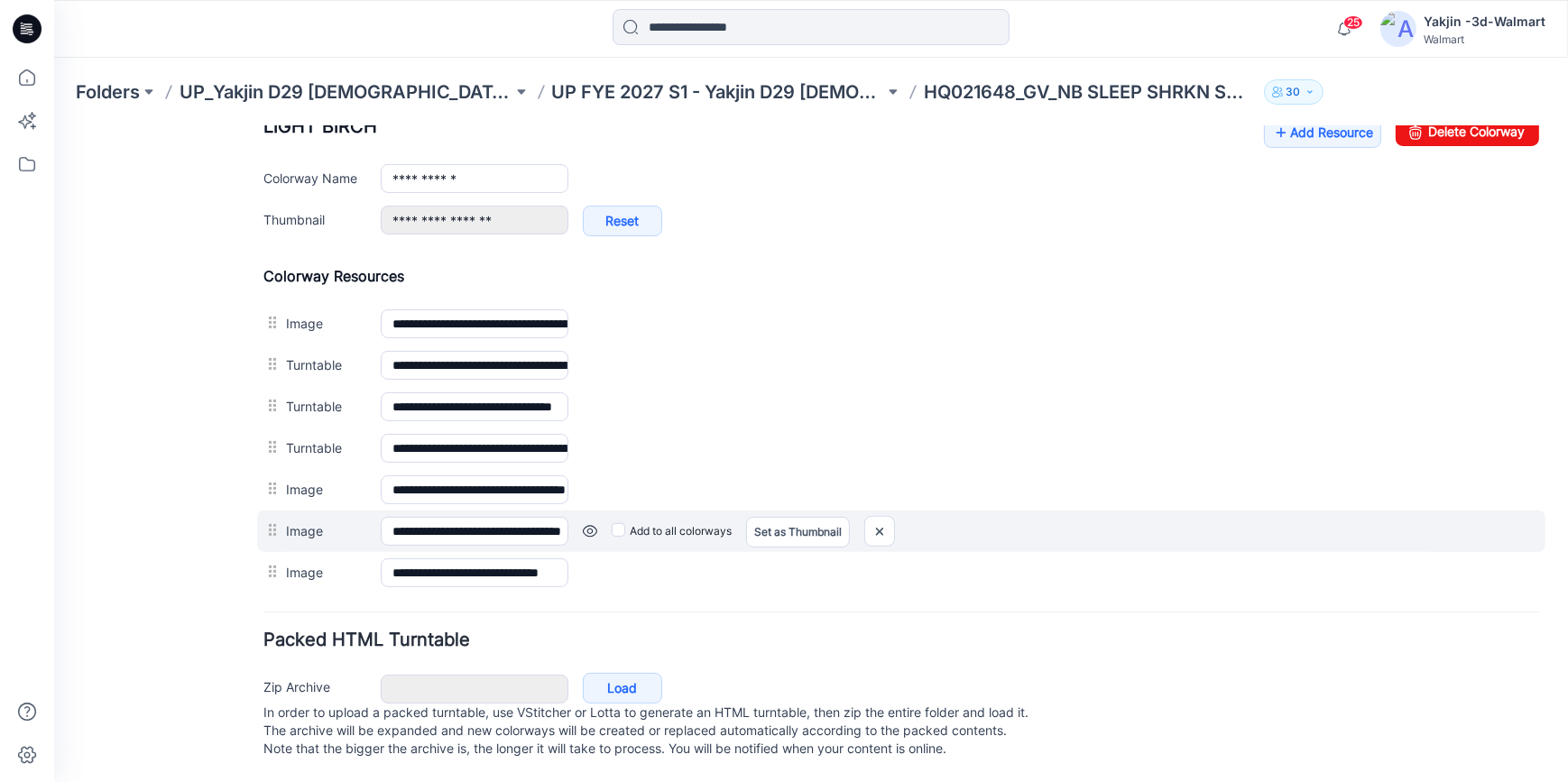
scroll to position [747, 0]
click at [54, 125] on link at bounding box center [54, 125] width 0 height 0
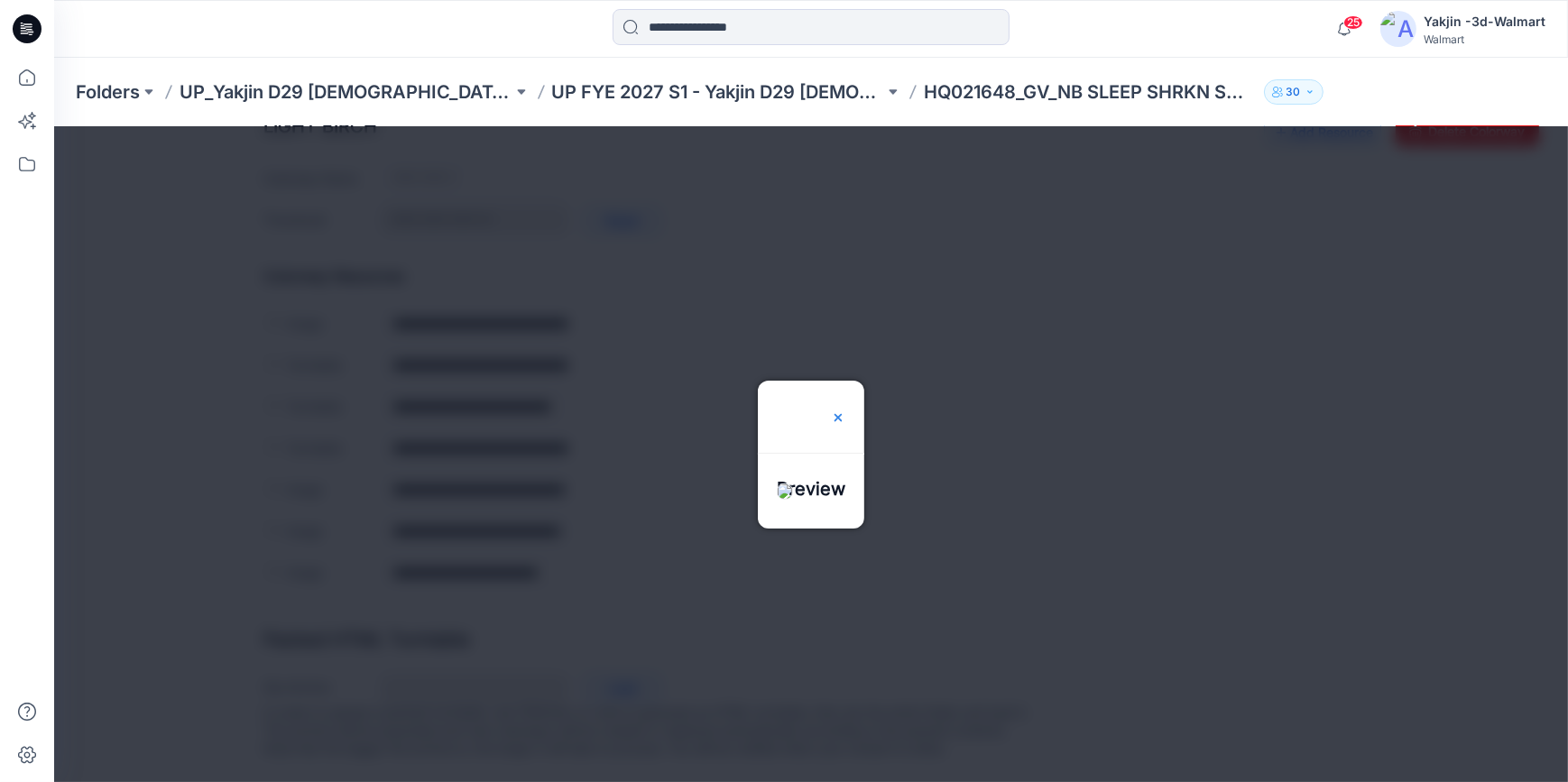
click at [846, 410] on img at bounding box center [837, 416] width 14 height 14
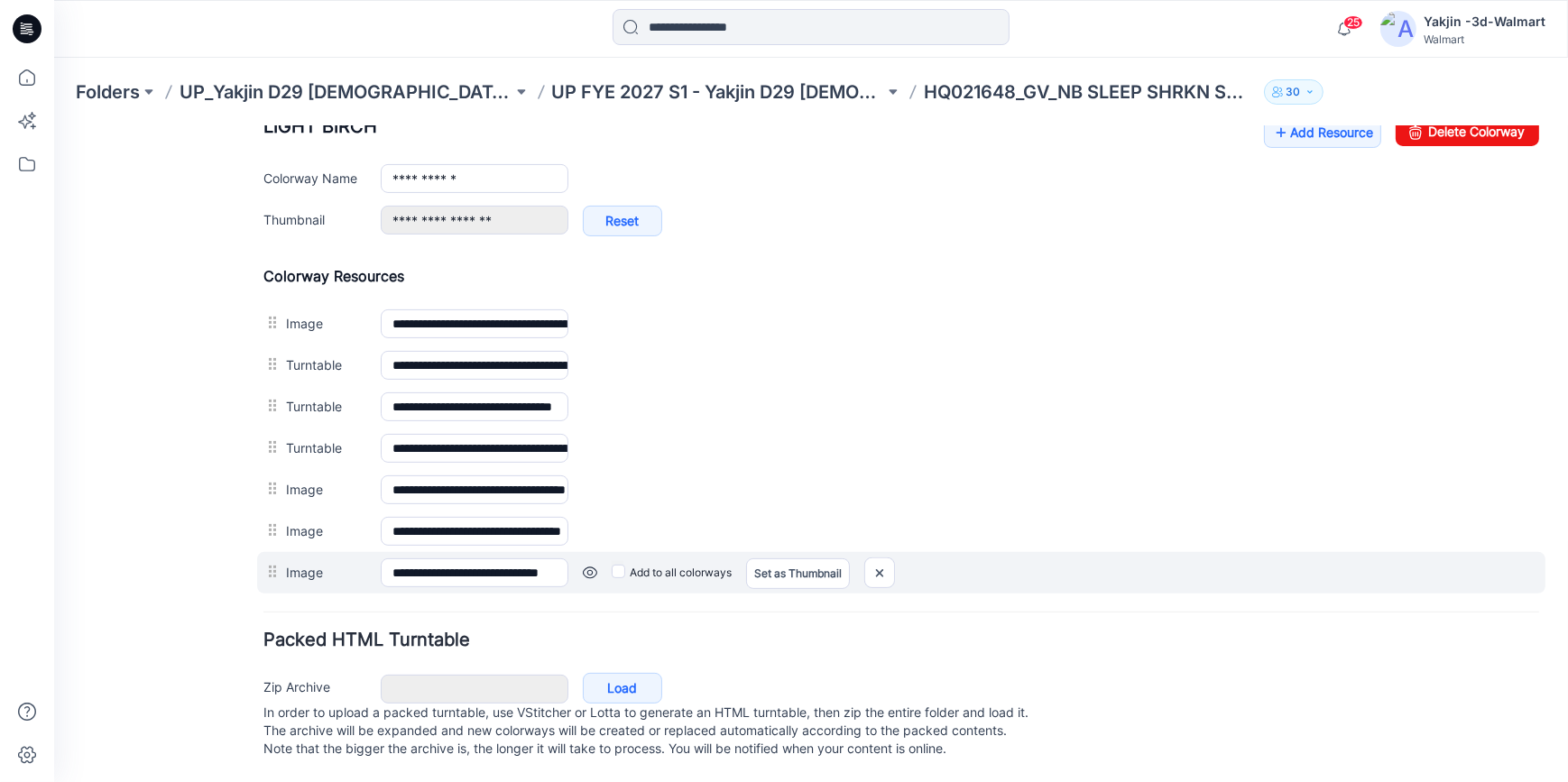
click at [54, 125] on link at bounding box center [54, 125] width 0 height 0
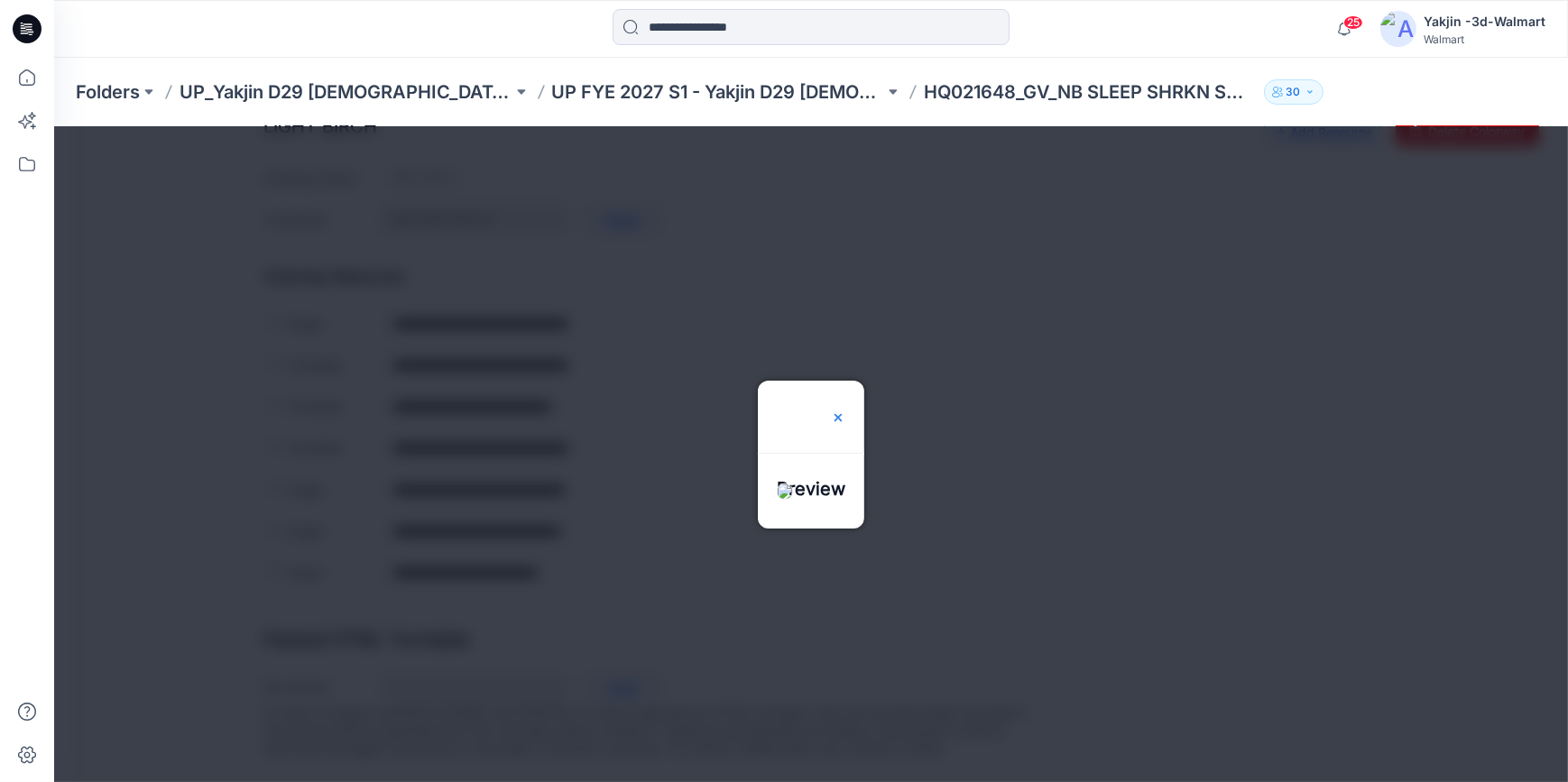
click at [846, 410] on img at bounding box center [837, 416] width 14 height 14
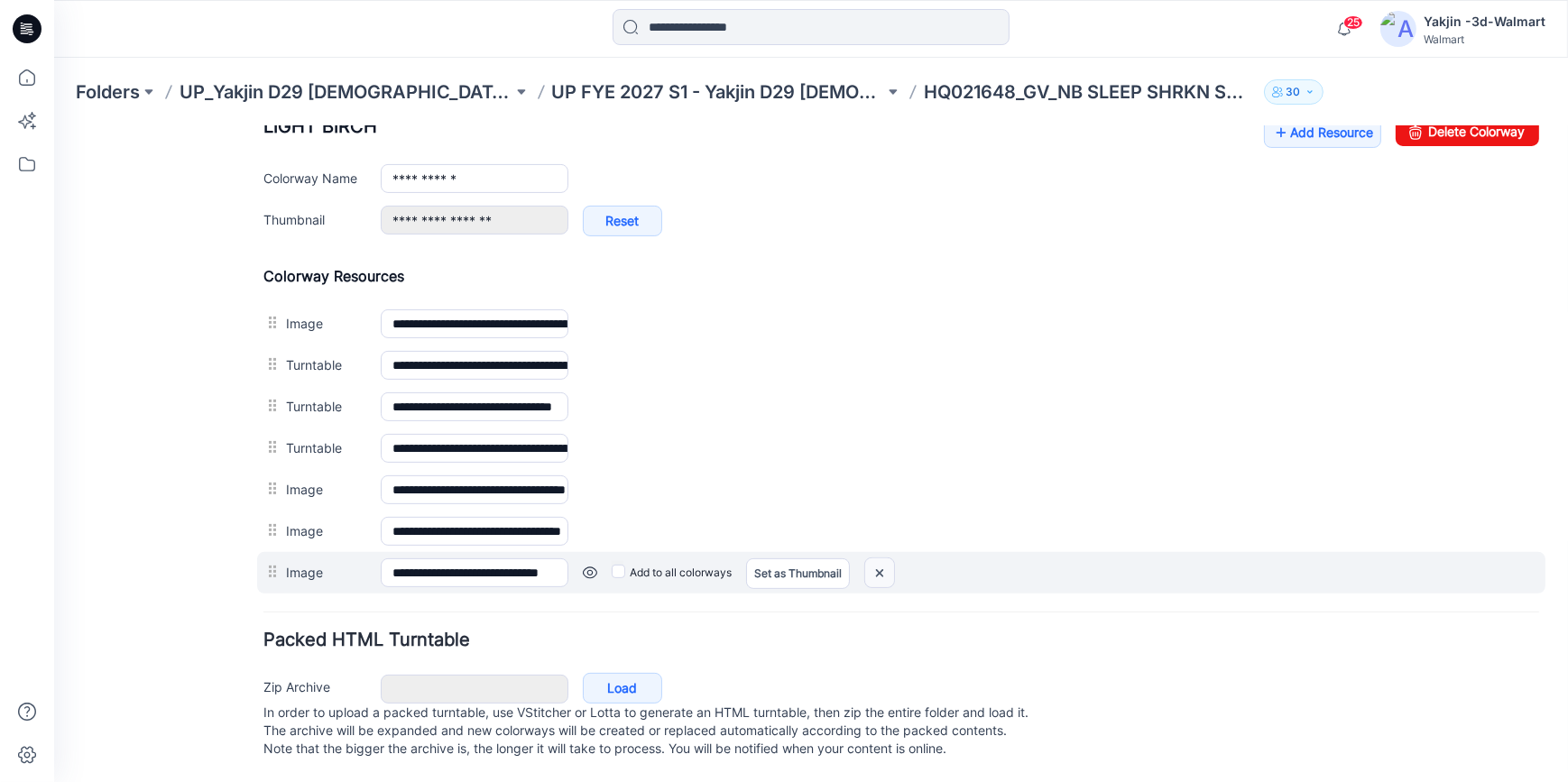
drag, startPoint x: 883, startPoint y: 556, endPoint x: 922, endPoint y: 218, distance: 340.2
click at [54, 125] on img at bounding box center [54, 125] width 0 height 0
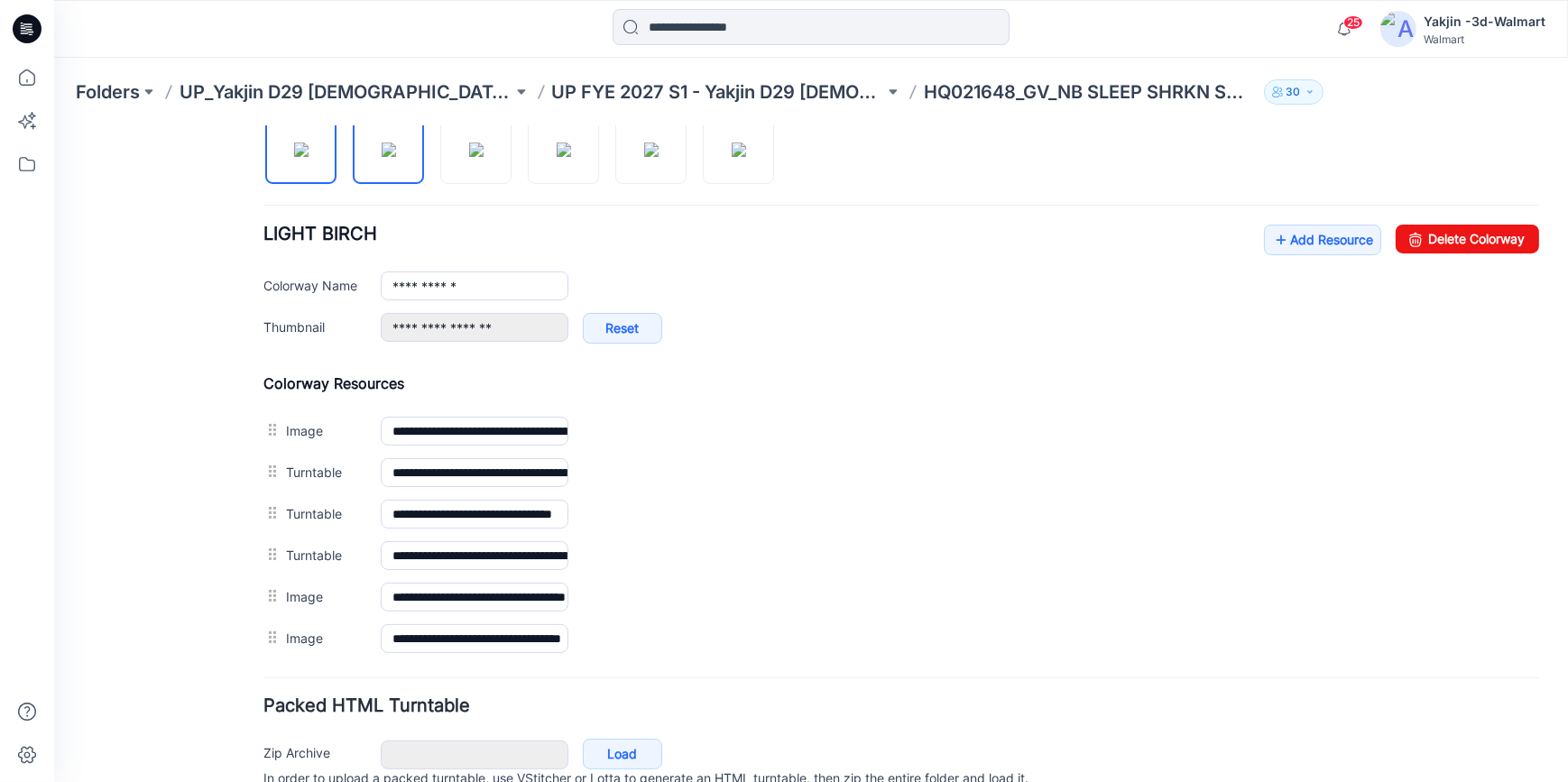
click at [389, 154] on img at bounding box center [388, 148] width 14 height 14
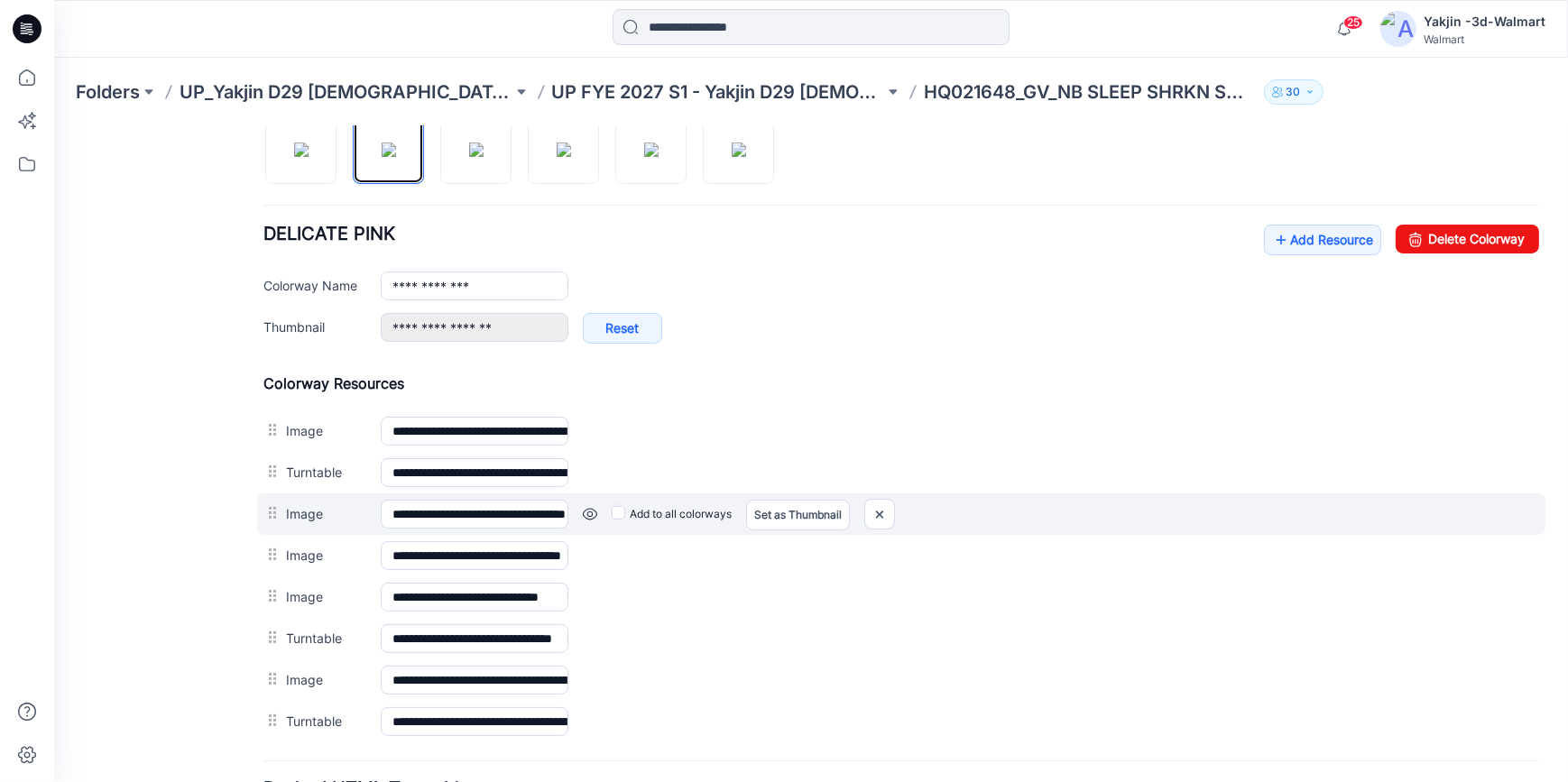
scroll to position [706, 0]
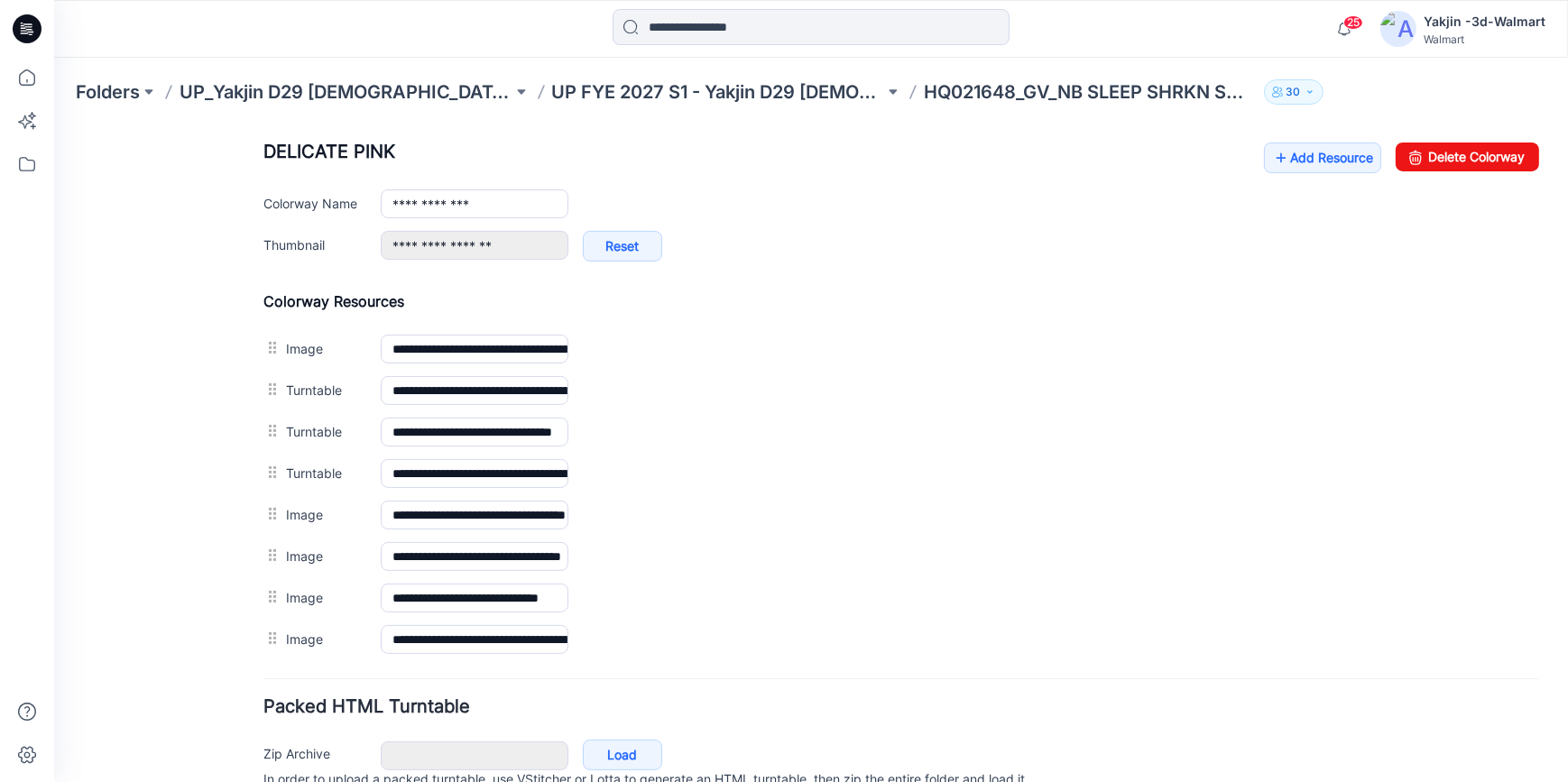
click at [188, 504] on div "General Cover Image Current Version Colorways Packed Turntable" at bounding box center [162, 144] width 144 height 1407
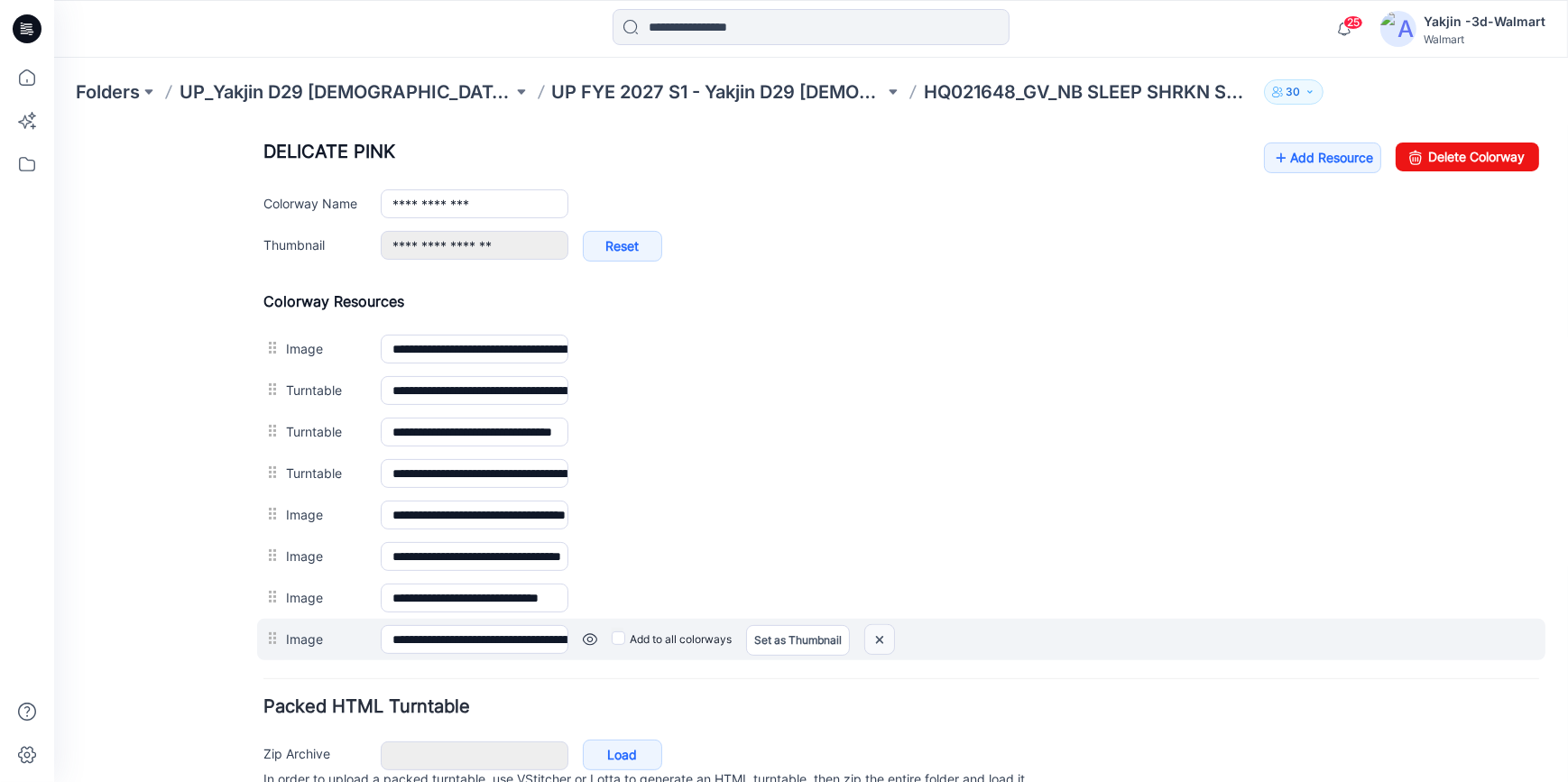
click at [54, 125] on img at bounding box center [54, 125] width 0 height 0
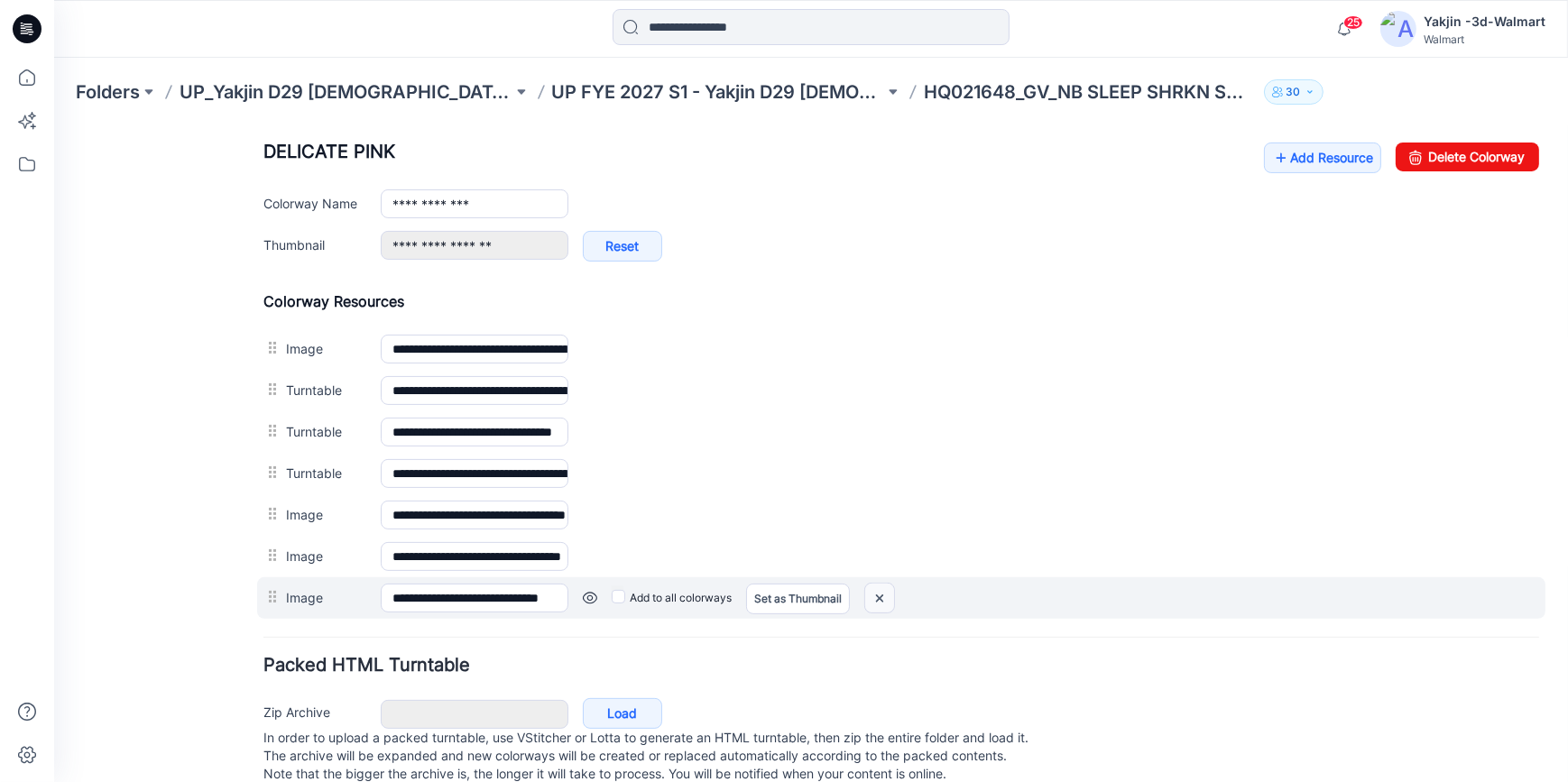
click at [54, 125] on img at bounding box center [54, 125] width 0 height 0
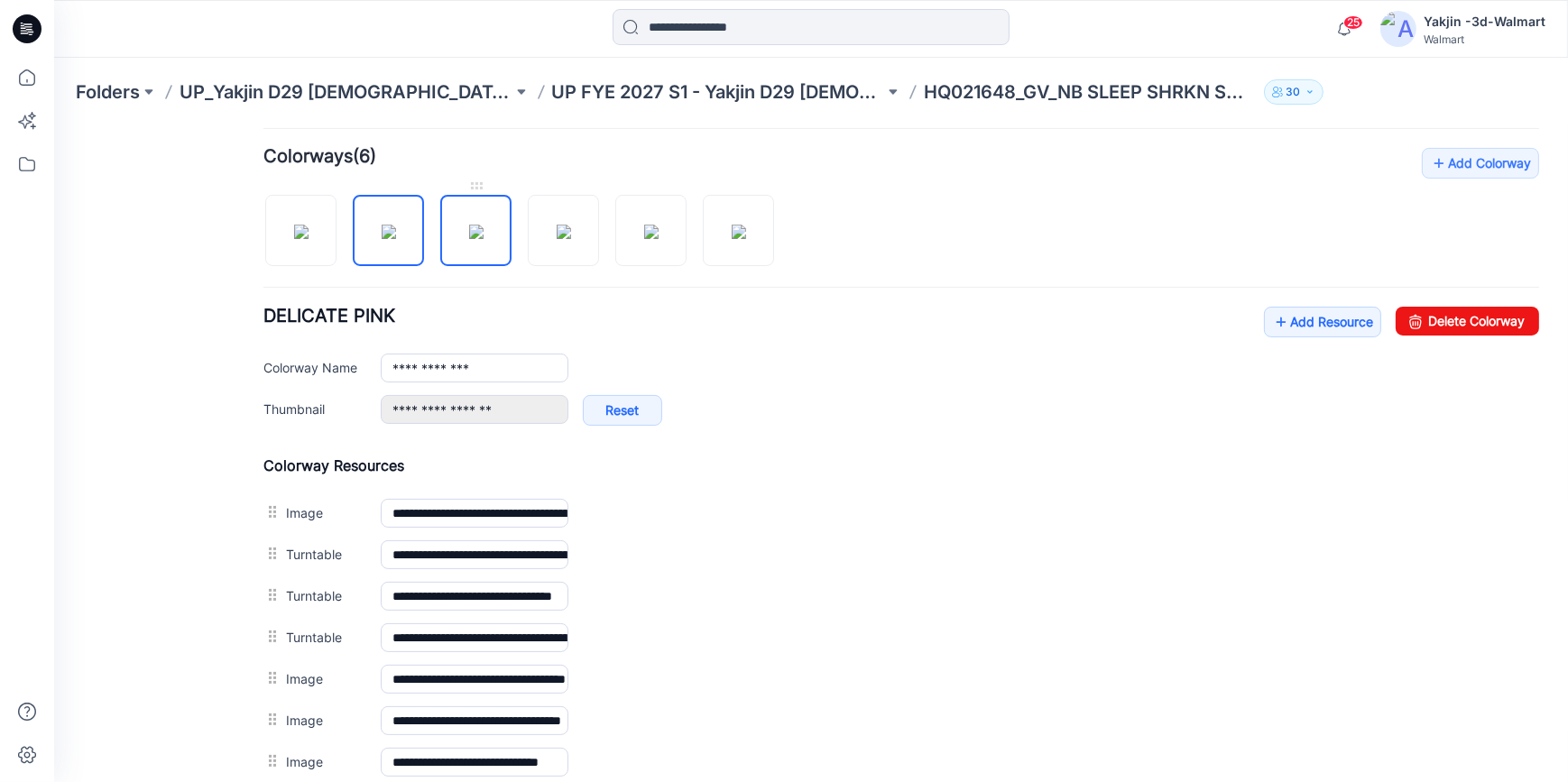
click at [469, 224] on img at bounding box center [475, 230] width 14 height 14
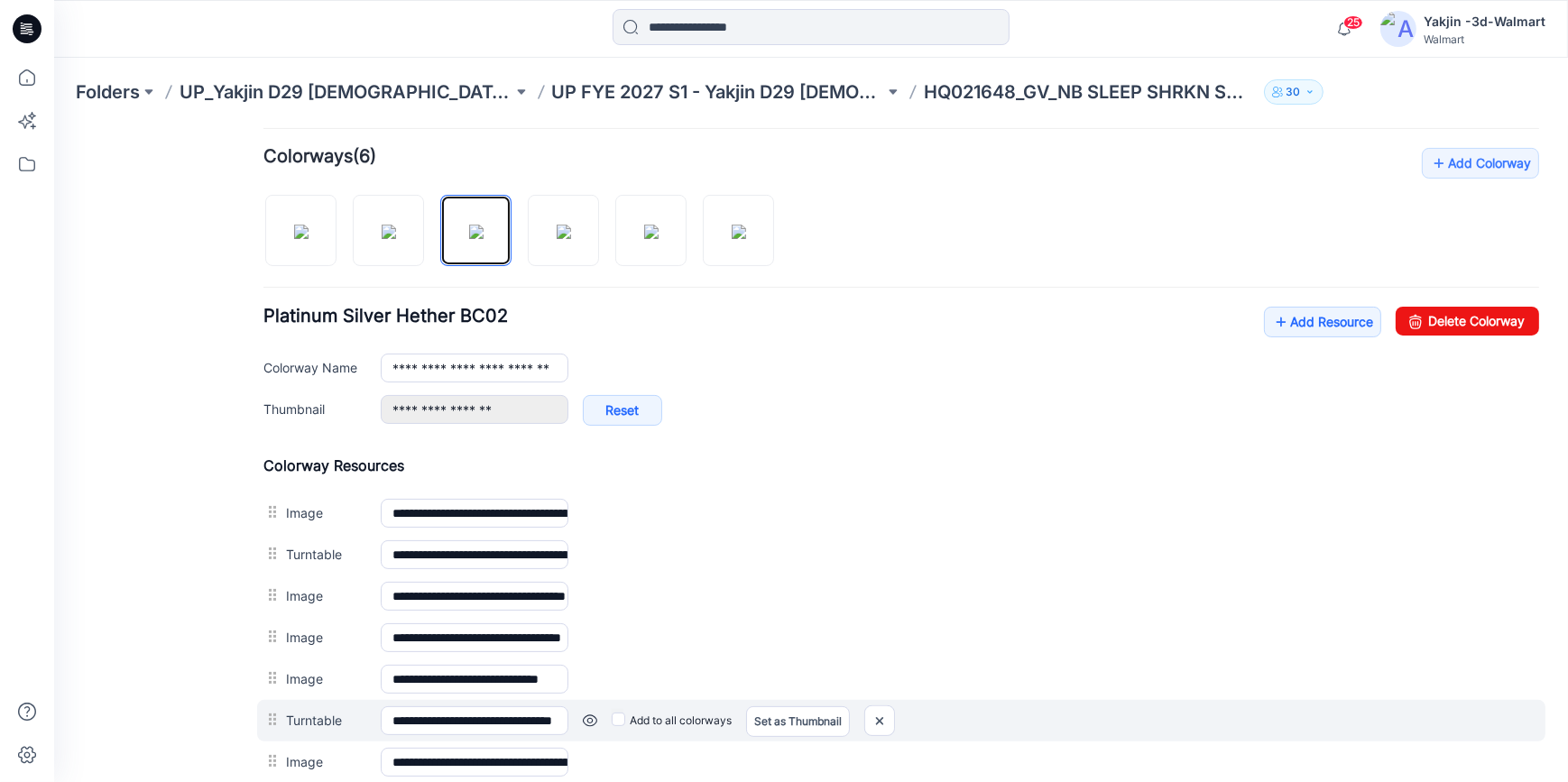
scroll to position [789, 0]
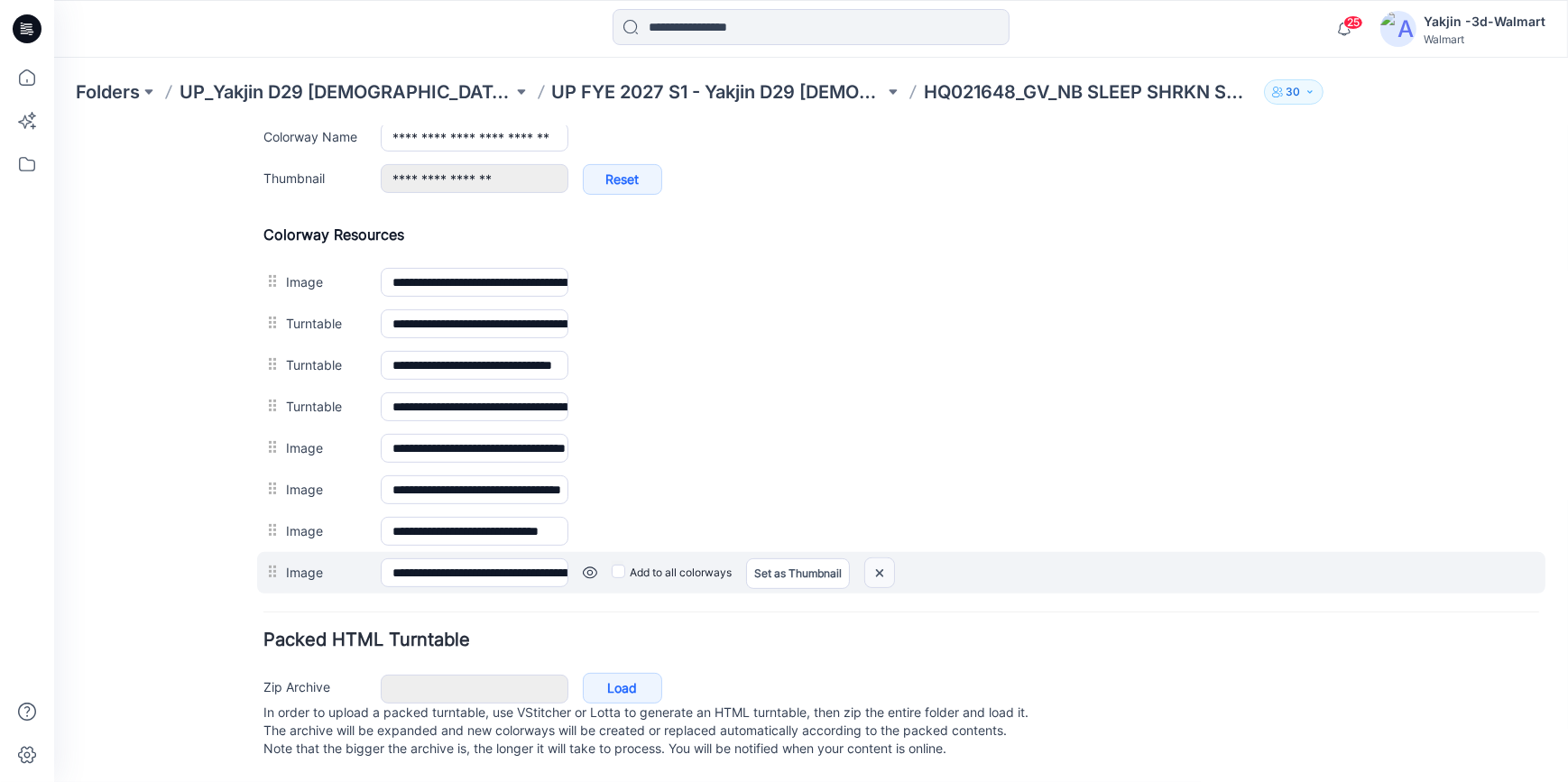
click at [54, 125] on img at bounding box center [54, 125] width 0 height 0
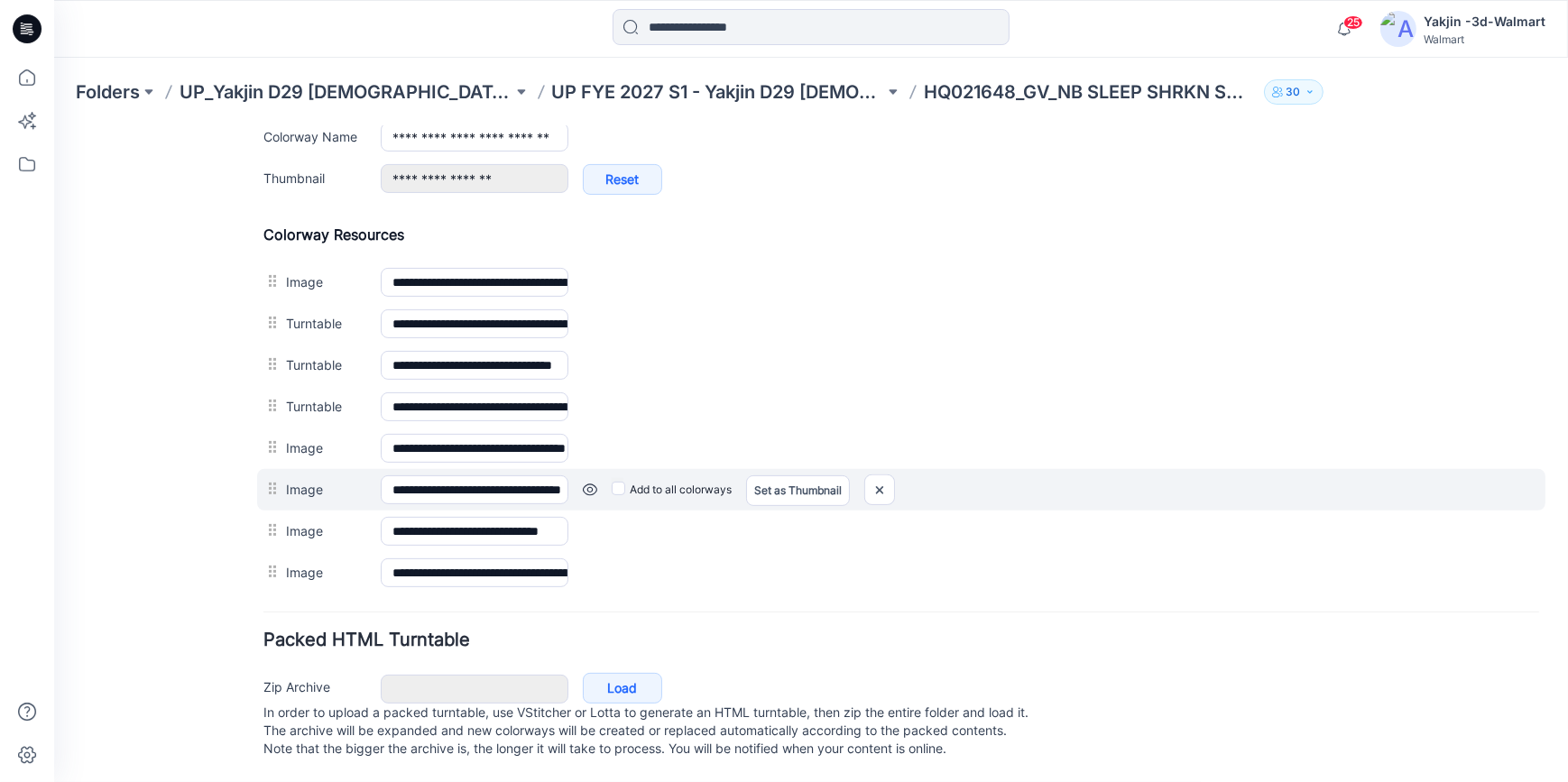
scroll to position [747, 0]
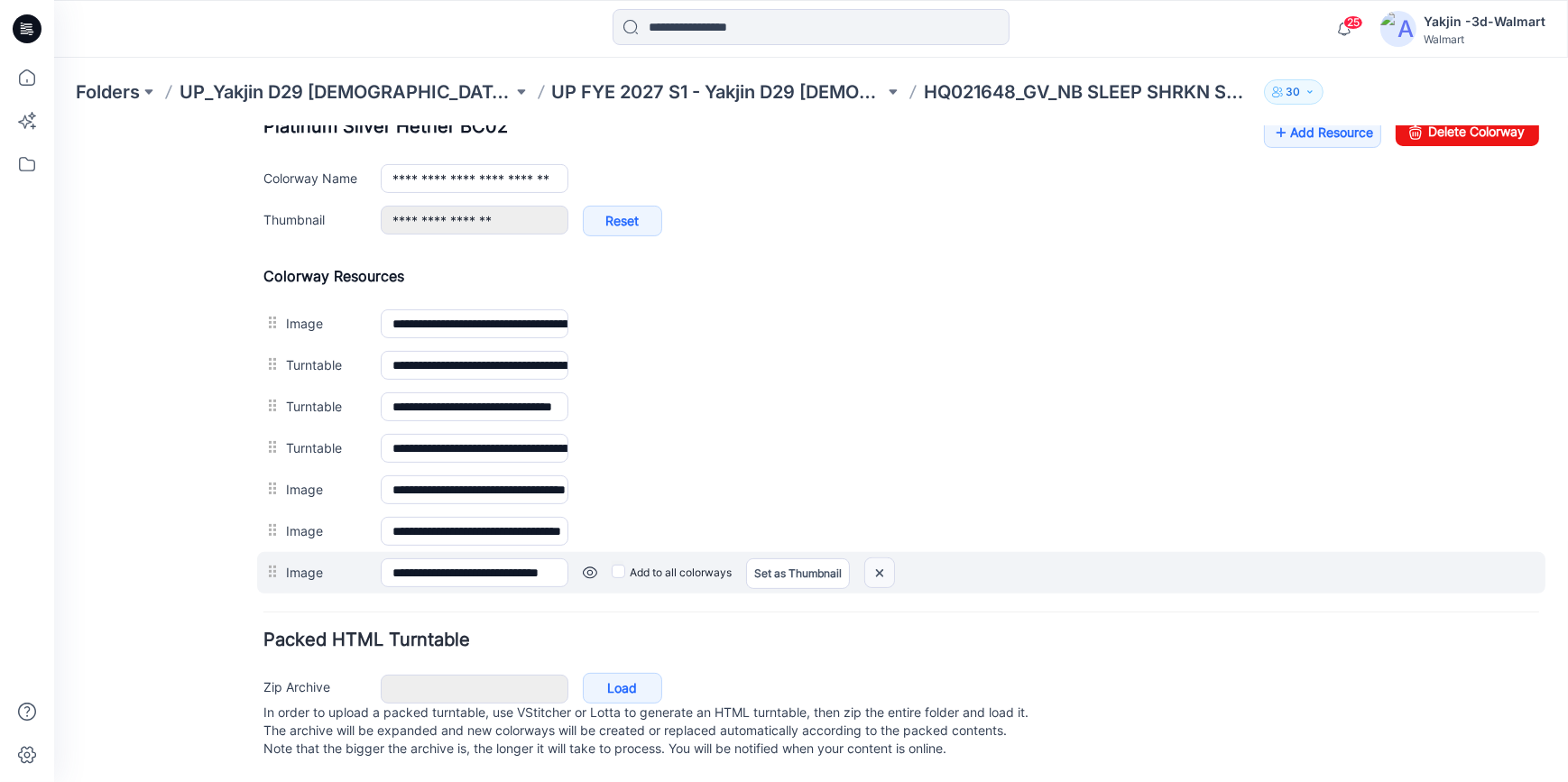
click at [54, 125] on img at bounding box center [54, 125] width 0 height 0
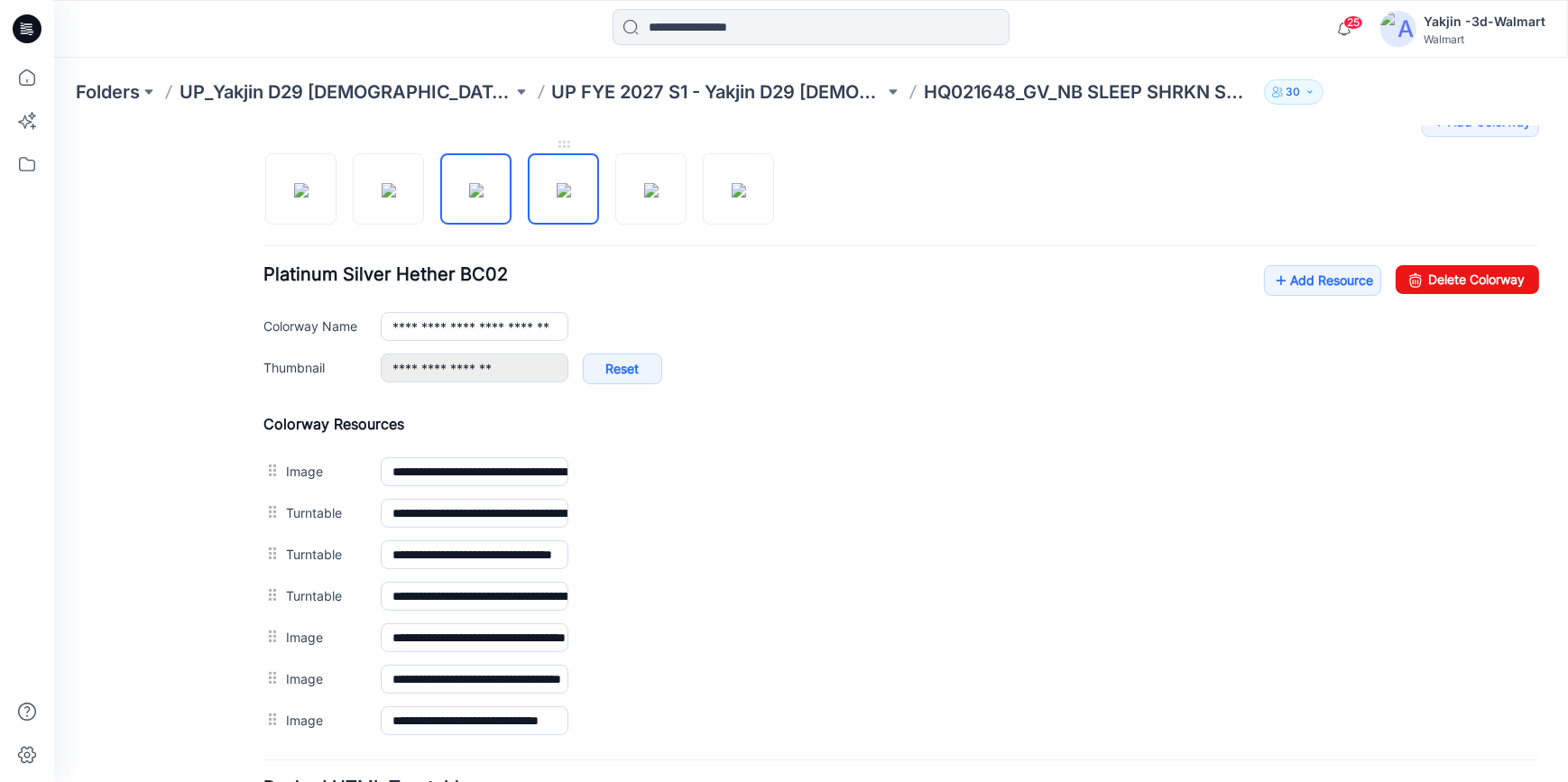
click at [568, 182] on img at bounding box center [563, 189] width 14 height 14
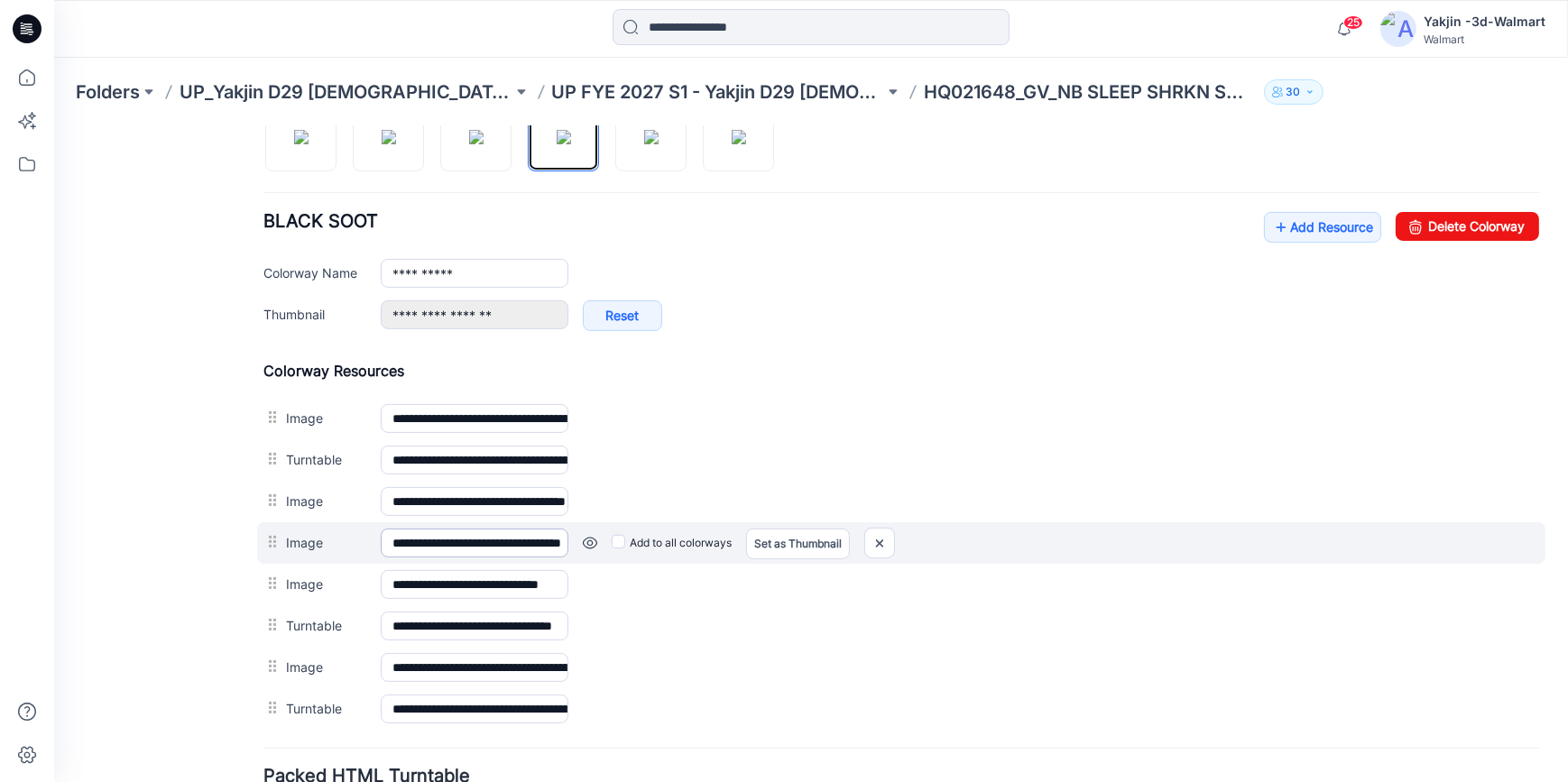
scroll to position [666, 0]
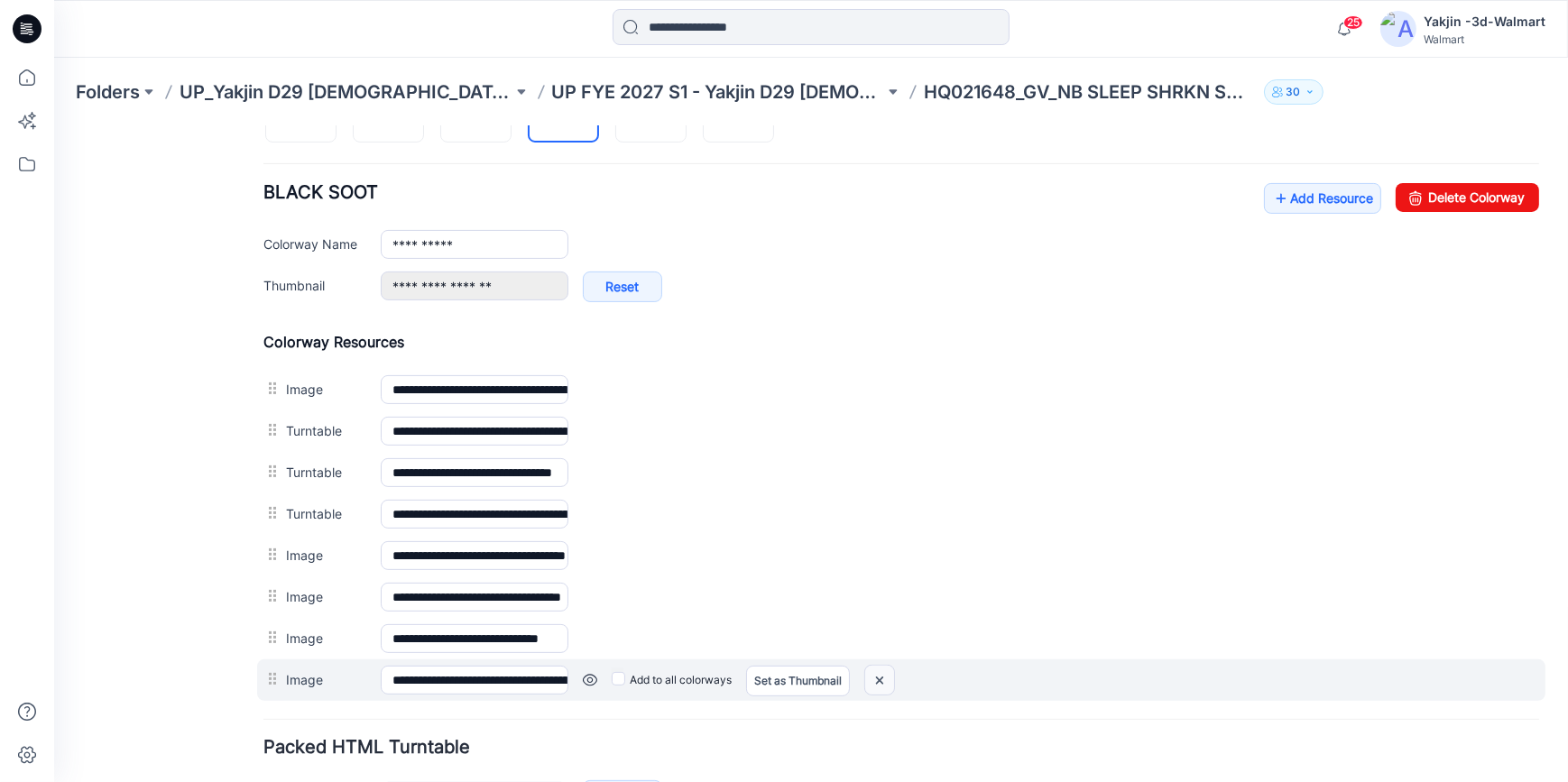
click at [54, 125] on img at bounding box center [54, 125] width 0 height 0
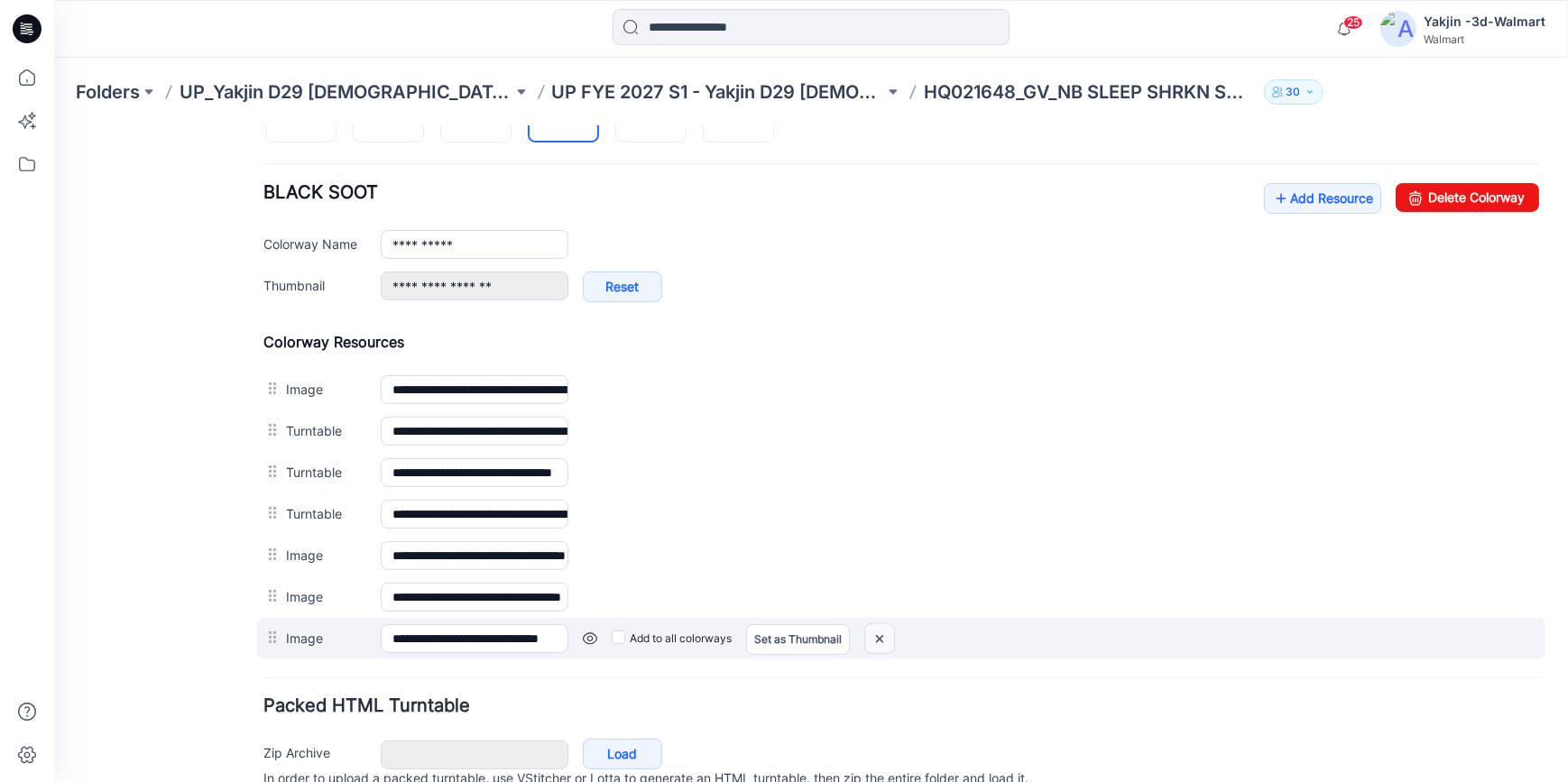
click at [54, 125] on img at bounding box center [54, 125] width 0 height 0
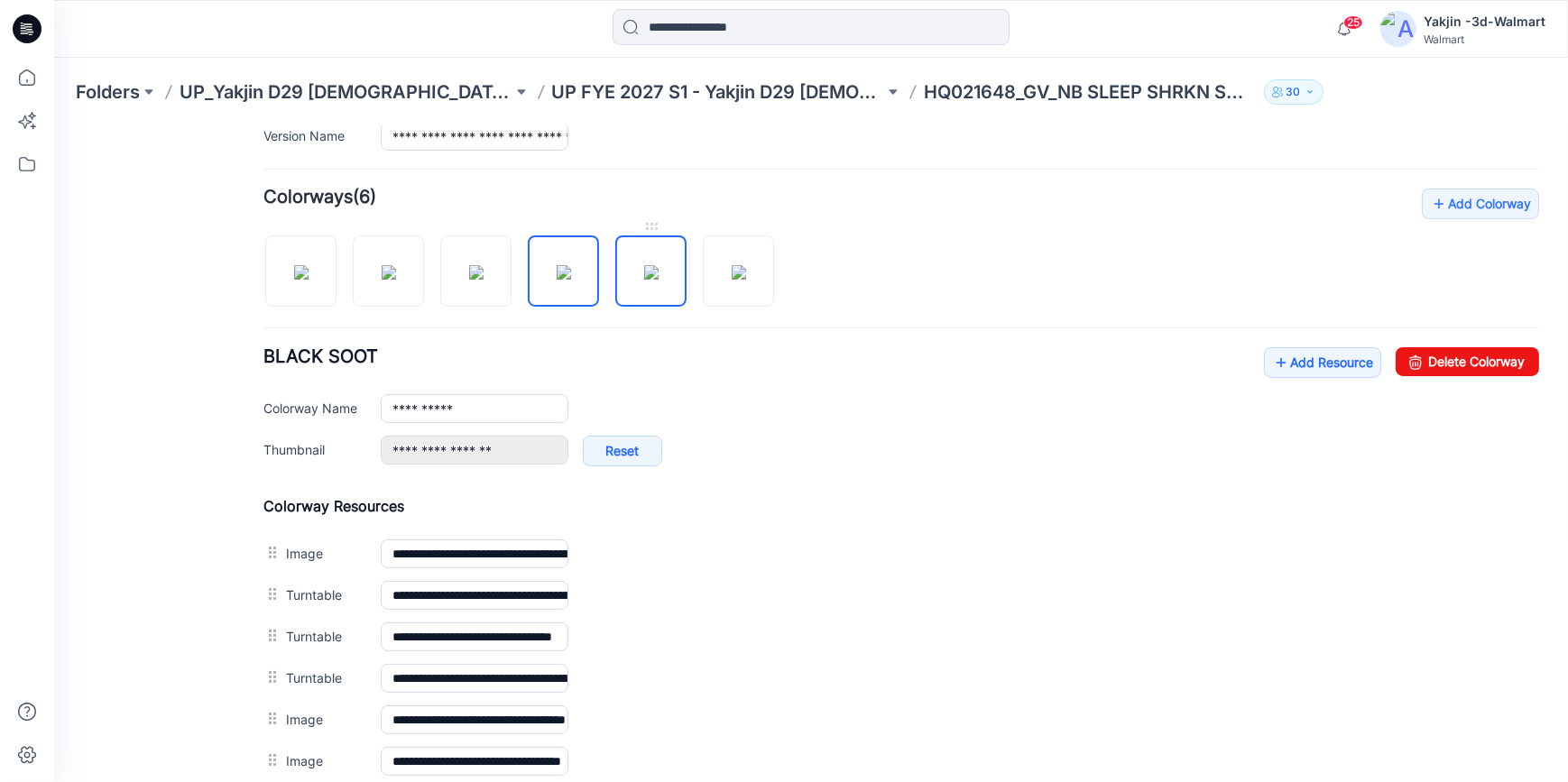
click at [654, 269] on img at bounding box center [650, 271] width 14 height 14
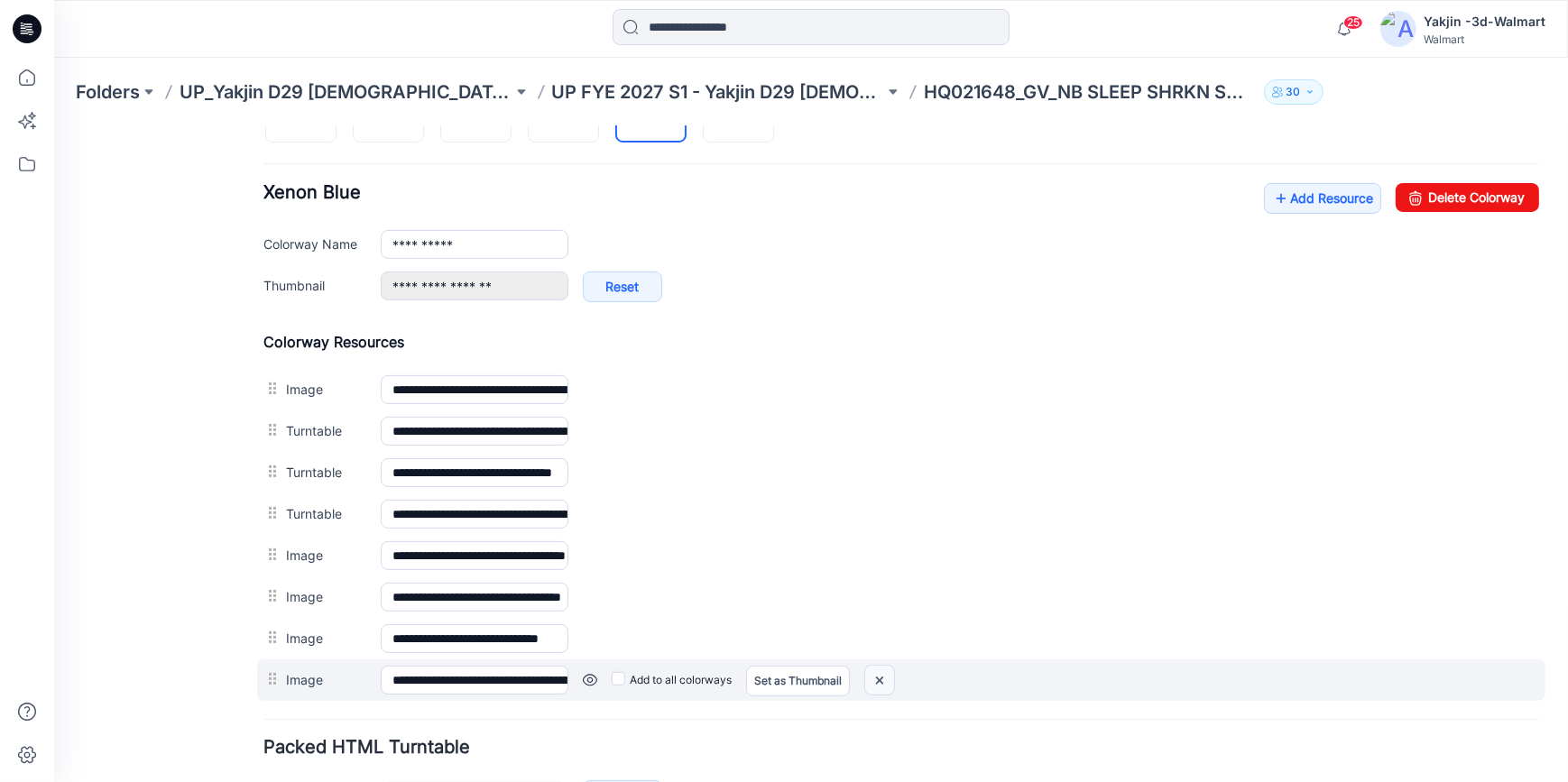
click at [54, 125] on img at bounding box center [54, 125] width 0 height 0
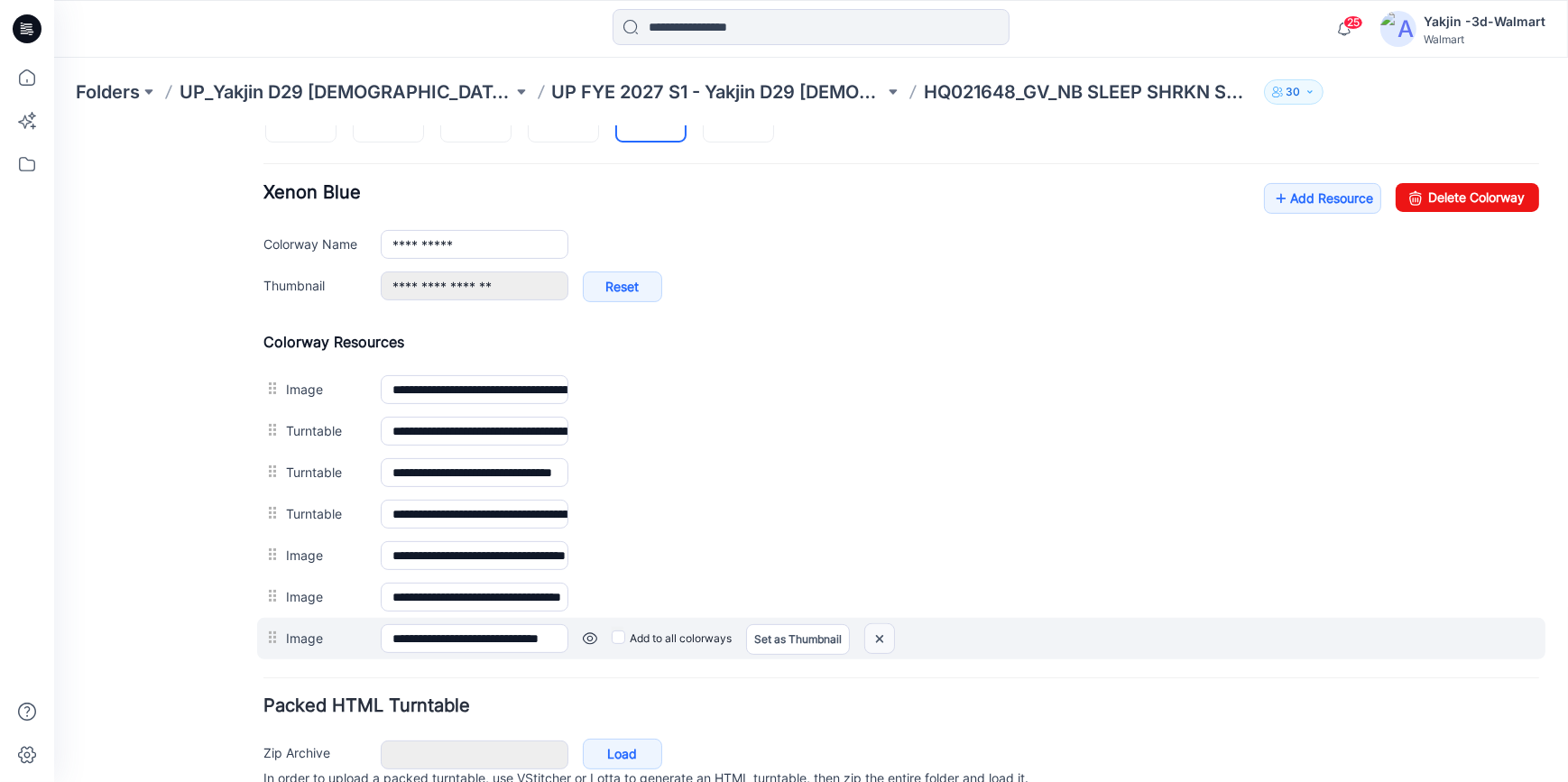
drag, startPoint x: 881, startPoint y: 642, endPoint x: 925, endPoint y: 211, distance: 433.2
click at [54, 125] on img at bounding box center [54, 125] width 0 height 0
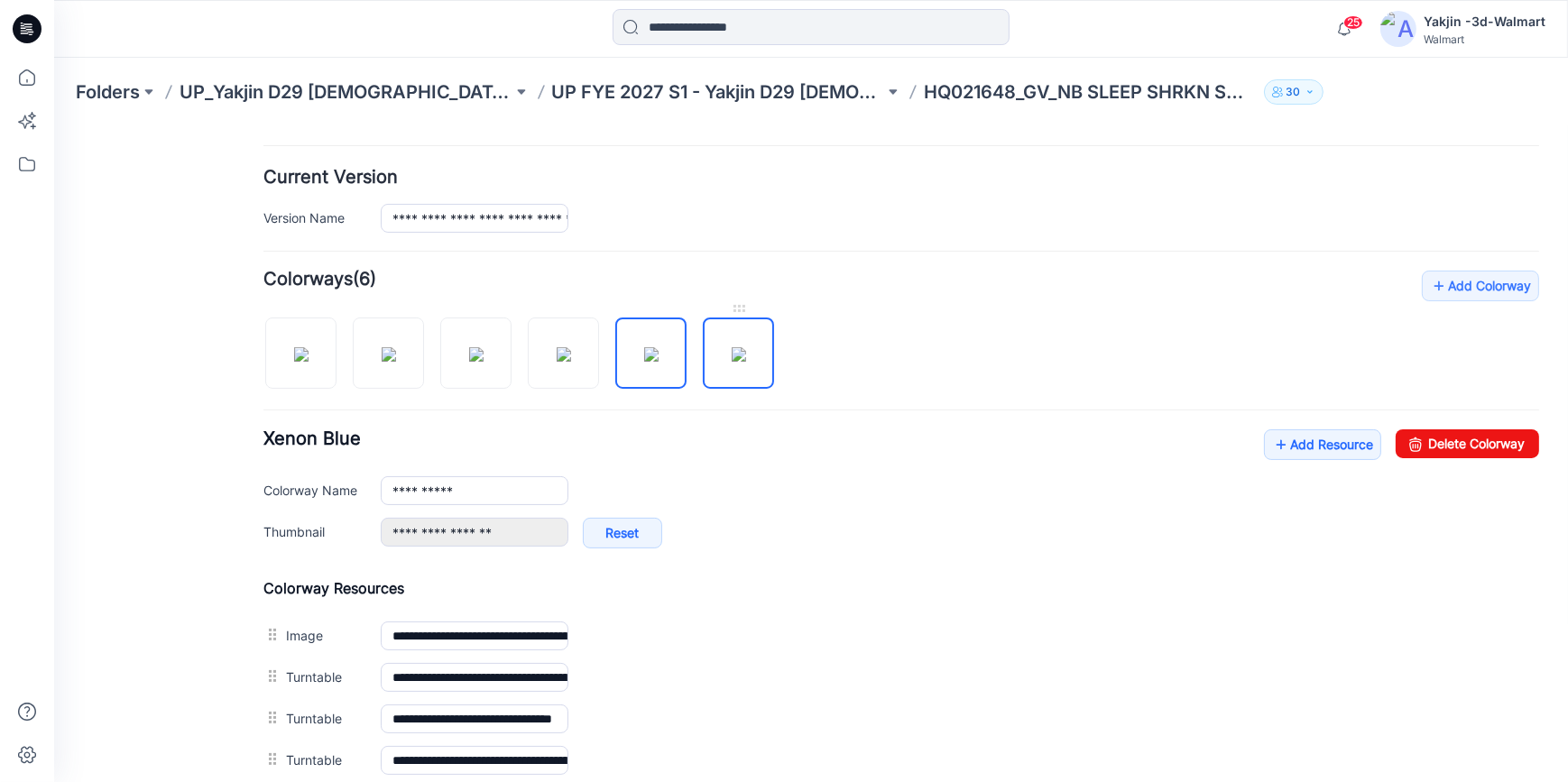
click at [746, 351] on img at bounding box center [738, 353] width 14 height 14
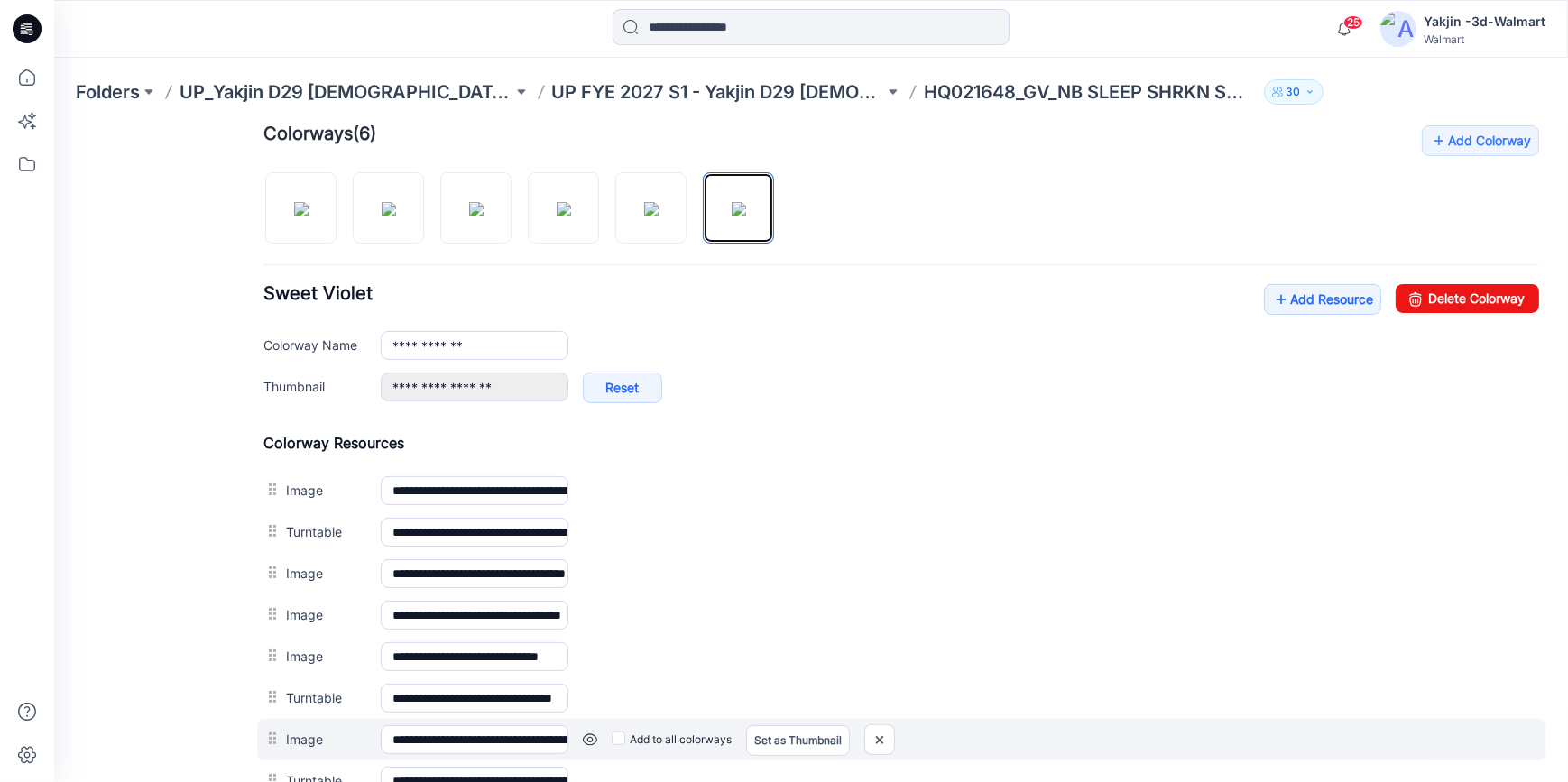
scroll to position [747, 0]
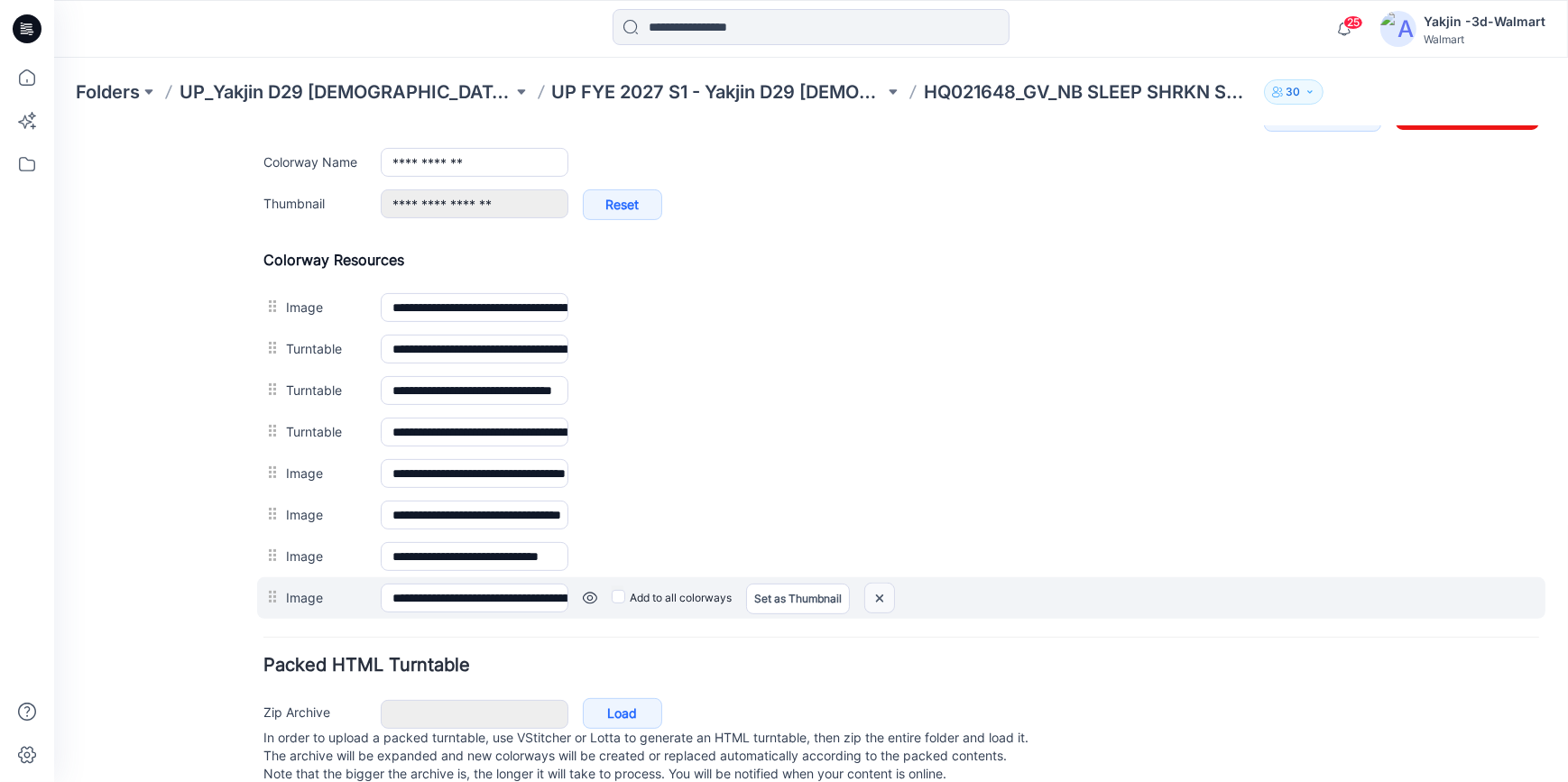
click at [54, 125] on img at bounding box center [54, 125] width 0 height 0
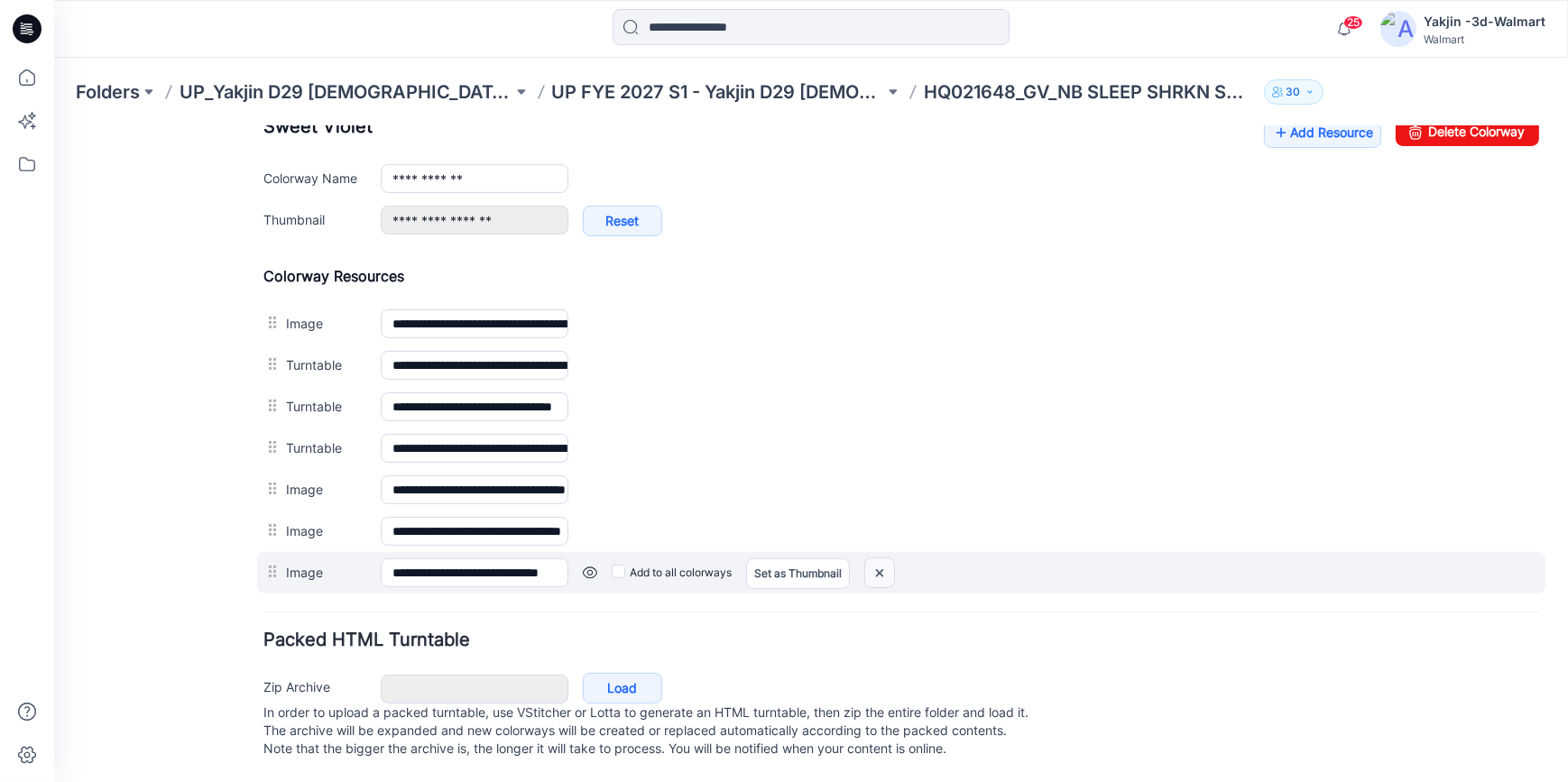
click at [54, 125] on img at bounding box center [54, 125] width 0 height 0
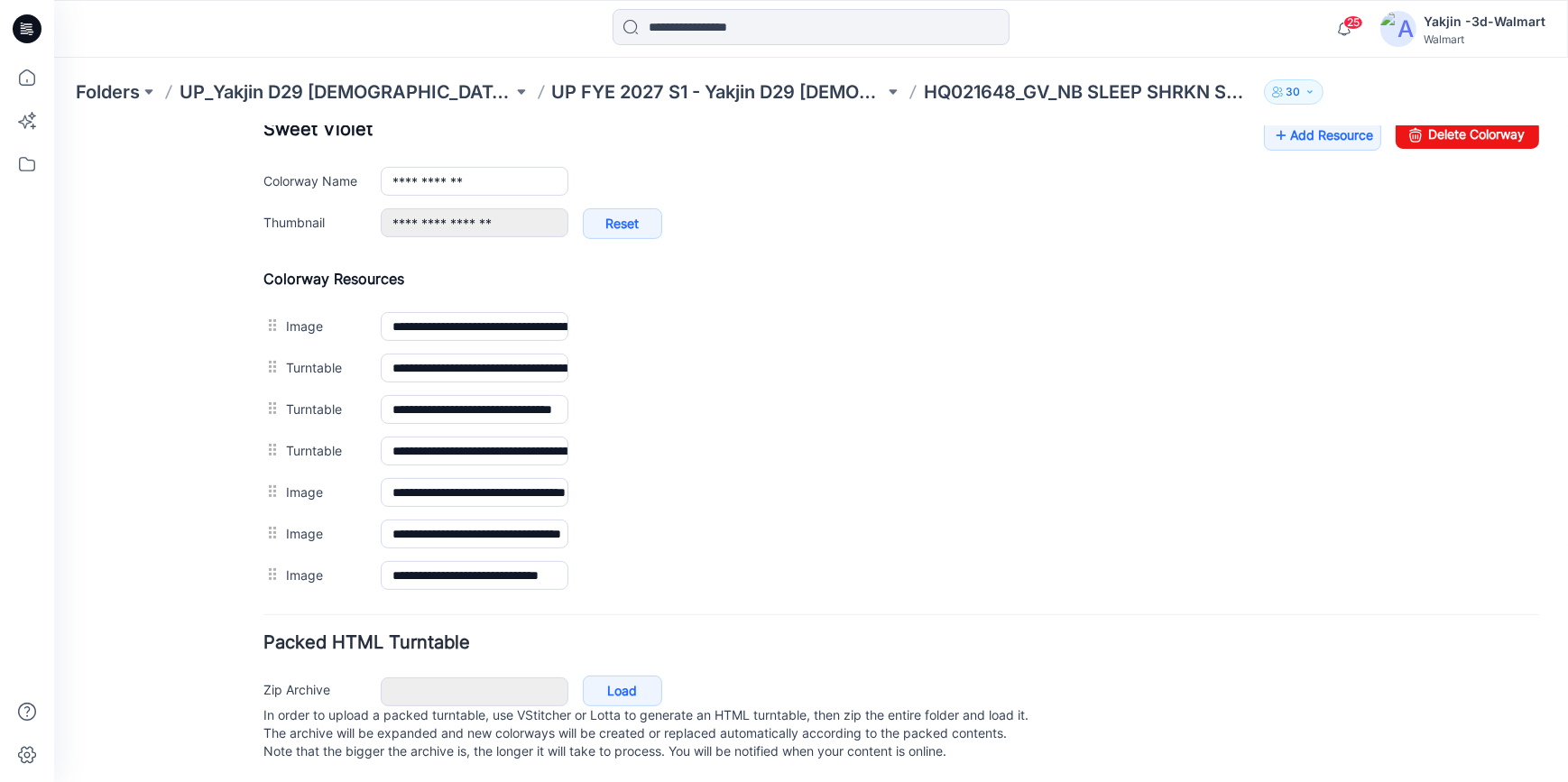
scroll to position [419, 0]
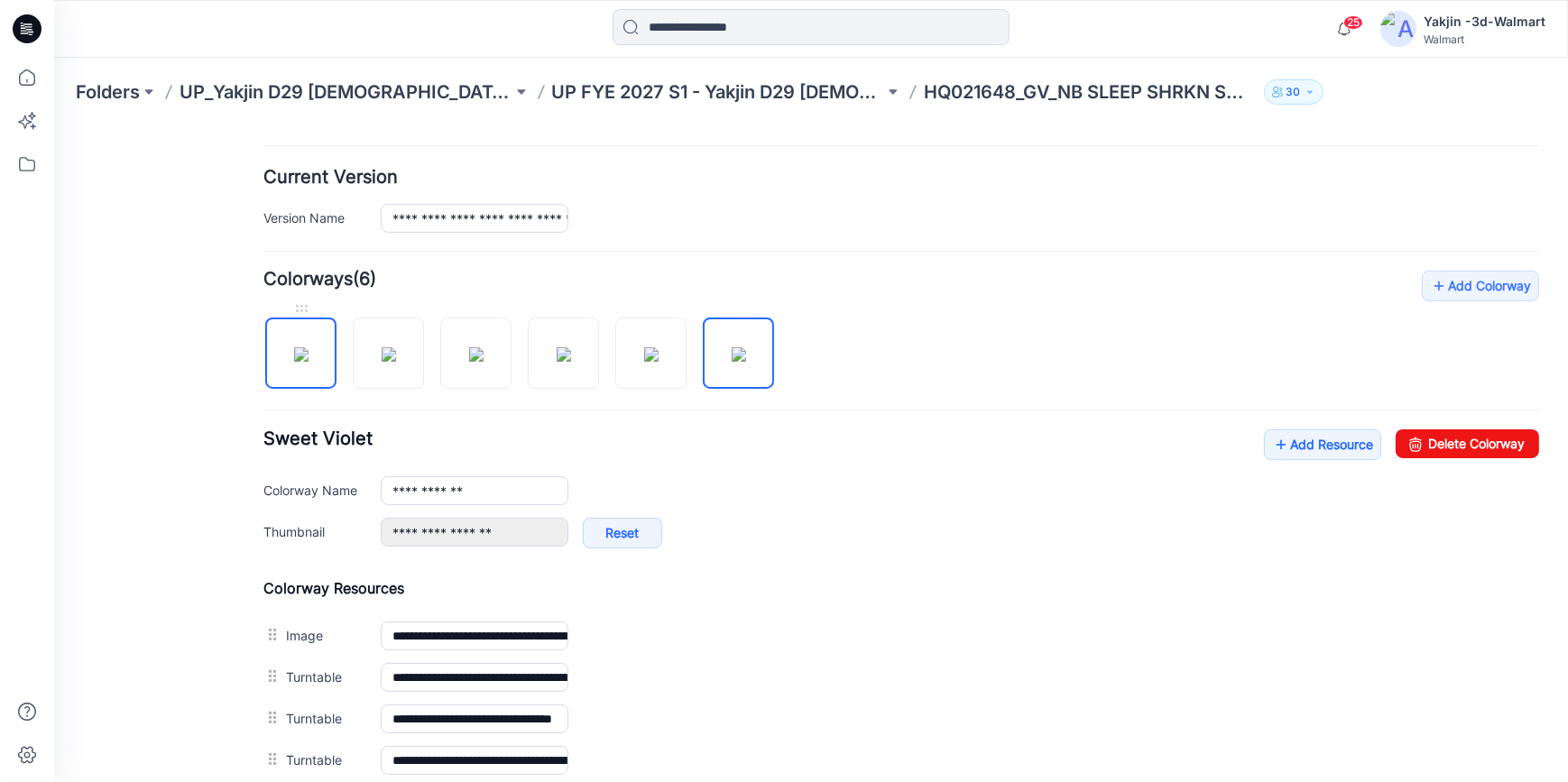
click at [294, 346] on img at bounding box center [300, 353] width 14 height 14
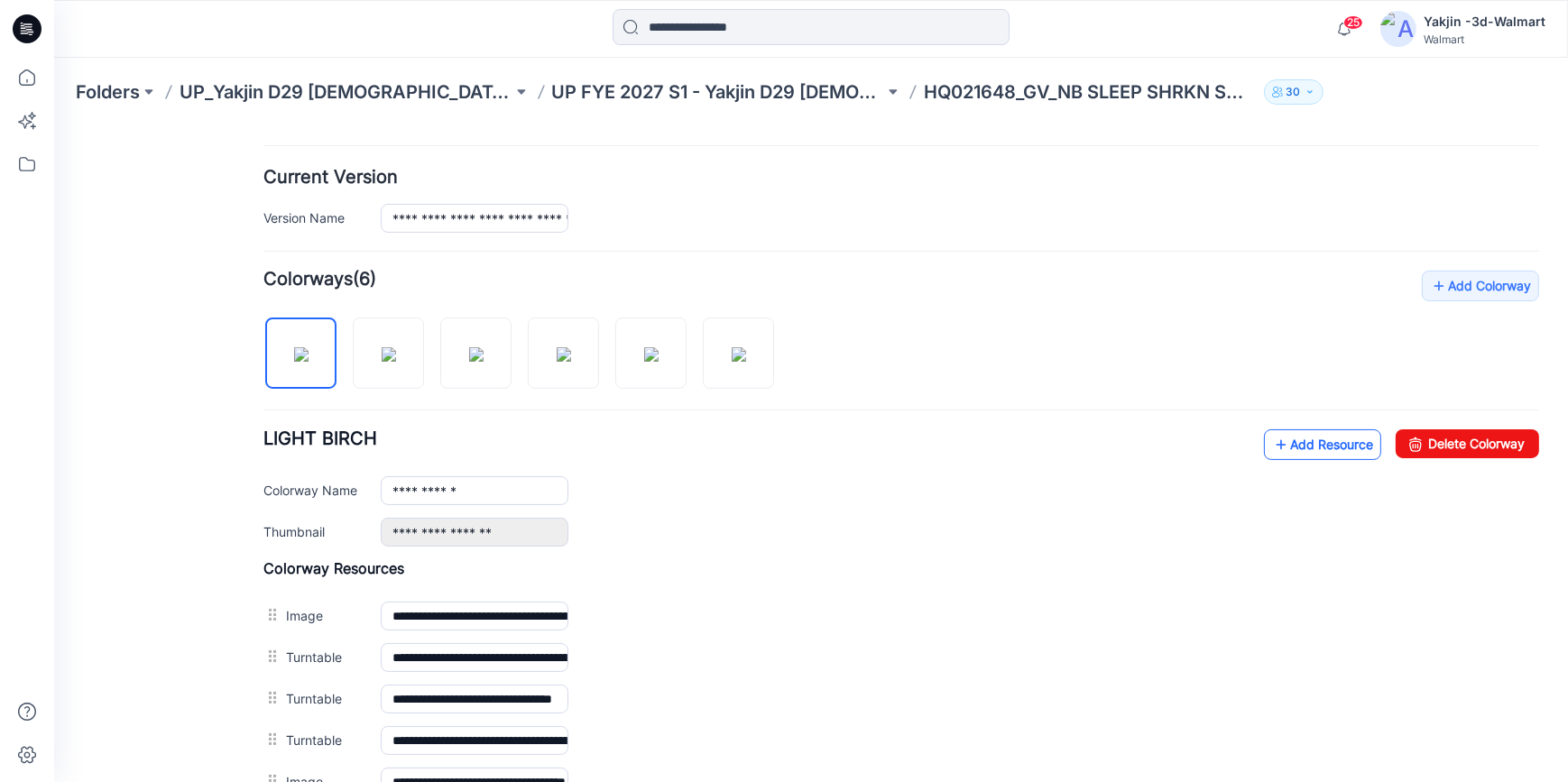
click at [1326, 444] on link "Add Resource" at bounding box center [1322, 443] width 117 height 31
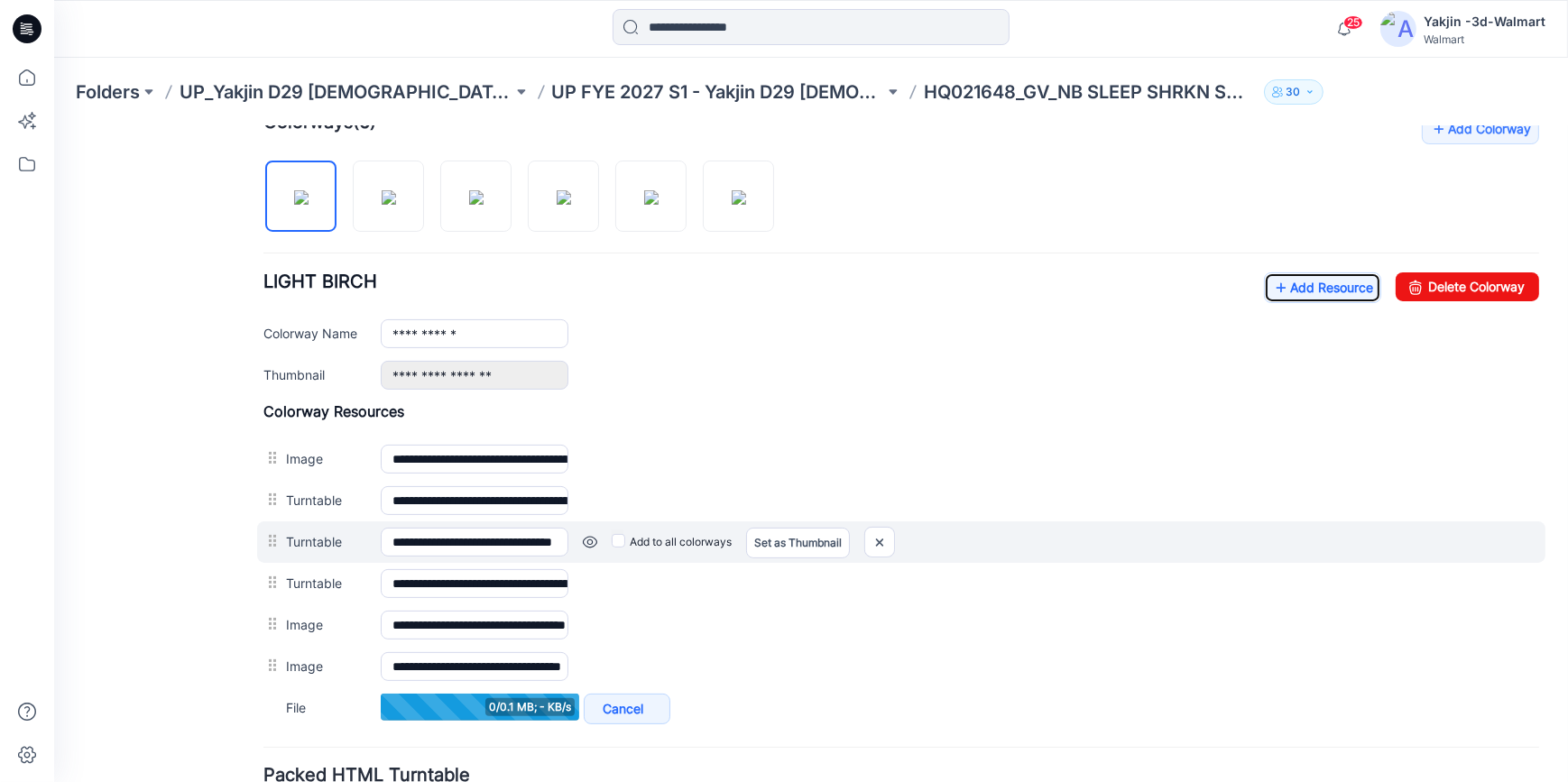
scroll to position [584, 0]
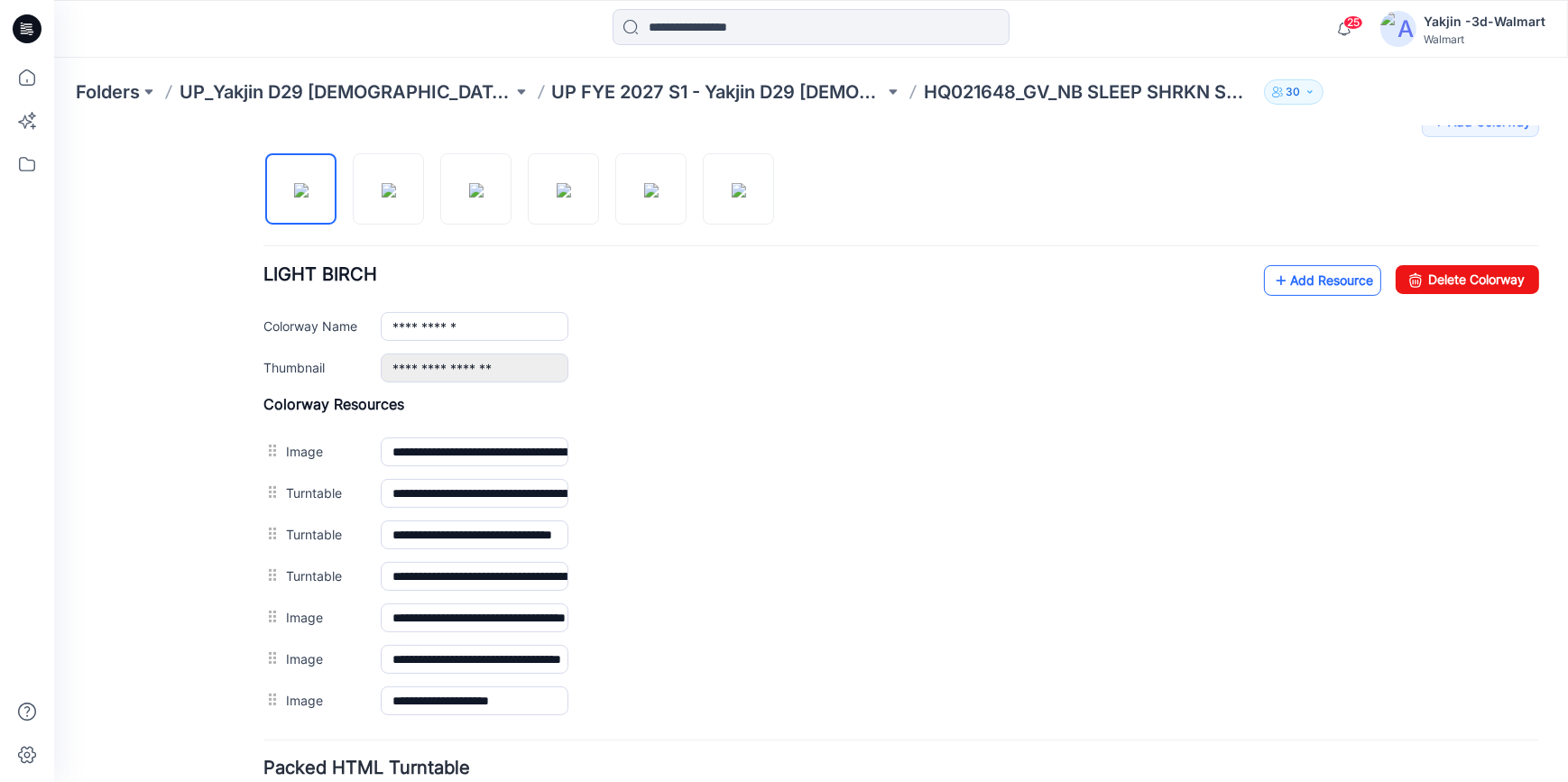
click at [1294, 282] on link "Add Resource" at bounding box center [1322, 280] width 117 height 31
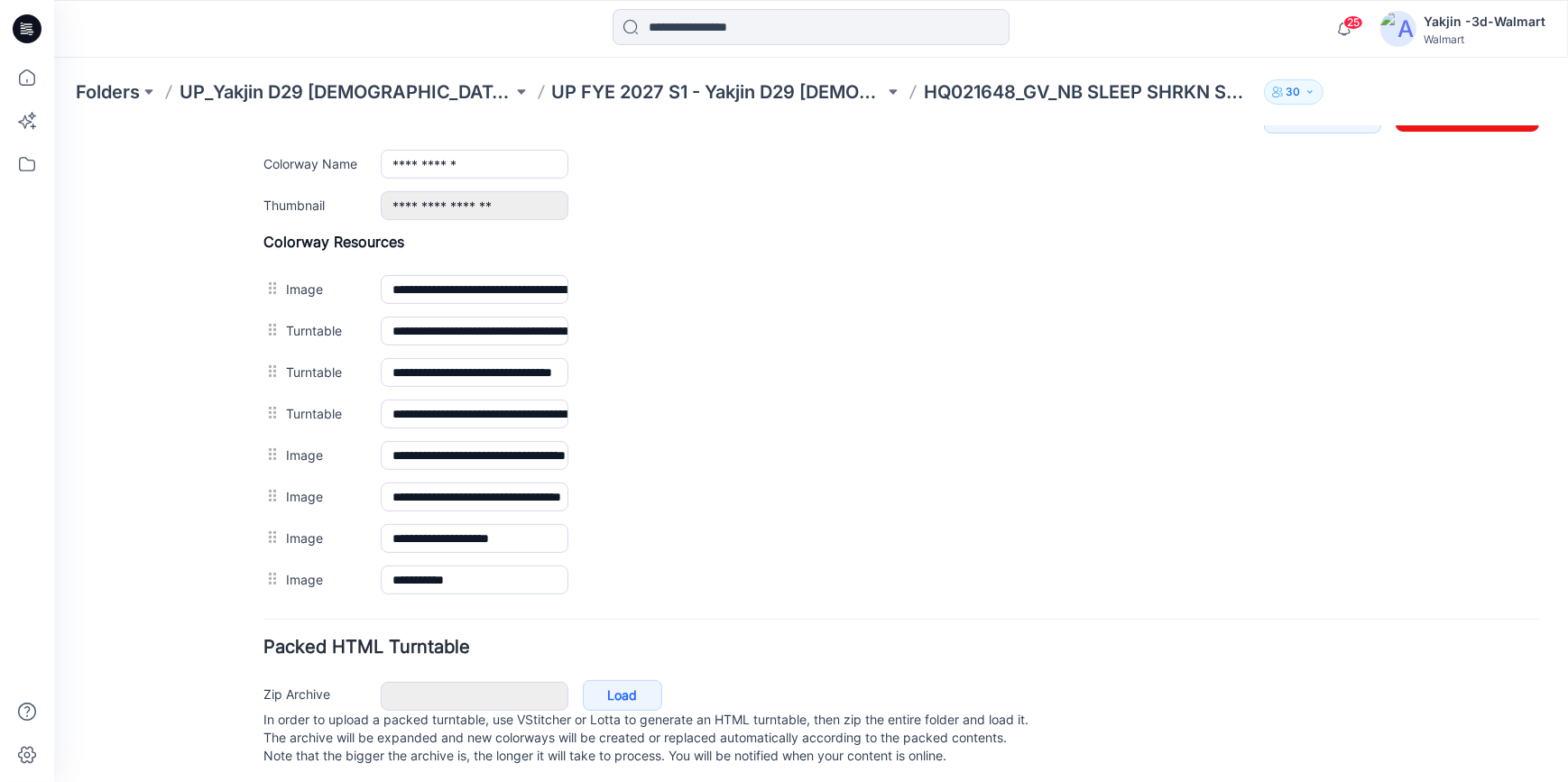
scroll to position [747, 0]
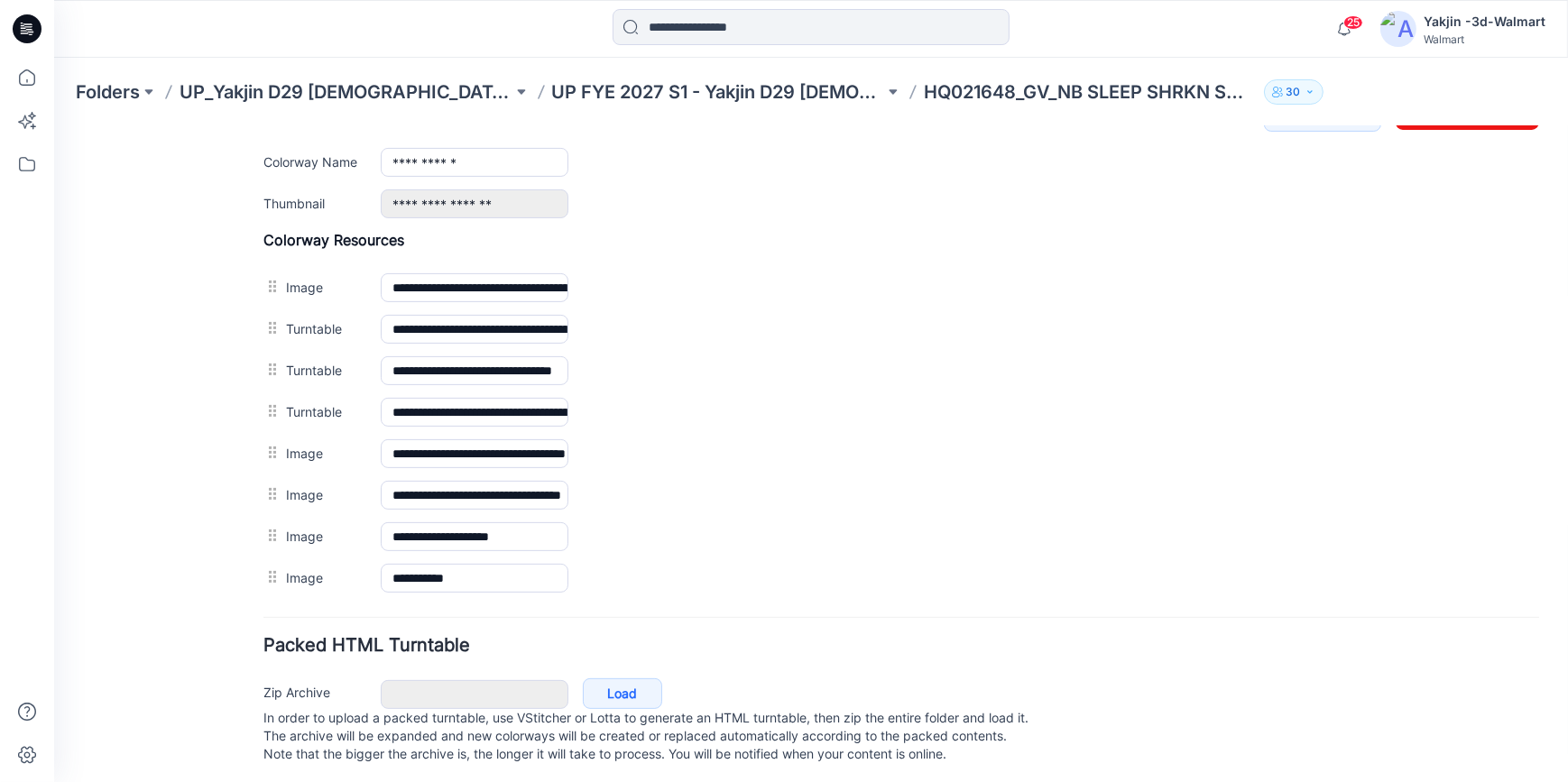
click at [54, 125] on label "Add to all colorways" at bounding box center [54, 125] width 0 height 0
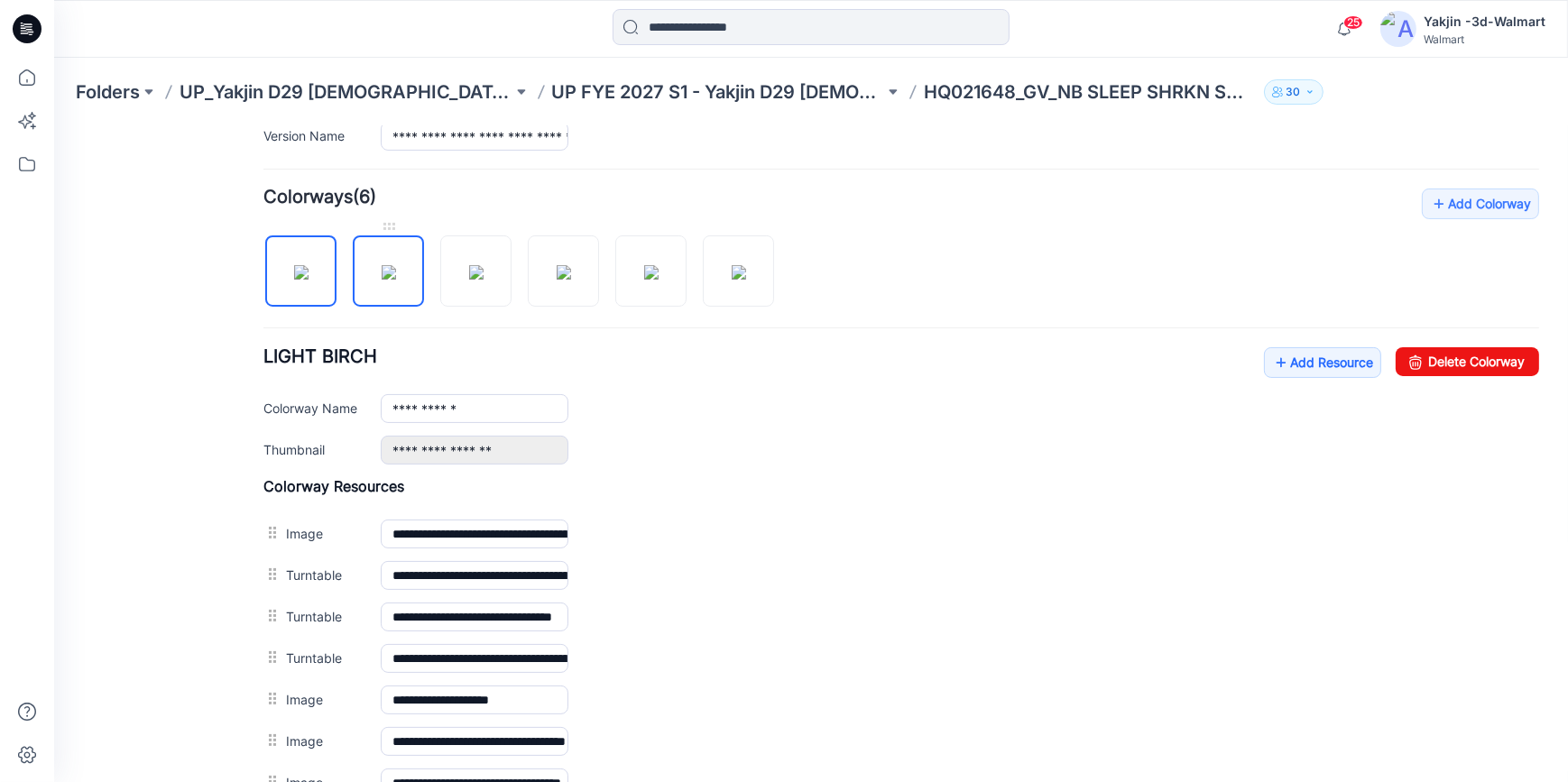
click at [396, 277] on img at bounding box center [388, 271] width 14 height 14
click at [473, 268] on img at bounding box center [475, 271] width 14 height 14
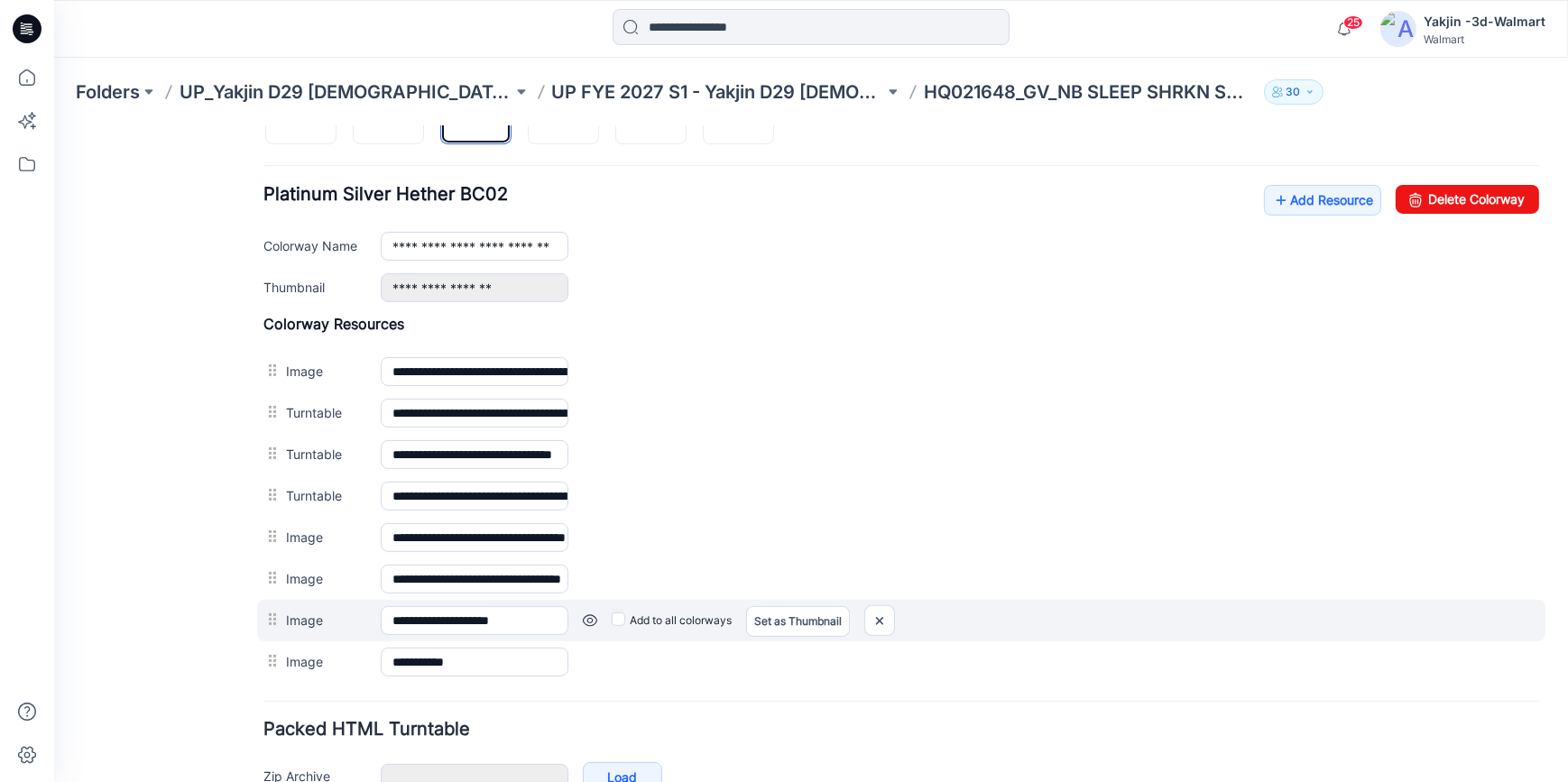
scroll to position [666, 0]
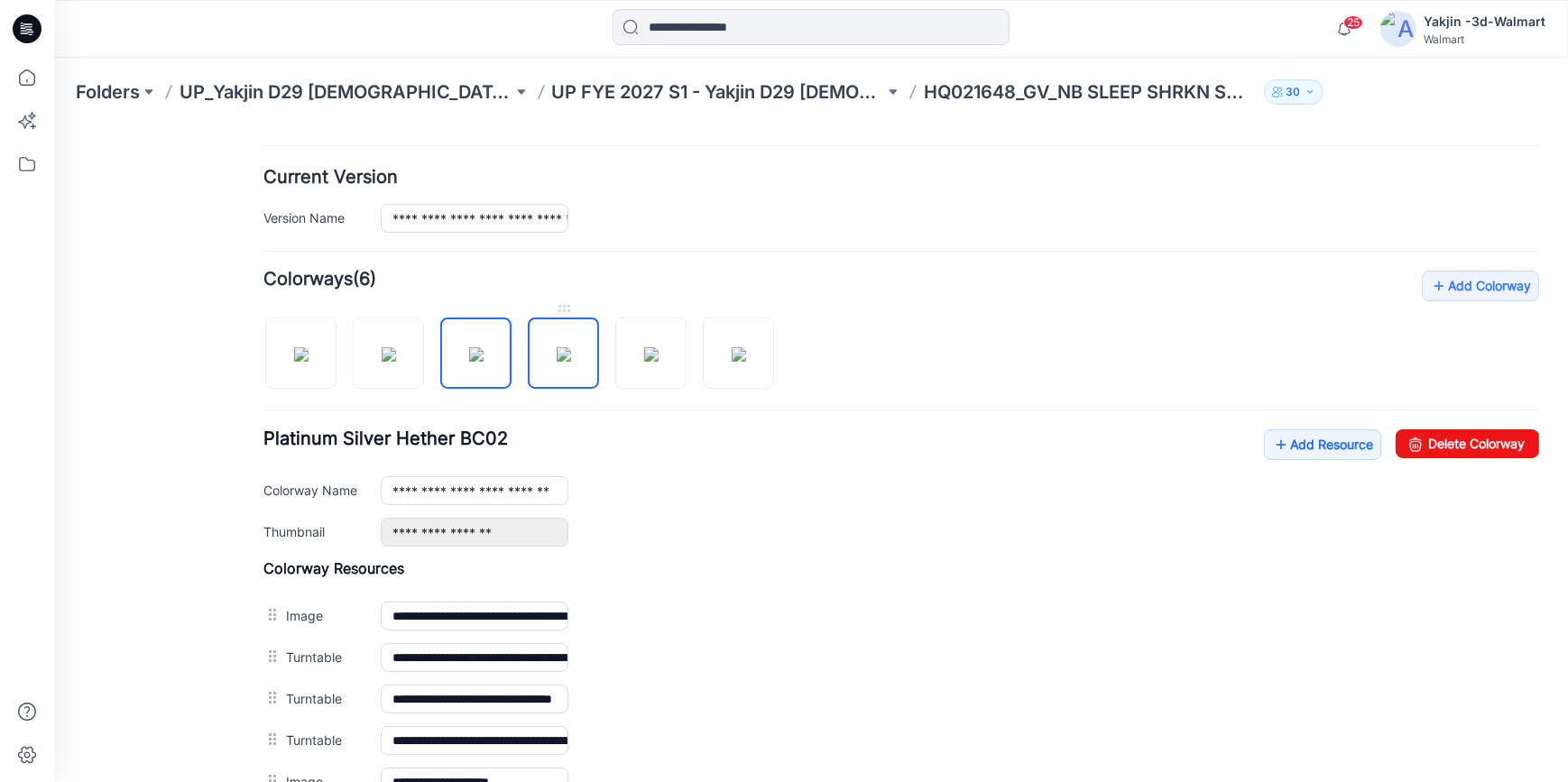
click at [571, 346] on img at bounding box center [563, 353] width 14 height 14
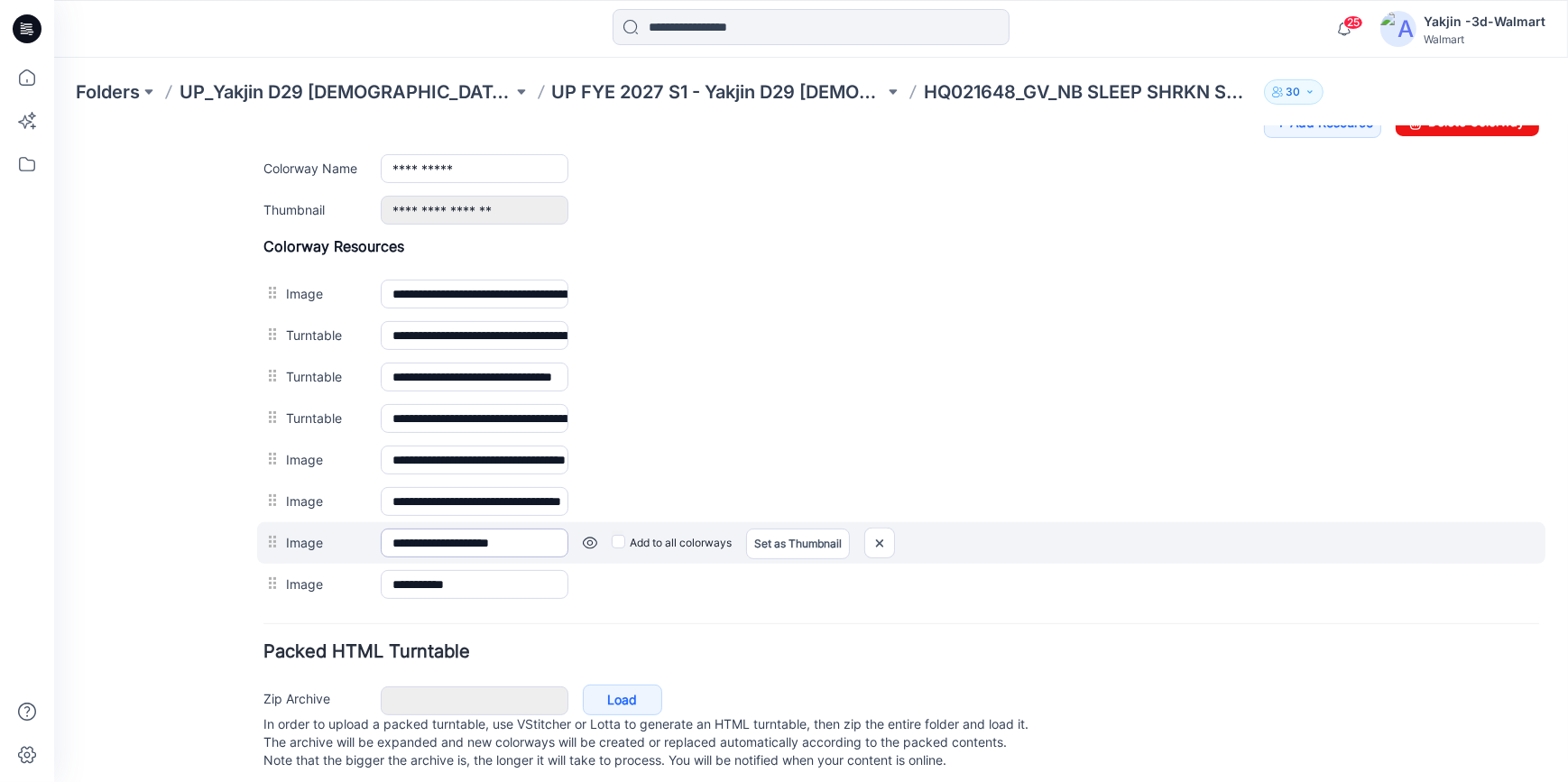
scroll to position [747, 0]
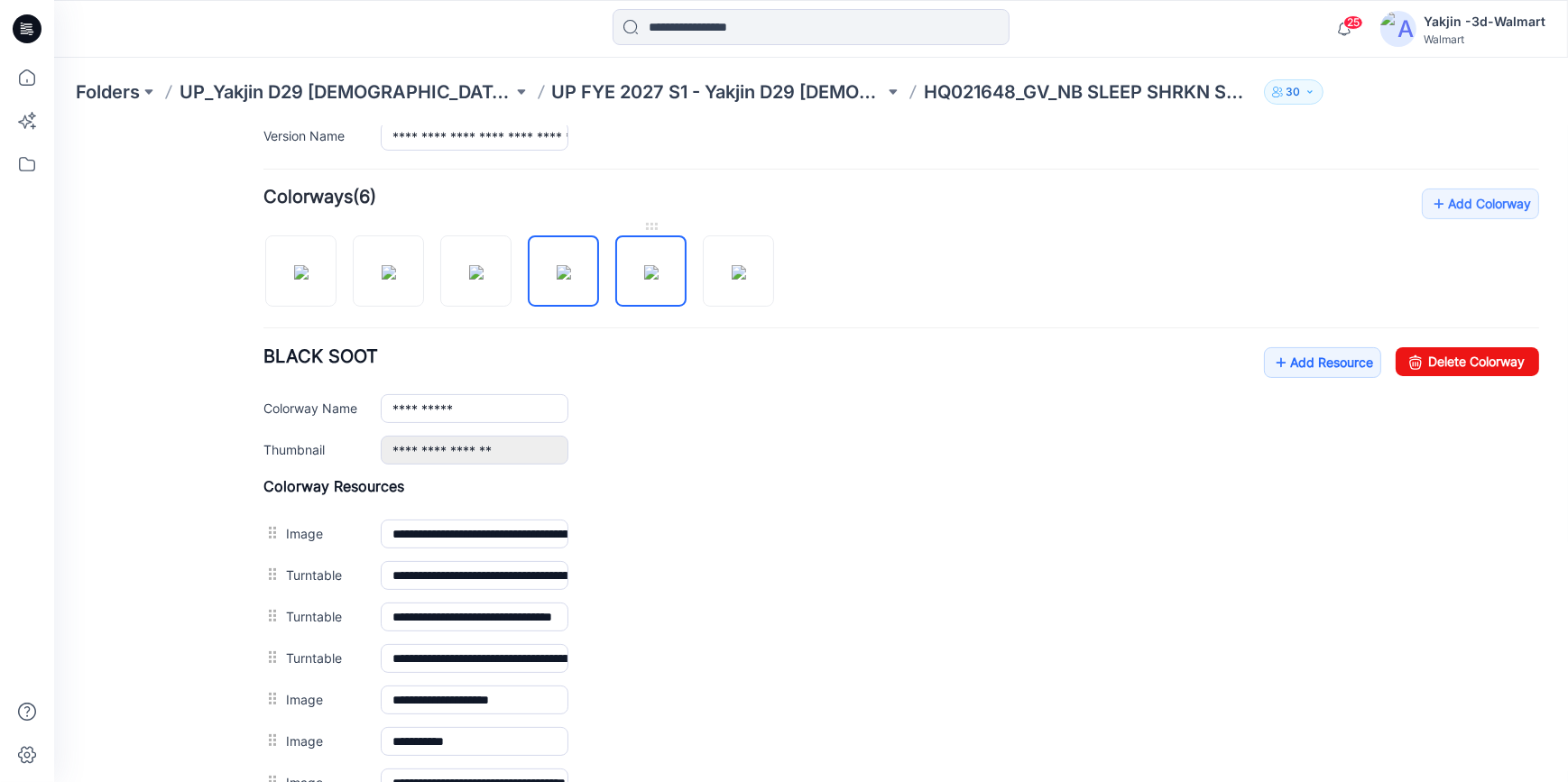
click at [646, 265] on img at bounding box center [650, 271] width 14 height 14
click at [732, 265] on img at bounding box center [738, 271] width 14 height 14
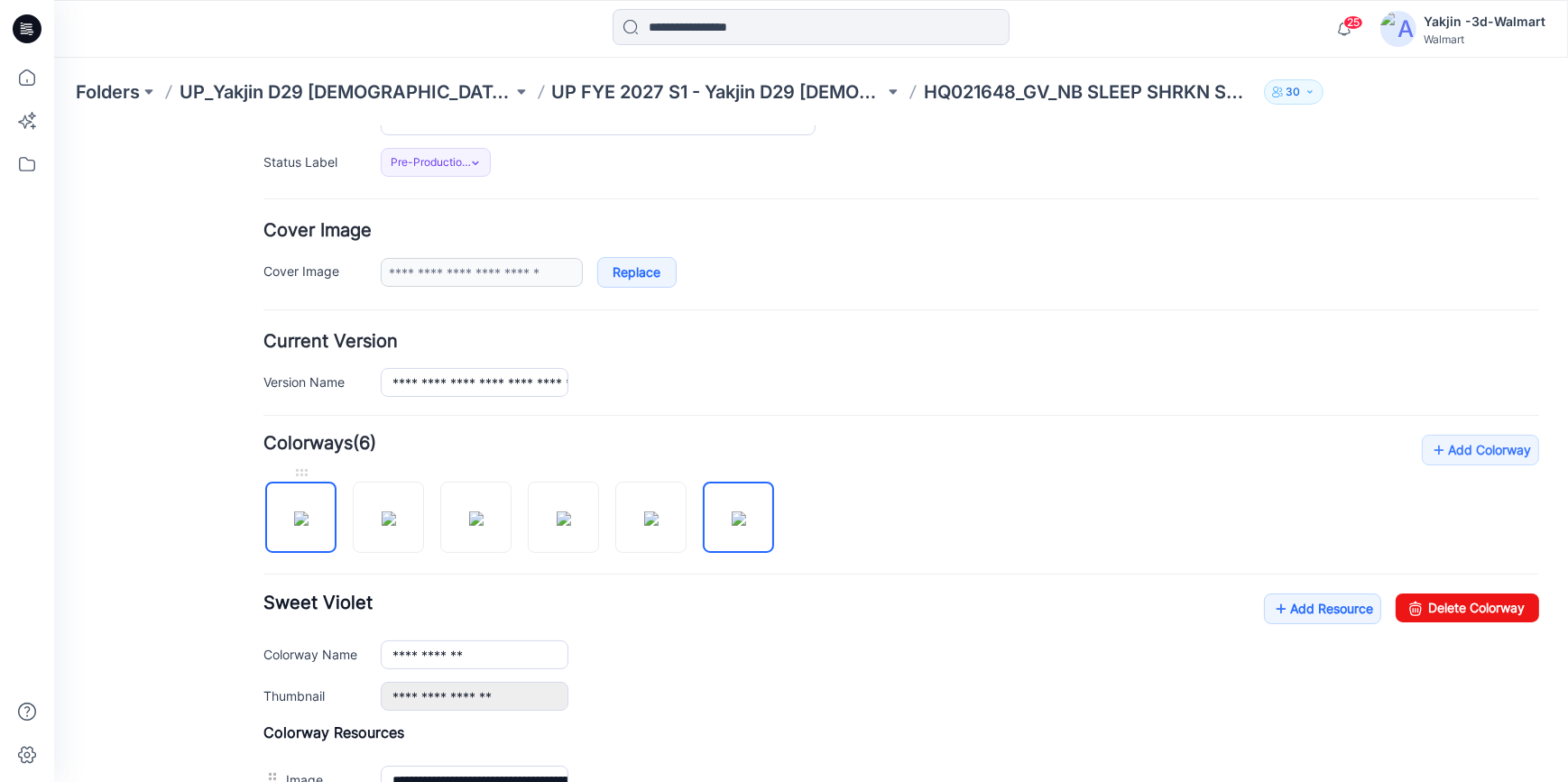
drag, startPoint x: 292, startPoint y: 507, endPoint x: 306, endPoint y: 513, distance: 15.2
click at [294, 511] on img at bounding box center [300, 517] width 14 height 14
type input "**********"
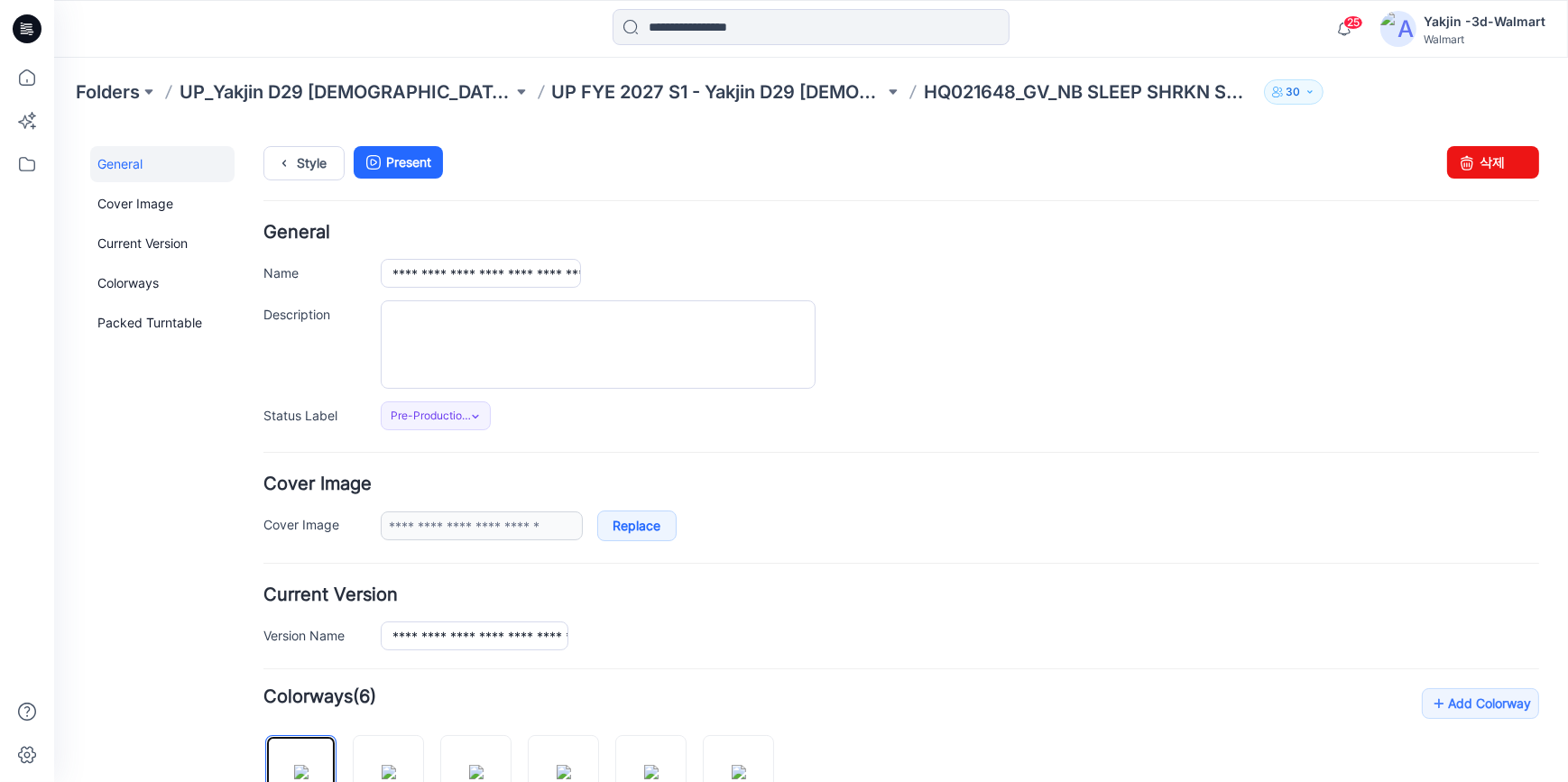
scroll to position [0, 0]
click at [303, 170] on link "Style" at bounding box center [304, 164] width 81 height 35
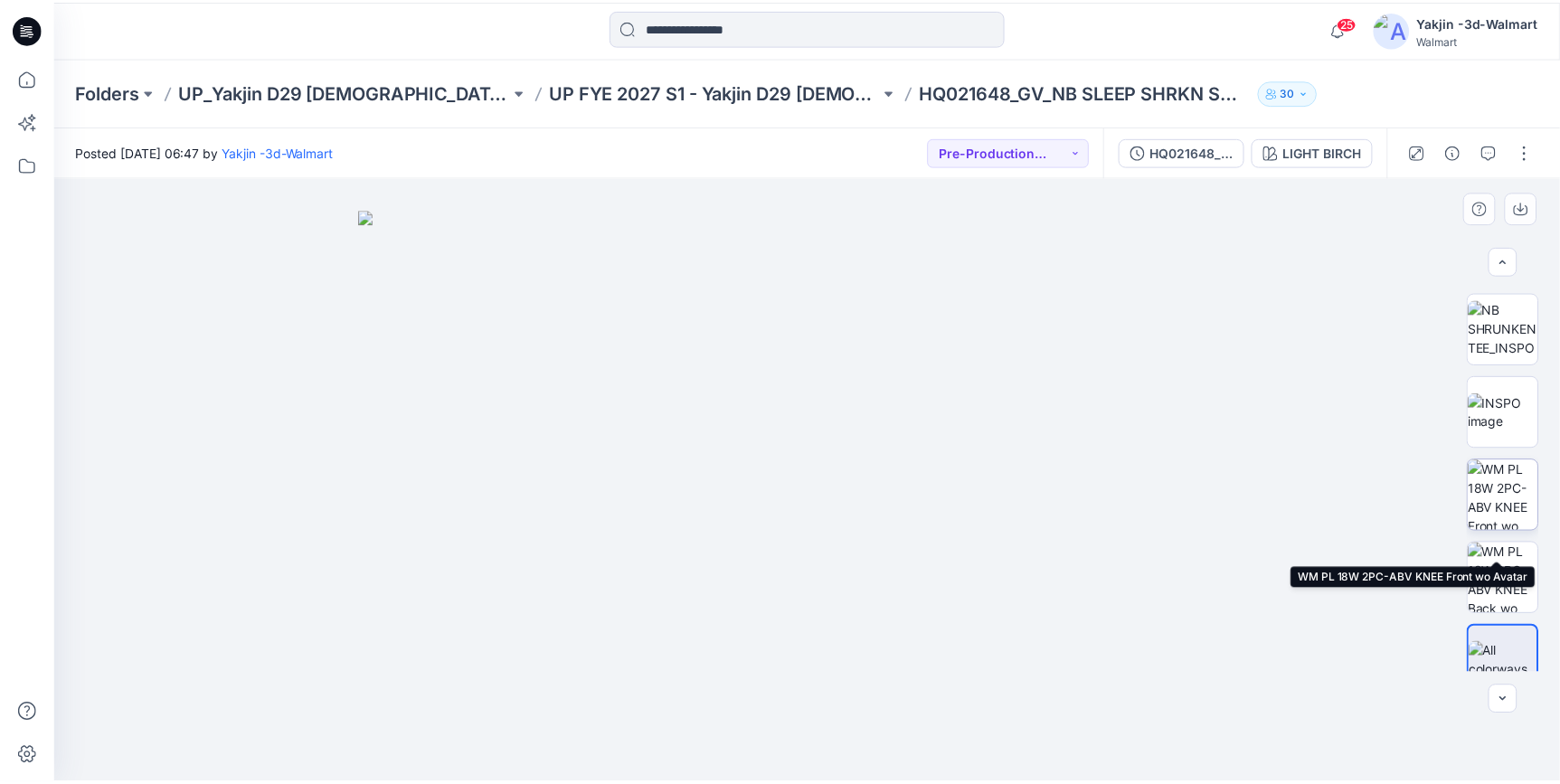
scroll to position [82, 0]
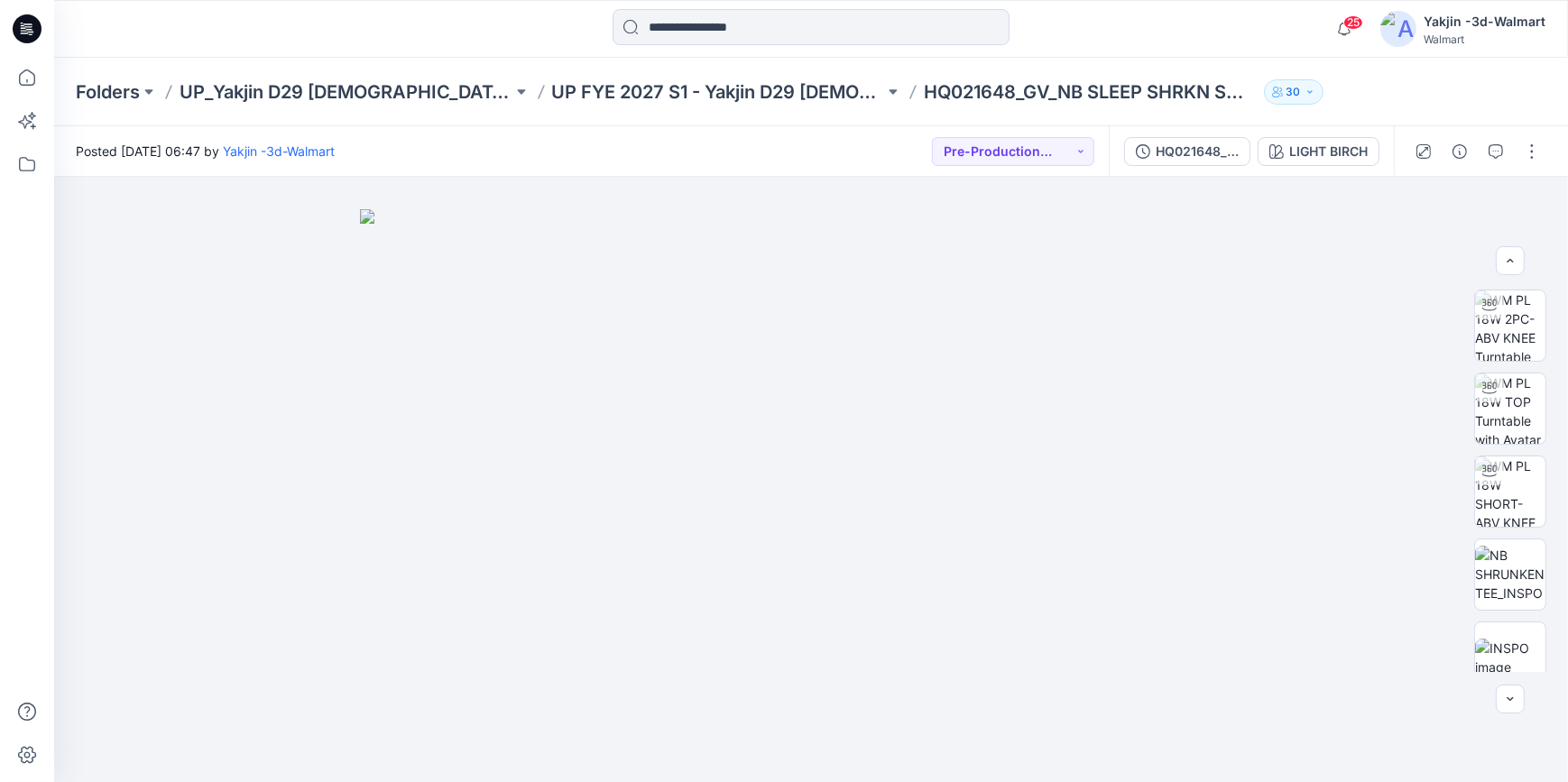
click at [27, 28] on icon at bounding box center [26, 28] width 29 height 29
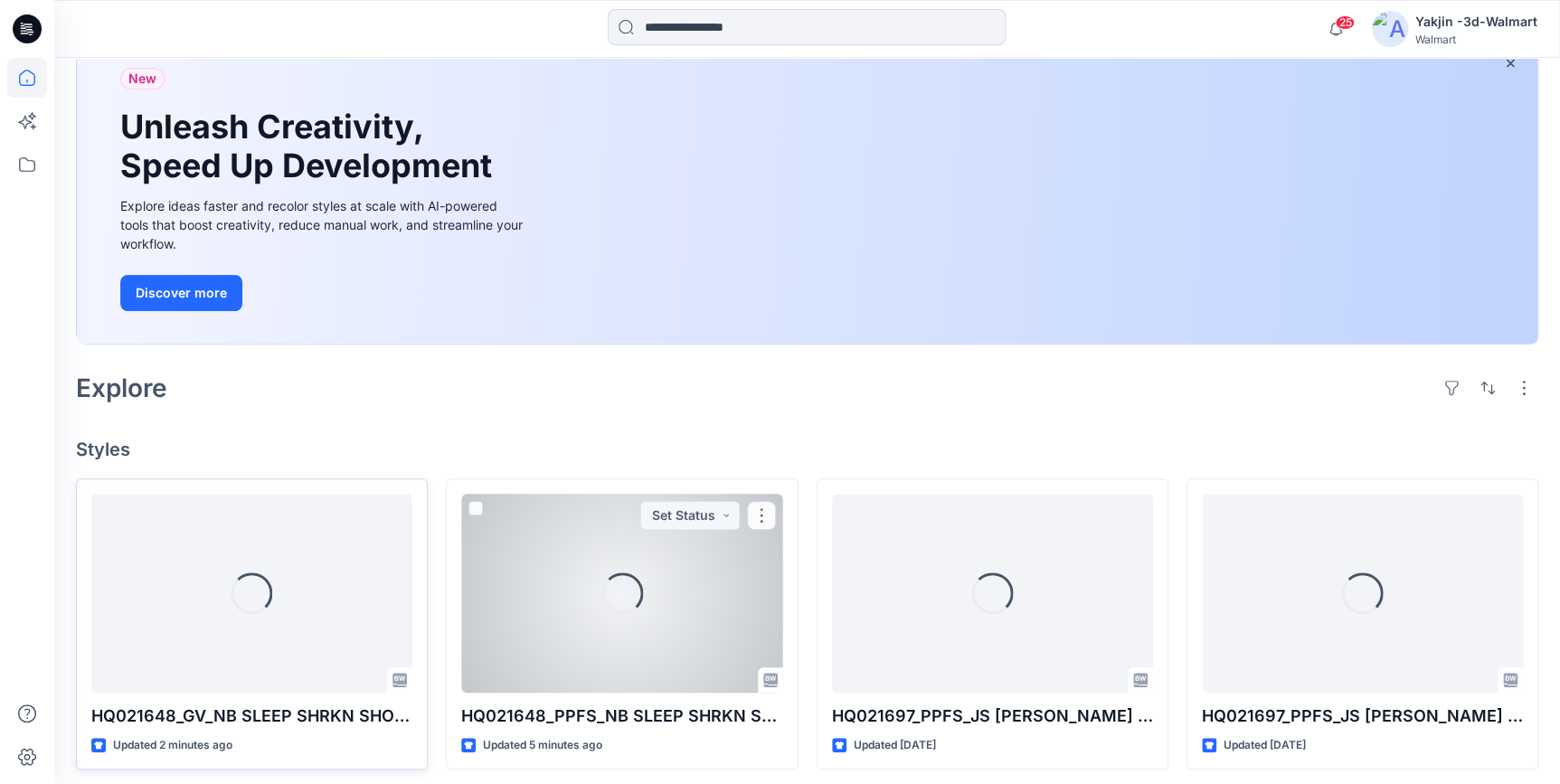
scroll to position [328, 0]
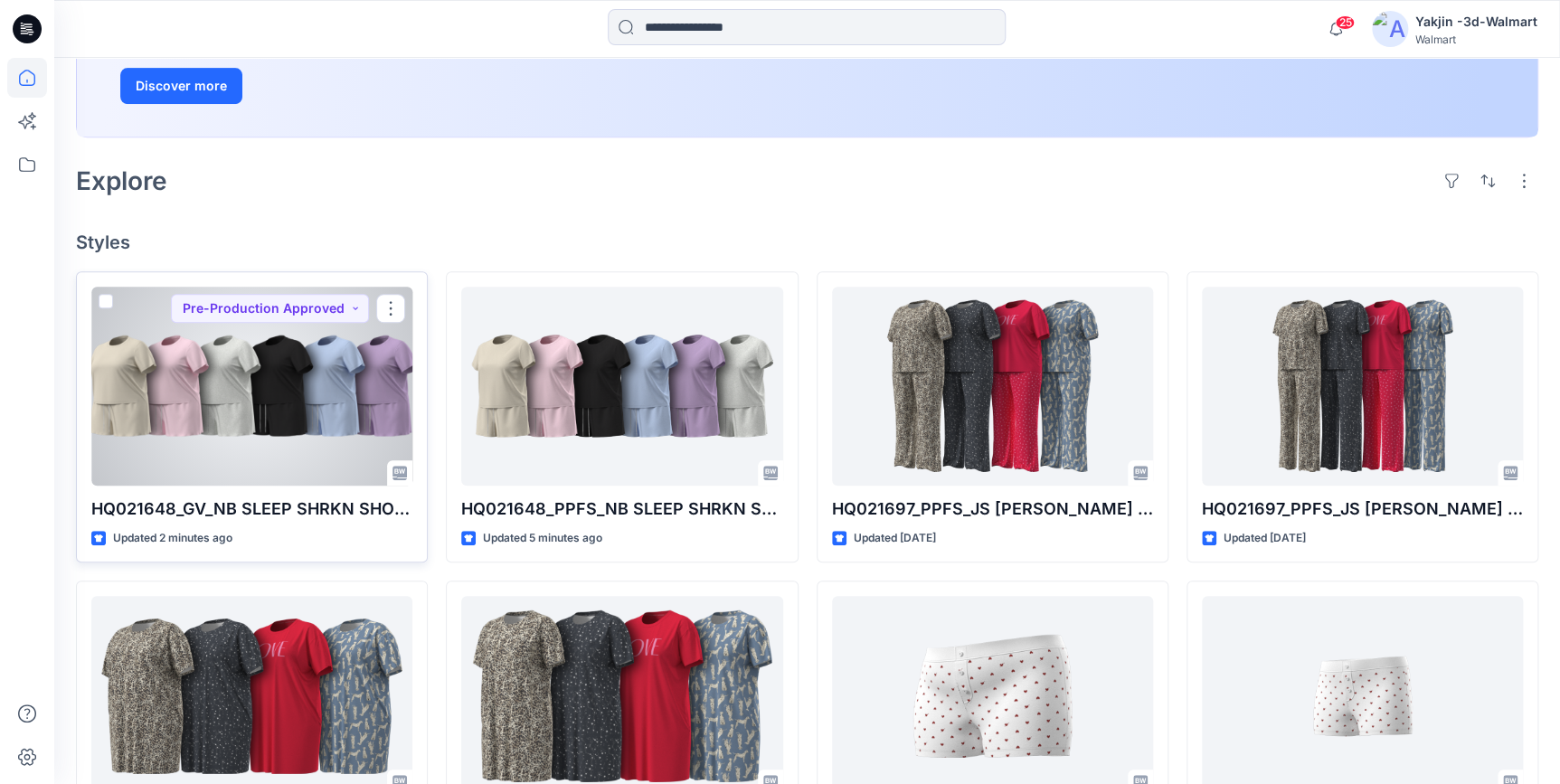
click at [356, 378] on div at bounding box center [251, 386] width 321 height 199
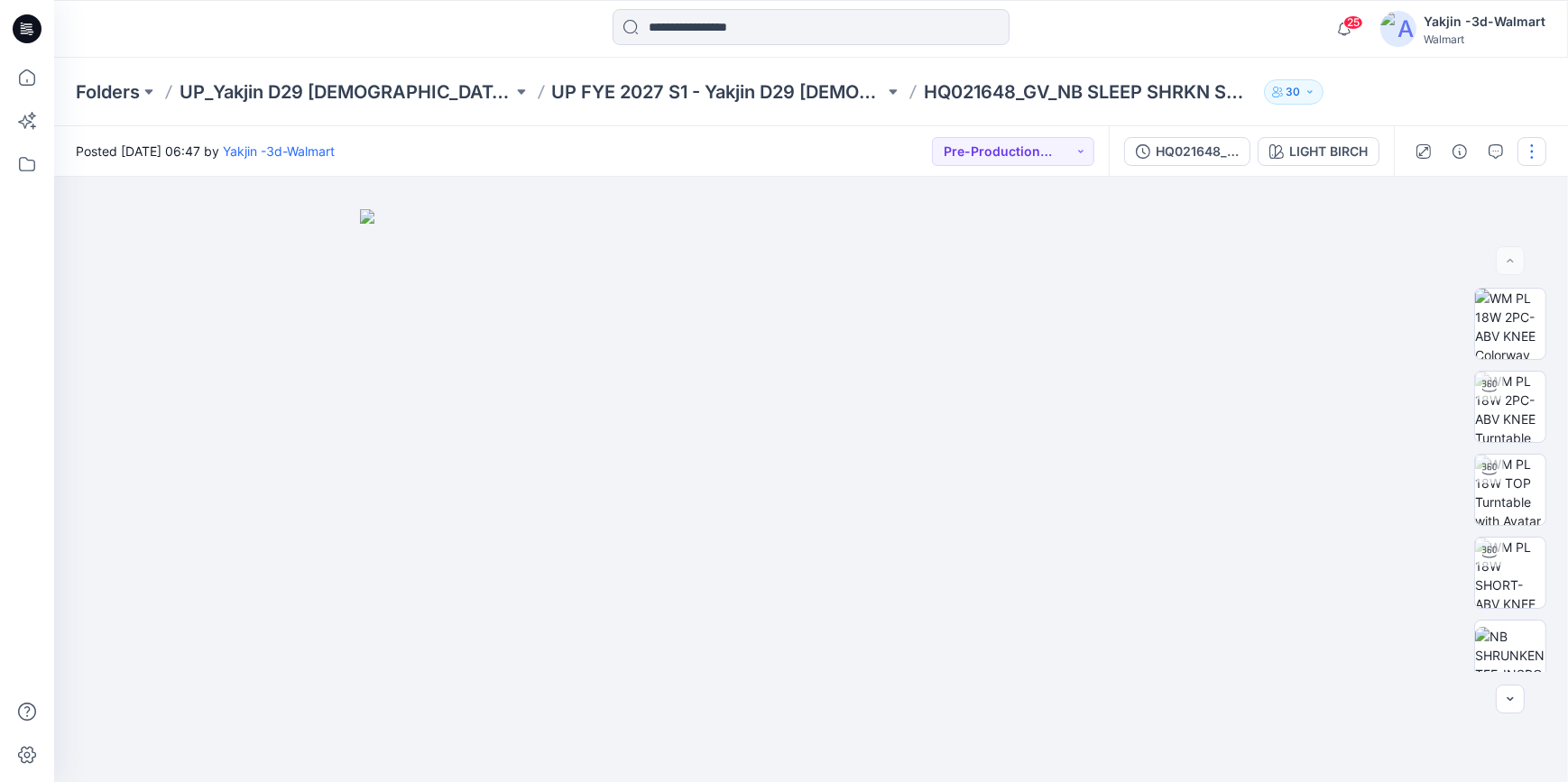
click at [1540, 157] on button "button" at bounding box center [1532, 152] width 29 height 29
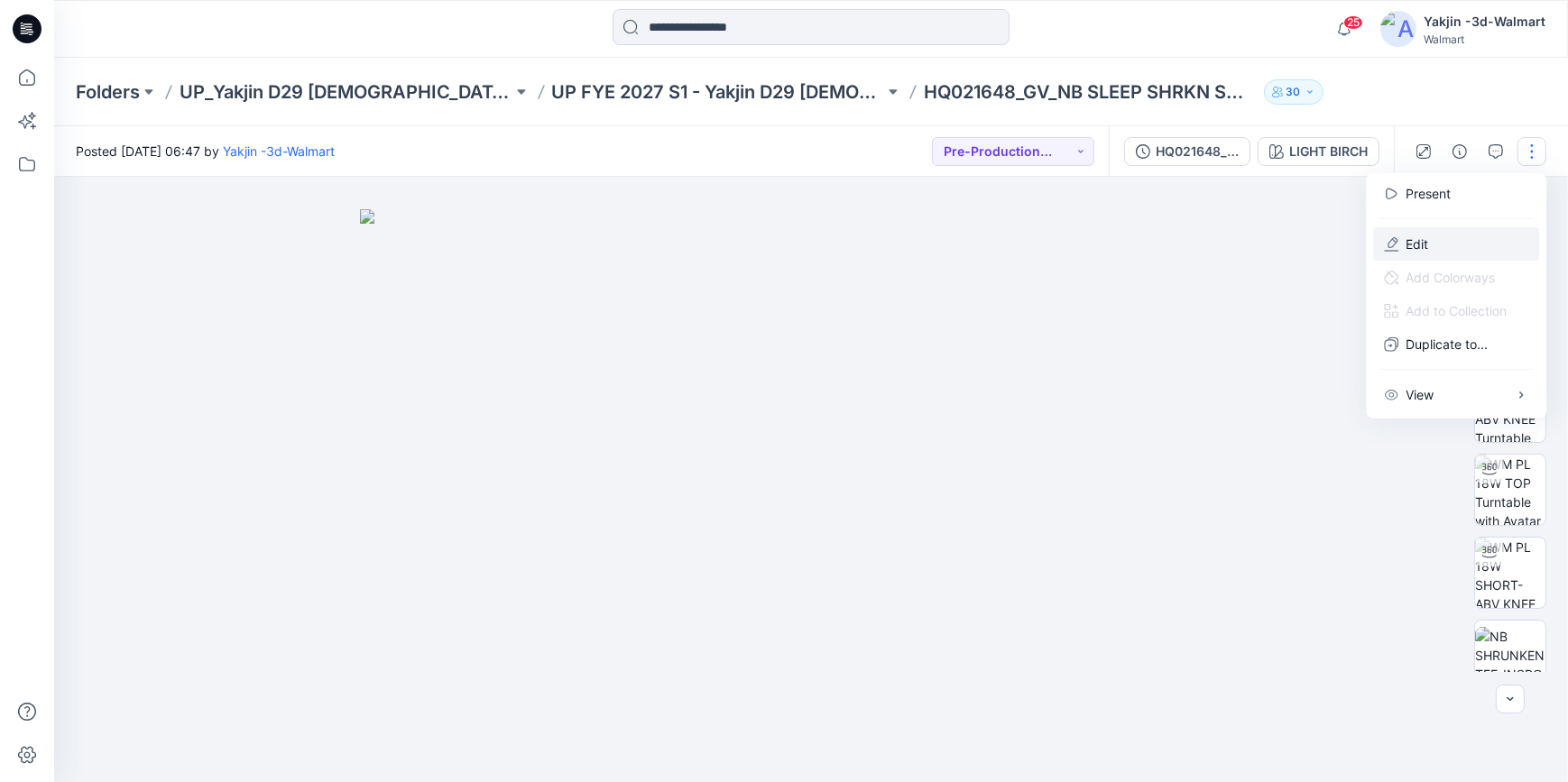
click at [1471, 243] on button "Edit" at bounding box center [1456, 244] width 166 height 34
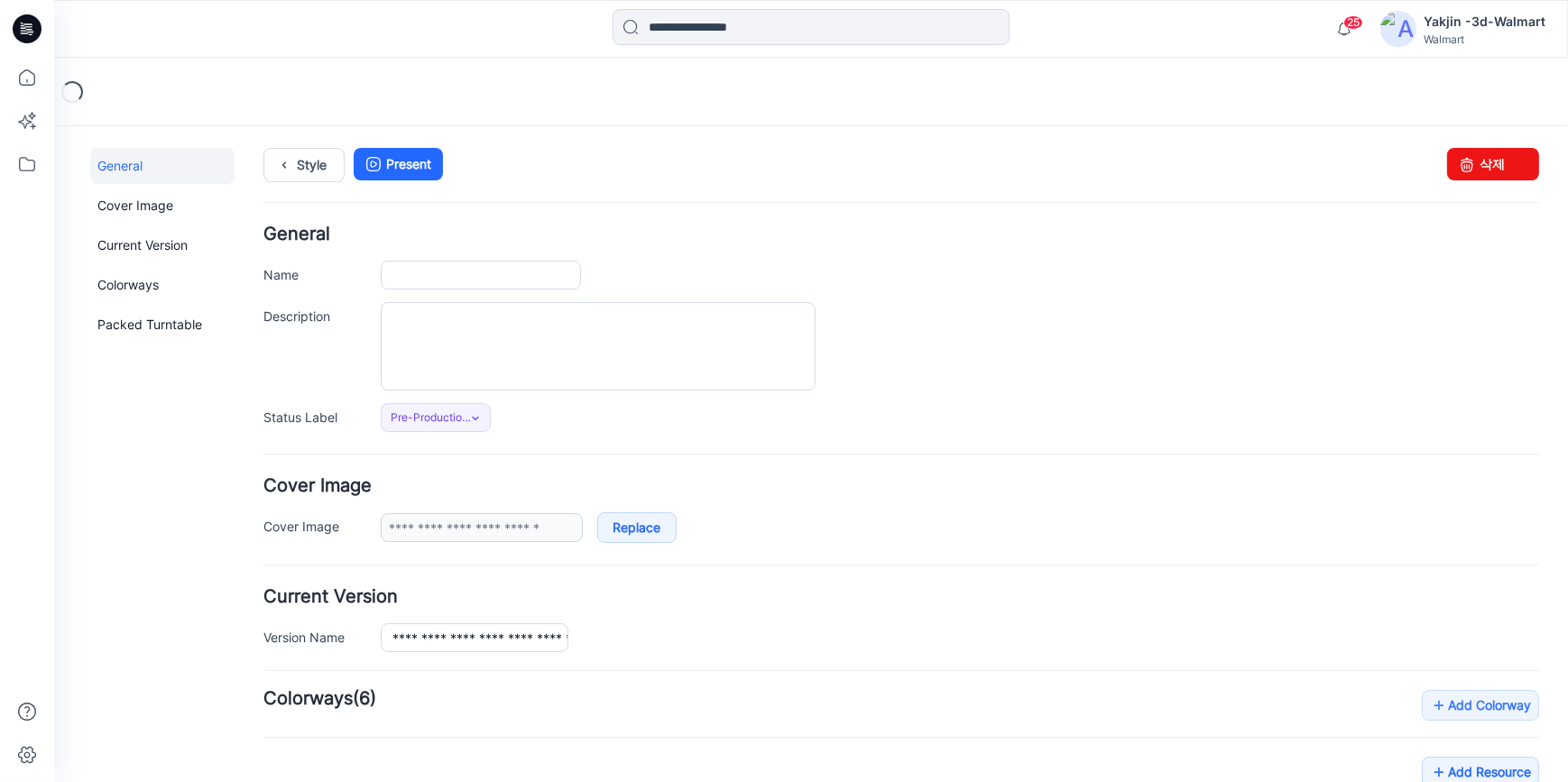
type input "**********"
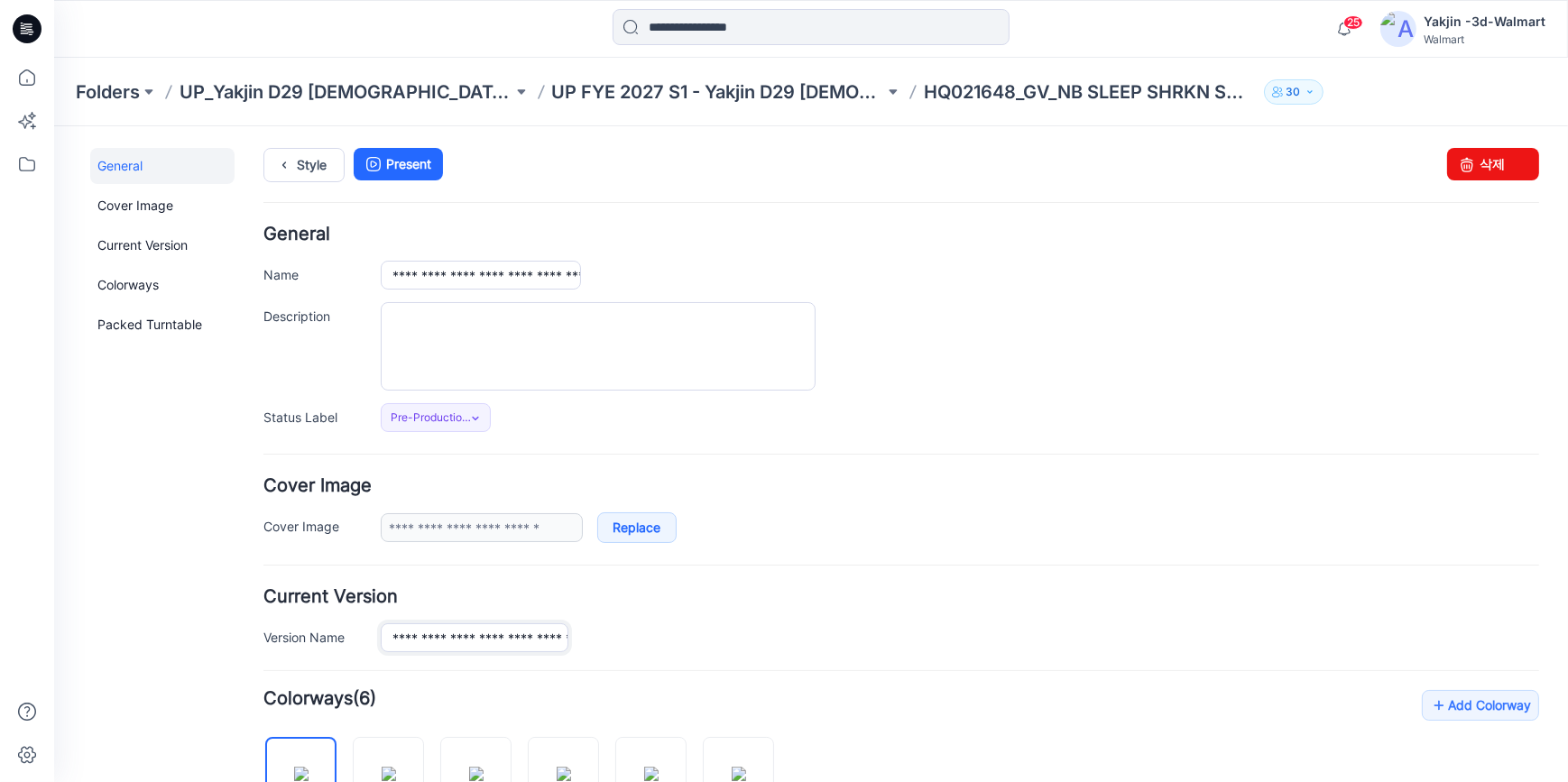
scroll to position [0, 148]
drag, startPoint x: 448, startPoint y: 634, endPoint x: 720, endPoint y: 643, distance: 272.1
click at [720, 643] on div "**********" at bounding box center [960, 636] width 1158 height 29
drag, startPoint x: 387, startPoint y: 268, endPoint x: 1002, endPoint y: 315, distance: 616.8
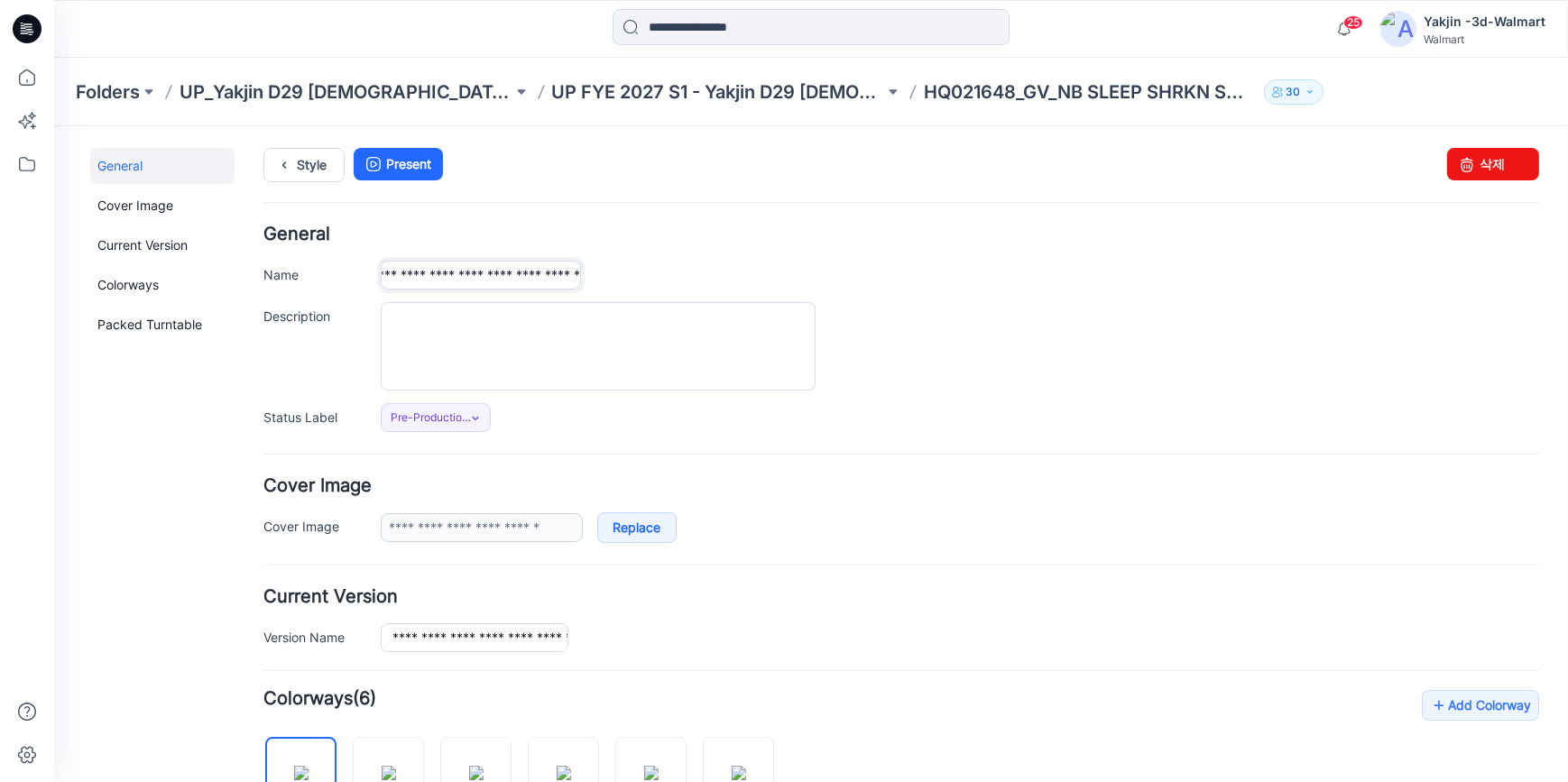
click at [914, 284] on div "**********" at bounding box center [960, 274] width 1158 height 29
paste input "**"
type input "**********"
click at [1071, 342] on div at bounding box center [960, 345] width 1158 height 88
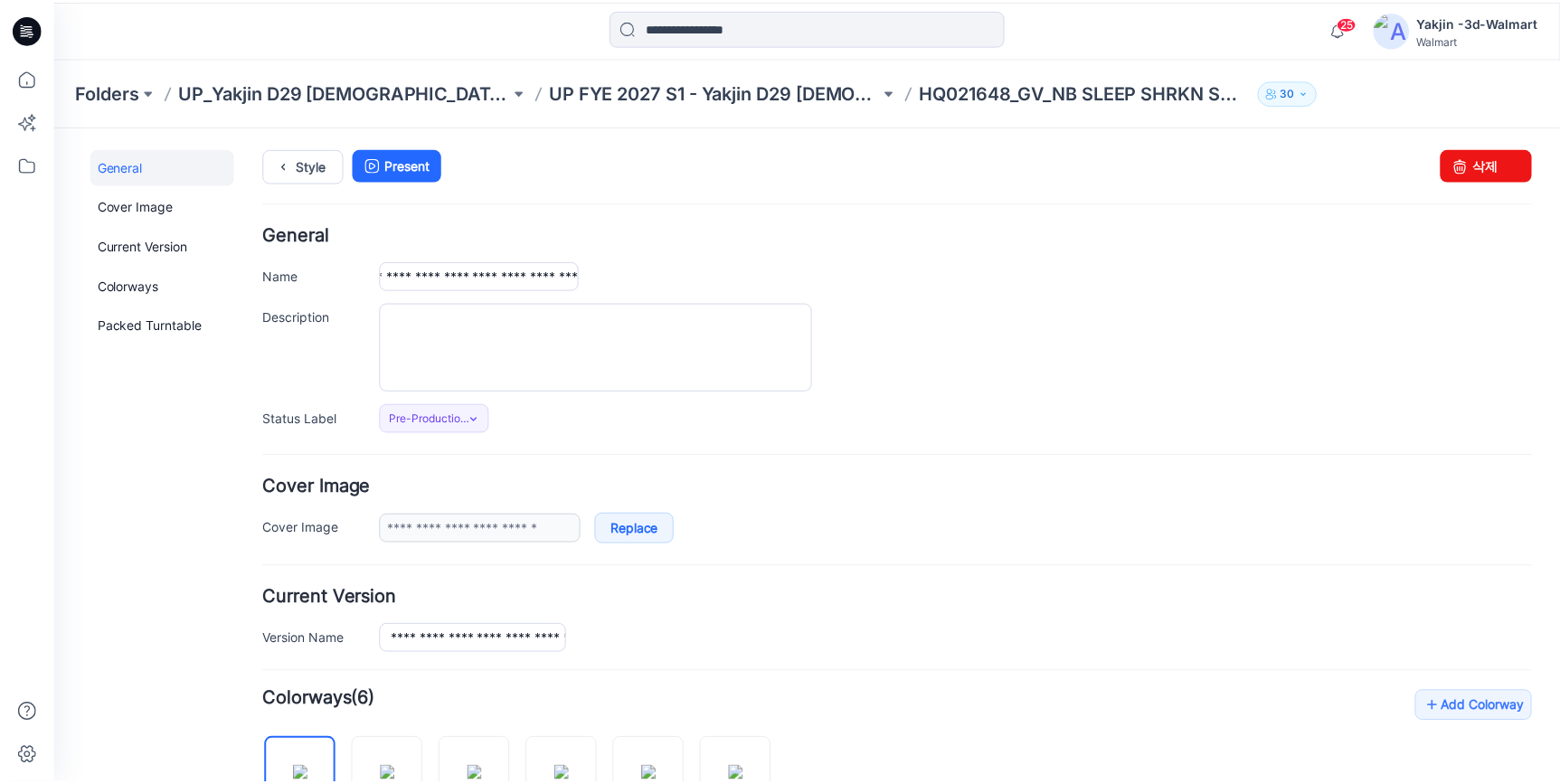
scroll to position [0, 0]
click at [44, 29] on div at bounding box center [27, 29] width 58 height 58
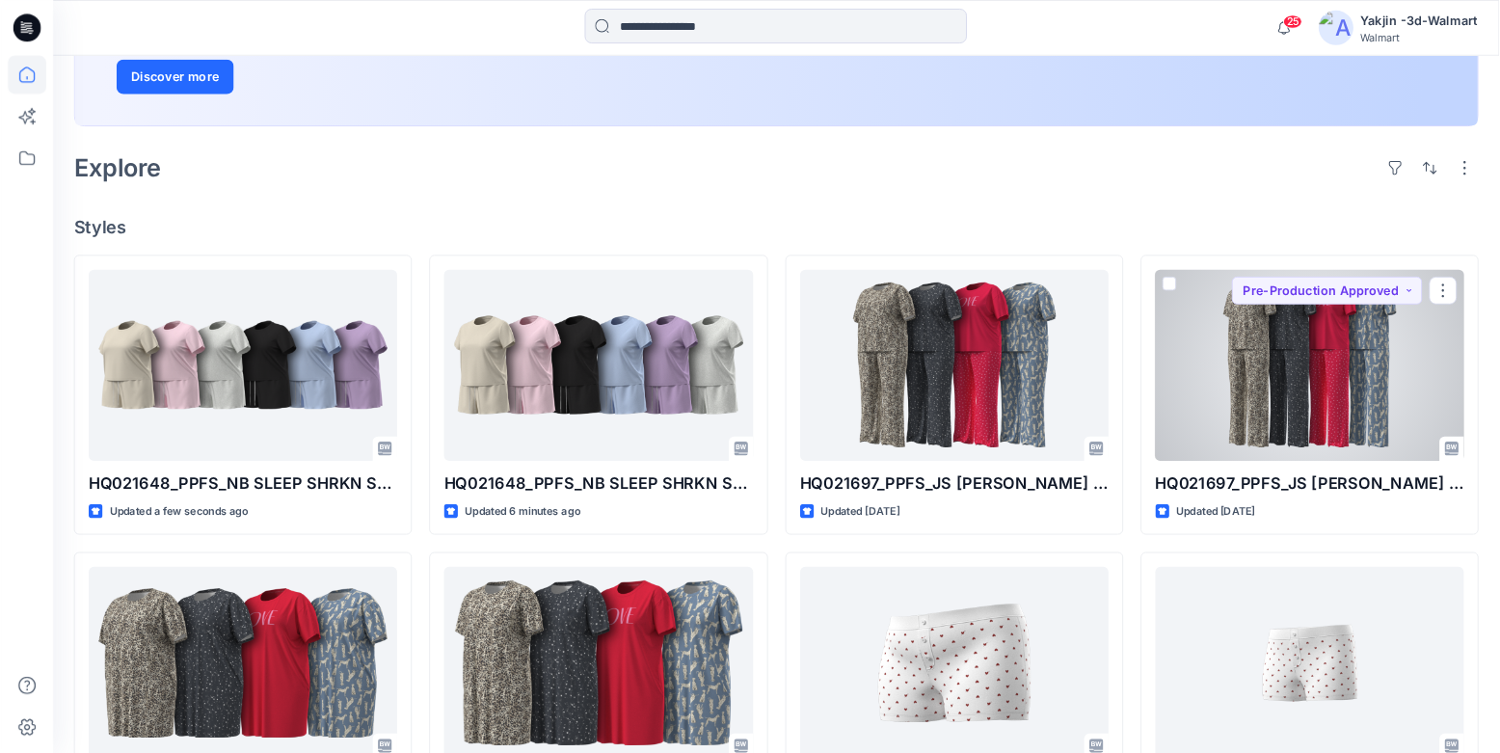
scroll to position [438, 0]
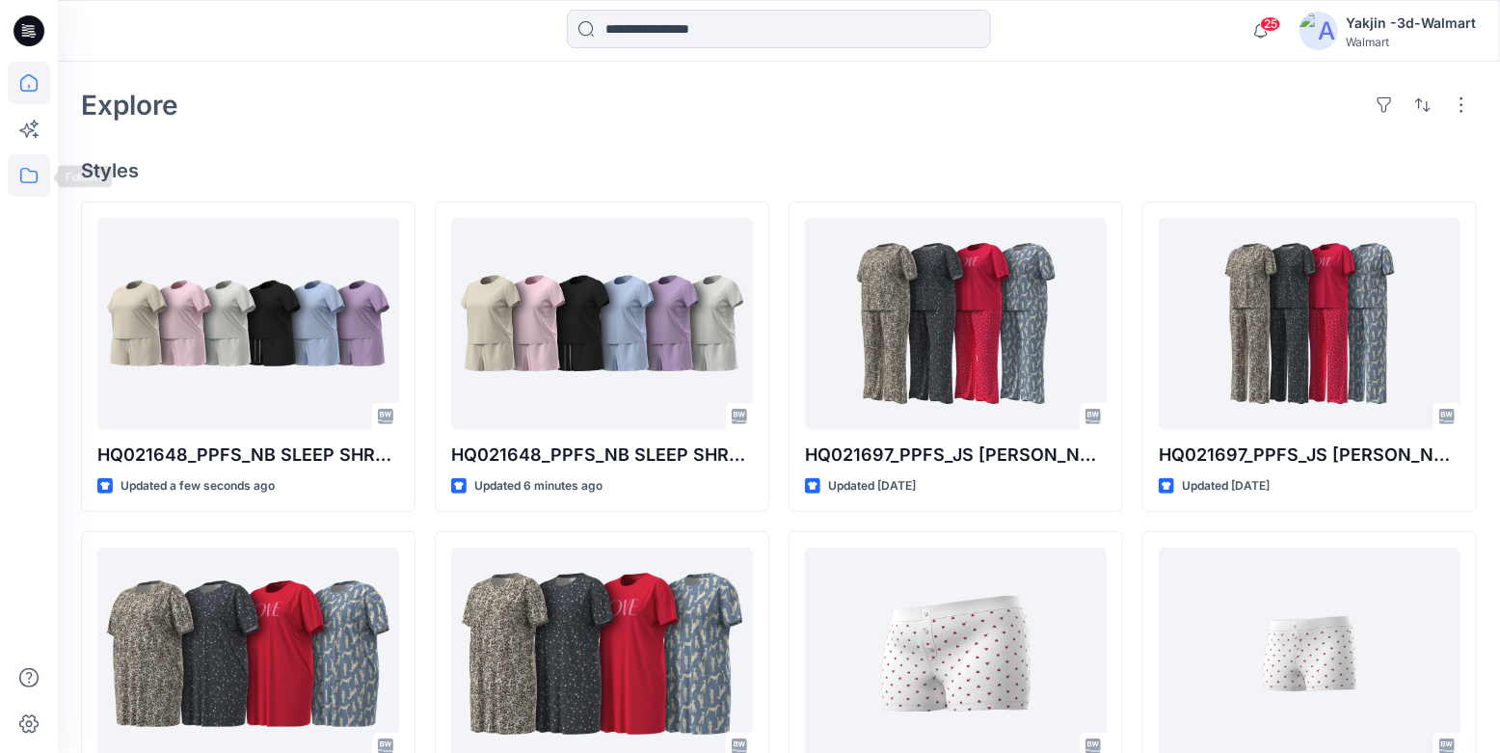
click at [29, 175] on icon at bounding box center [29, 175] width 42 height 42
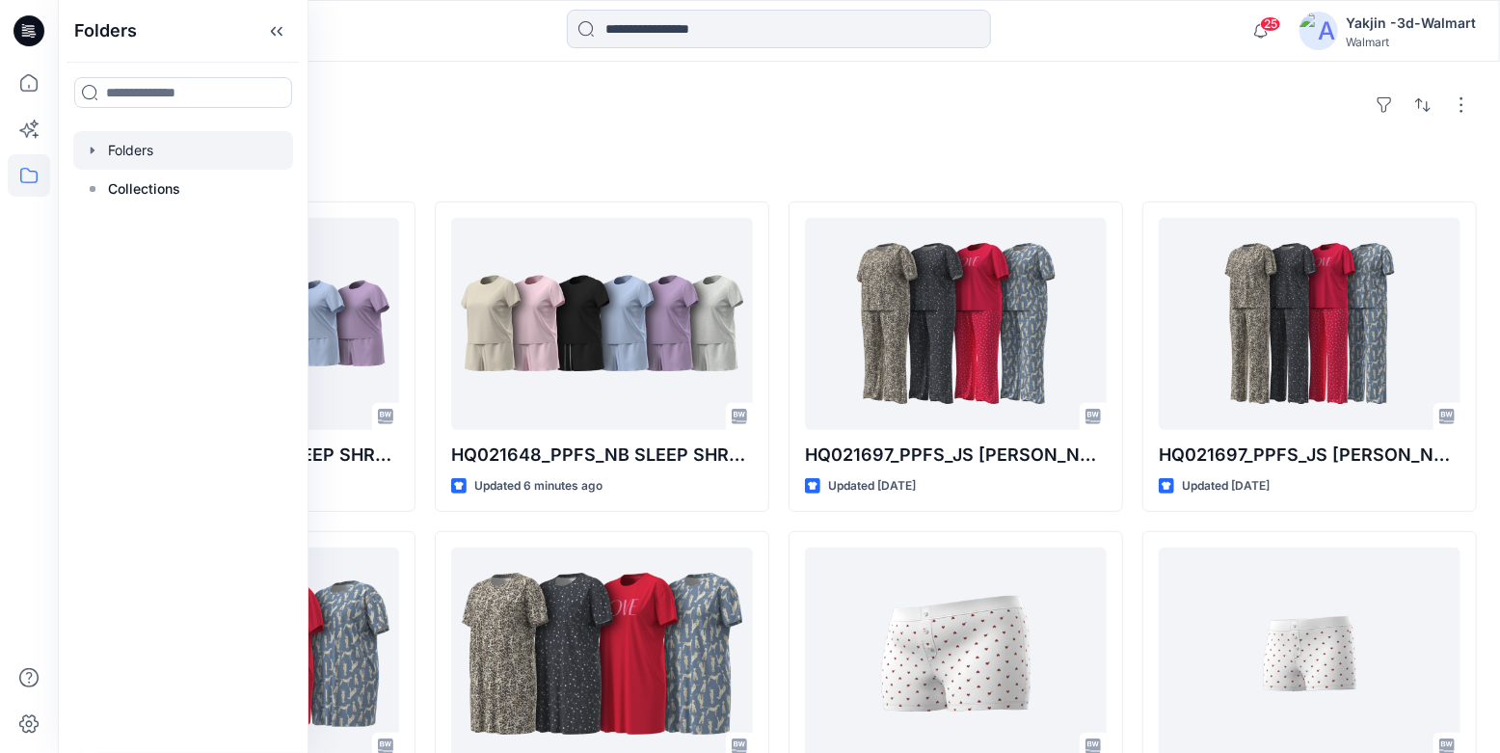
click at [145, 153] on div at bounding box center [183, 150] width 220 height 39
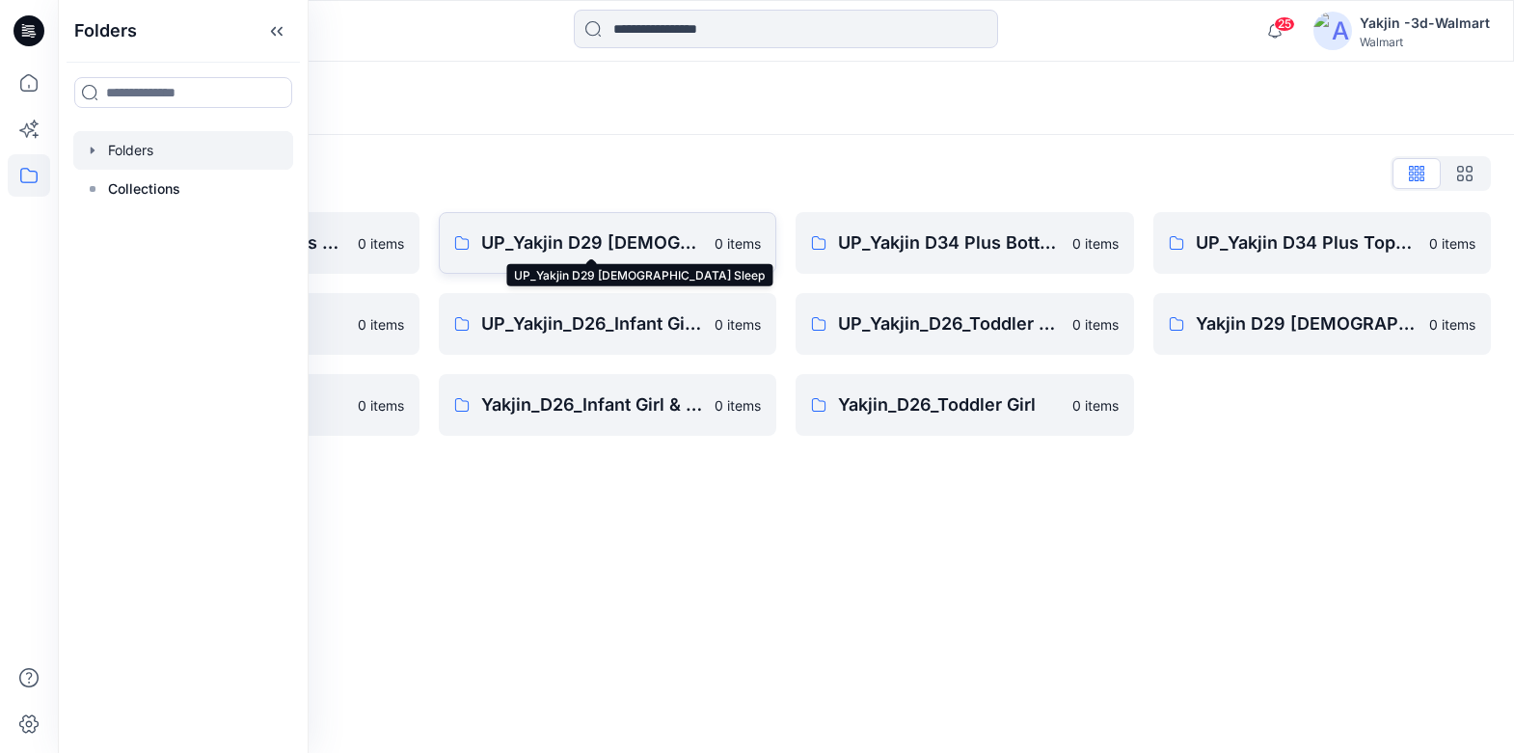
click at [596, 237] on p "UP_Yakjin D29 [DEMOGRAPHIC_DATA] Sleep" at bounding box center [592, 242] width 223 height 27
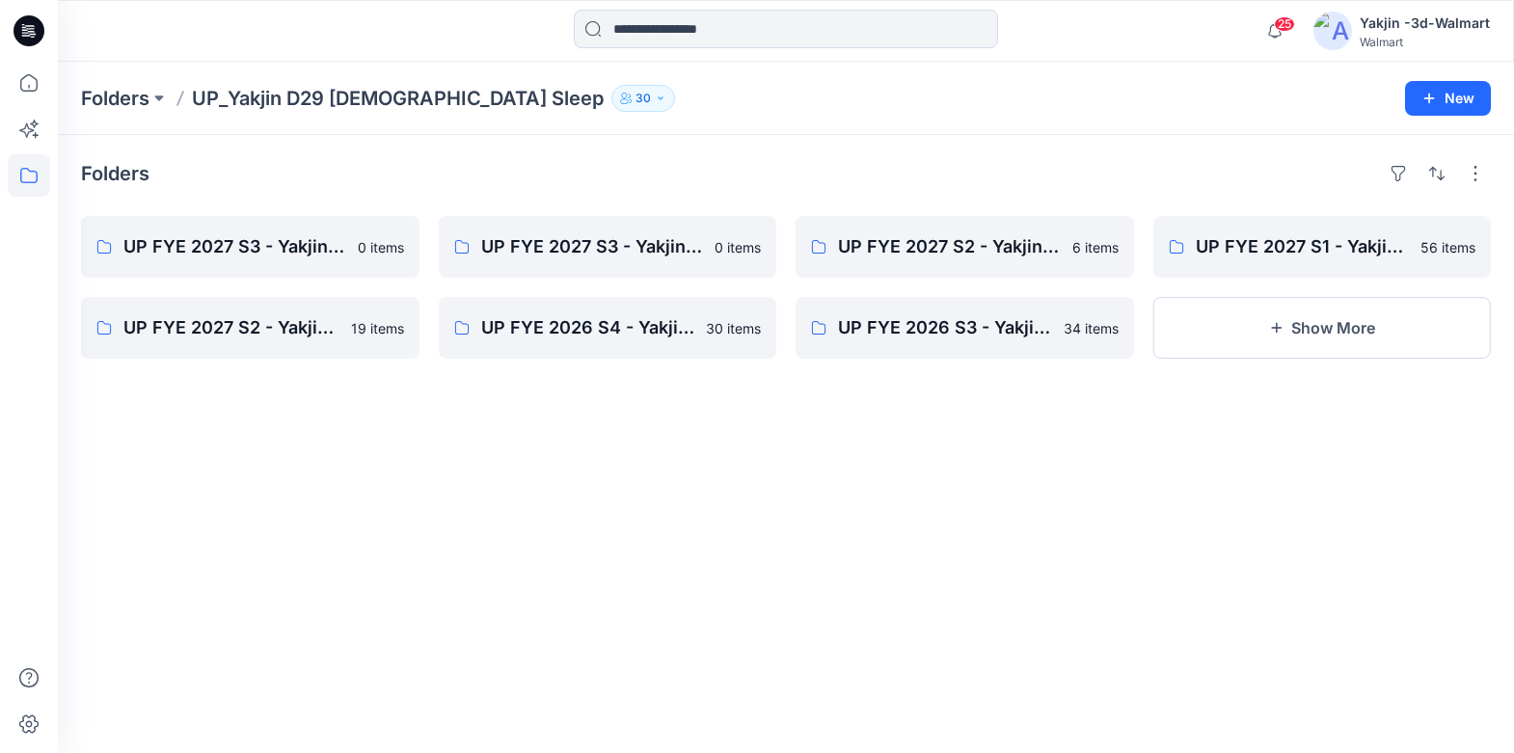
click at [737, 575] on div "Folders UP FYE 2027 S3 - Yakjin D29 NOBO [DEMOGRAPHIC_DATA] Sleepwear 0 items U…" at bounding box center [786, 444] width 1456 height 618
click at [1167, 546] on div "Folders UP FYE 2027 S3 - Yakjin D29 NOBO [DEMOGRAPHIC_DATA] Sleepwear 0 items U…" at bounding box center [786, 444] width 1456 height 618
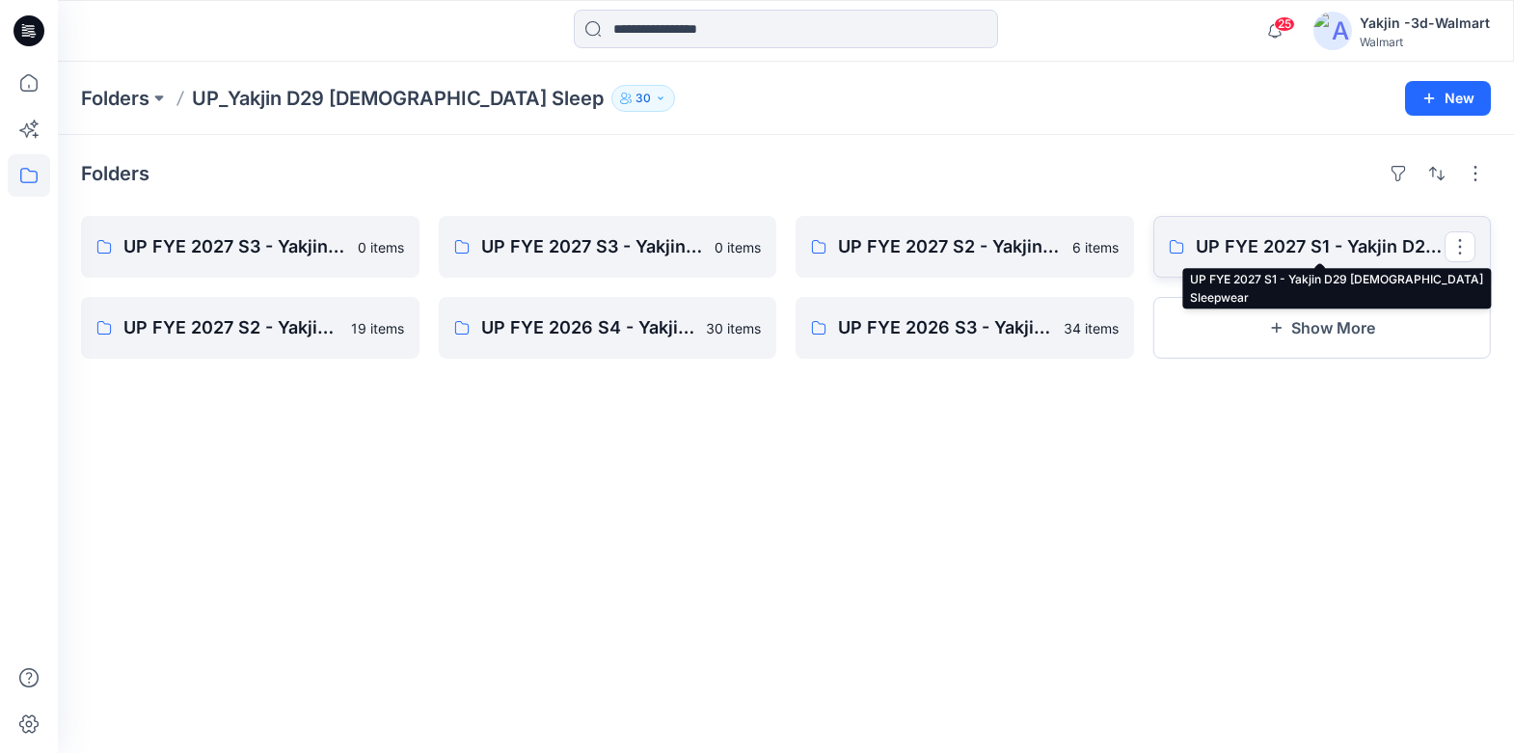
click at [1280, 250] on p "UP FYE 2027 S1 - Yakjin D29 [DEMOGRAPHIC_DATA] Sleepwear" at bounding box center [1321, 246] width 250 height 27
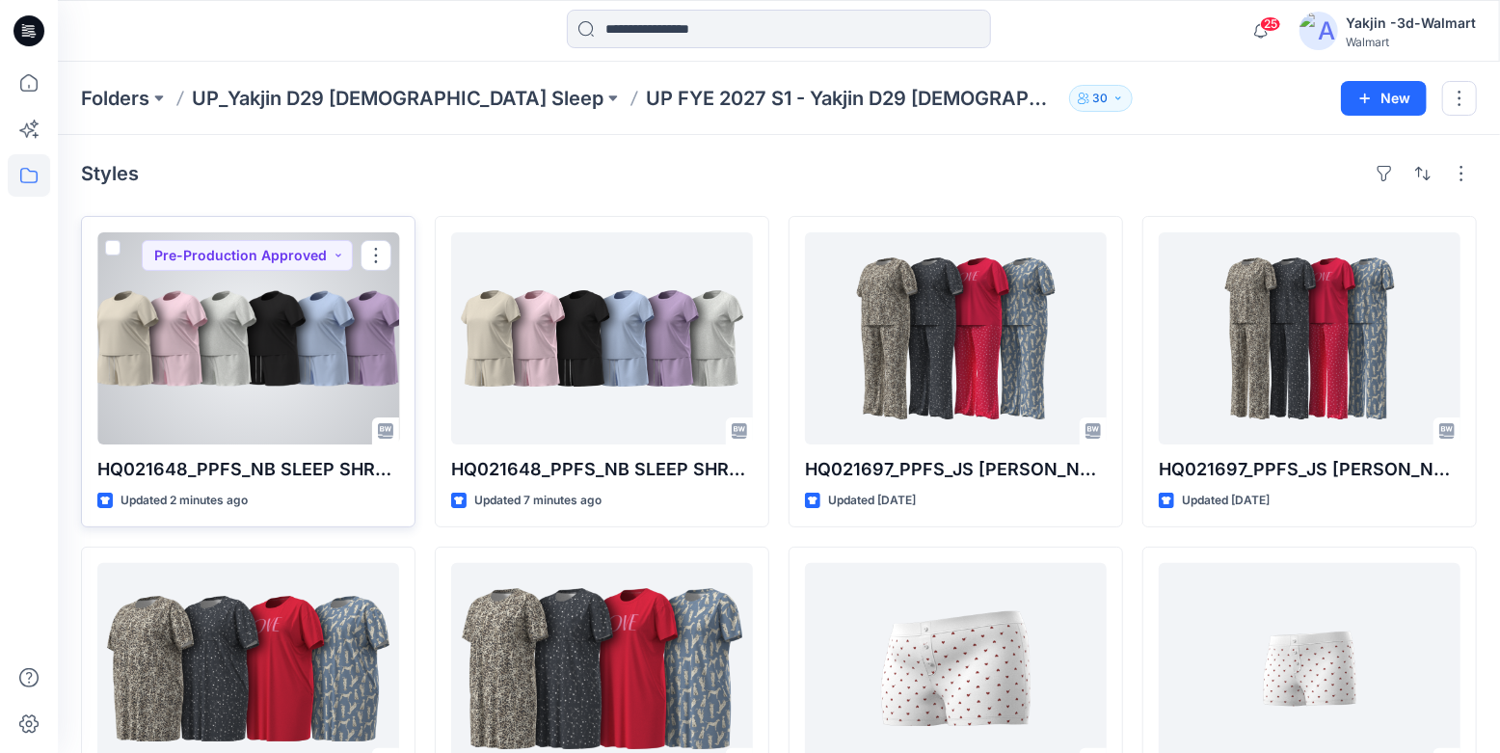
click at [223, 365] on div at bounding box center [248, 338] width 302 height 212
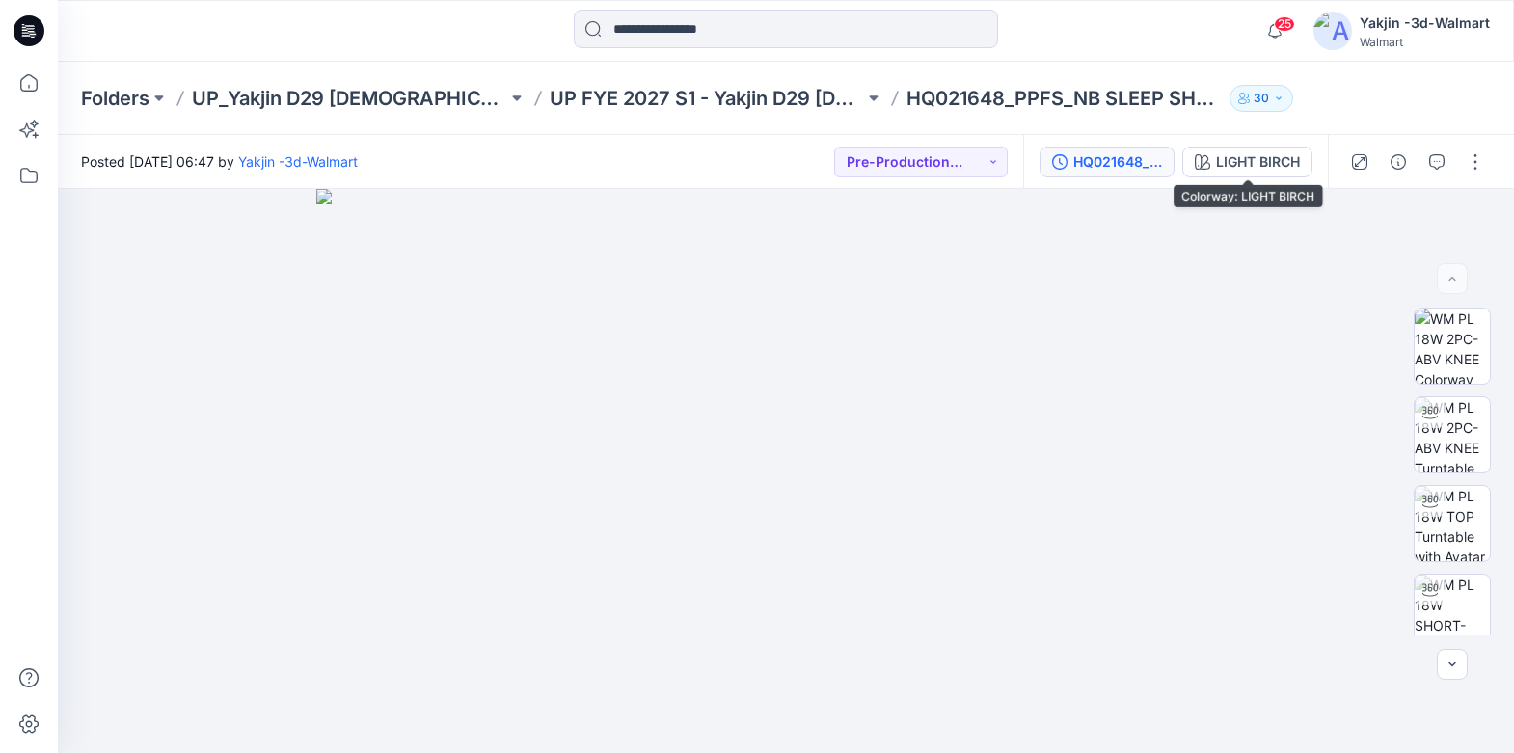
click at [1120, 159] on div "HQ021648_PPFS_NB SLEEP SHRKN SHORT SET PLUS" at bounding box center [1117, 161] width 89 height 21
